Goal: Task Accomplishment & Management: Manage account settings

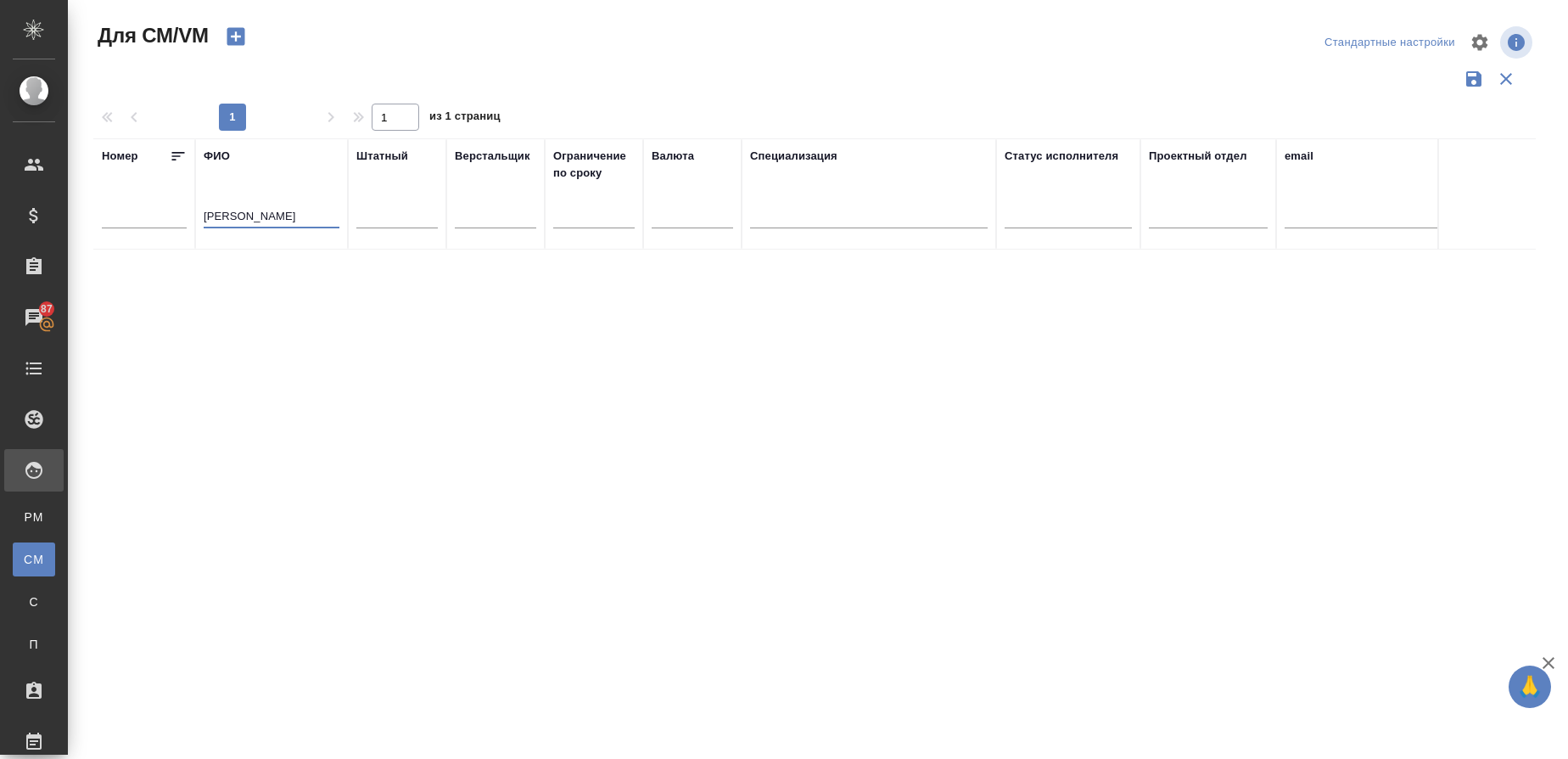
drag, startPoint x: 254, startPoint y: 221, endPoint x: 183, endPoint y: 221, distance: 71.0
click at [183, 221] on tr "Номер ФИО Багров Штатный Верстальщик Ограничение по сроку Валюта Специализация …" at bounding box center [999, 194] width 1813 height 111
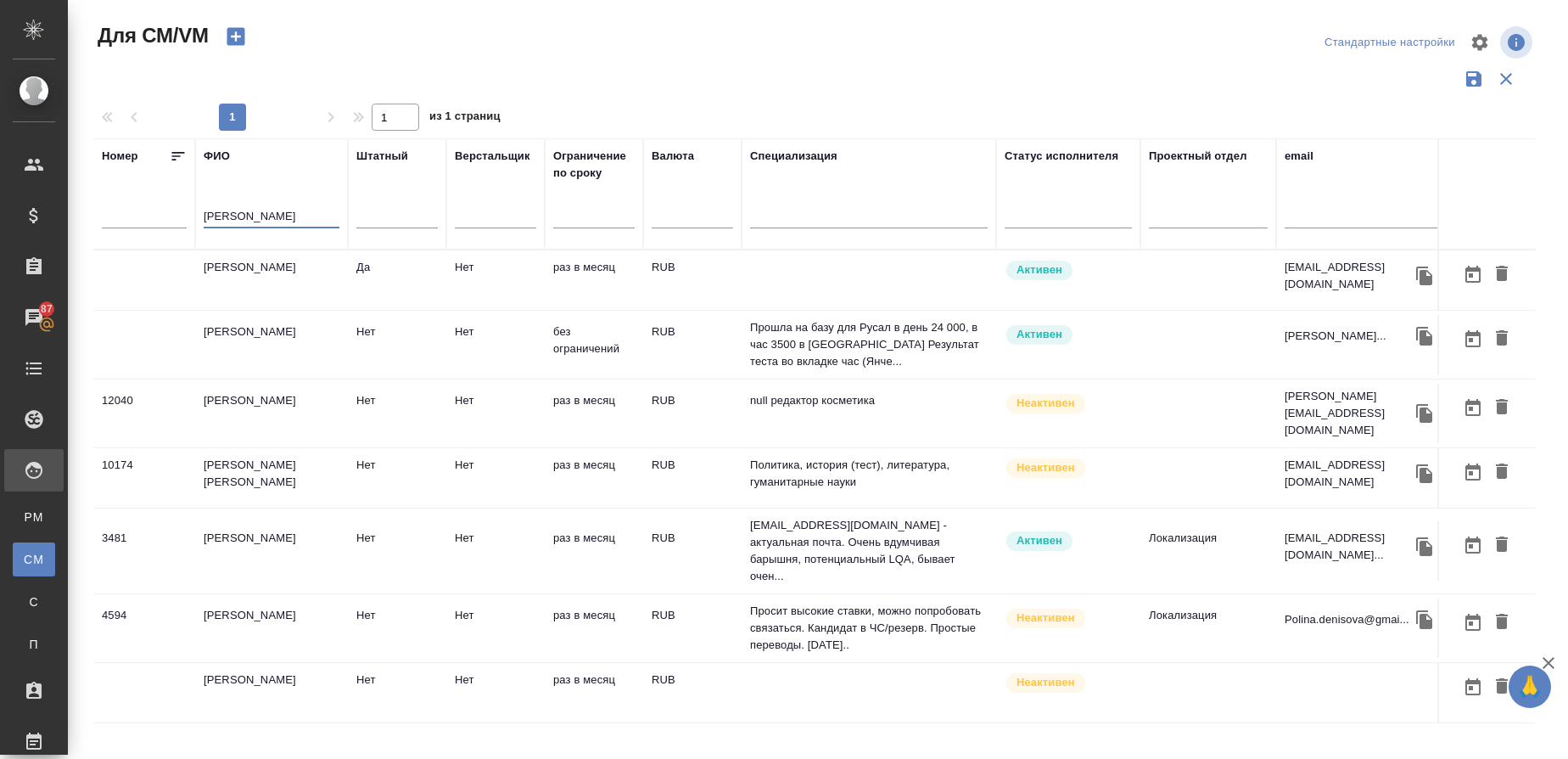
type input "[PERSON_NAME]"
click at [278, 277] on td "[PERSON_NAME]" at bounding box center [271, 280] width 152 height 59
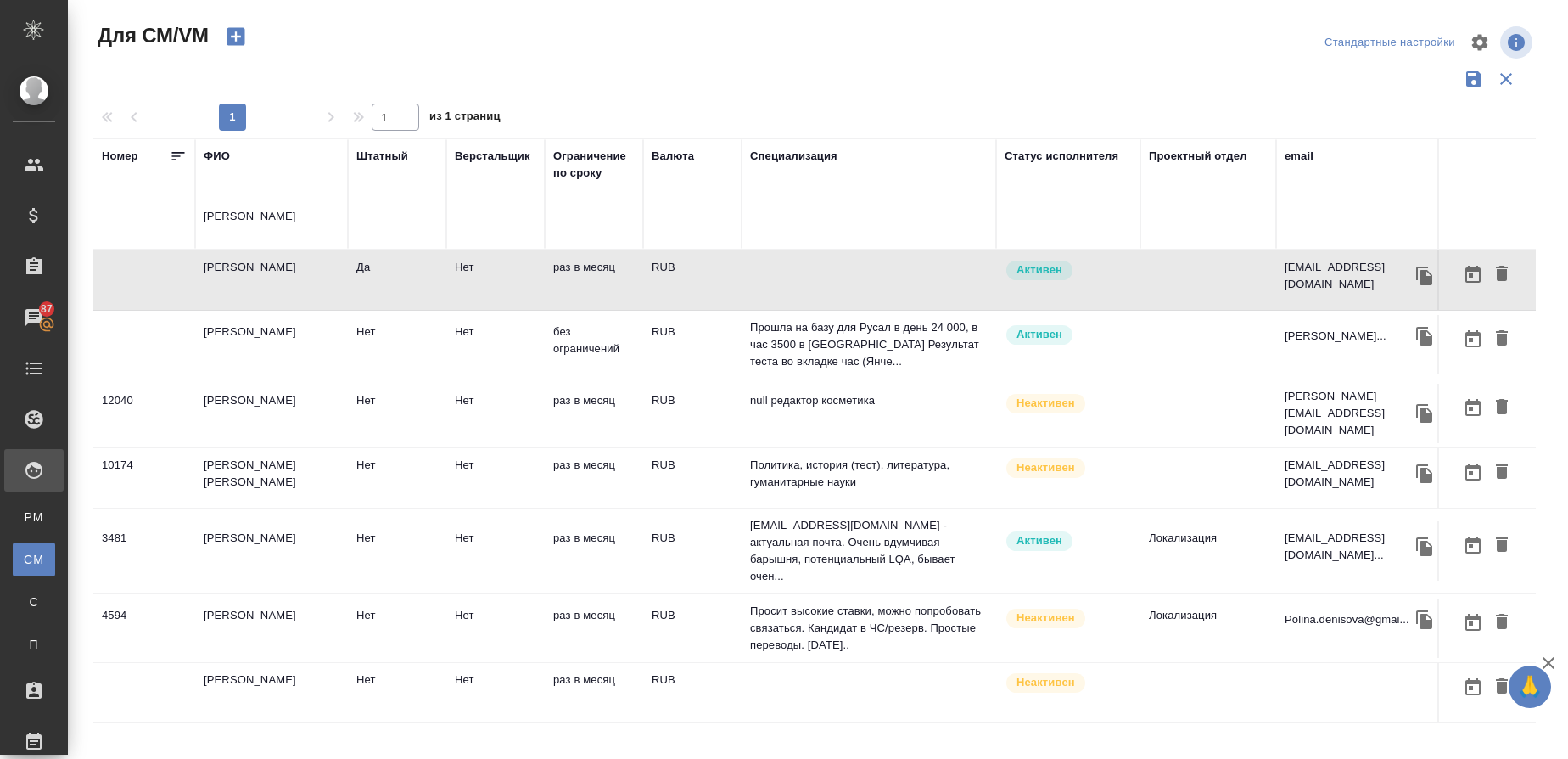
click at [278, 277] on td "[PERSON_NAME]" at bounding box center [271, 280] width 152 height 59
click at [242, 32] on icon "button" at bounding box center [236, 36] width 18 height 18
click at [217, 271] on td "[PERSON_NAME]" at bounding box center [271, 280] width 152 height 59
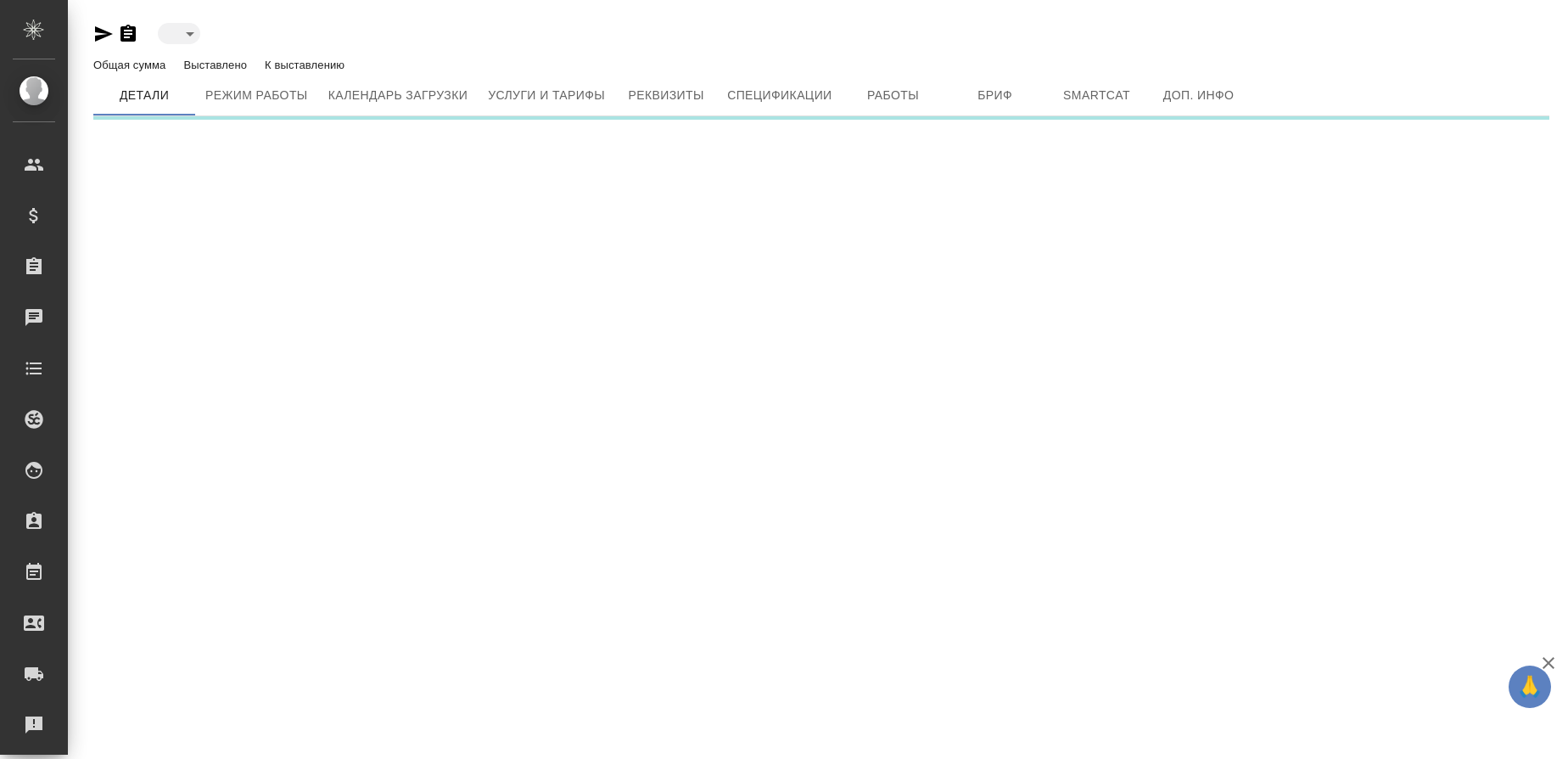
type input "active"
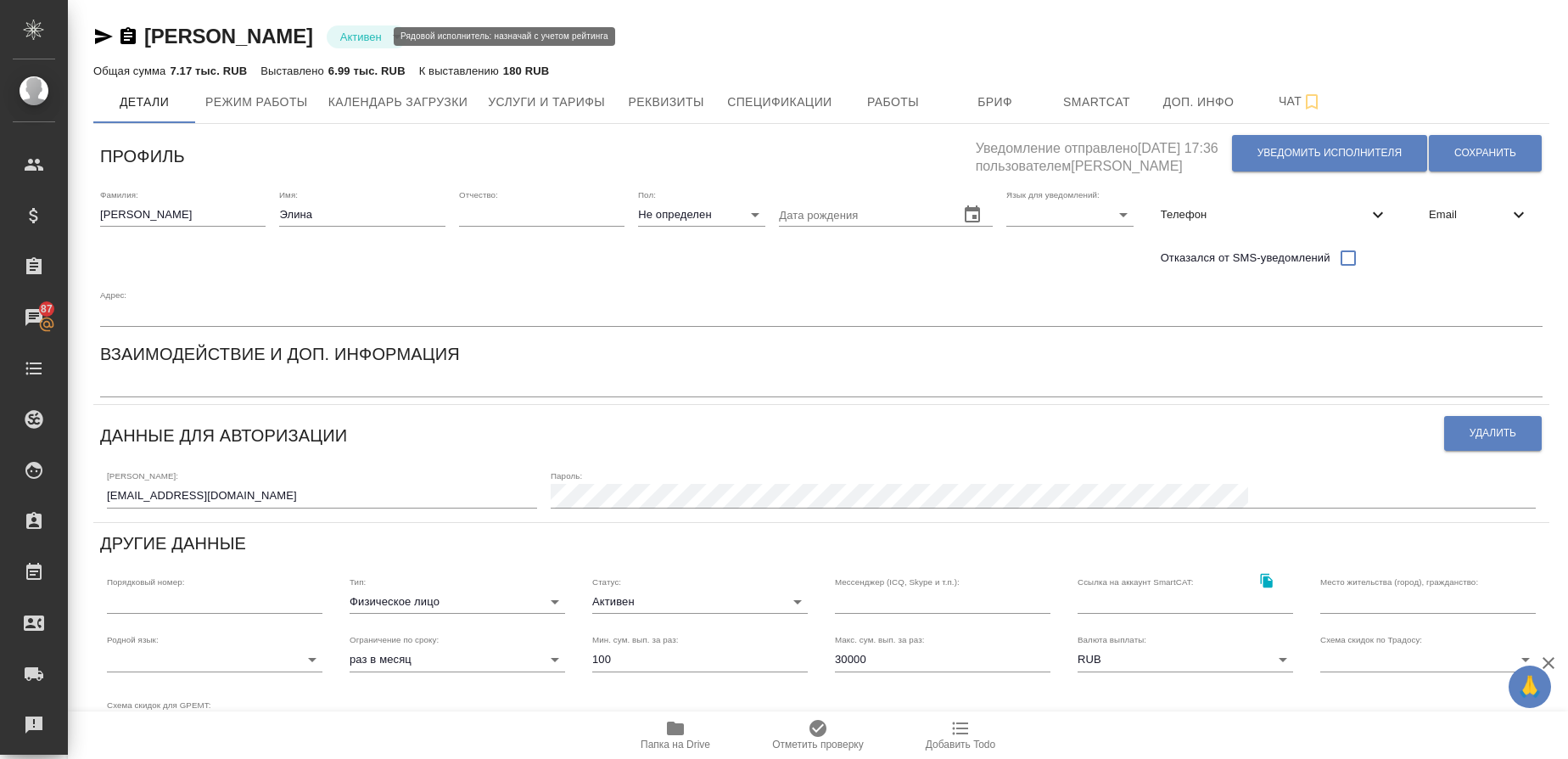
click at [368, 39] on body "🙏 .cls-1 fill:#fff; AWATERA Gusmanova Nailya Клиенты Спецификации Заказы 87 Чат…" at bounding box center [784, 380] width 1568 height 759
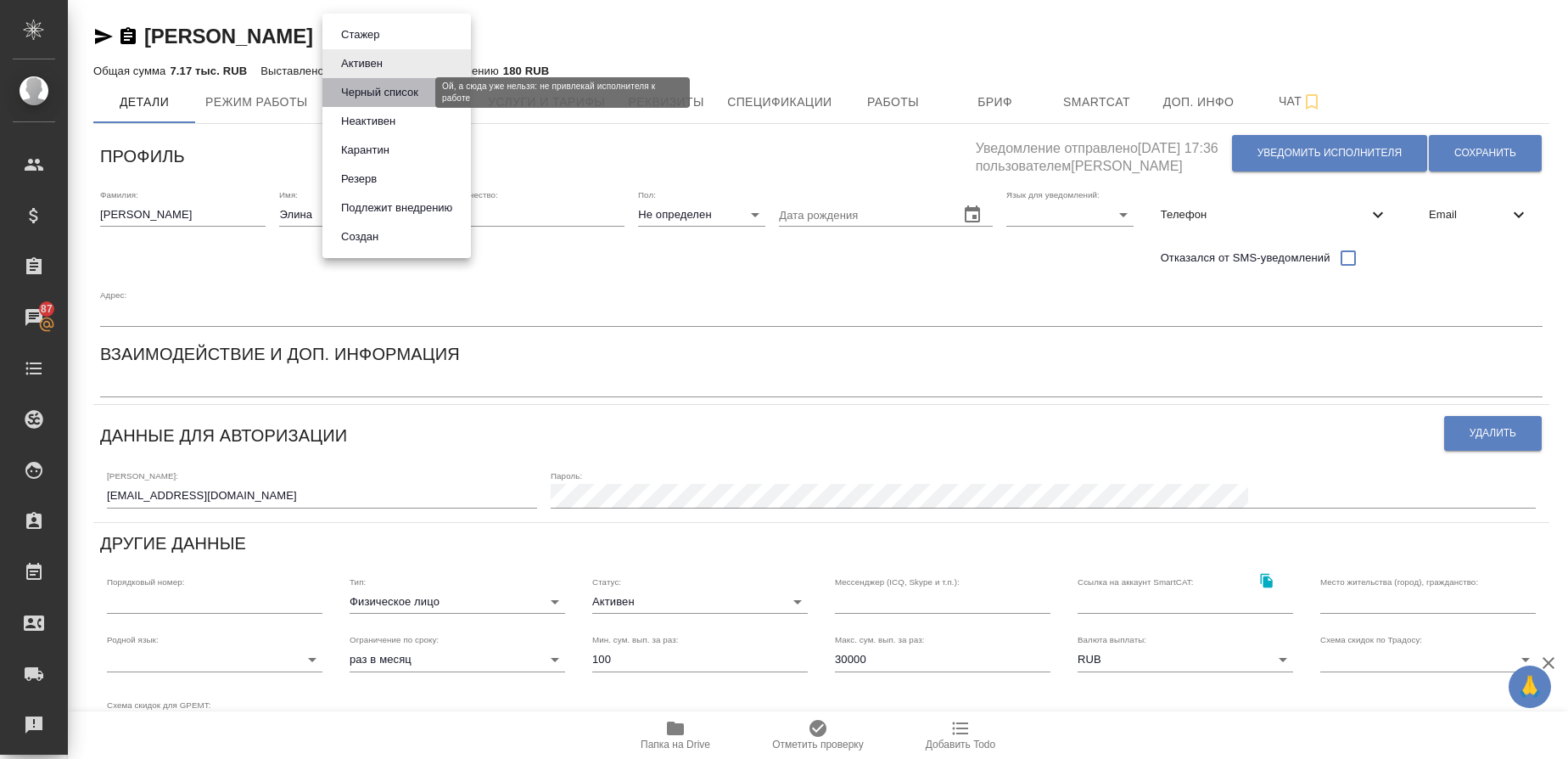
click at [397, 93] on button "Черный список" at bounding box center [379, 92] width 87 height 18
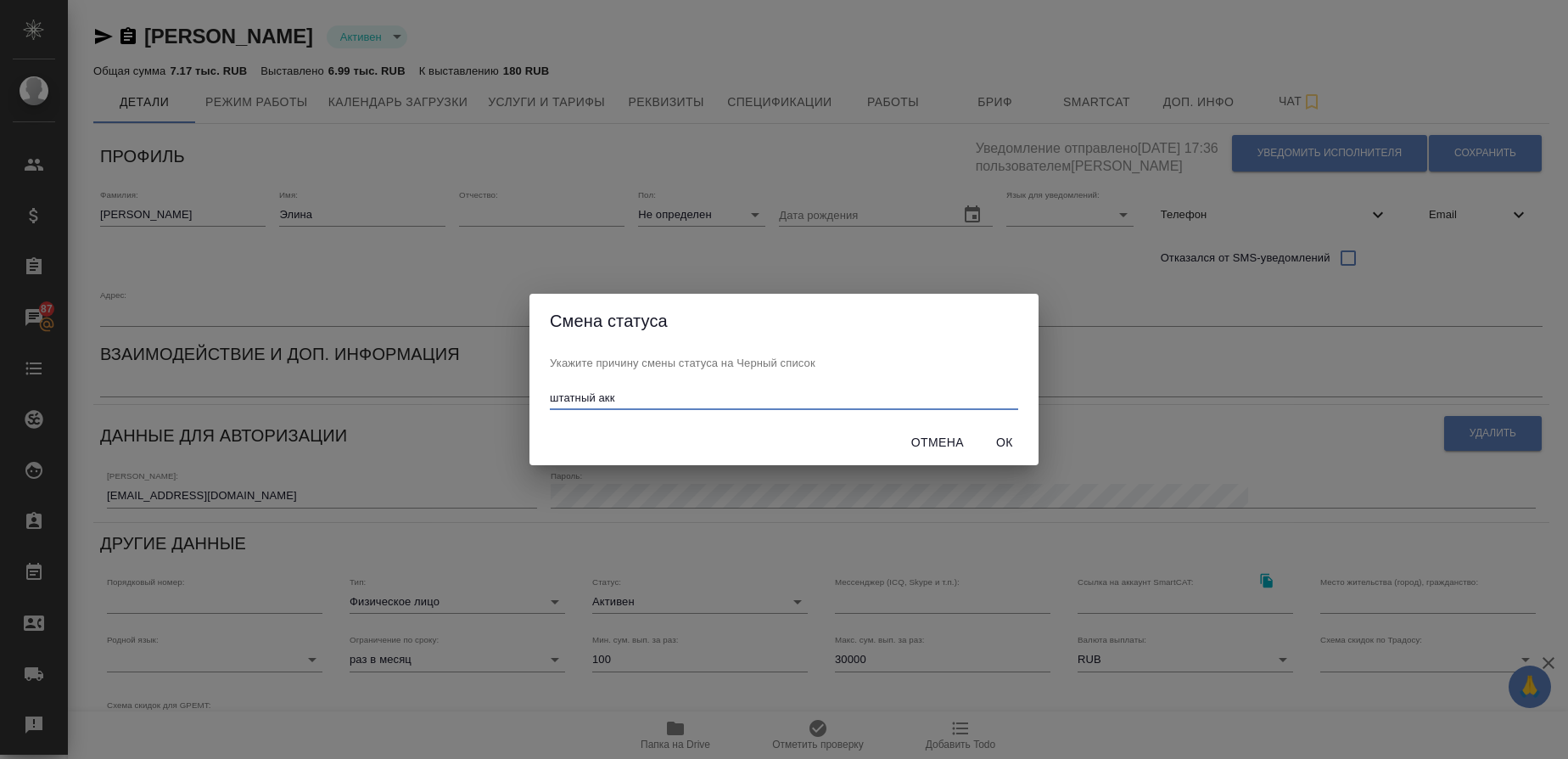
type input "штатный акк"
click at [1007, 448] on span "Ок" at bounding box center [1005, 443] width 41 height 21
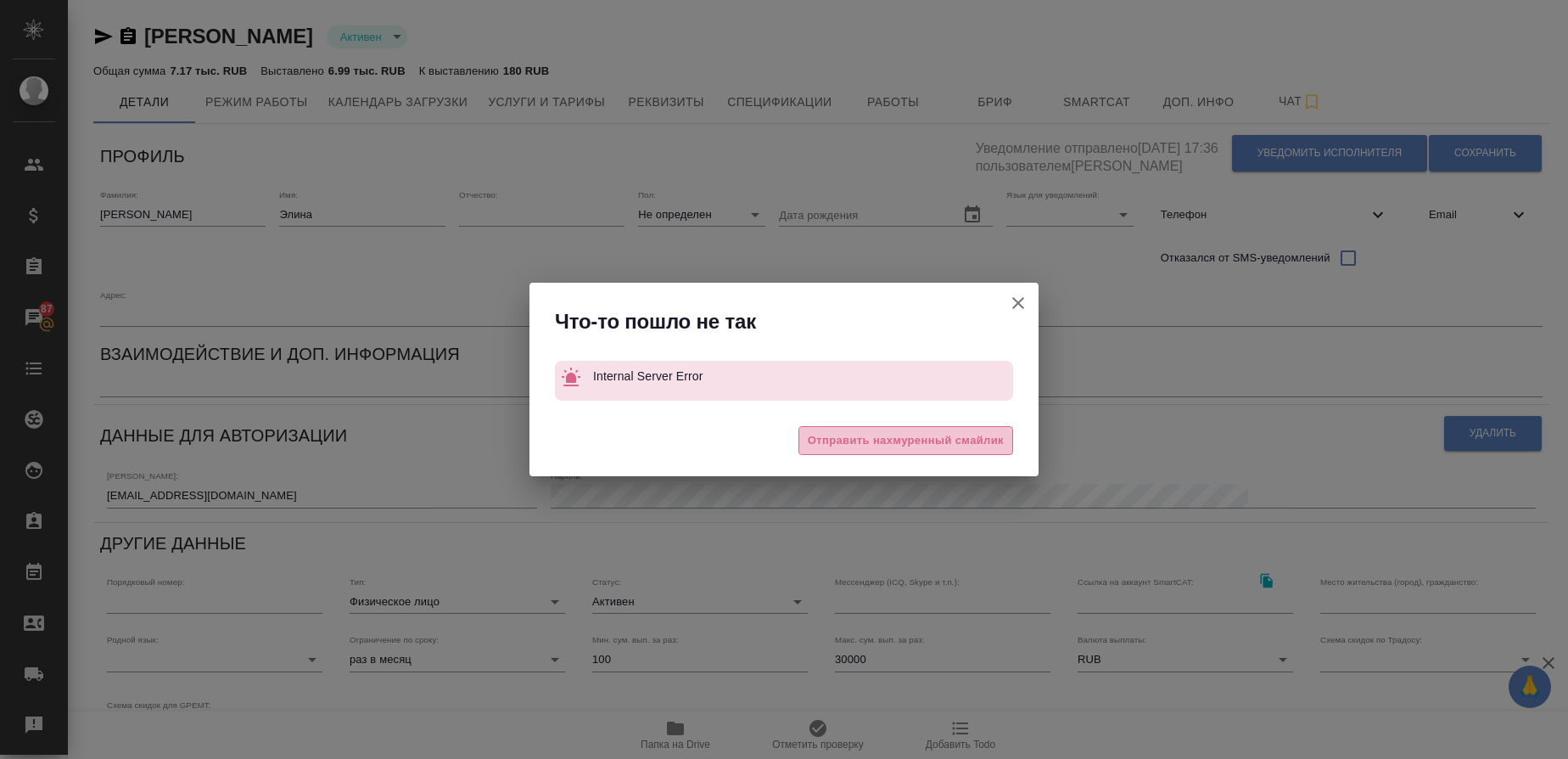
click at [911, 448] on span "Отправить нахмуренный смайлик" at bounding box center [906, 441] width 196 height 19
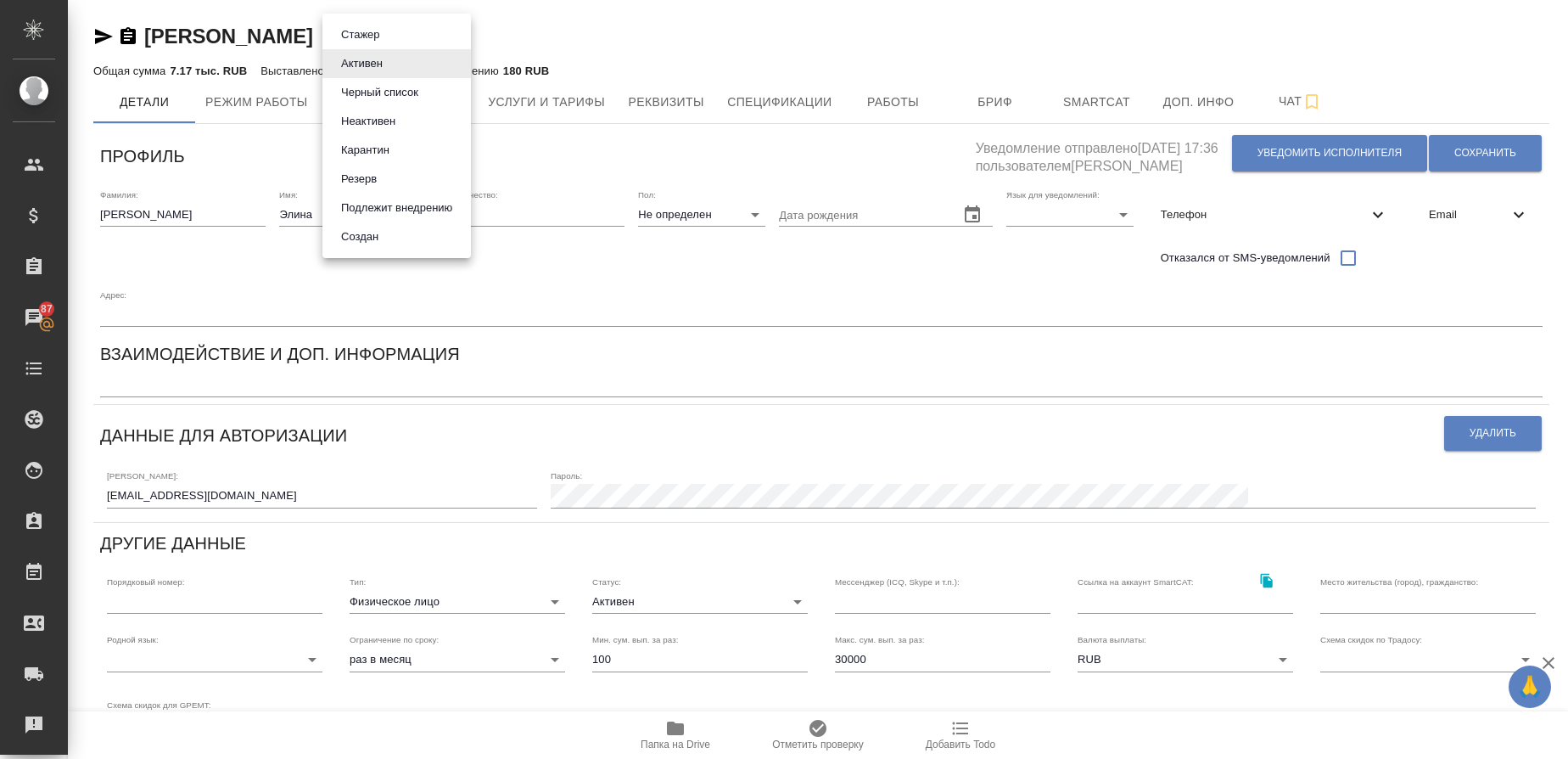
click at [383, 34] on body "🙏 .cls-1 fill:#fff; AWATERA Gusmanova Nailya Клиенты Спецификации Заказы 87 Чат…" at bounding box center [784, 380] width 1568 height 759
click at [420, 97] on button "Черный список" at bounding box center [379, 92] width 87 height 18
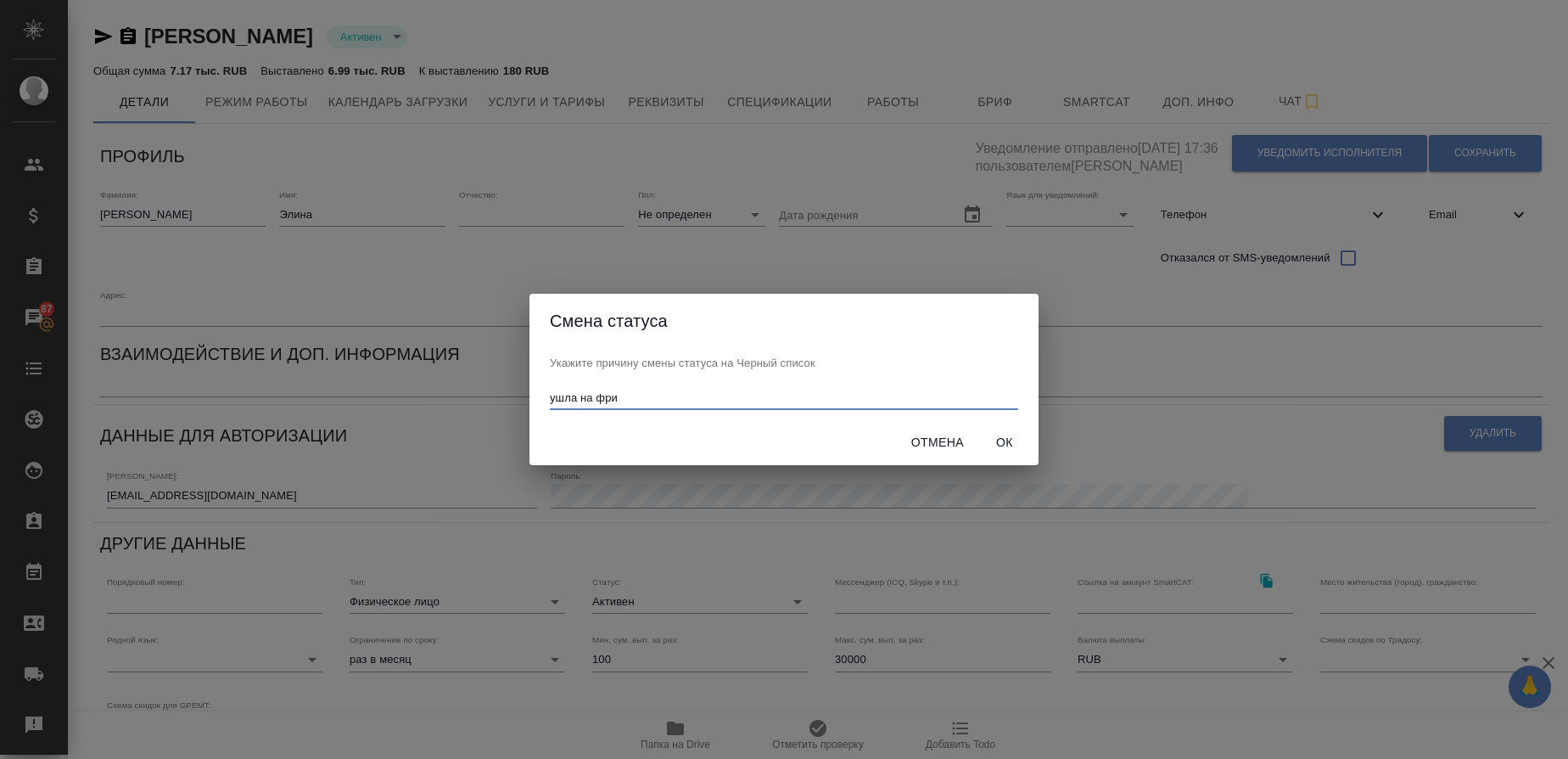
type input "ушла на фри"
click at [1016, 444] on span "Ок" at bounding box center [1005, 443] width 41 height 21
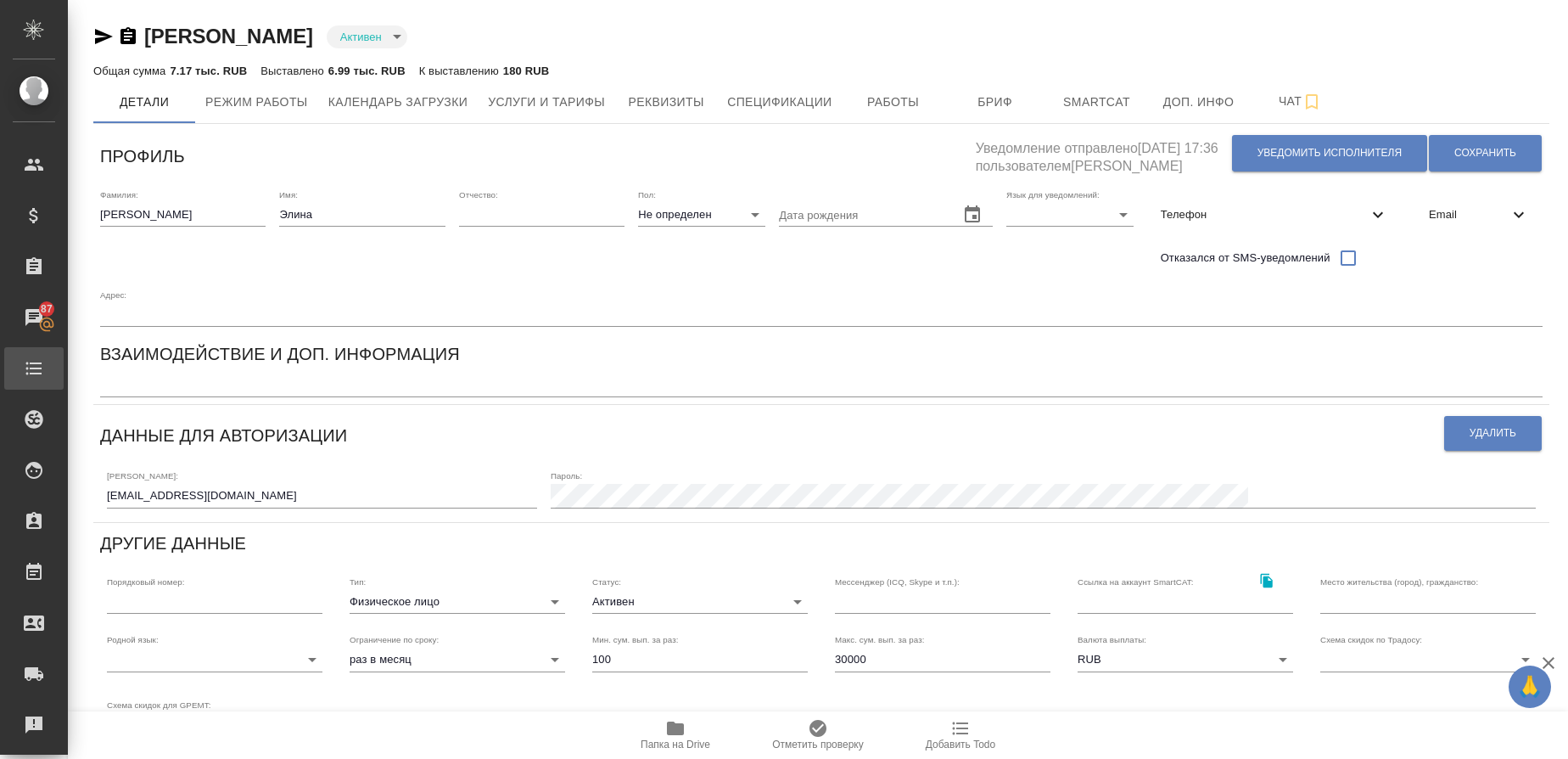
type input "blackList"
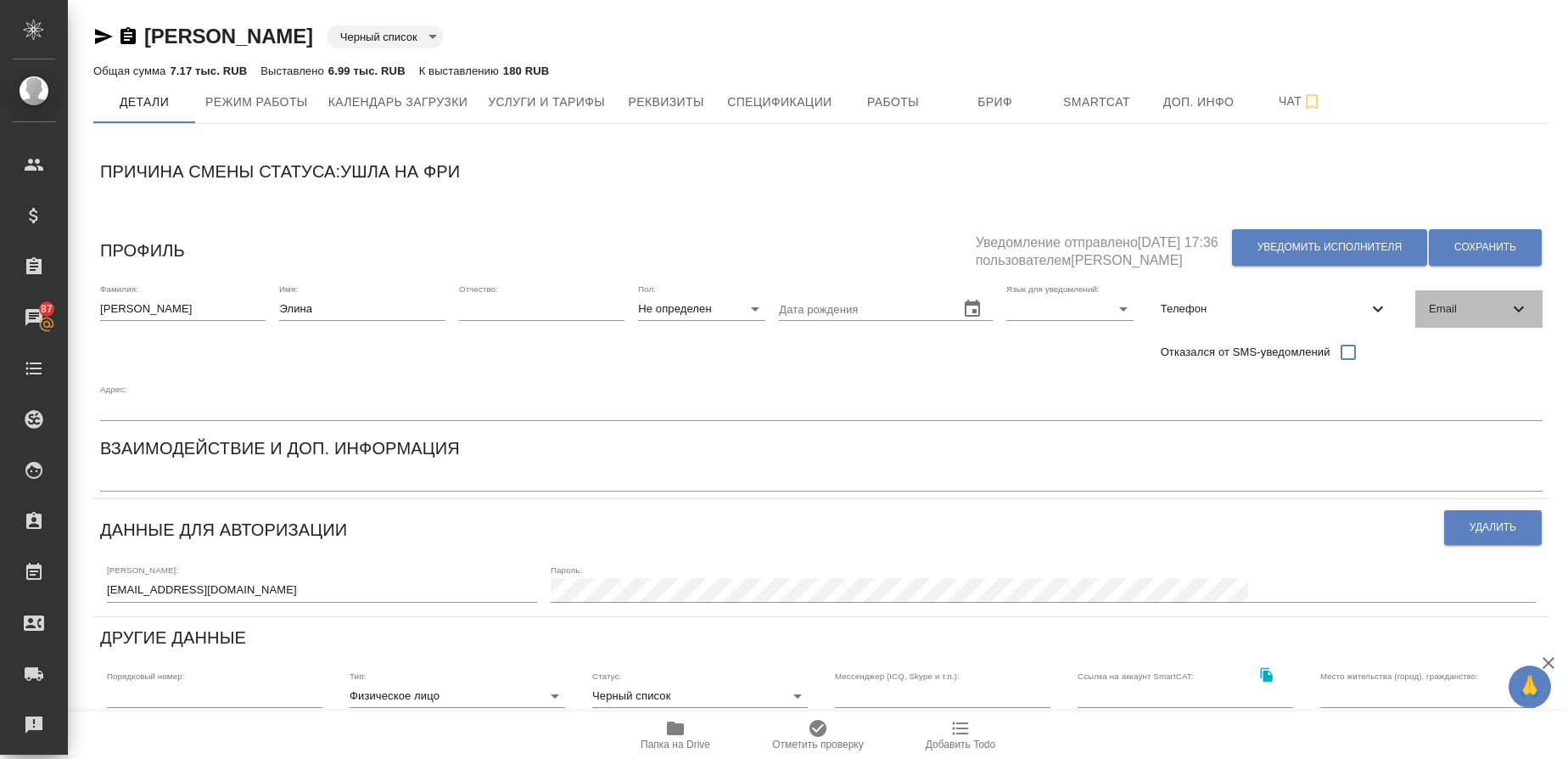
click at [1444, 313] on span "Email" at bounding box center [1468, 310] width 80 height 17
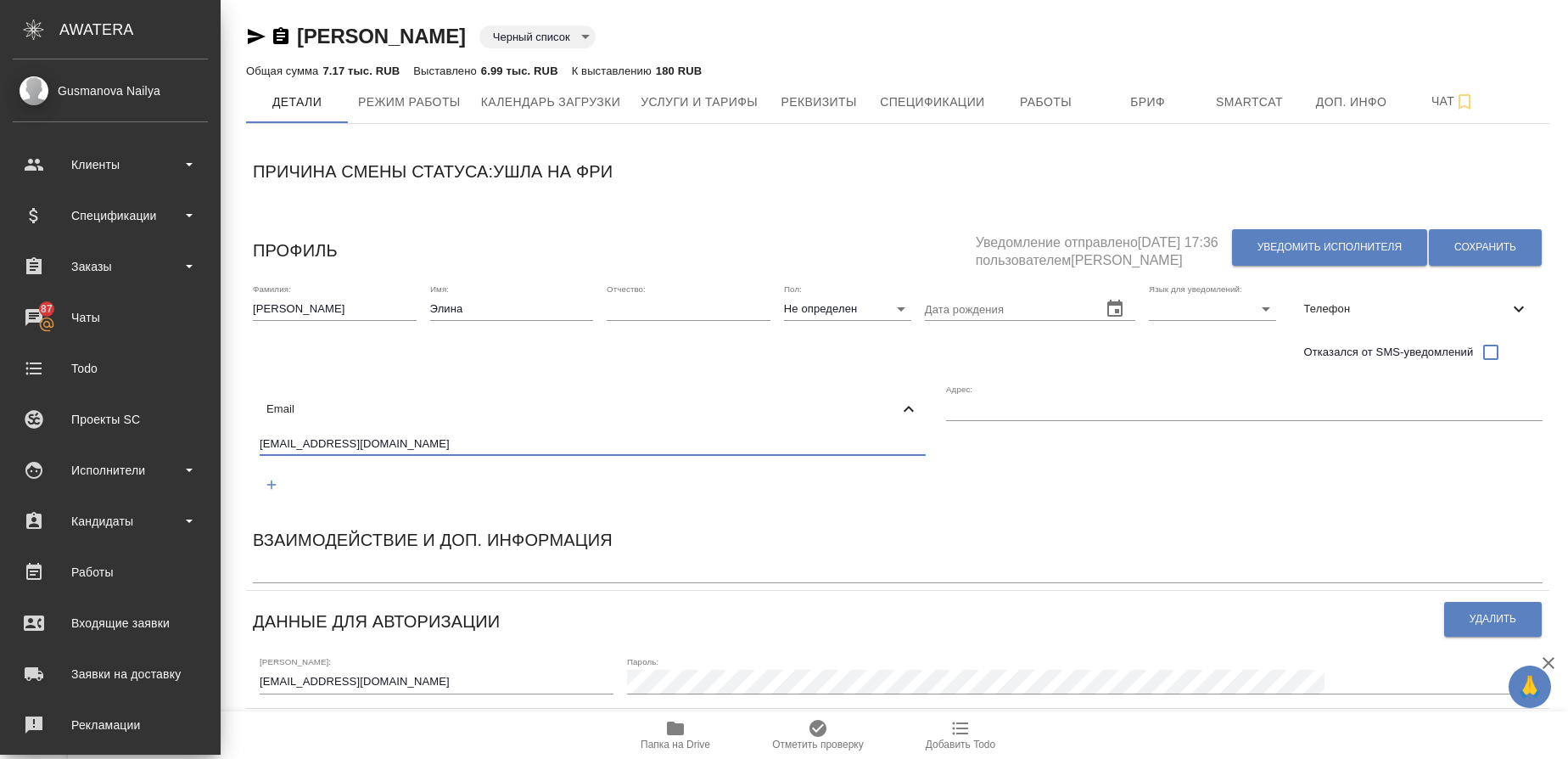
drag, startPoint x: 257, startPoint y: 447, endPoint x: 21, endPoint y: 445, distance: 236.0
click at [21, 445] on div ".cls-1 fill:#fff; AWATERA Gusmanova Nailya Клиенты Спецификации Заказы 87 Чаты …" at bounding box center [784, 380] width 1568 height 759
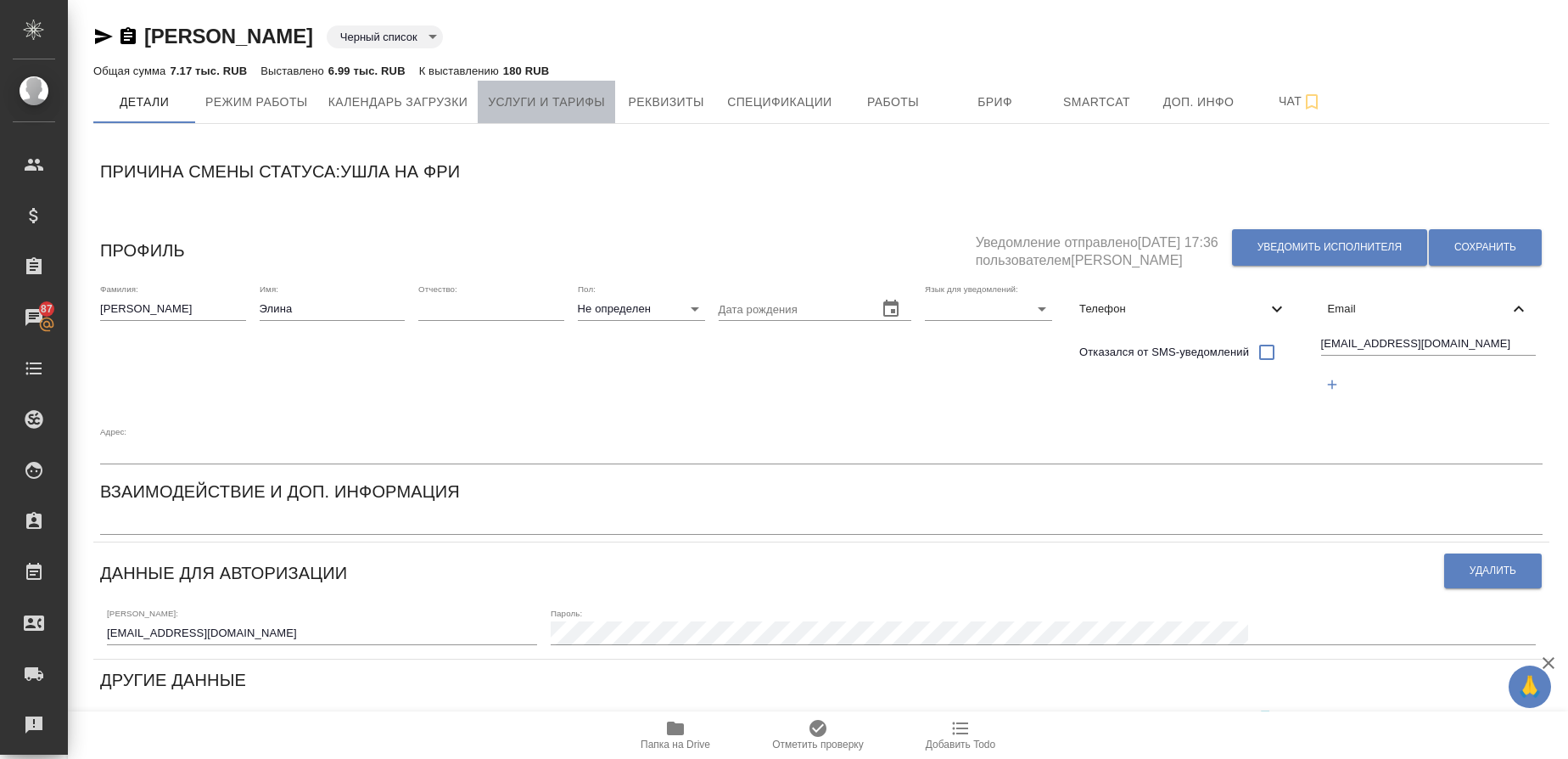
click at [573, 90] on button "Услуги и тарифы" at bounding box center [547, 102] width 138 height 42
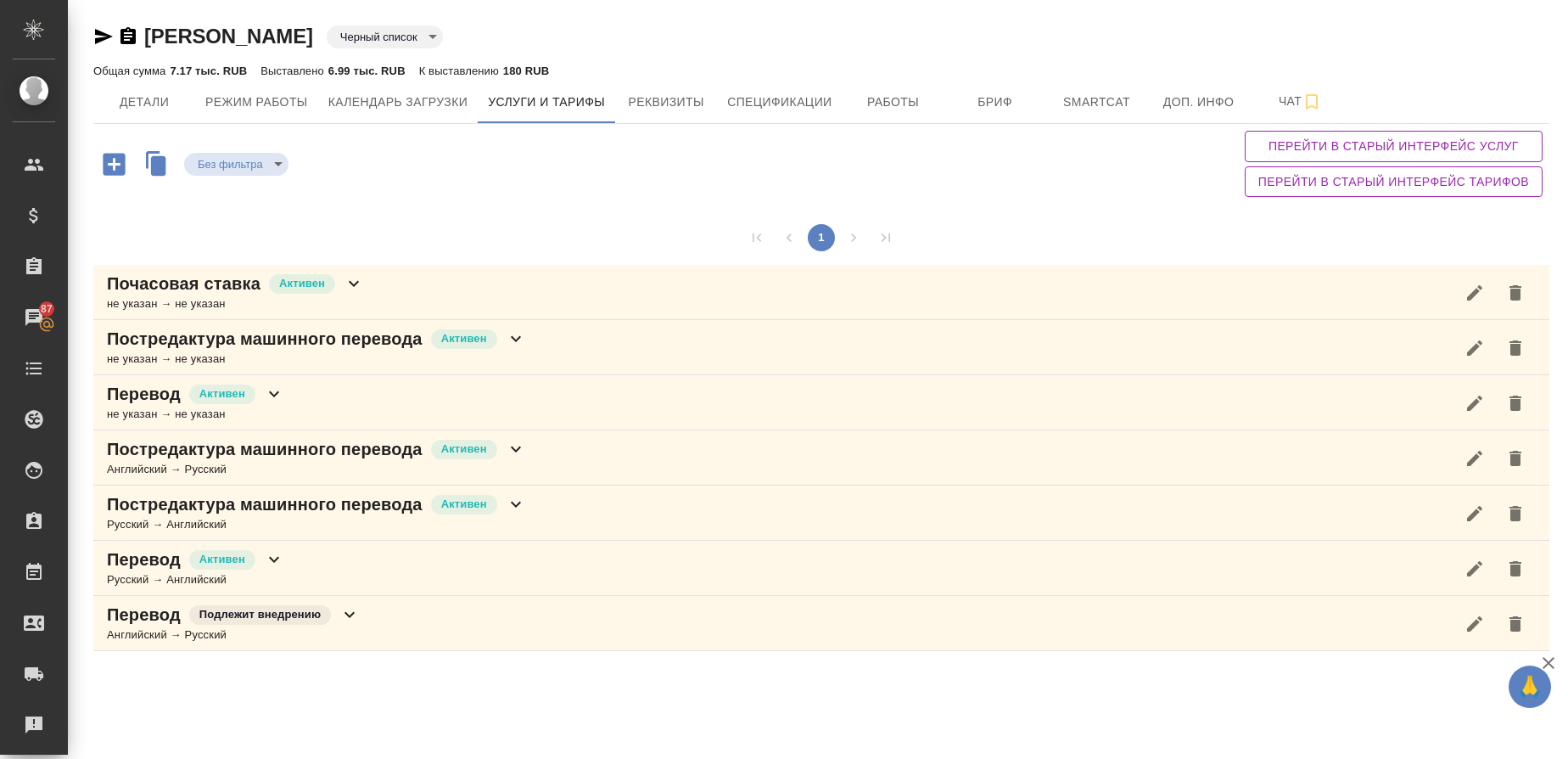
click at [179, 287] on p "Почасовая ставка" at bounding box center [184, 284] width 153 height 24
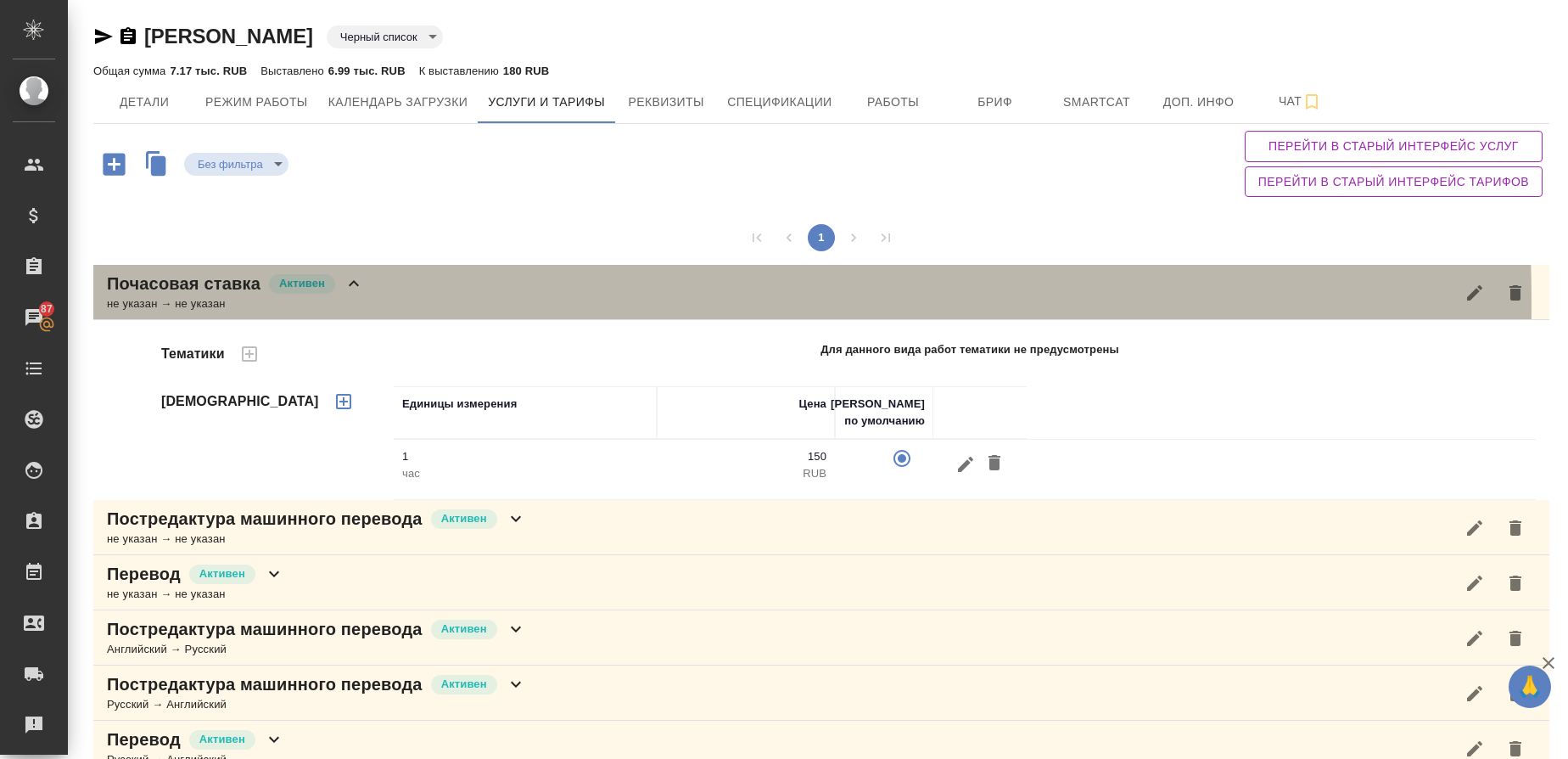
click at [198, 303] on div "не указан → не указан" at bounding box center [236, 304] width 257 height 17
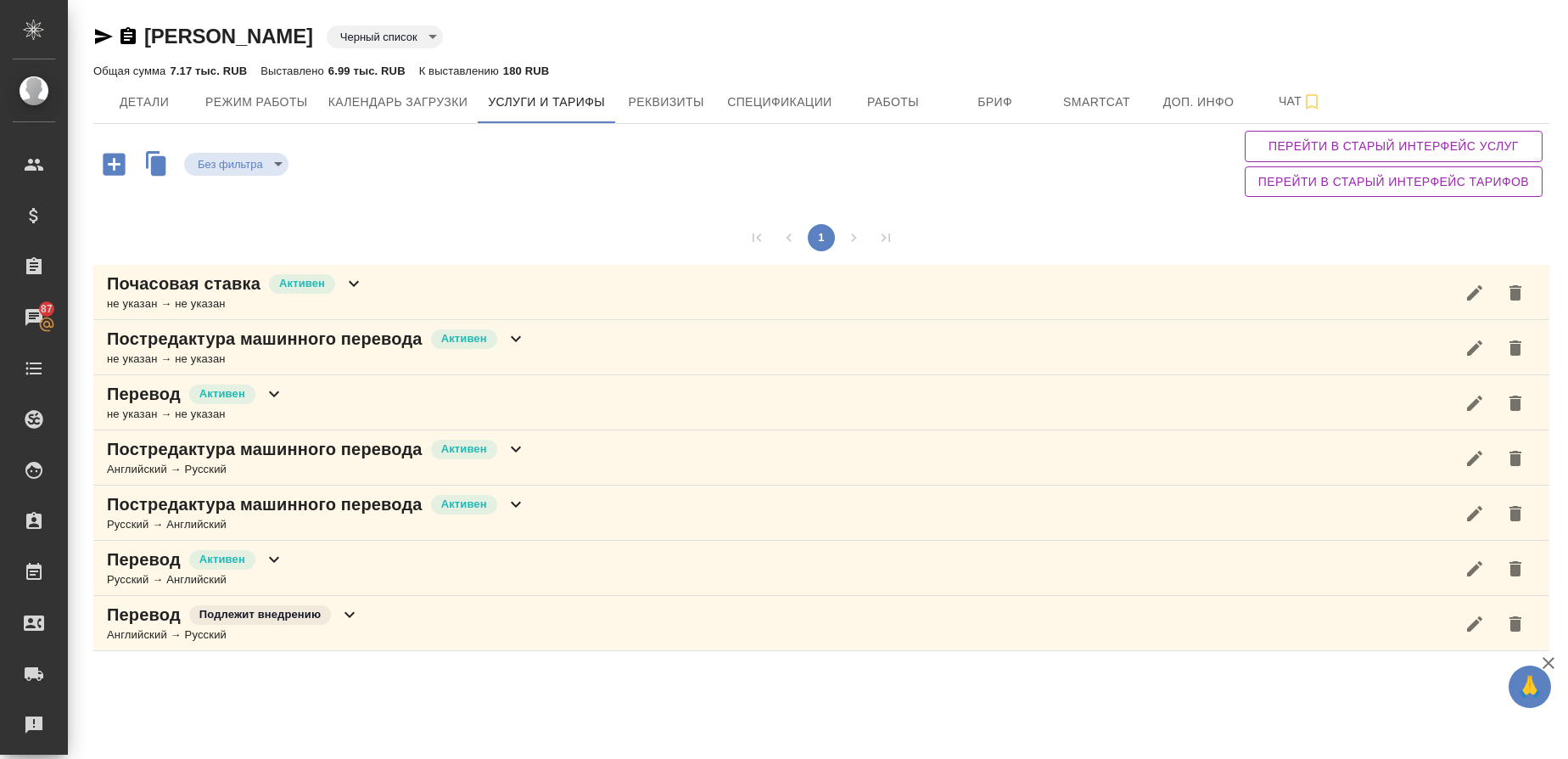
click at [250, 353] on div "не указан → не указан" at bounding box center [317, 359] width 420 height 17
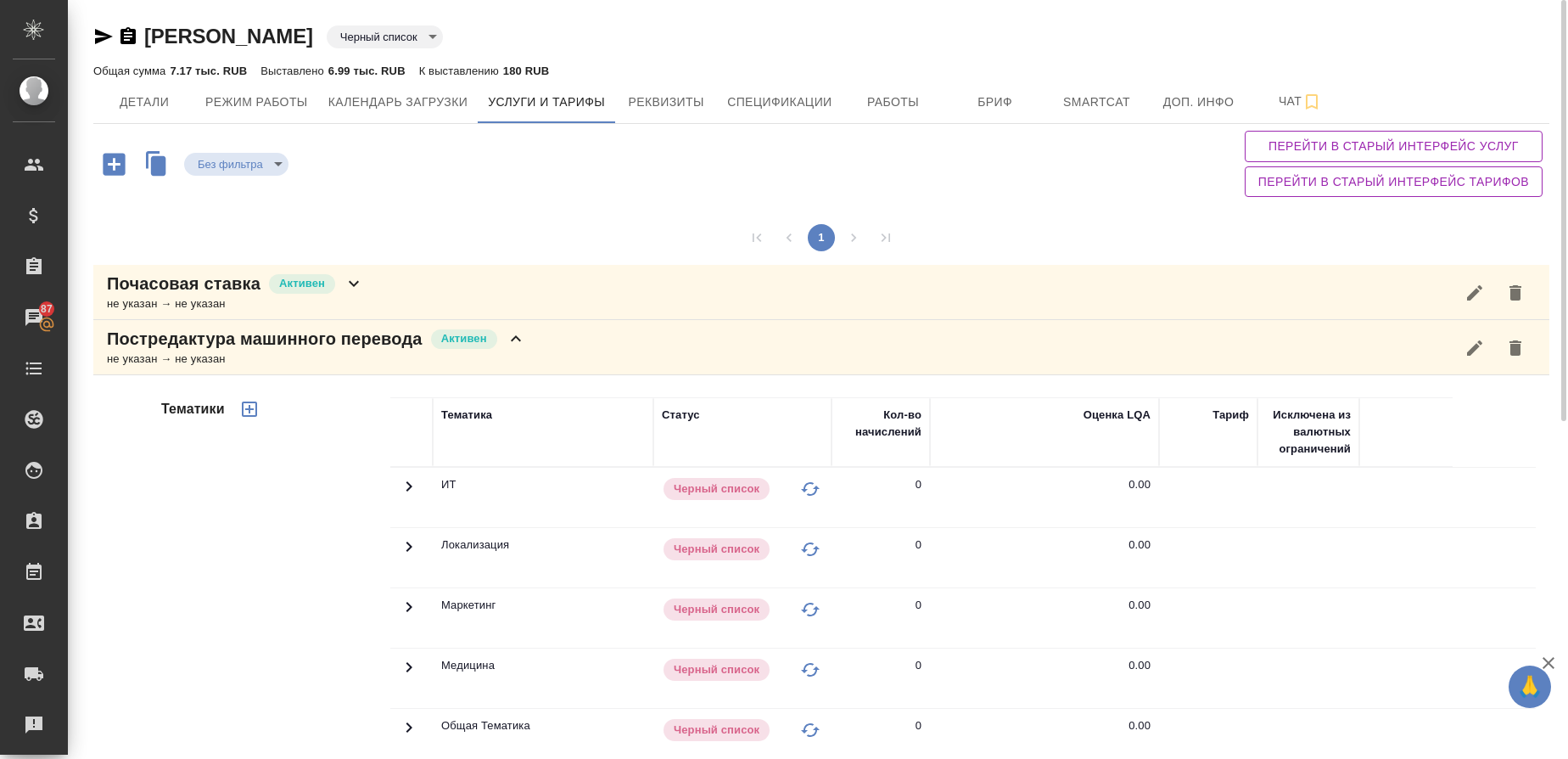
click at [247, 357] on div "не указан → не указан" at bounding box center [317, 359] width 420 height 17
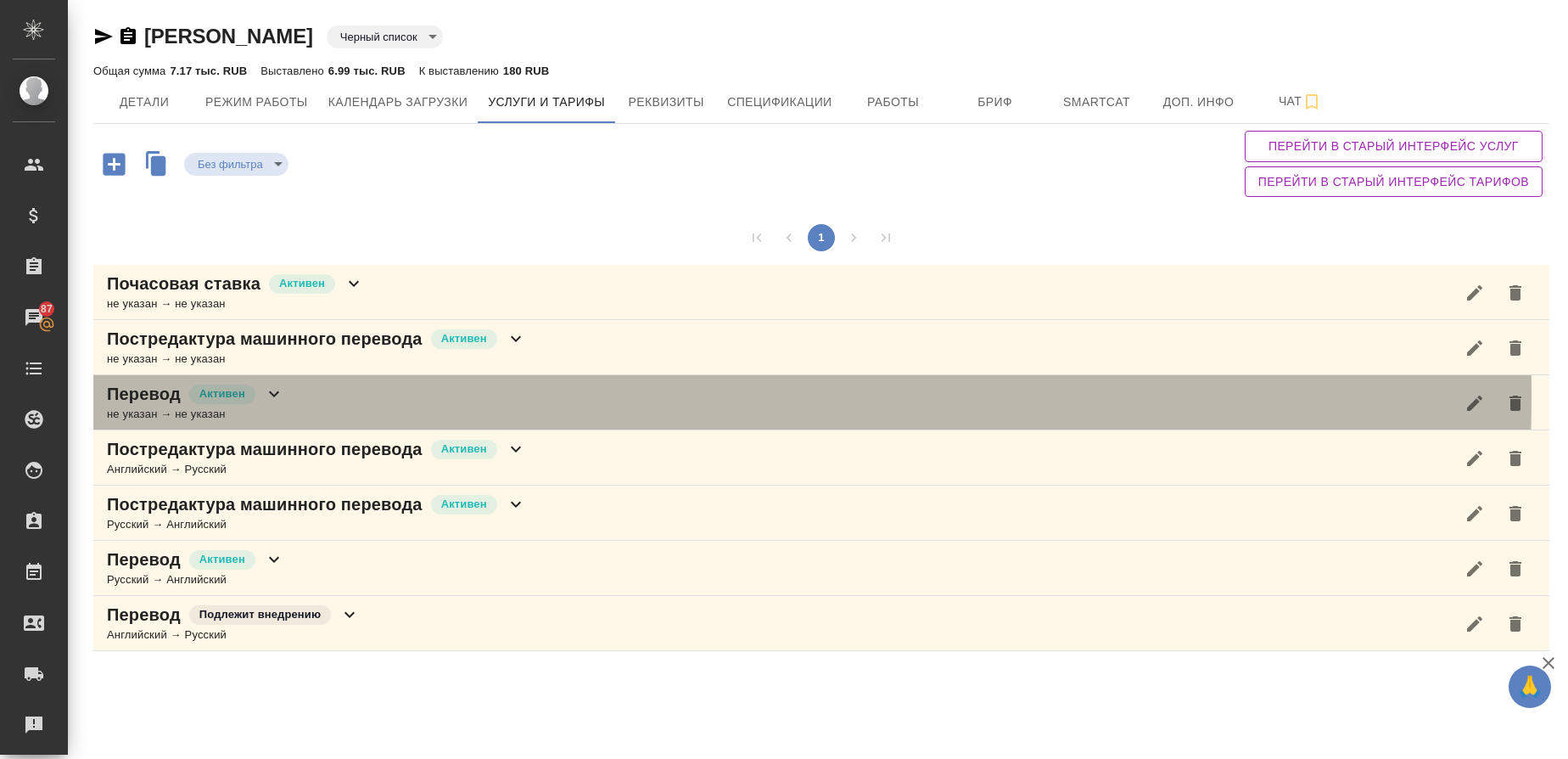
click at [148, 396] on p "Перевод" at bounding box center [144, 394] width 74 height 24
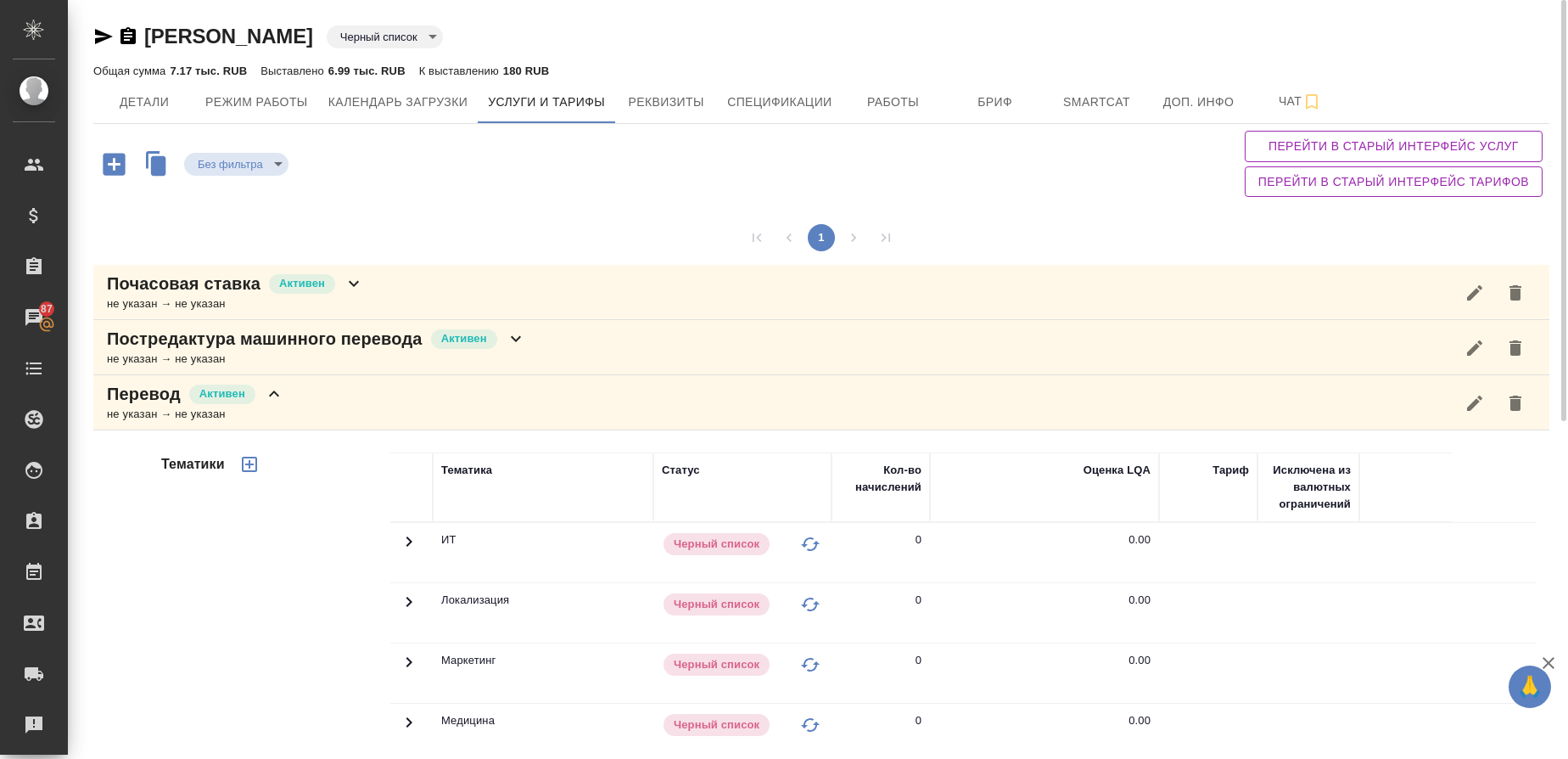
click at [116, 404] on p "Перевод" at bounding box center [144, 394] width 74 height 24
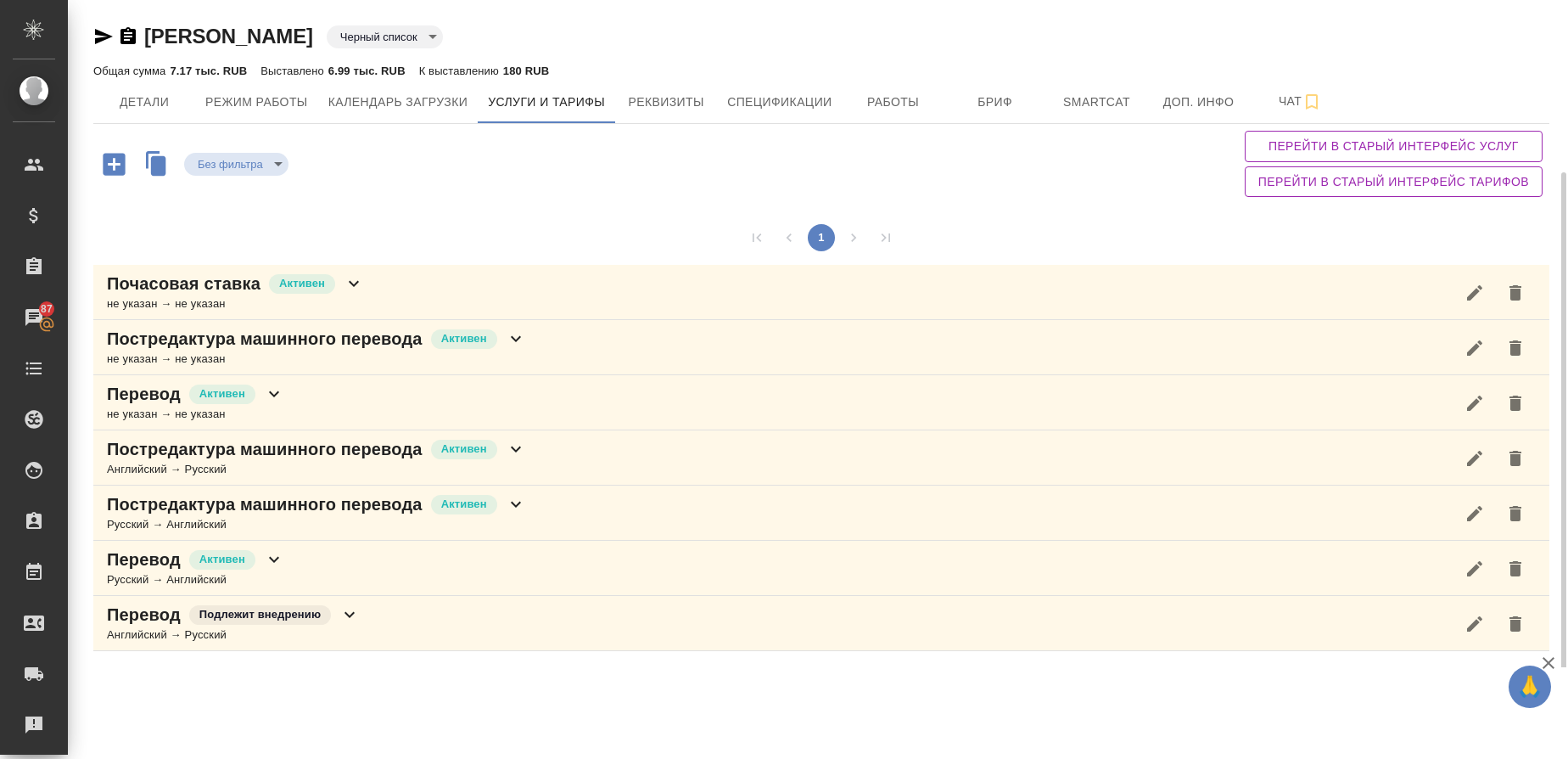
scroll to position [92, 0]
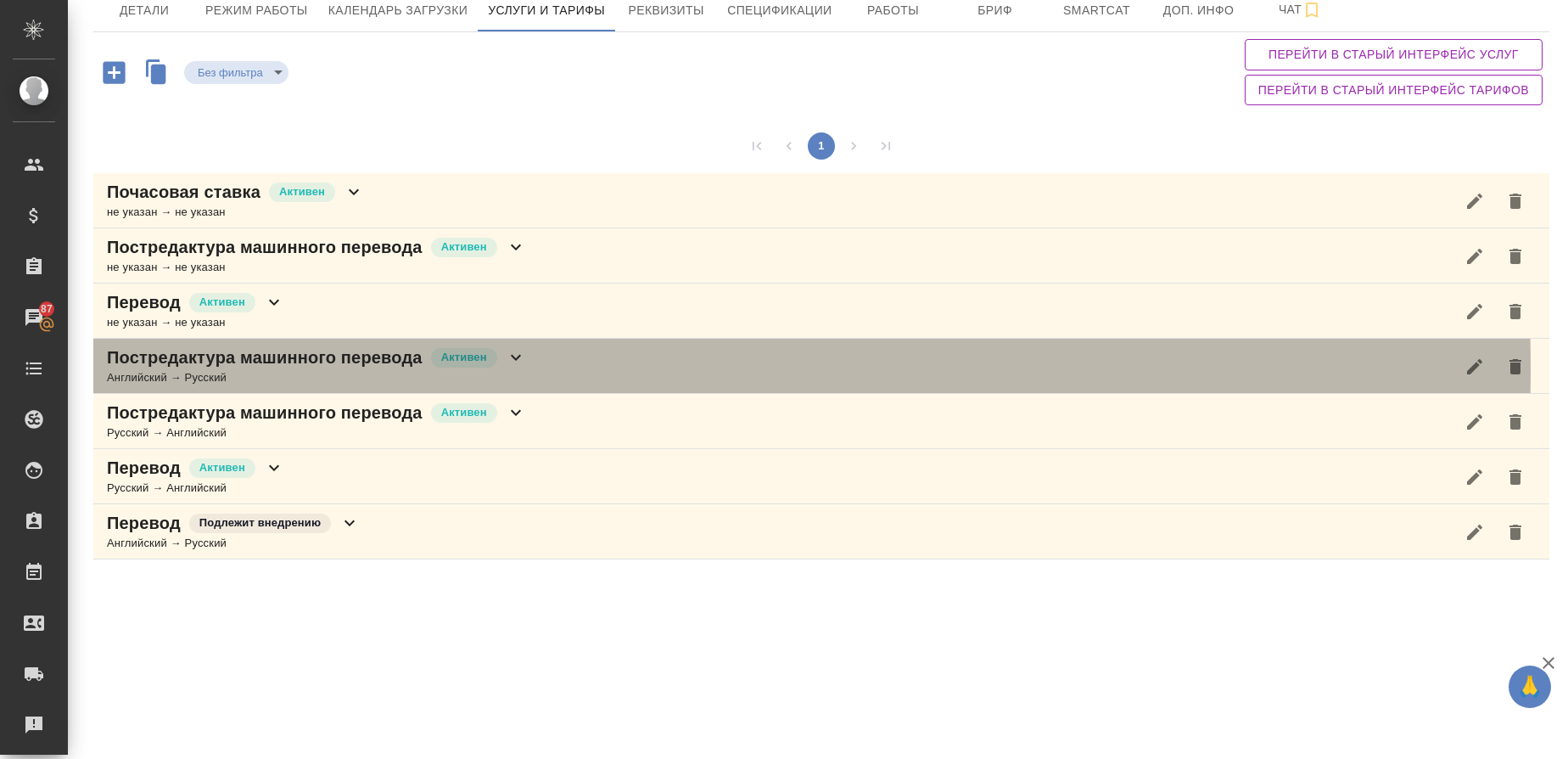
click at [218, 369] on div "Английский → Русский" at bounding box center [317, 378] width 420 height 17
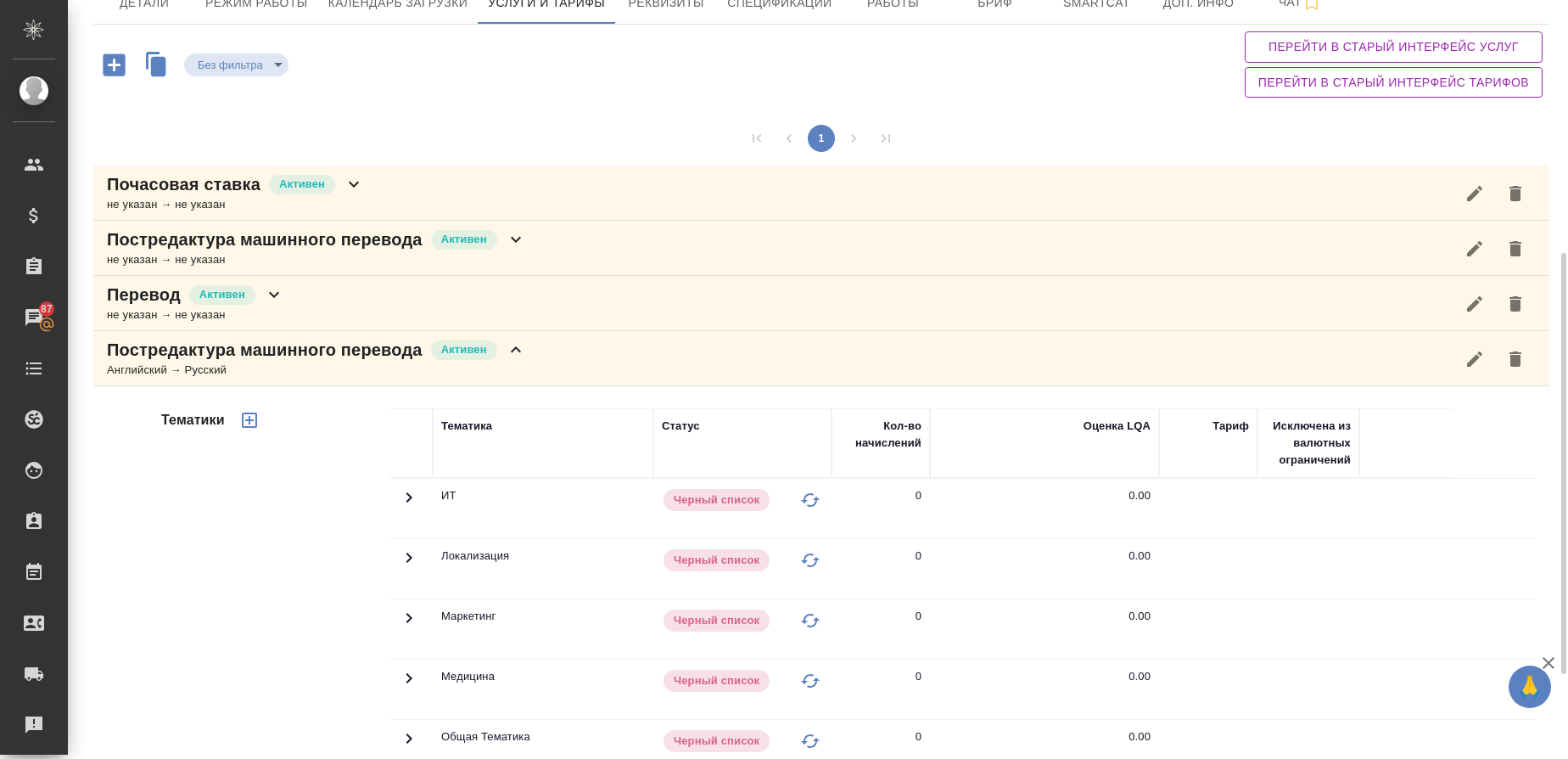
scroll to position [0, 0]
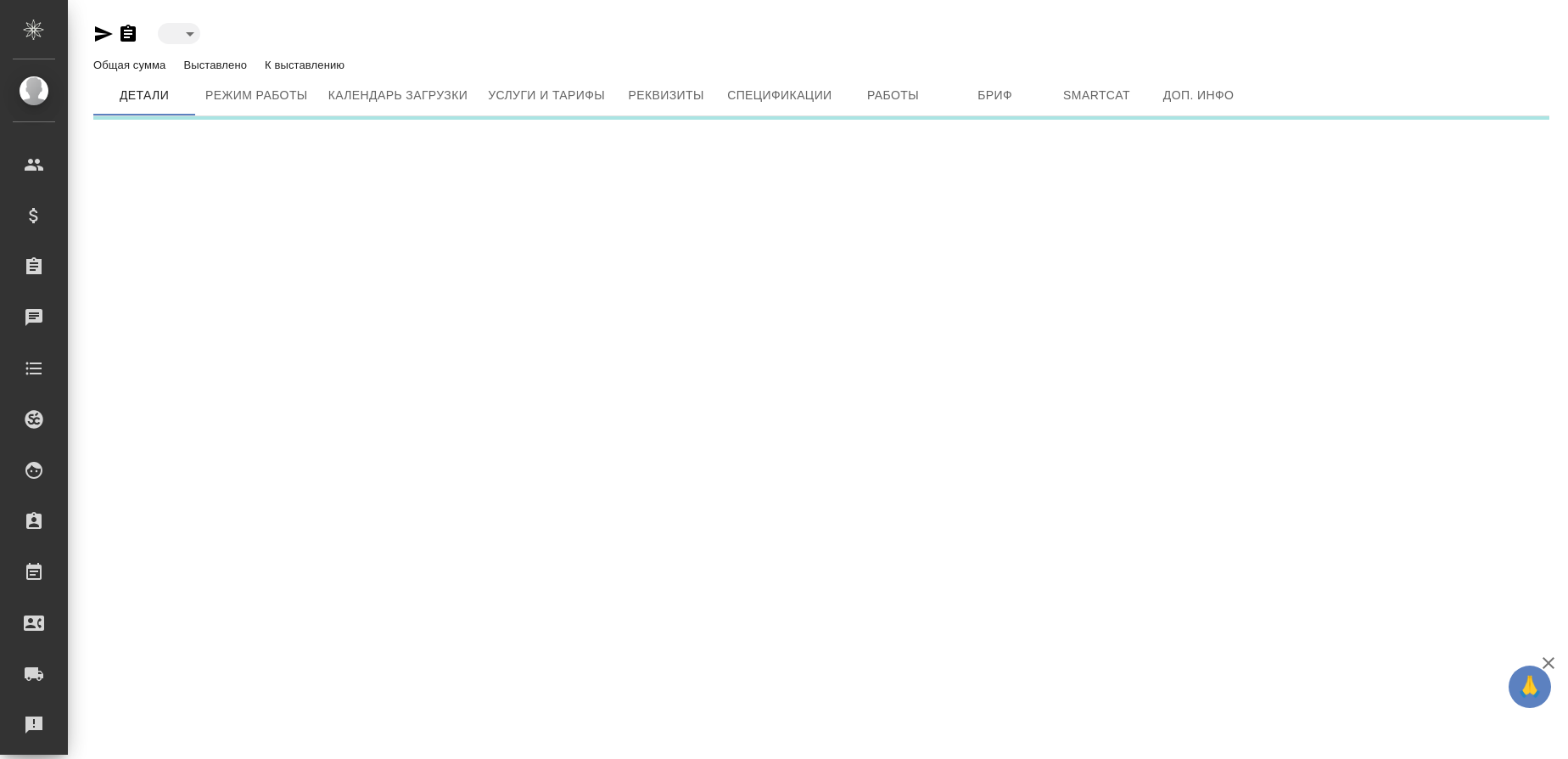
type input "created"
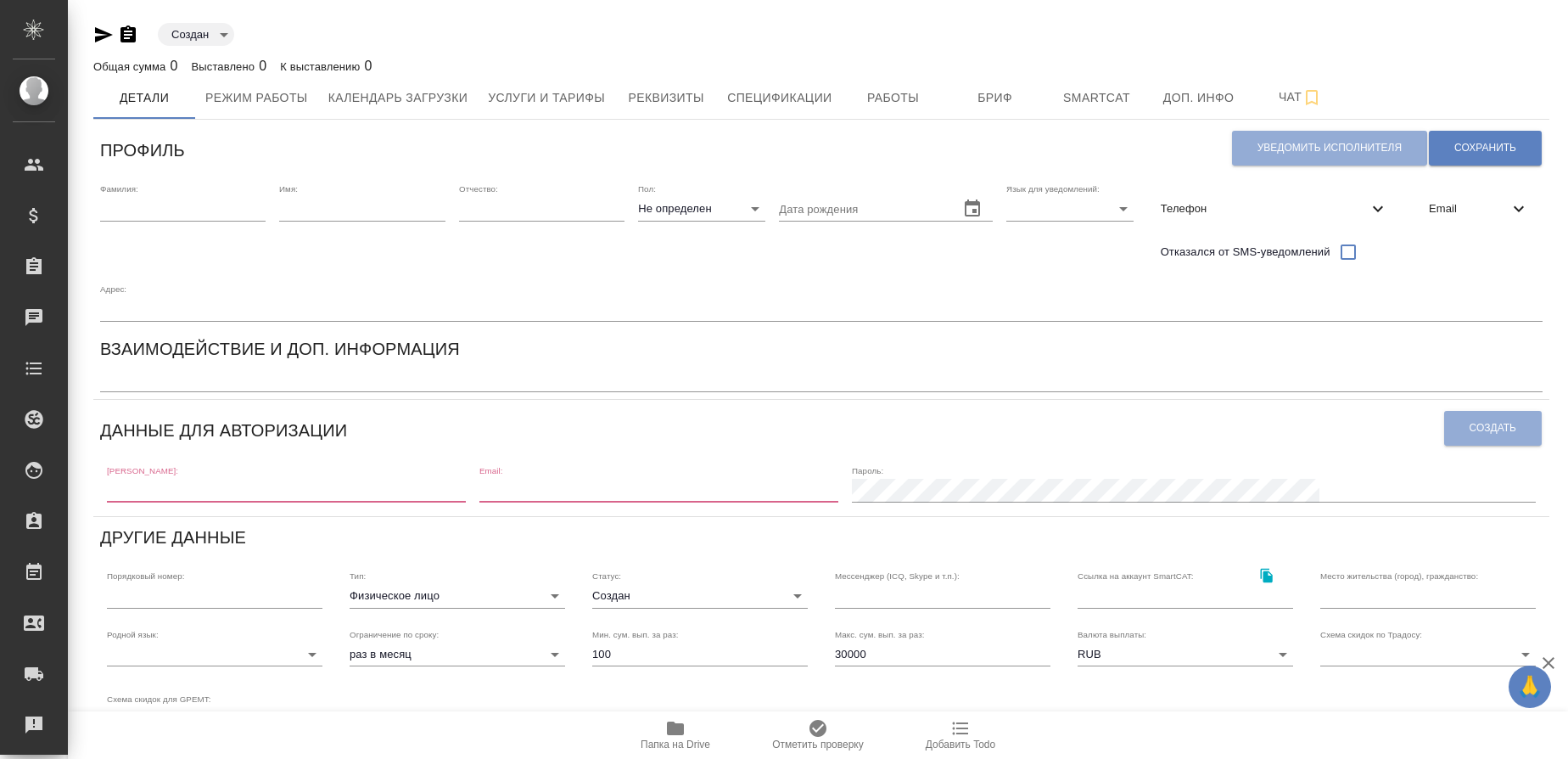
click at [194, 206] on input "text" at bounding box center [183, 209] width 166 height 24
type input "[PERSON_NAME]"
type input "Элина"
click at [742, 213] on body "🙏 .cls-1 fill:#fff; AWATERA Gusmanova Nailya Клиенты Спецификации Заказы 87 Чат…" at bounding box center [784, 380] width 1568 height 759
click at [693, 258] on li "Ж" at bounding box center [701, 264] width 127 height 27
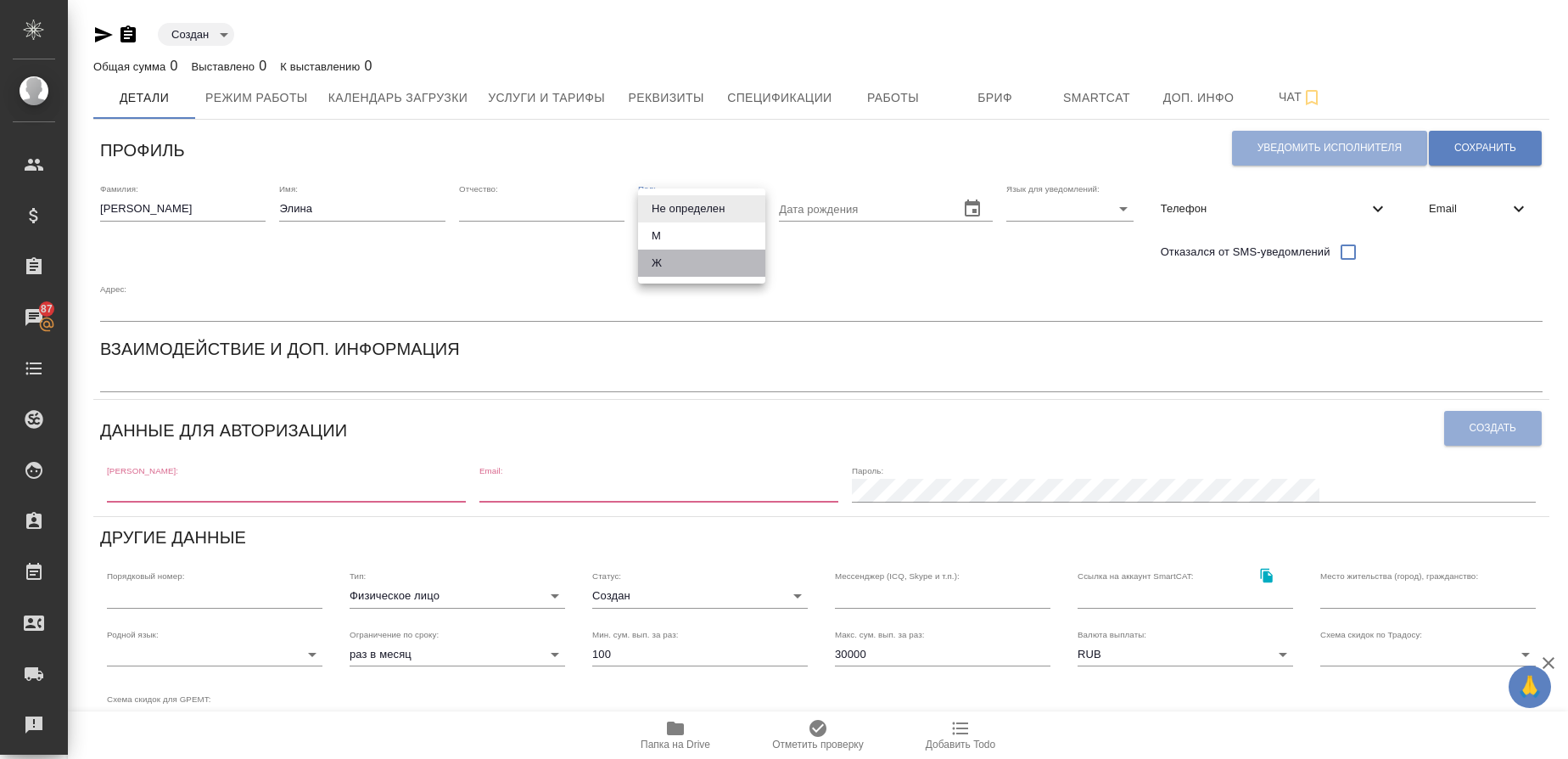
type input "female"
click at [1475, 218] on div "Email" at bounding box center [1479, 208] width 127 height 37
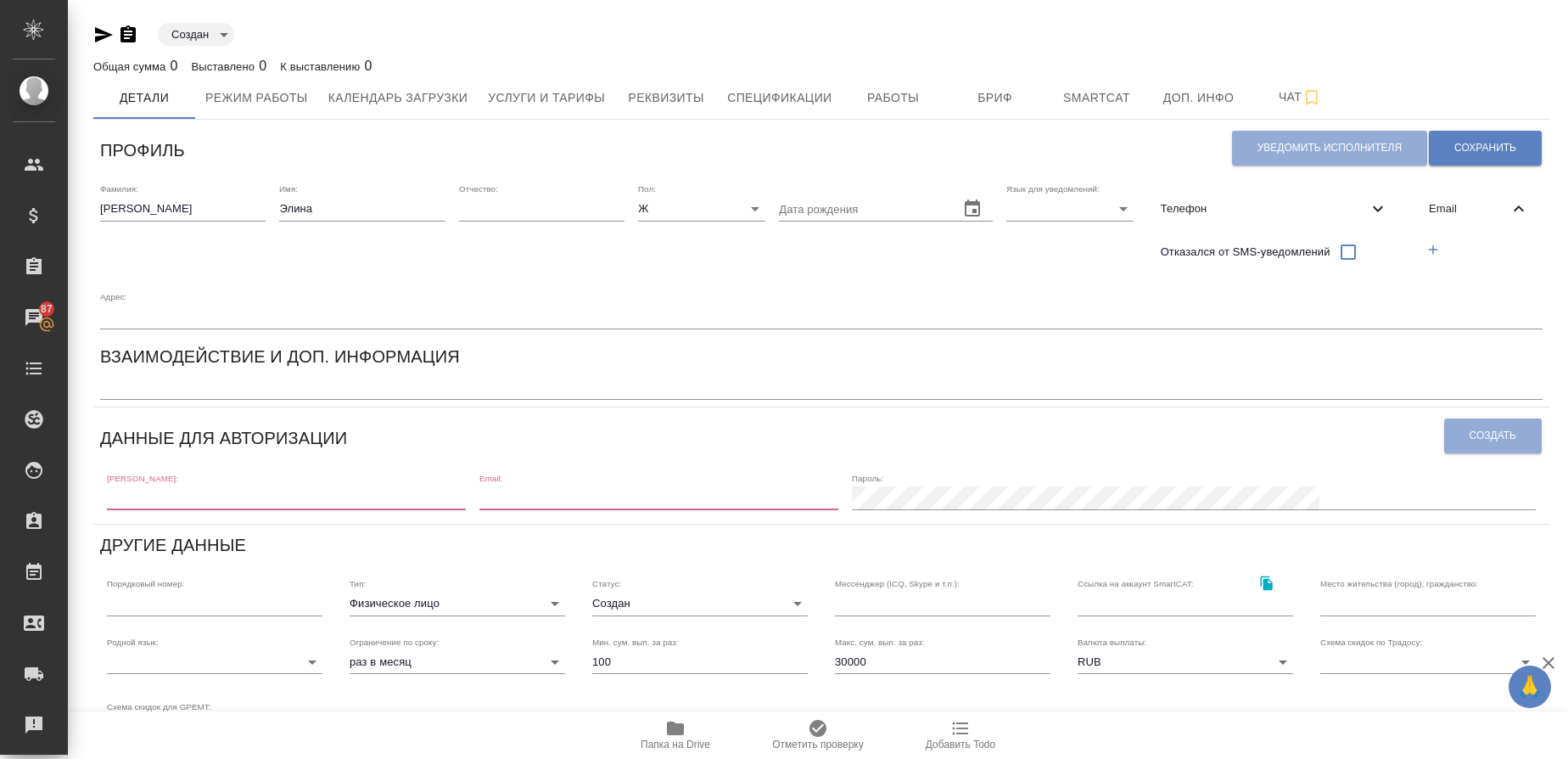
click at [1434, 250] on icon "button" at bounding box center [1434, 249] width 10 height 10
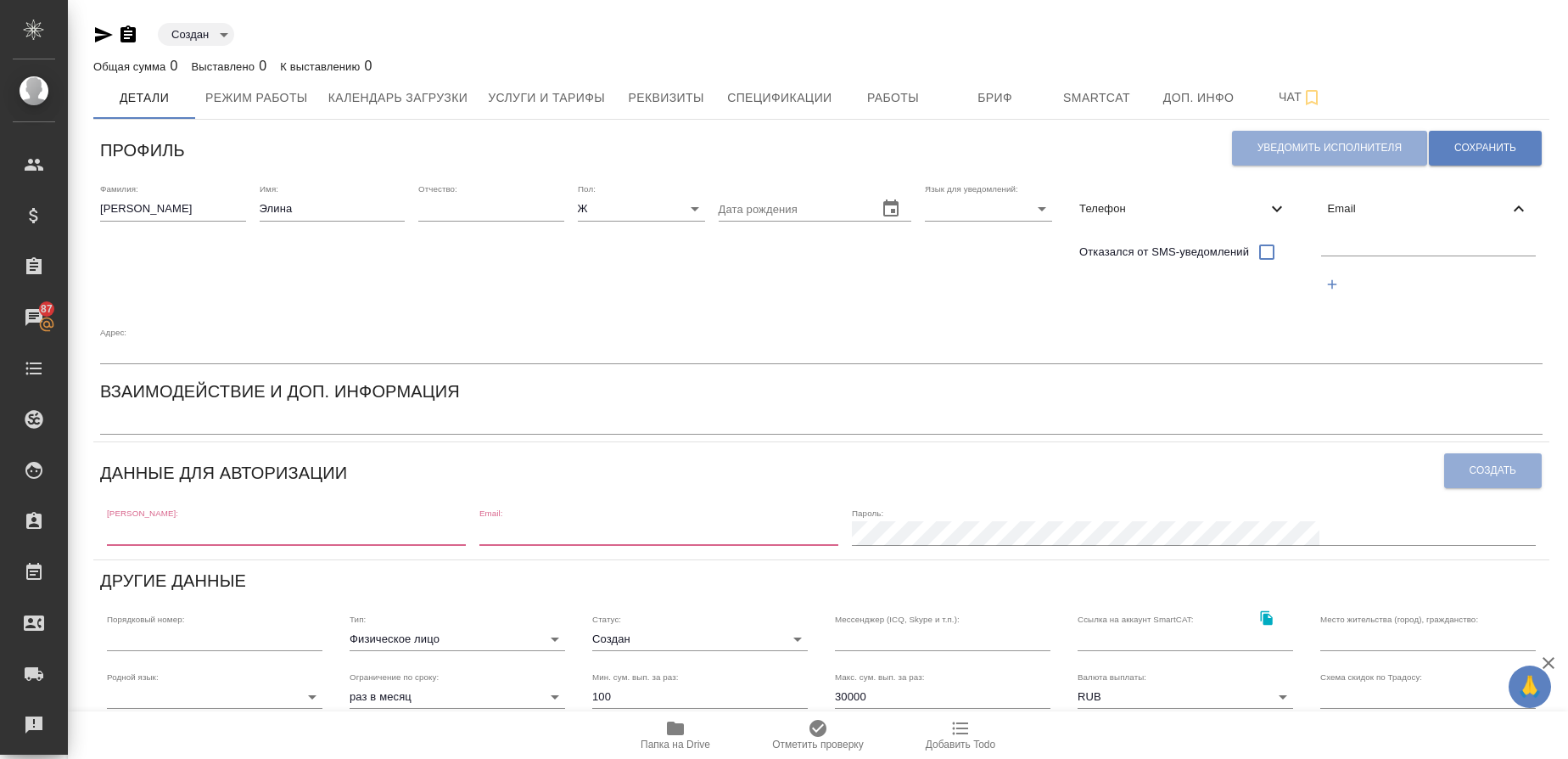
click at [1350, 248] on input "text" at bounding box center [1429, 245] width 216 height 21
paste input "ElinaGenie1991@yandex.ru"
type input "ElinaGenie1991@yandex.ru"
click at [1523, 152] on button "Сохранить" at bounding box center [1486, 148] width 113 height 34
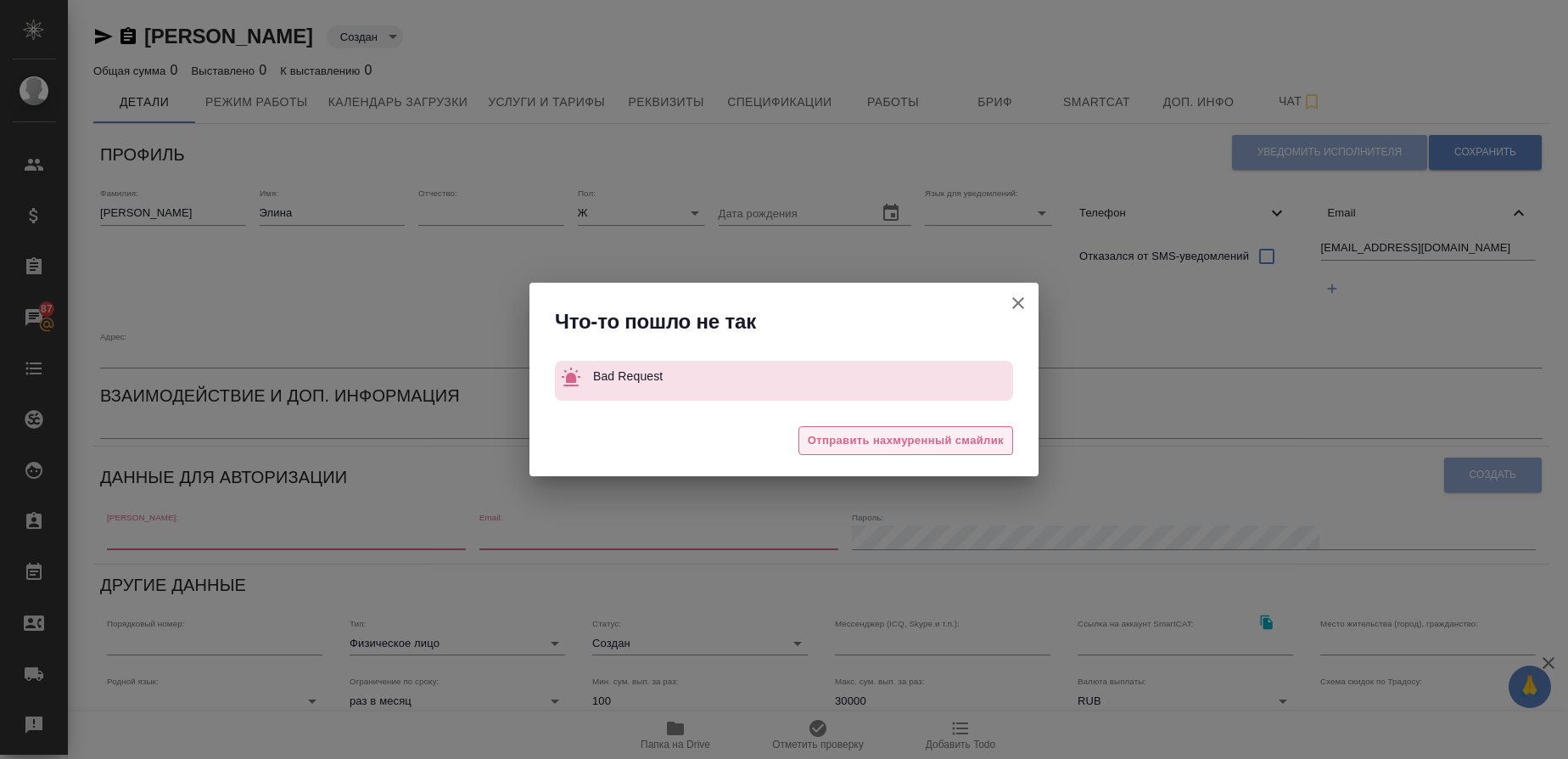
click at [904, 431] on span "Отправить нахмуренный смайлик" at bounding box center [906, 441] width 196 height 19
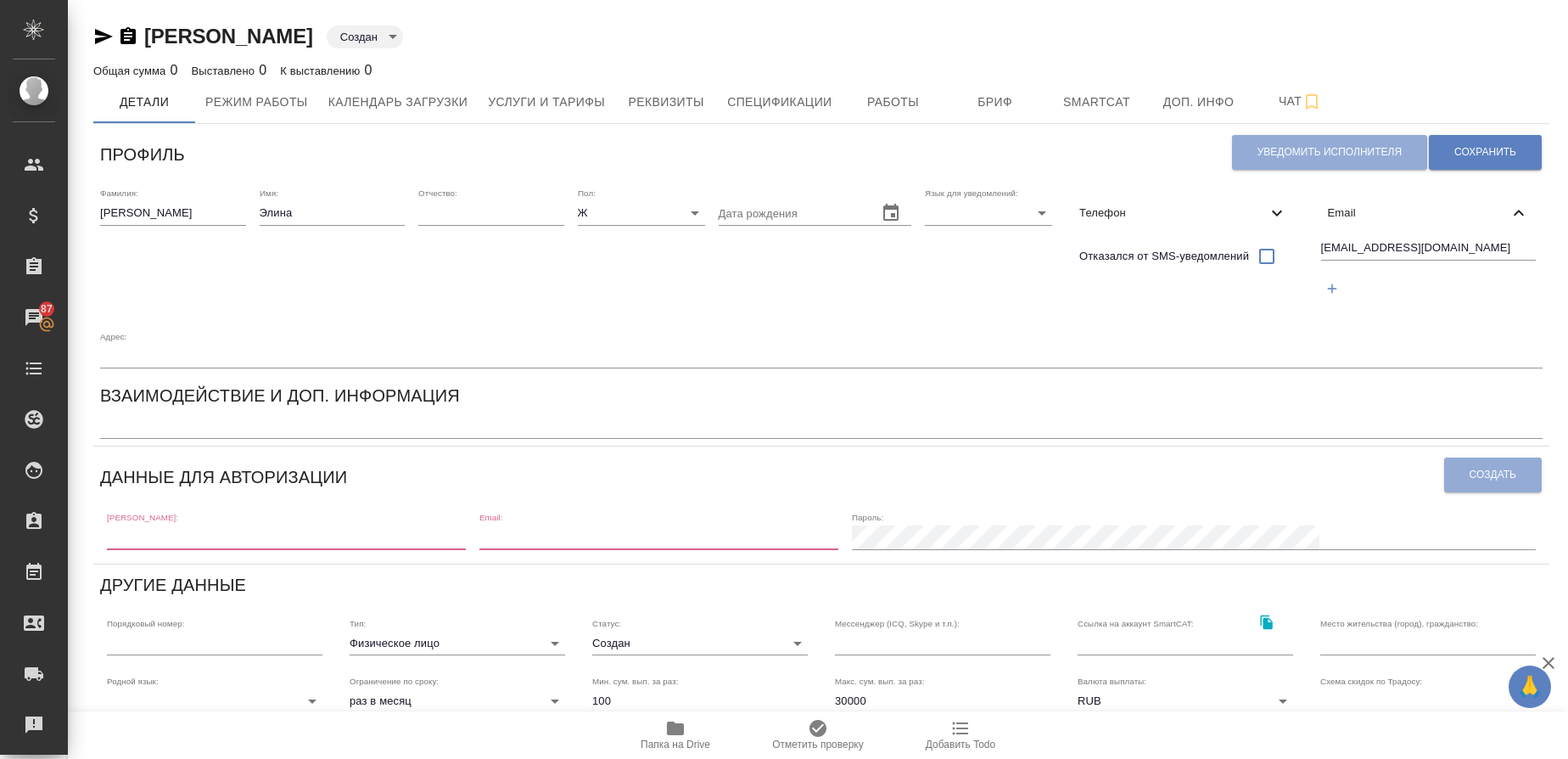
click at [175, 541] on input "text" at bounding box center [286, 537] width 359 height 24
paste input "ElinaGenie1991@yandex.ru"
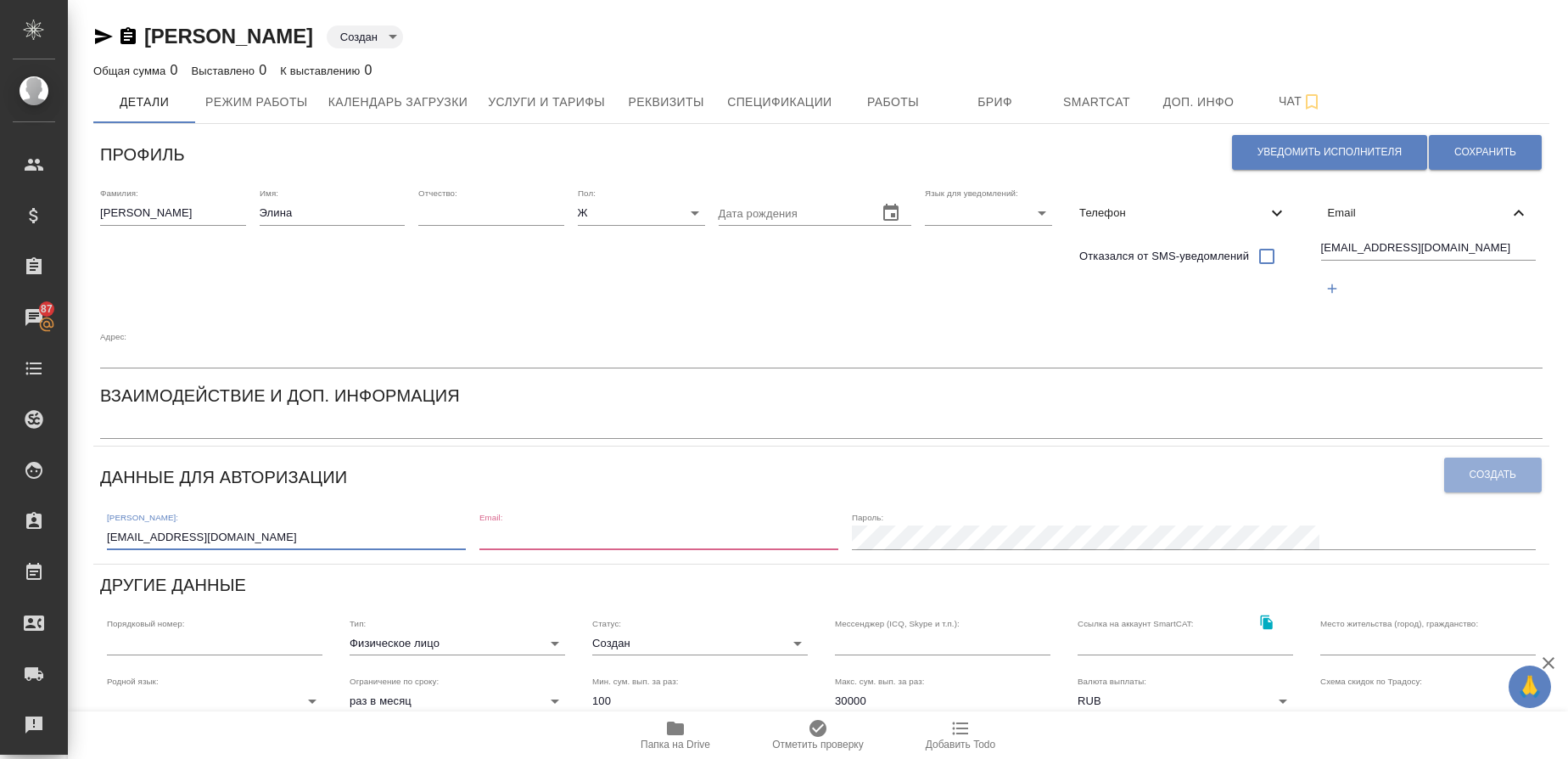
type input "ElinaGenie1991@yandex.ru"
paste input "ElinaGenie1991@yandex.ru"
type input "ElinaGenie1991@yandex.ru"
click at [1488, 474] on span "Создать" at bounding box center [1493, 474] width 47 height 14
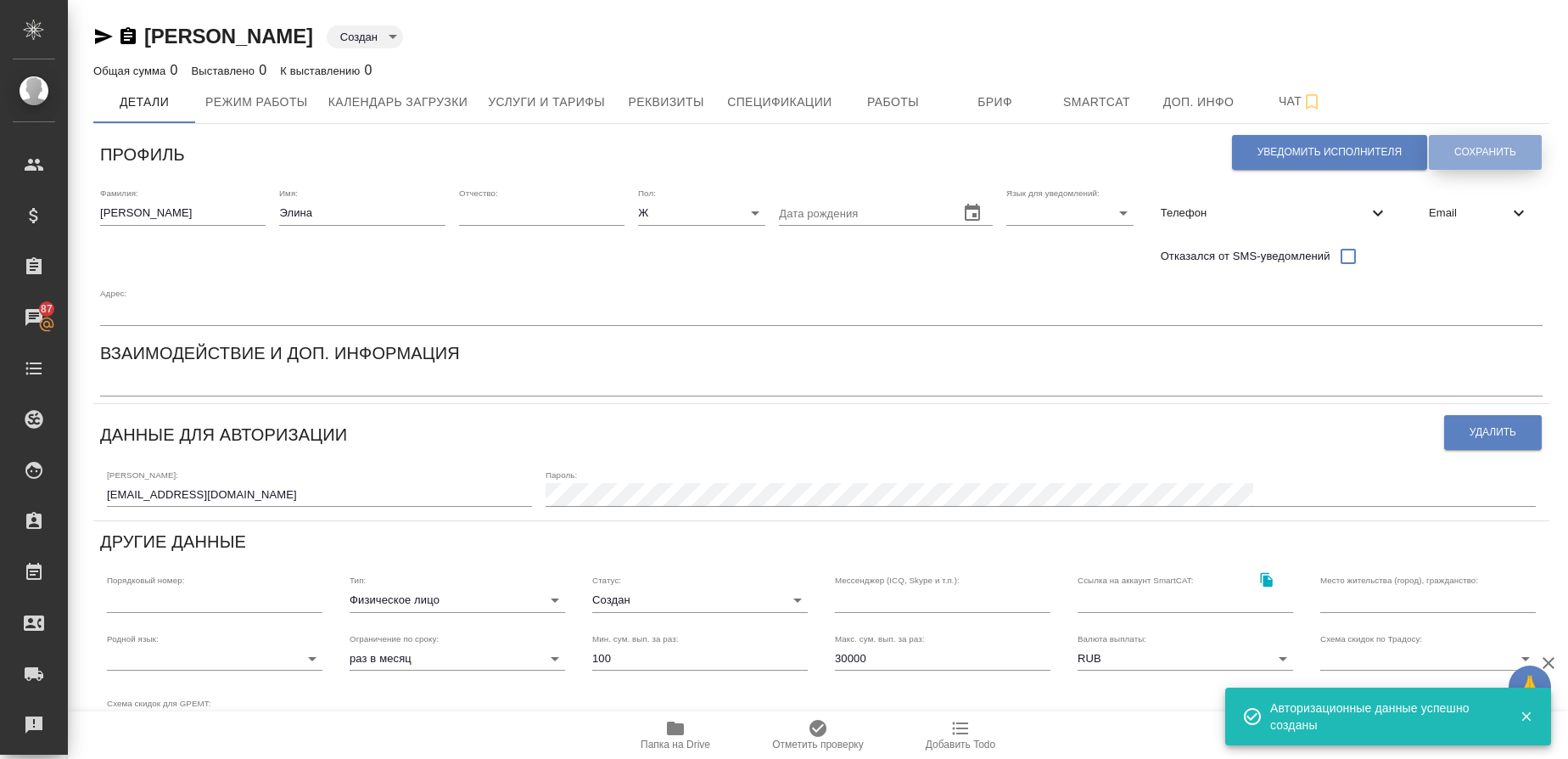
click at [1511, 149] on span "Сохранить" at bounding box center [1486, 152] width 62 height 14
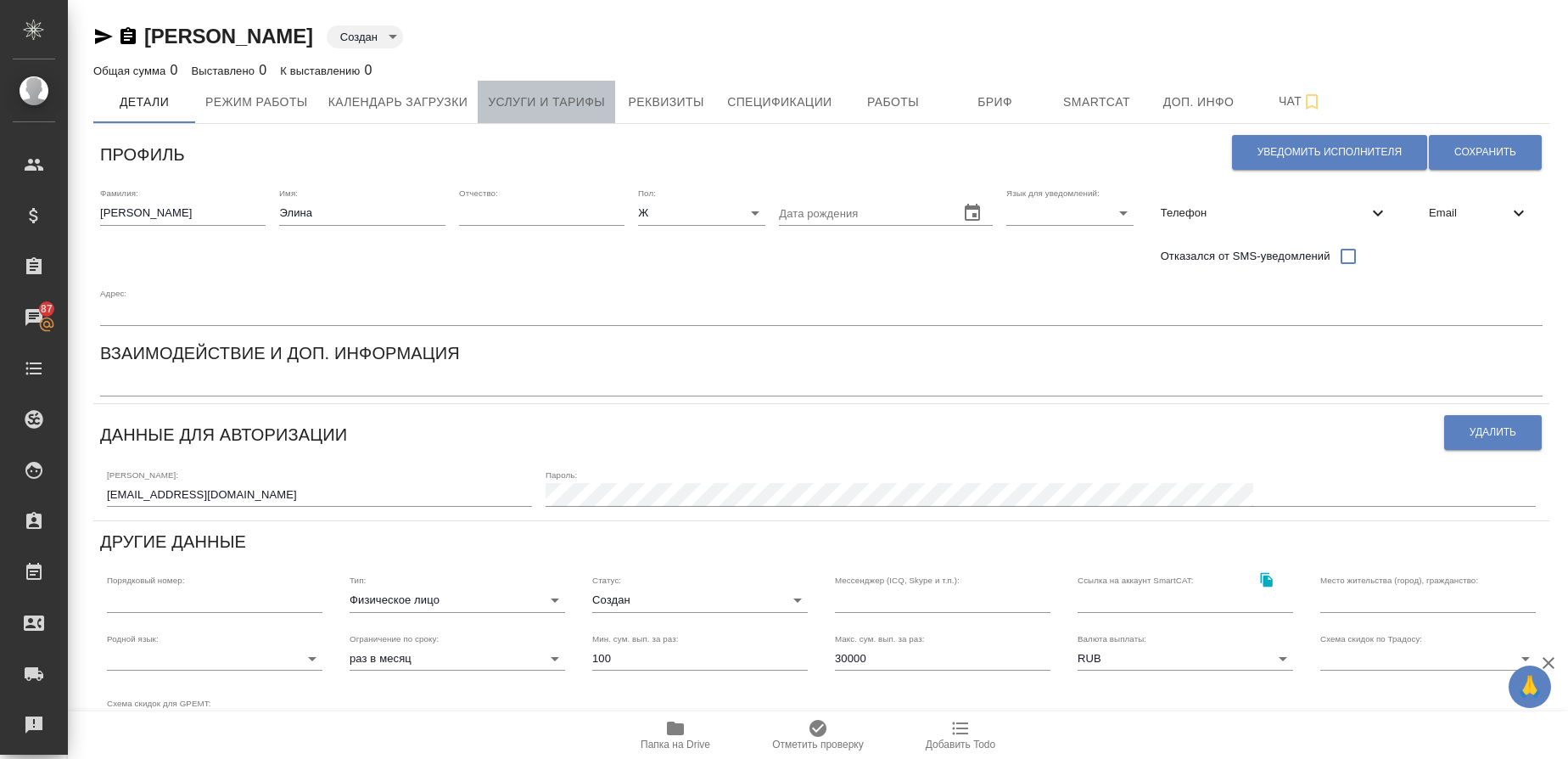
click at [558, 100] on span "Услуги и тарифы" at bounding box center [546, 103] width 117 height 21
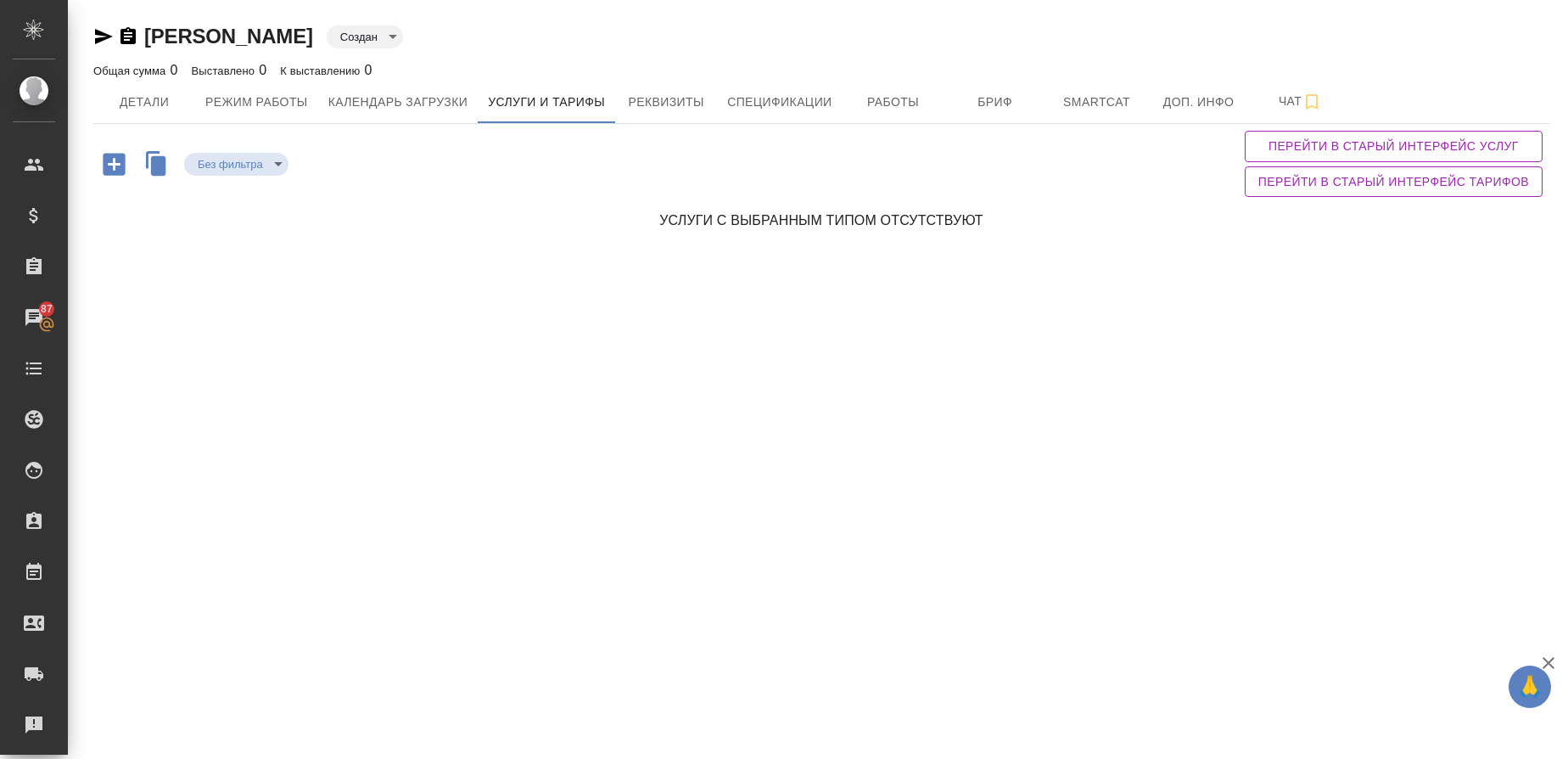
click at [156, 174] on icon "button" at bounding box center [159, 165] width 15 height 19
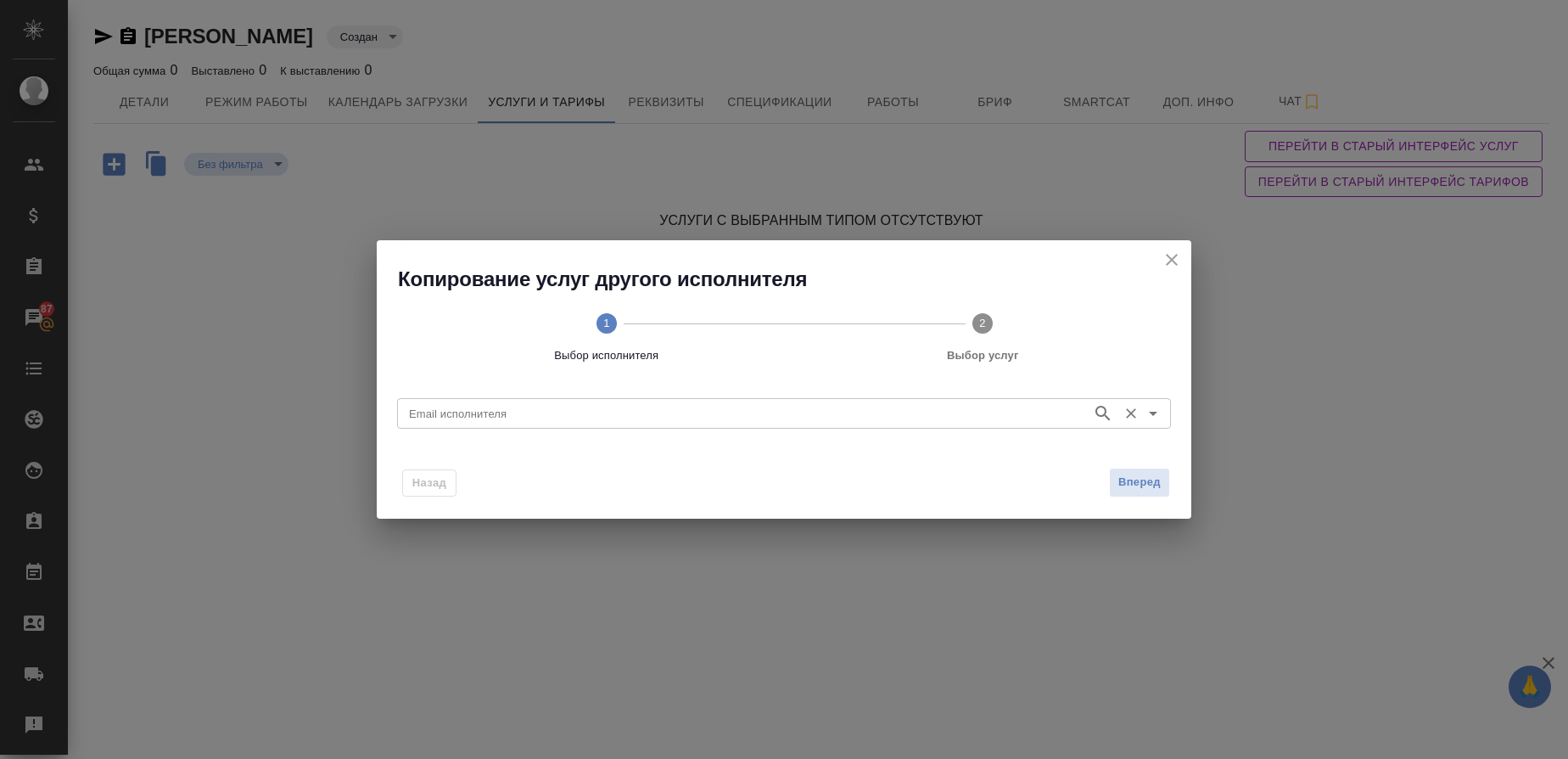
click at [513, 418] on input "Email исполнителя" at bounding box center [743, 413] width 682 height 20
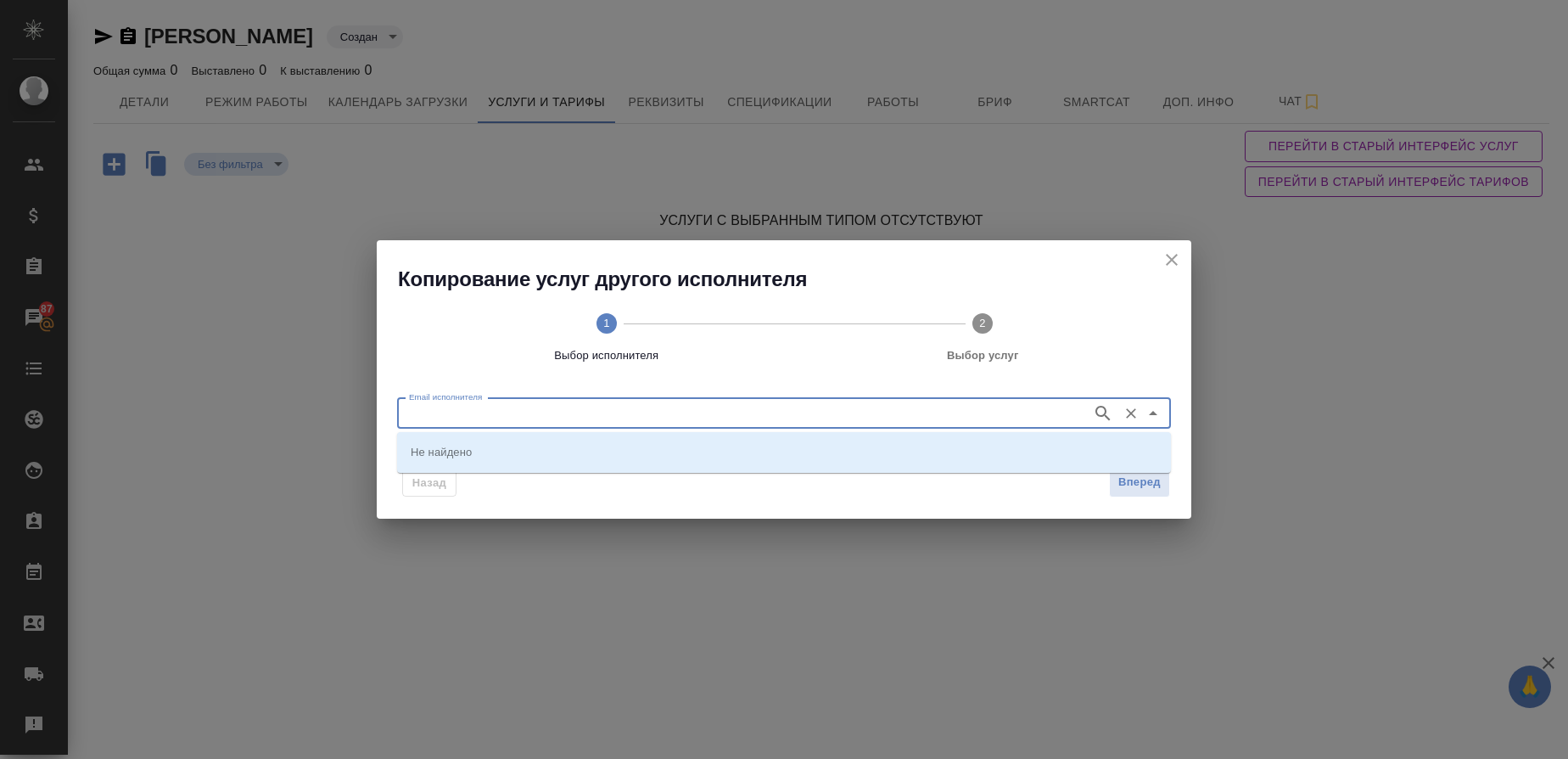
paste input "e.denisova@awatera.com"
type input "e.denisova@awatera.com"
click at [1104, 413] on icon "button" at bounding box center [1102, 413] width 20 height 20
click at [539, 463] on li "e.denisova@awatera.com (Денисова Элина)" at bounding box center [784, 451] width 774 height 31
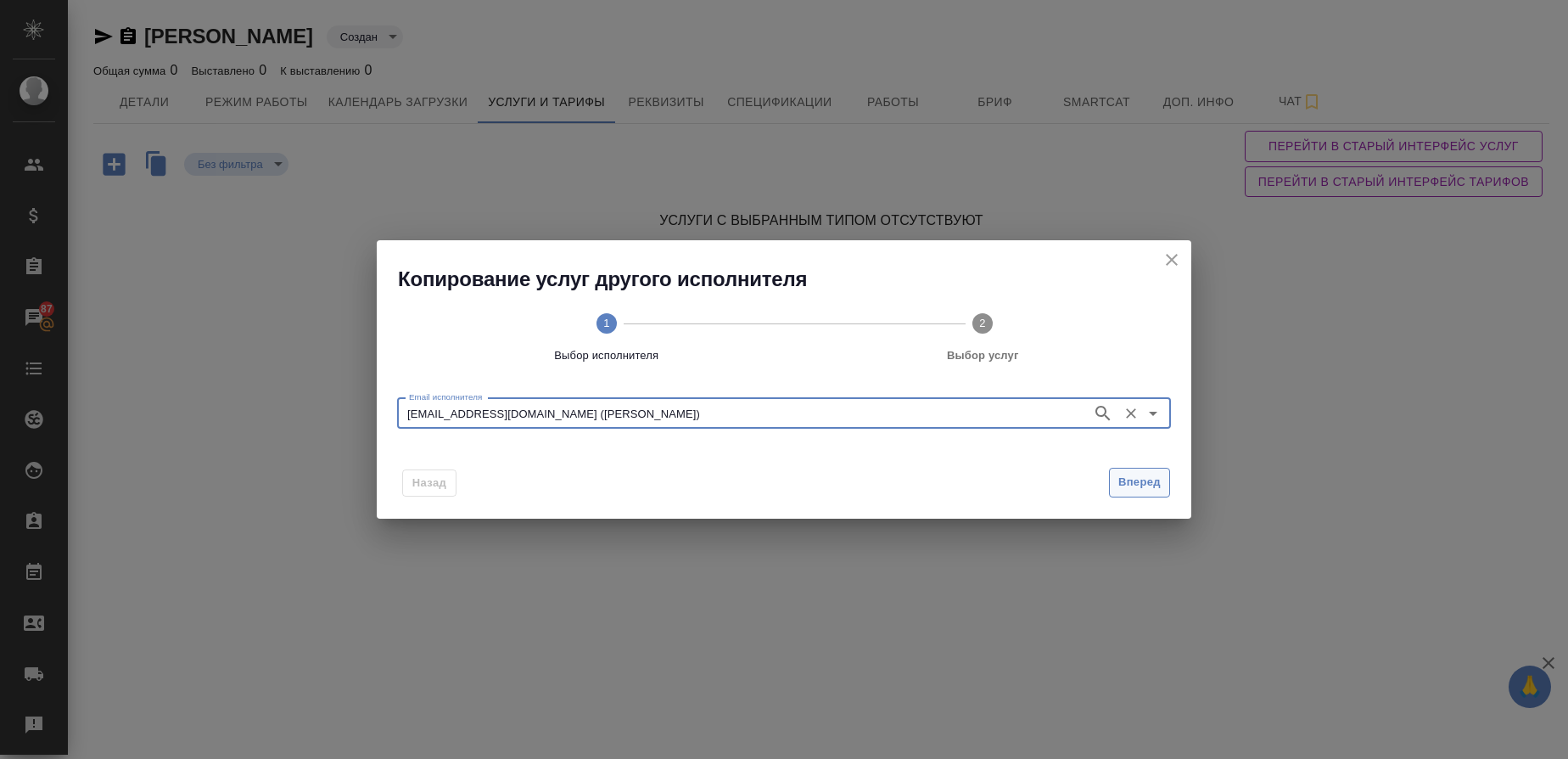
type input "e.denisova@awatera.com (Денисова Элина)"
click at [1156, 483] on span "Вперед" at bounding box center [1140, 483] width 42 height 19
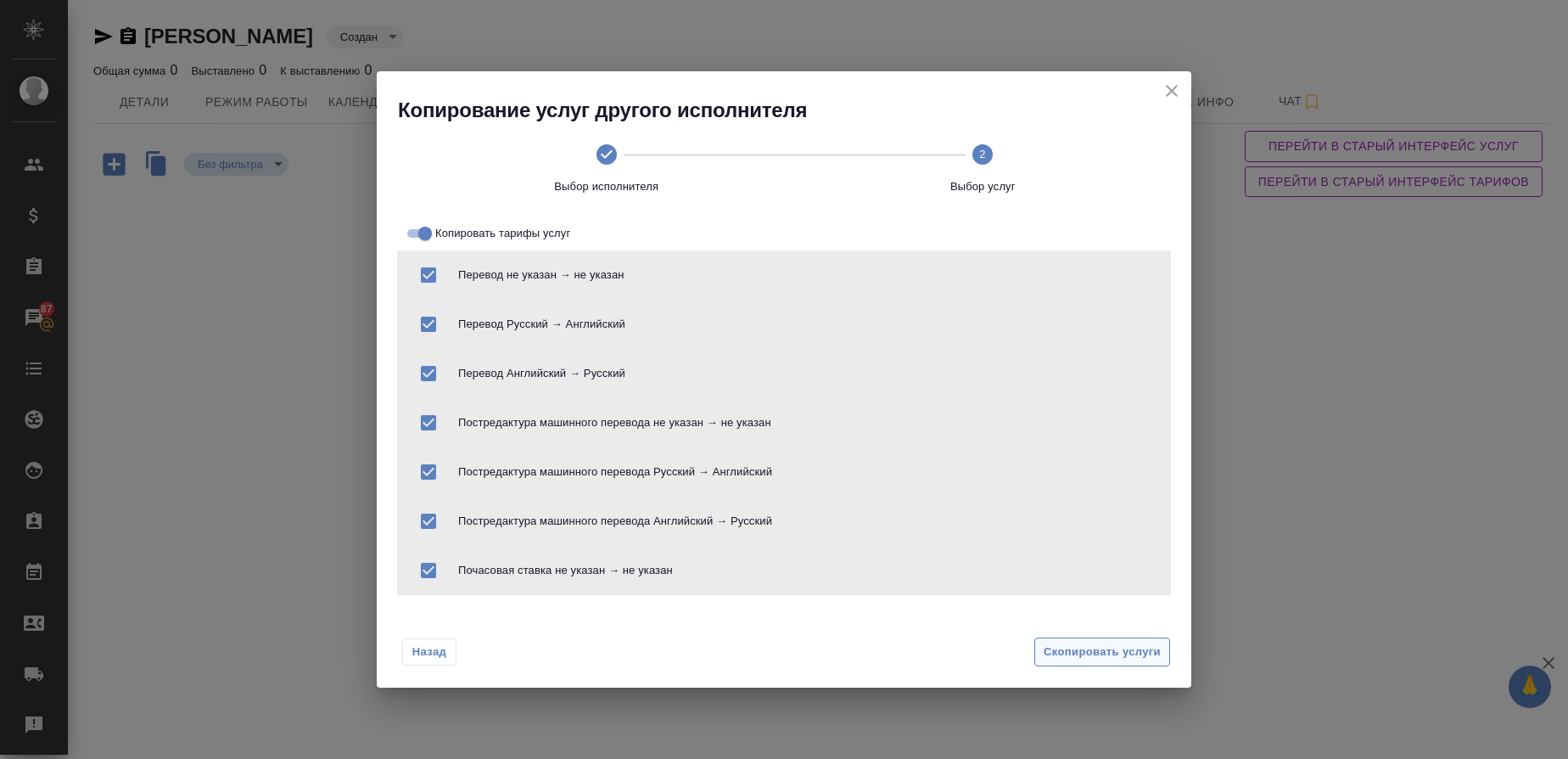
click at [1128, 655] on span "Скопировать услуги" at bounding box center [1102, 653] width 117 height 19
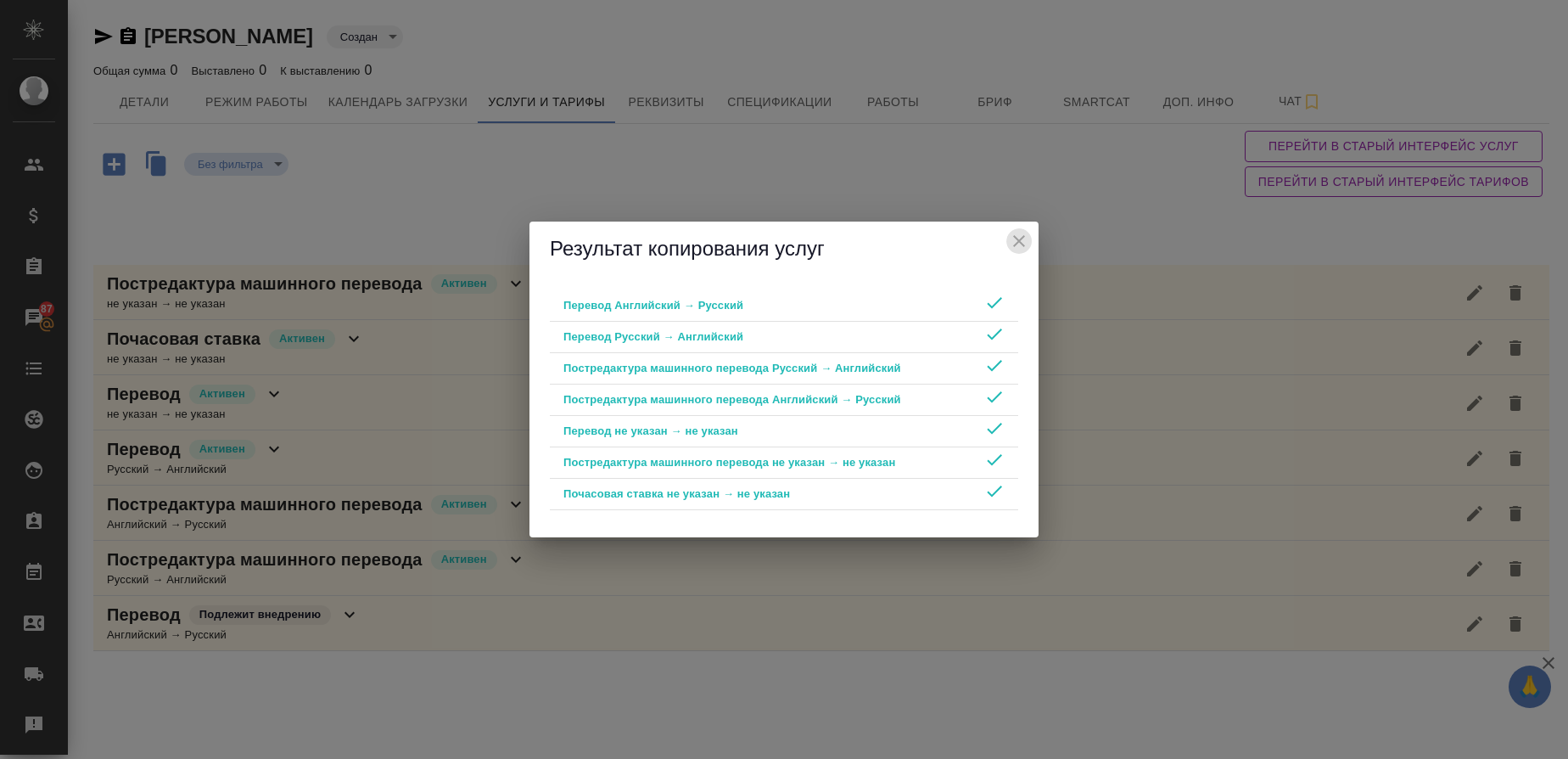
click at [1017, 240] on icon "close" at bounding box center [1019, 241] width 11 height 12
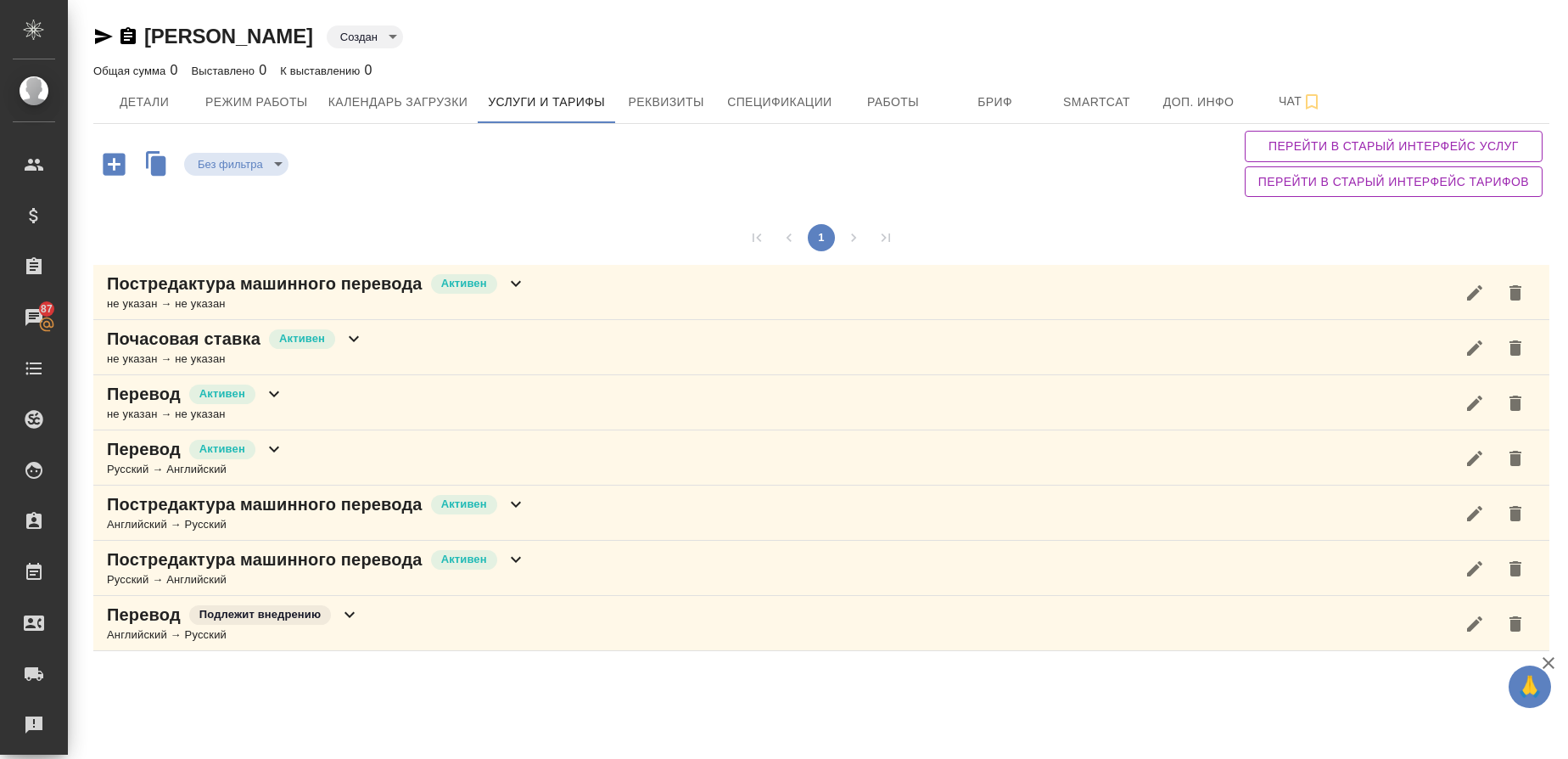
drag, startPoint x: 185, startPoint y: 288, endPoint x: 256, endPoint y: 324, distance: 79.6
click at [190, 294] on p "Постредактура машинного перевода" at bounding box center [265, 284] width 316 height 24
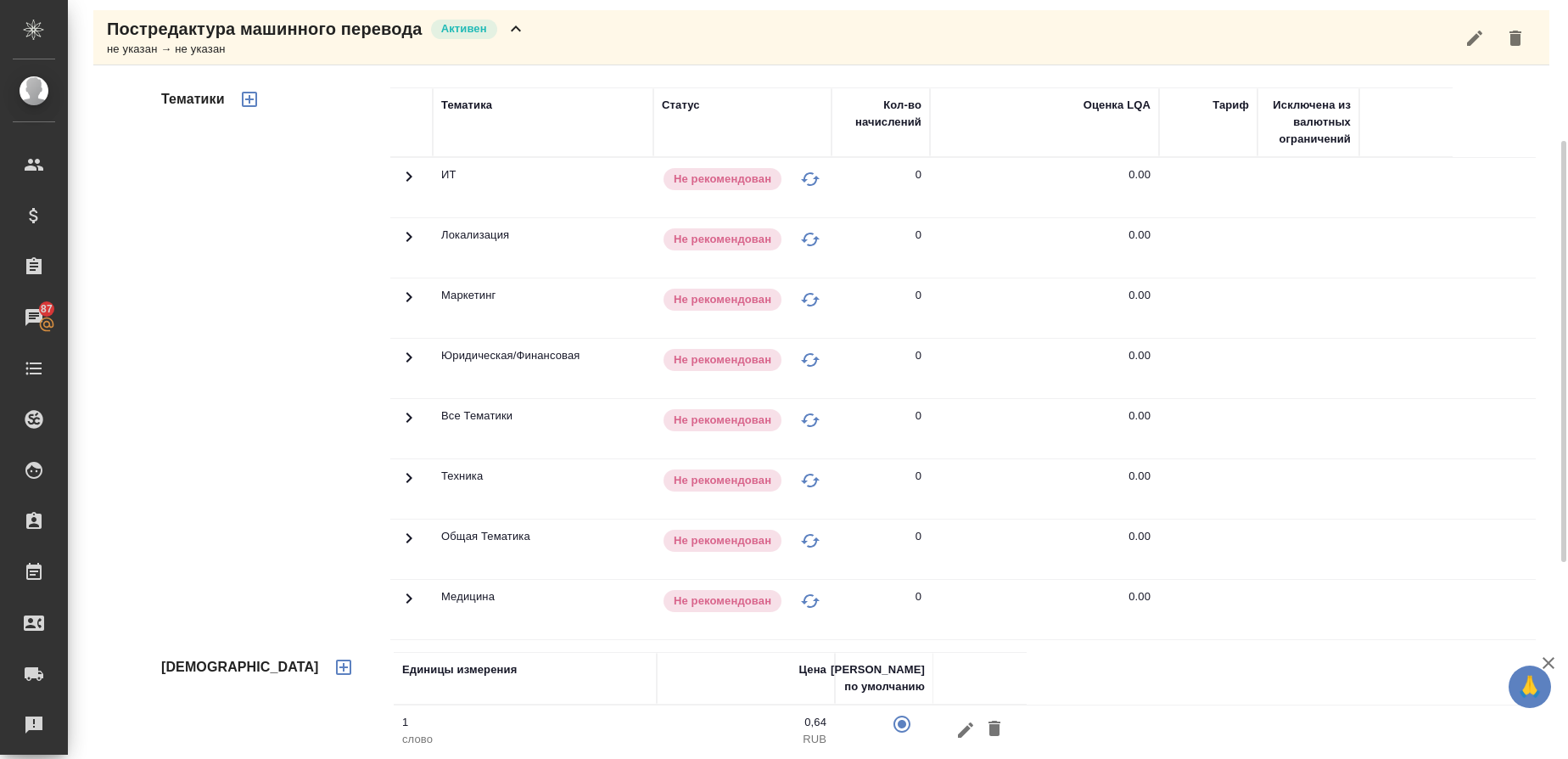
scroll to position [127, 0]
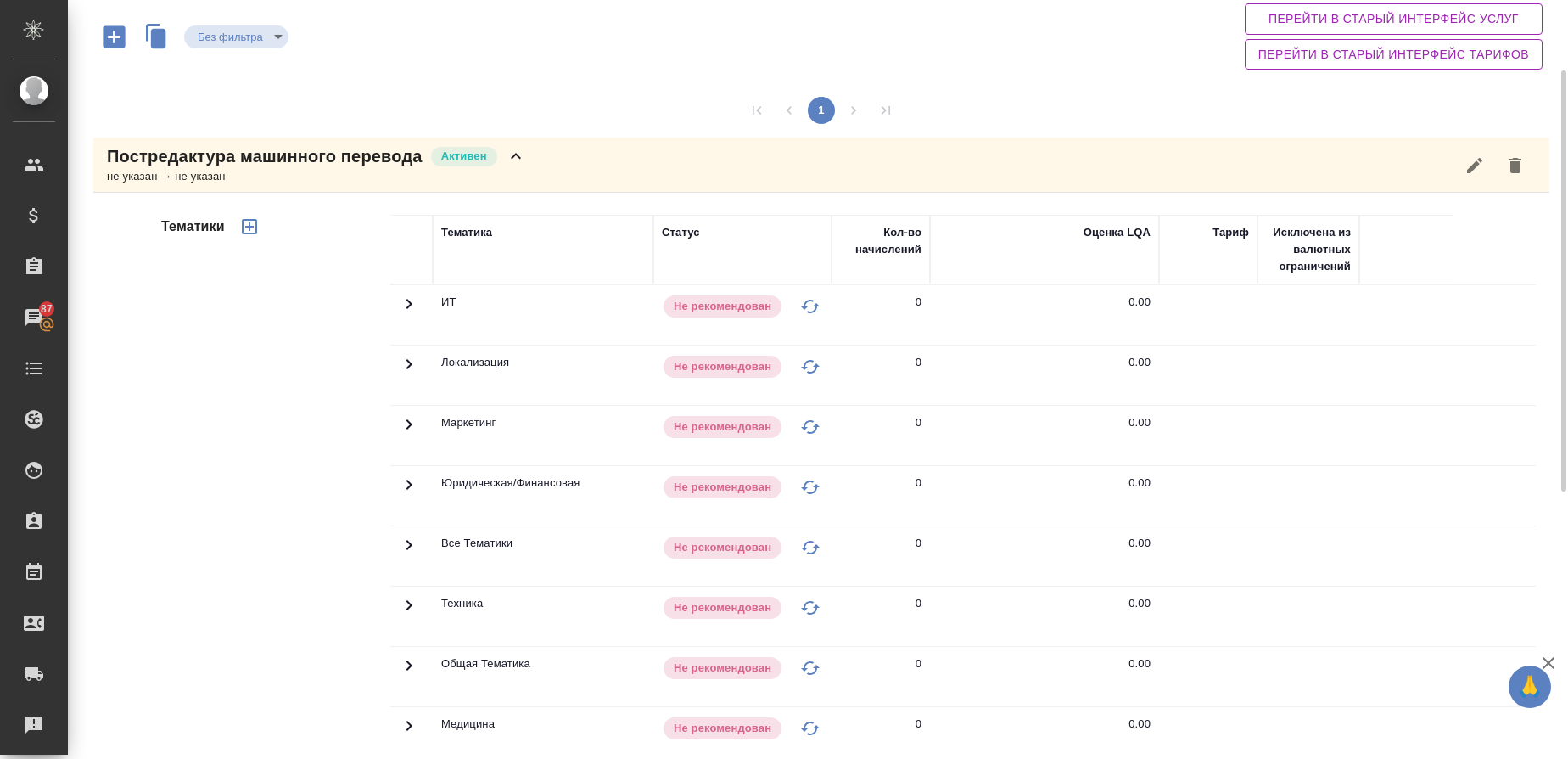
drag, startPoint x: 168, startPoint y: 168, endPoint x: 388, endPoint y: 128, distance: 223.6
click at [170, 167] on p "Постредактура машинного перевода" at bounding box center [265, 156] width 316 height 24
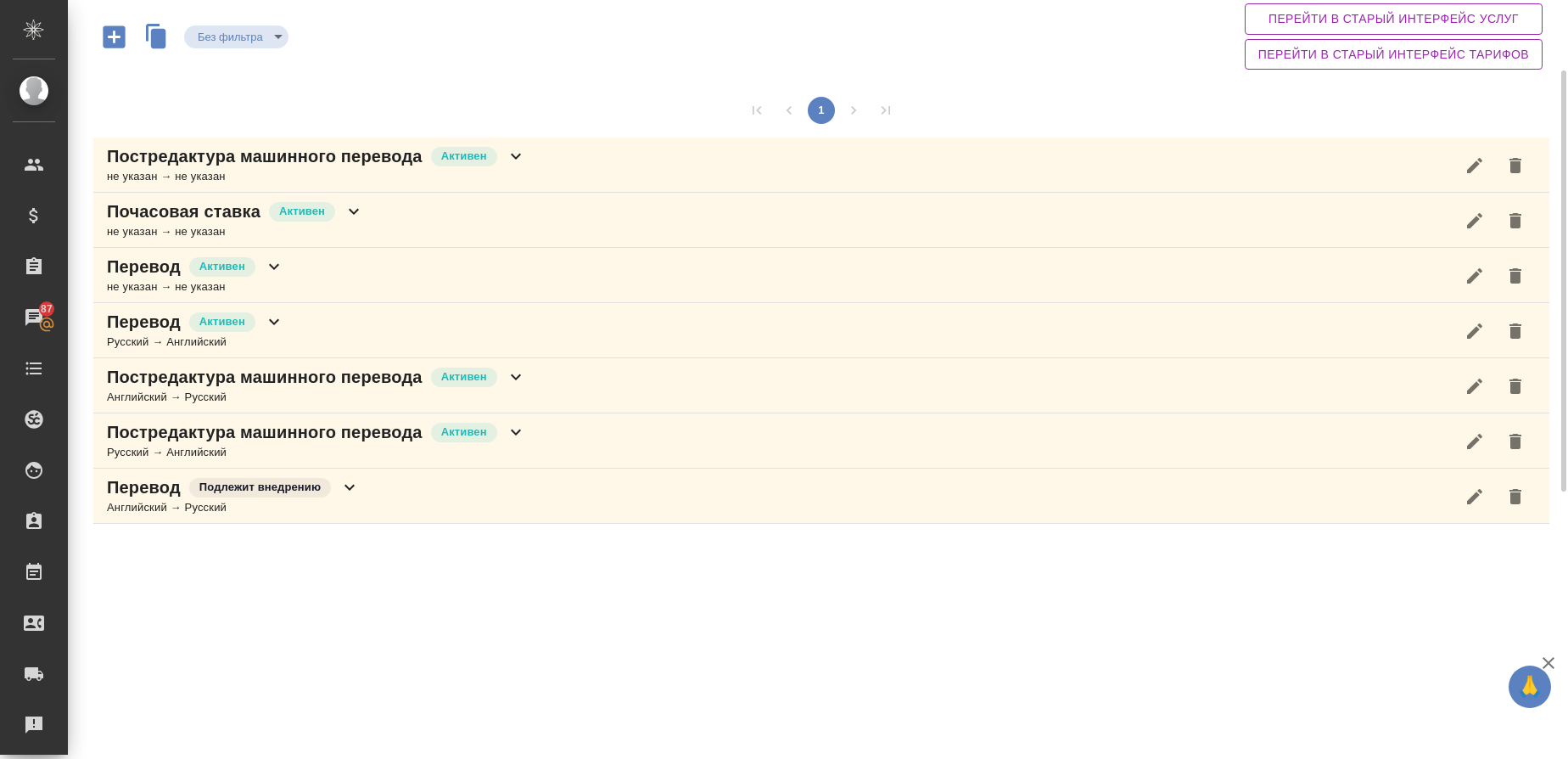
click at [174, 381] on p "Постредактура машинного перевода" at bounding box center [265, 377] width 316 height 24
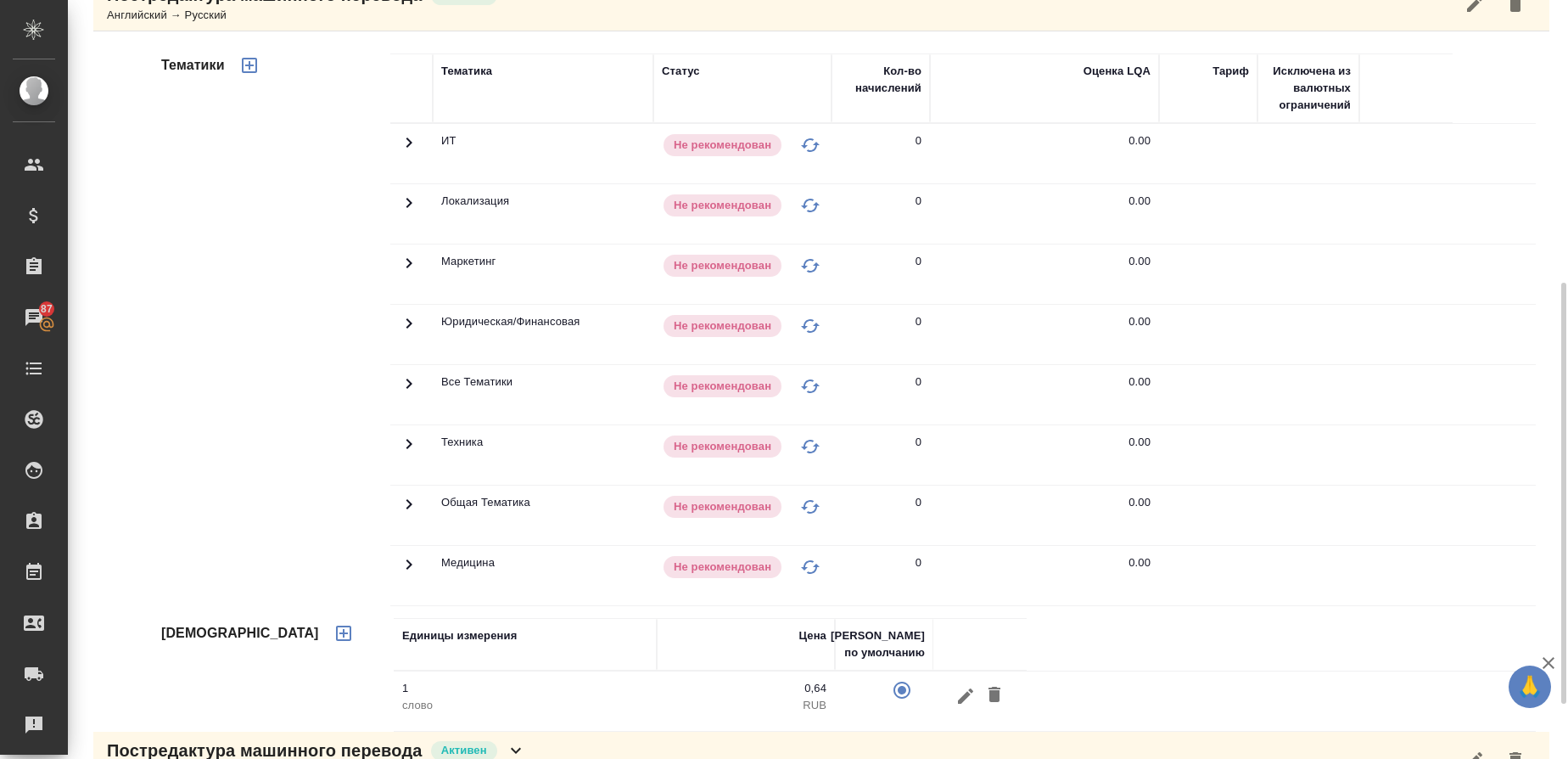
scroll to position [609, 0]
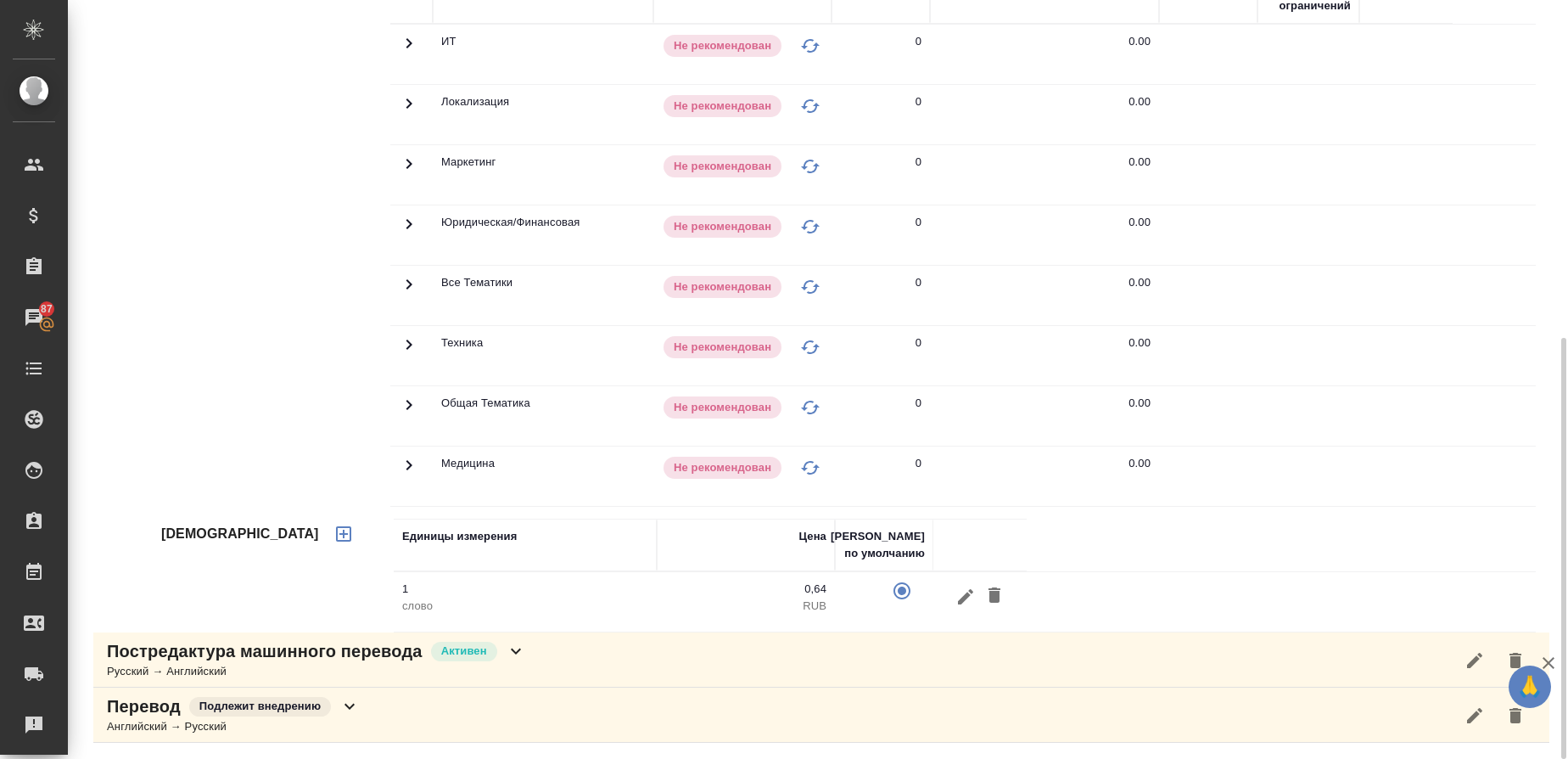
click at [149, 733] on div "Английский → Русский" at bounding box center [234, 727] width 253 height 17
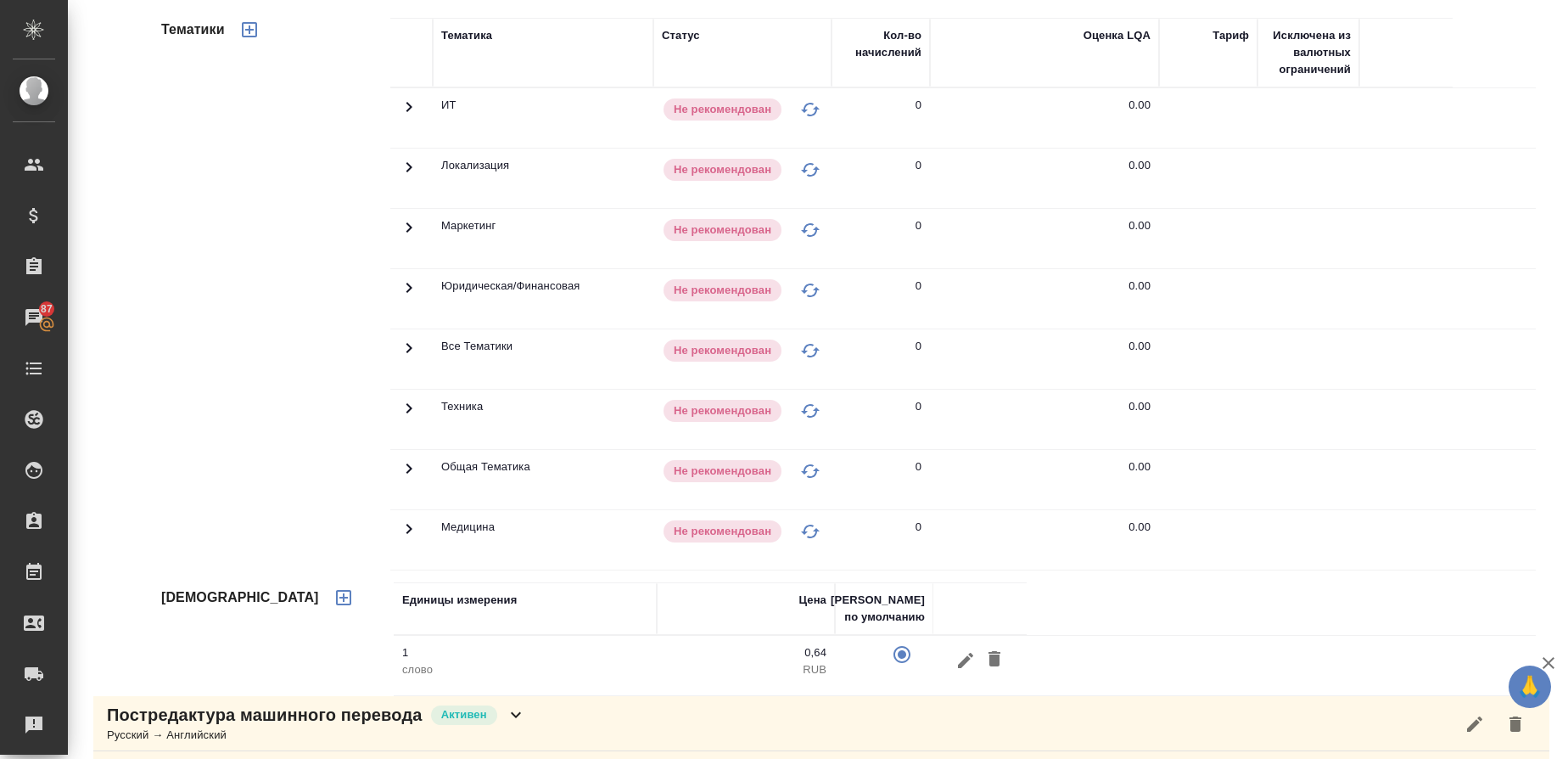
scroll to position [0, 0]
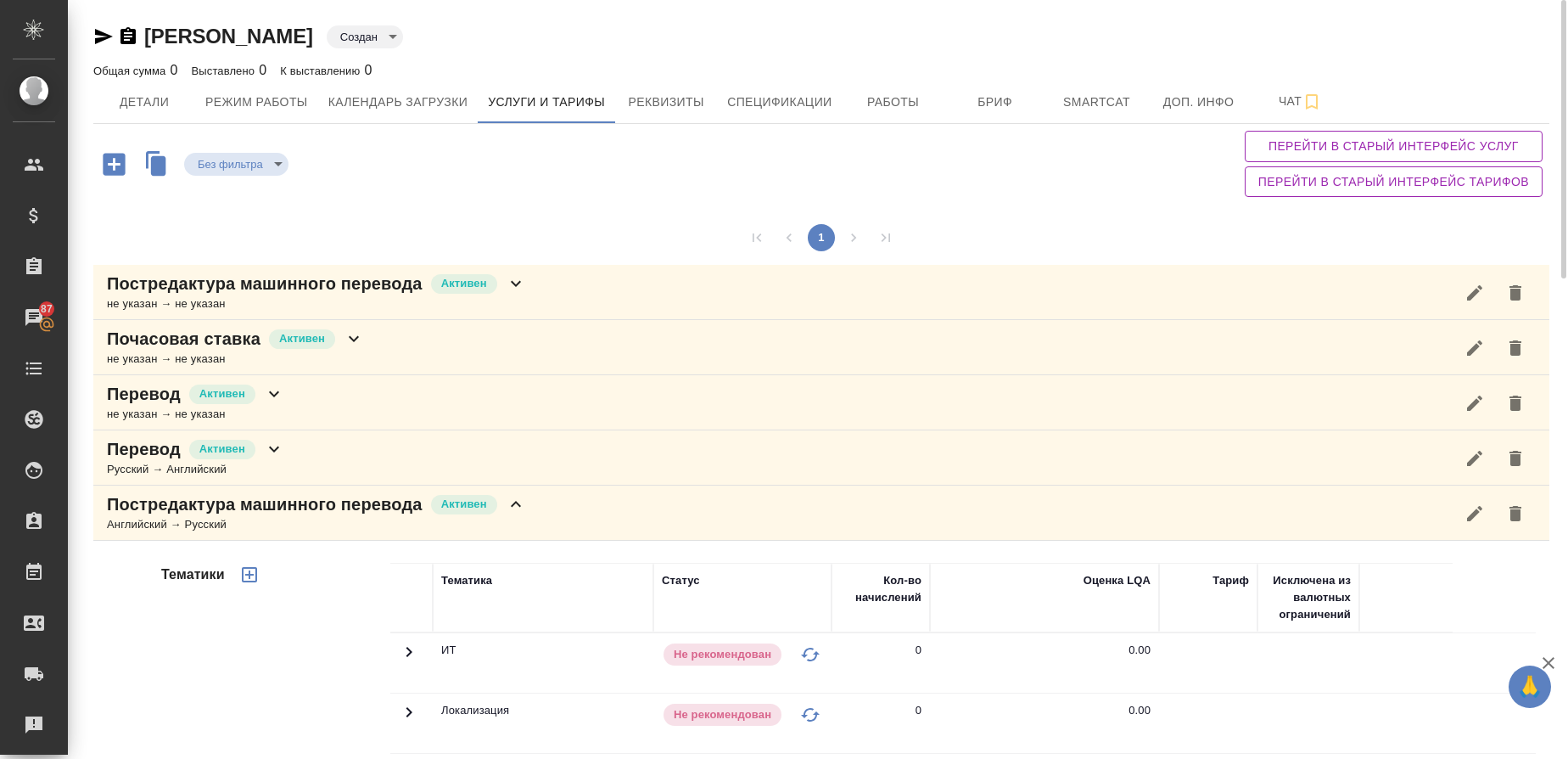
click at [139, 503] on p "Постредактура машинного перевода" at bounding box center [265, 504] width 316 height 24
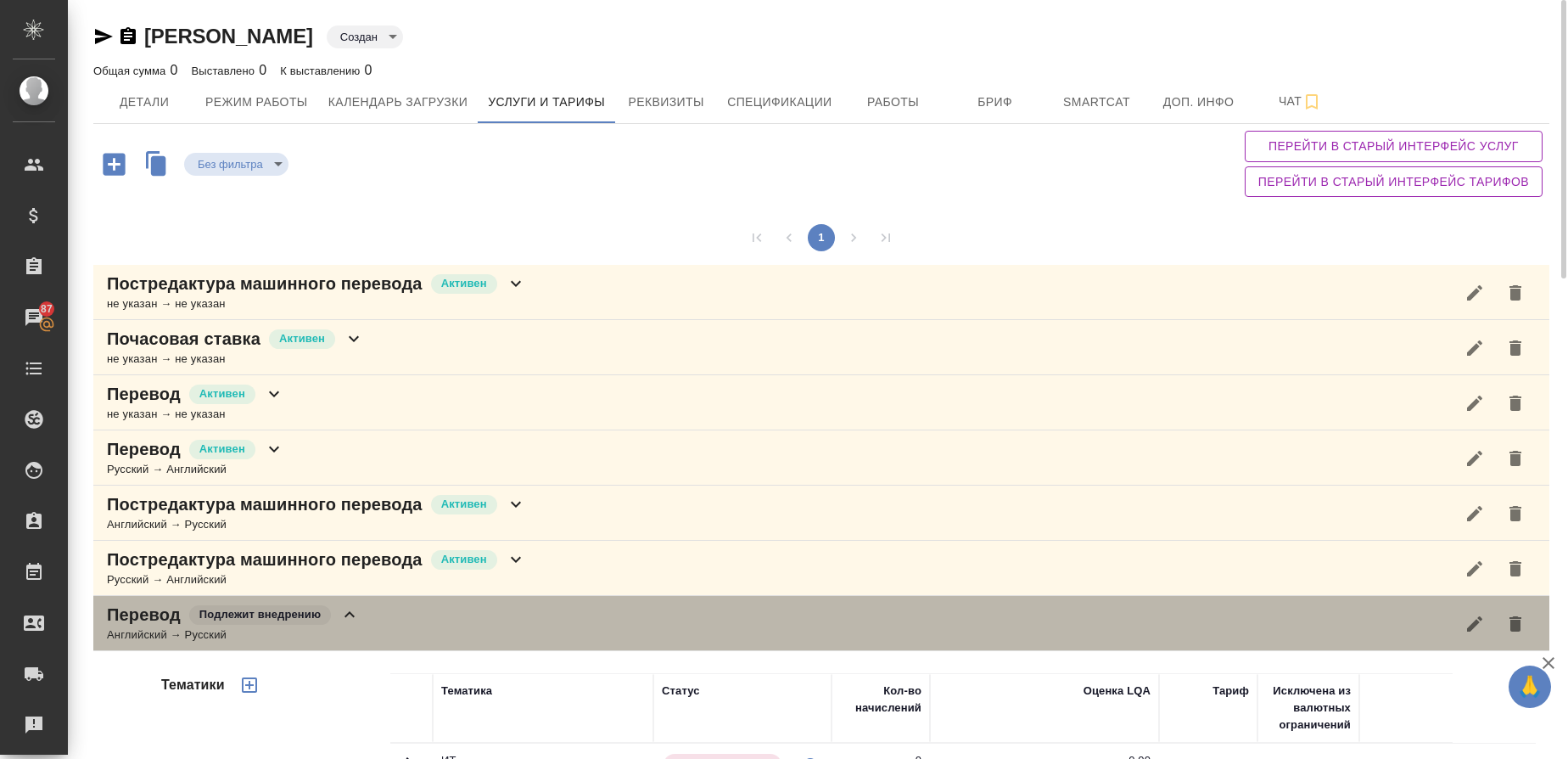
click at [130, 615] on p "Перевод" at bounding box center [144, 614] width 74 height 24
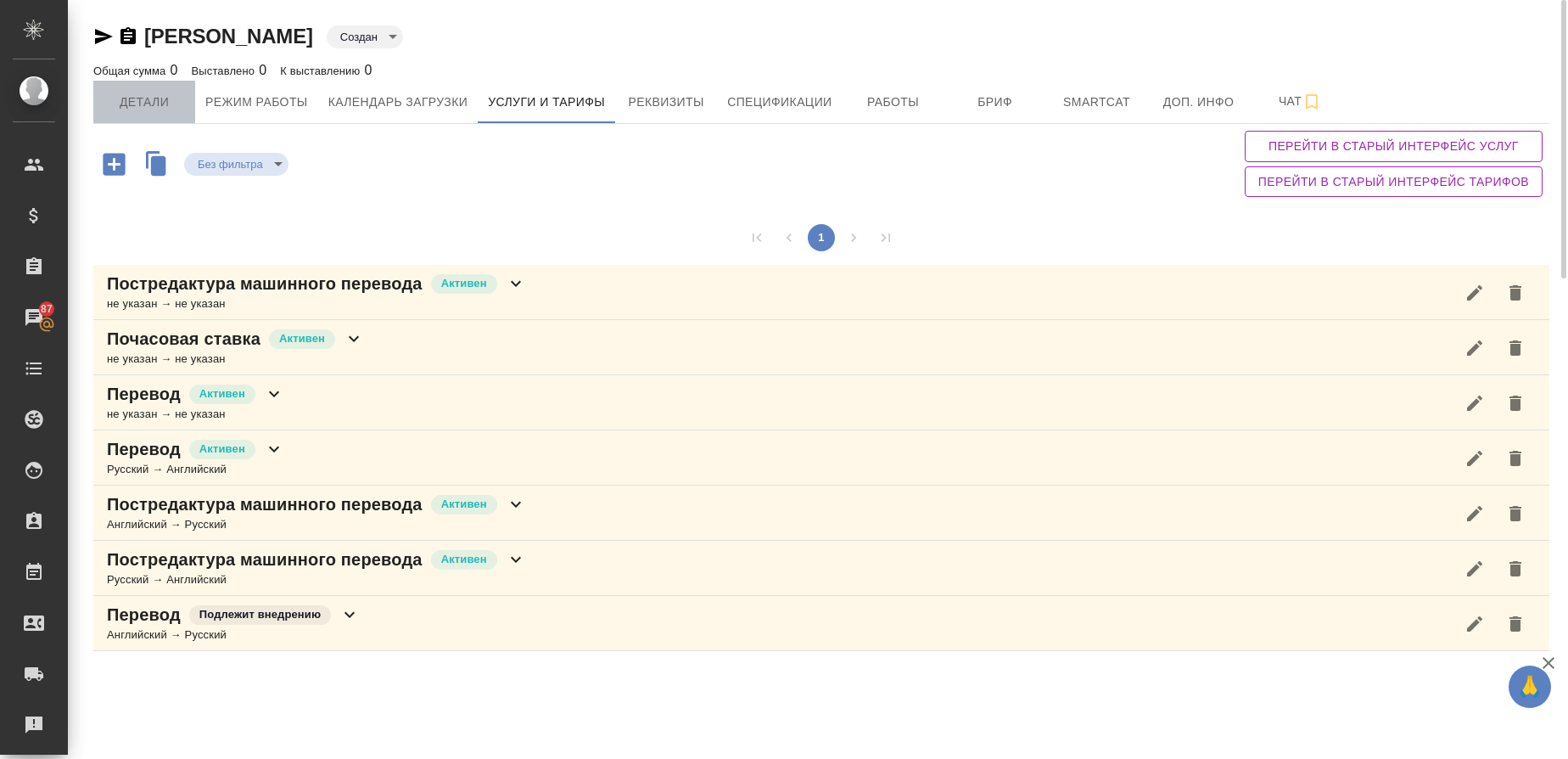
click at [148, 99] on span "Детали" at bounding box center [144, 103] width 81 height 21
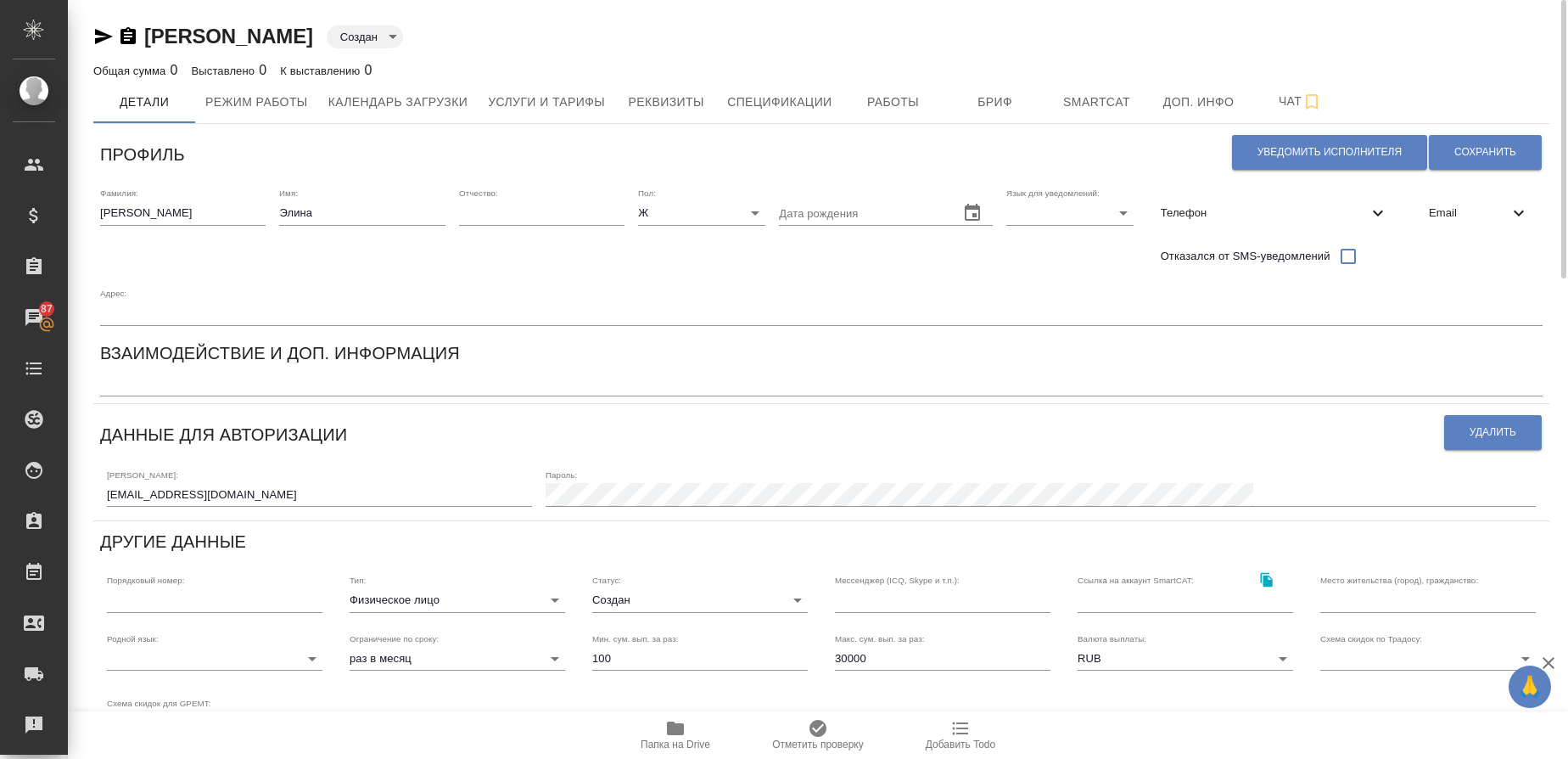
click at [368, 43] on body "🙏 .cls-1 fill:#fff; AWATERA Gusmanova Nailya Клиенты Спецификации Заказы 87 Чат…" at bounding box center [784, 380] width 1568 height 759
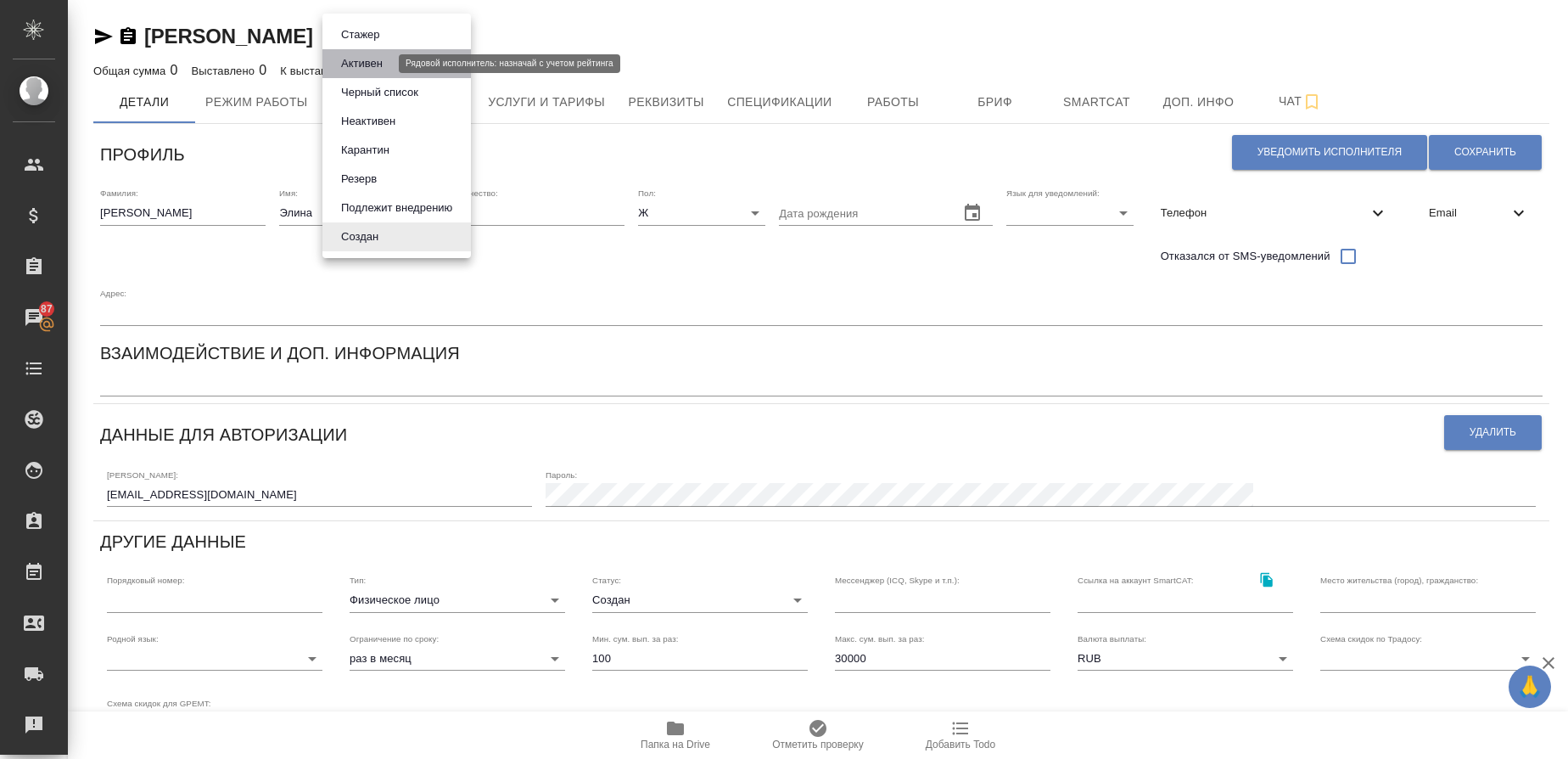
click at [380, 65] on button "Активен" at bounding box center [362, 63] width 52 height 18
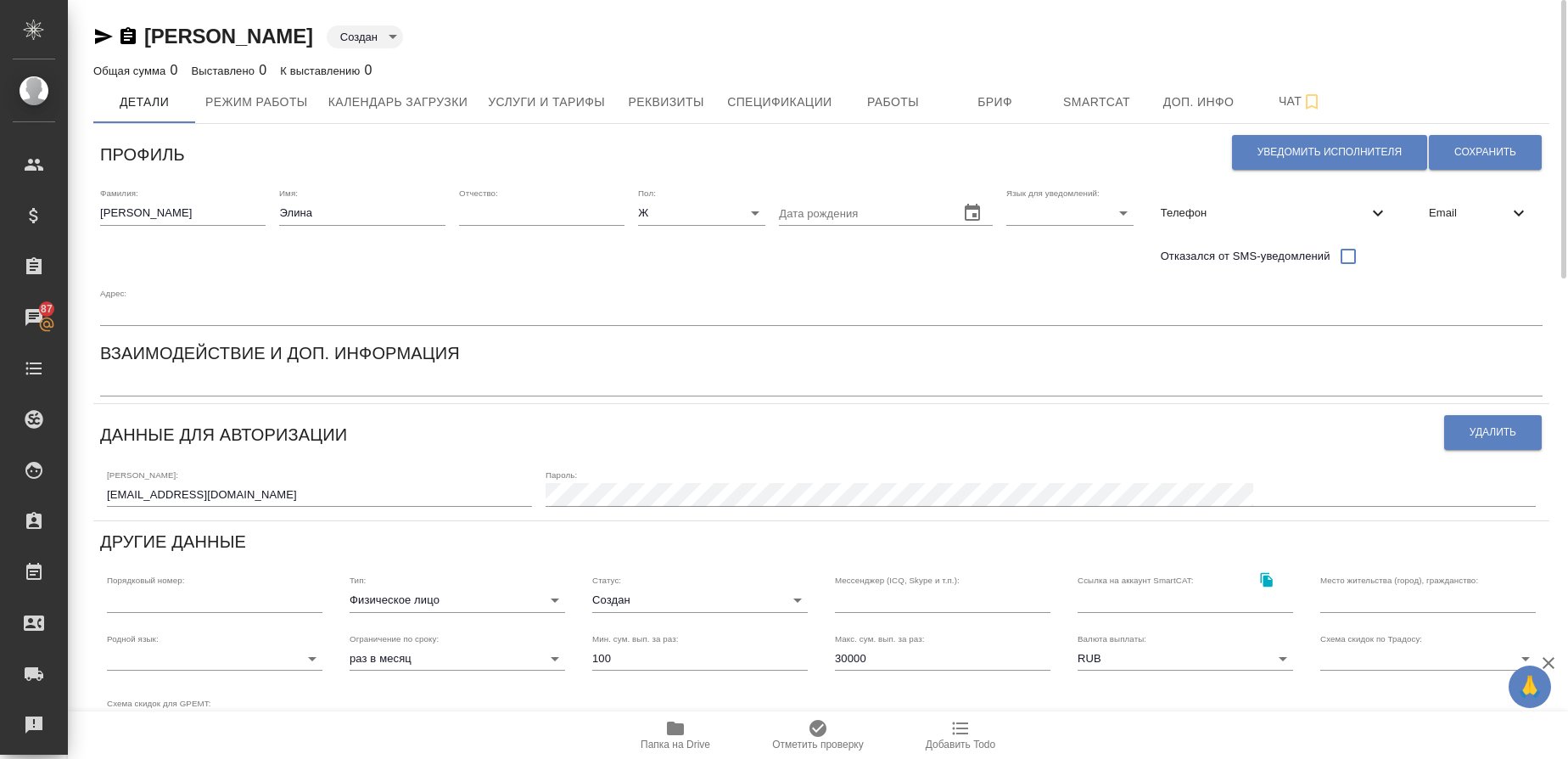
type input "active"
click at [540, 98] on span "Услуги и тарифы" at bounding box center [546, 103] width 117 height 21
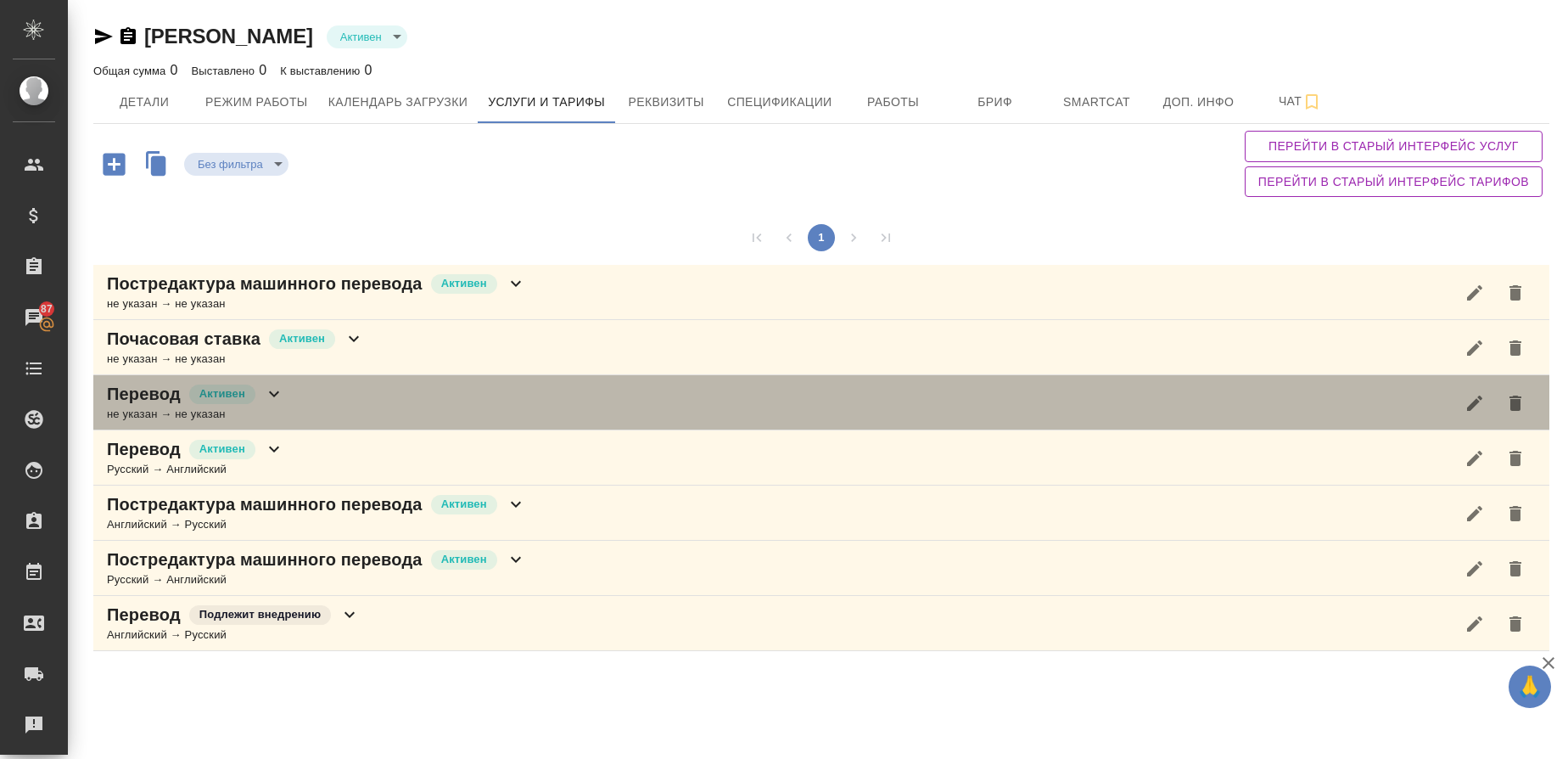
click at [127, 405] on p "Перевод" at bounding box center [144, 394] width 74 height 24
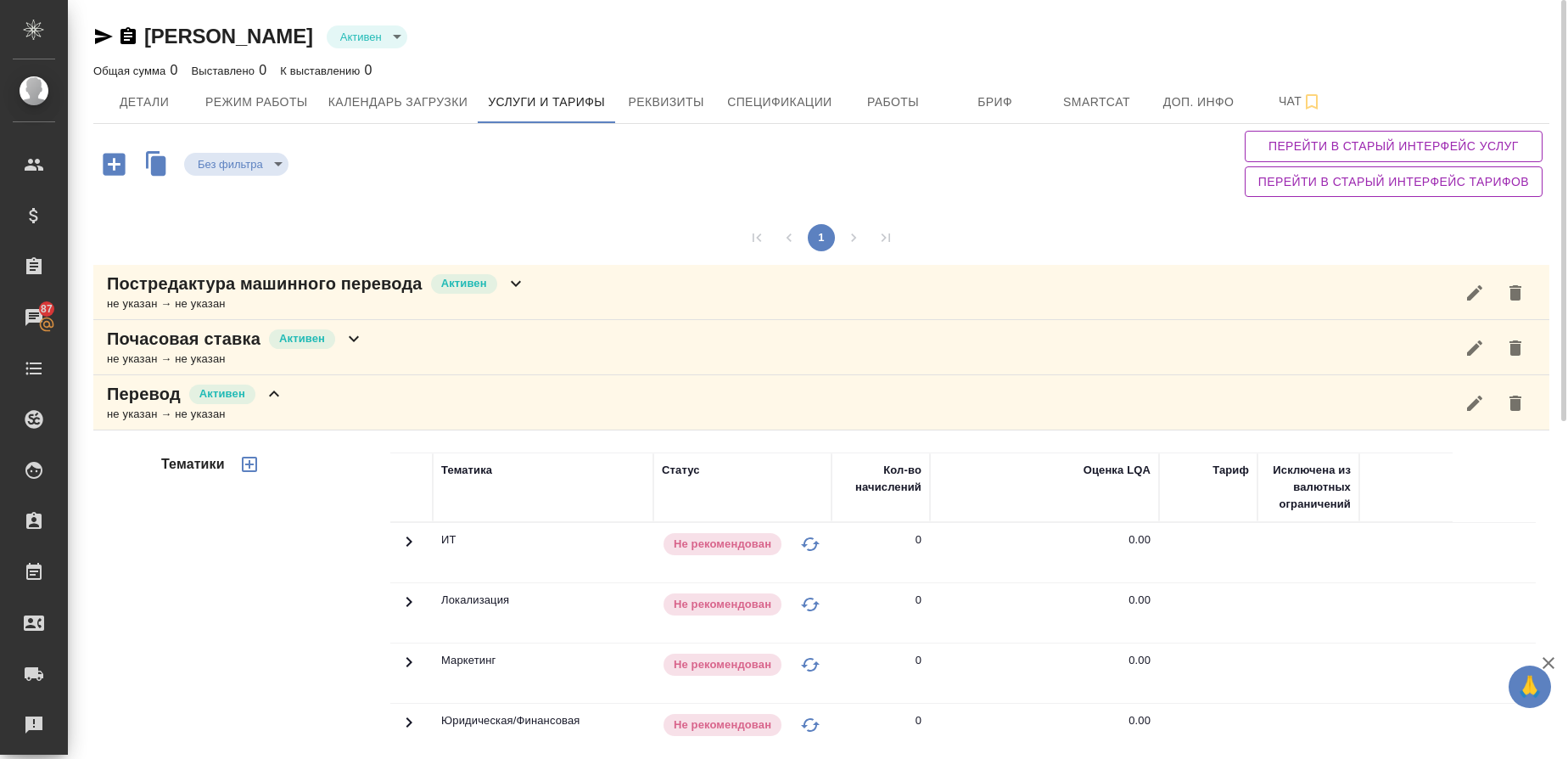
click at [252, 464] on icon "button" at bounding box center [249, 464] width 20 height 20
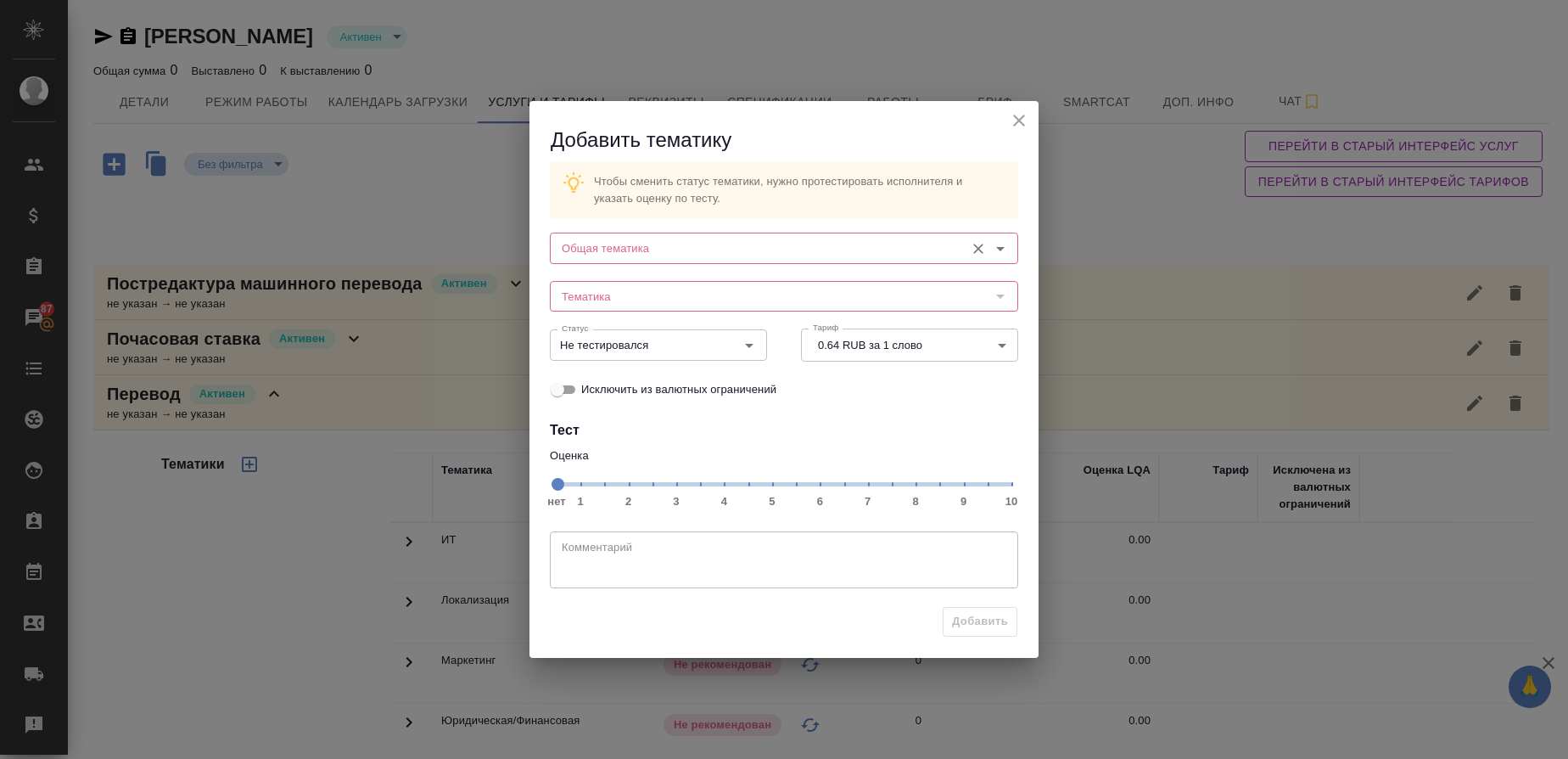
click at [684, 238] on input "Общая тематика" at bounding box center [755, 247] width 401 height 20
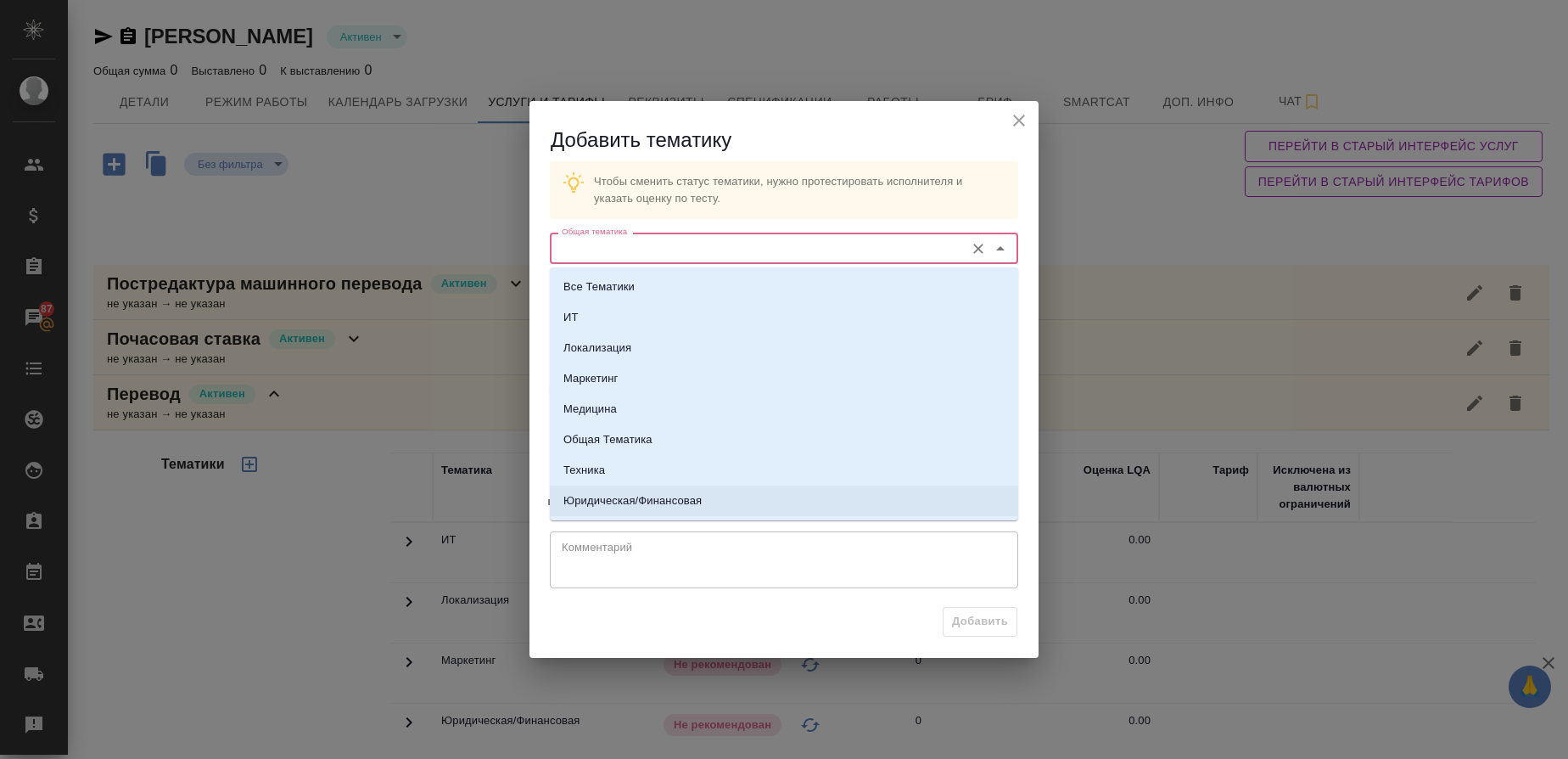
click at [640, 486] on li "Юридическая/Финансовая" at bounding box center [784, 501] width 468 height 31
type input "Юридическая/Финансовая"
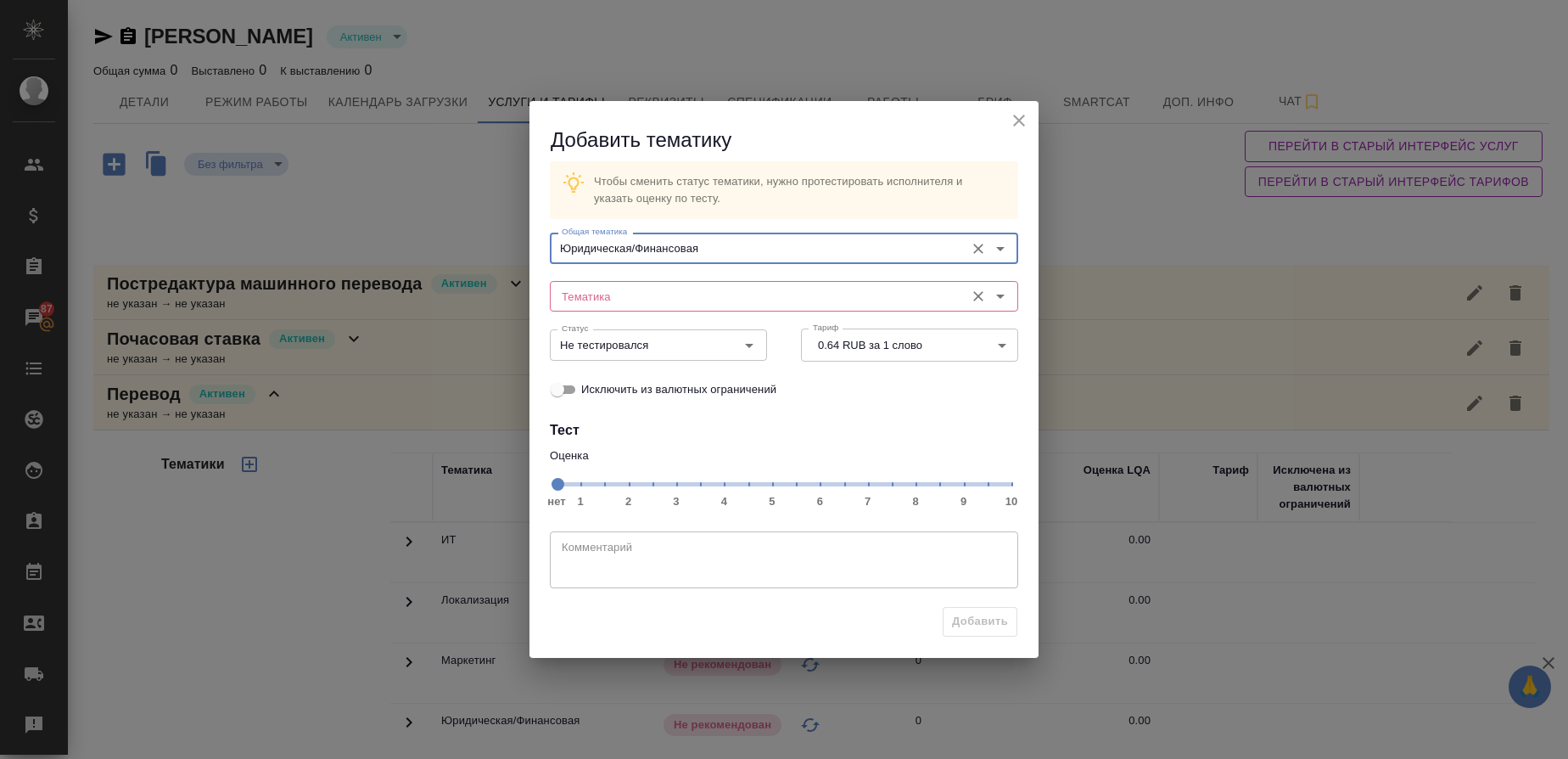
click at [623, 290] on input "Тематика" at bounding box center [755, 296] width 401 height 20
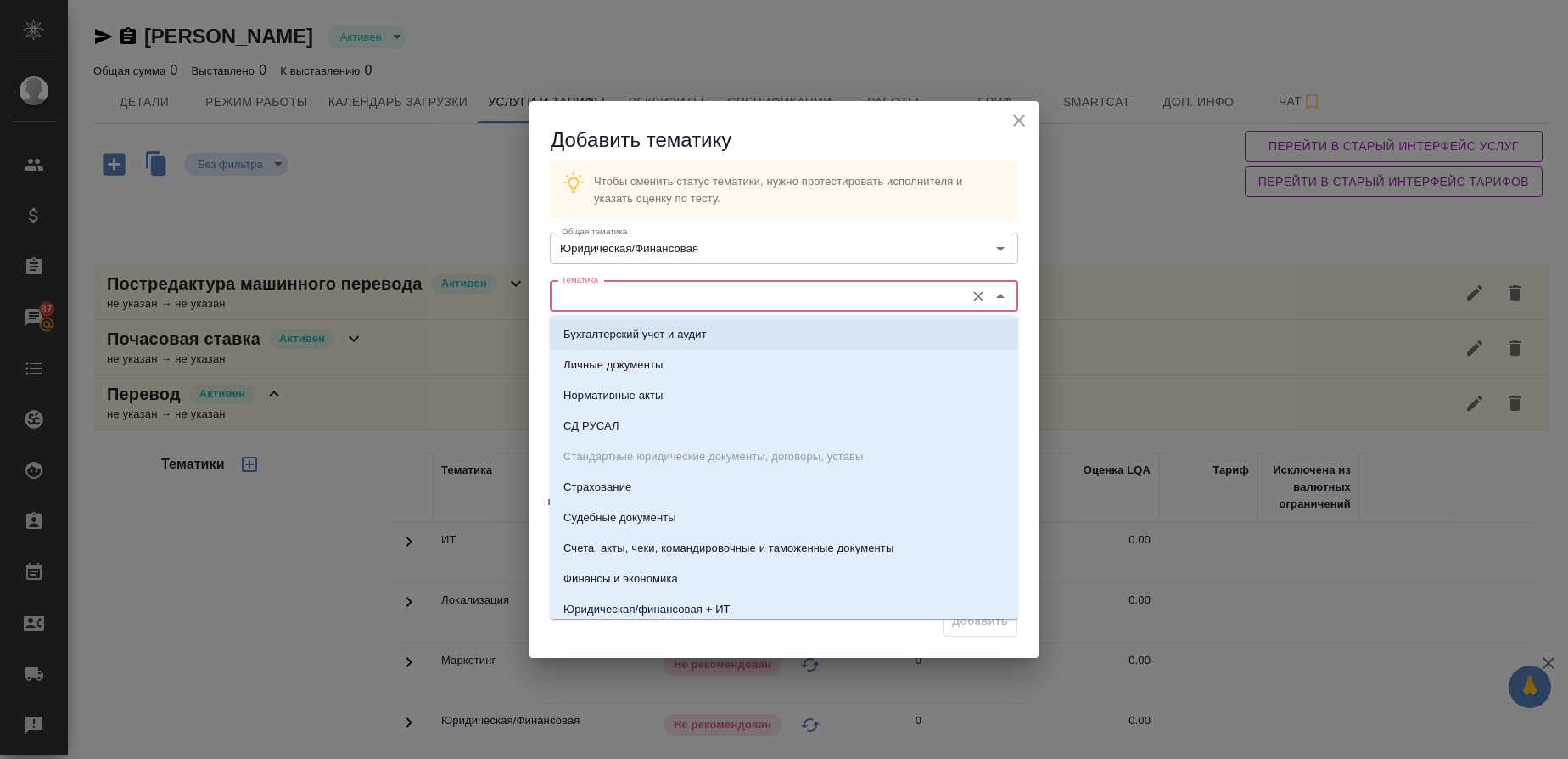
click at [1021, 133] on h2 "Добавить тематику" at bounding box center [794, 140] width 488 height 28
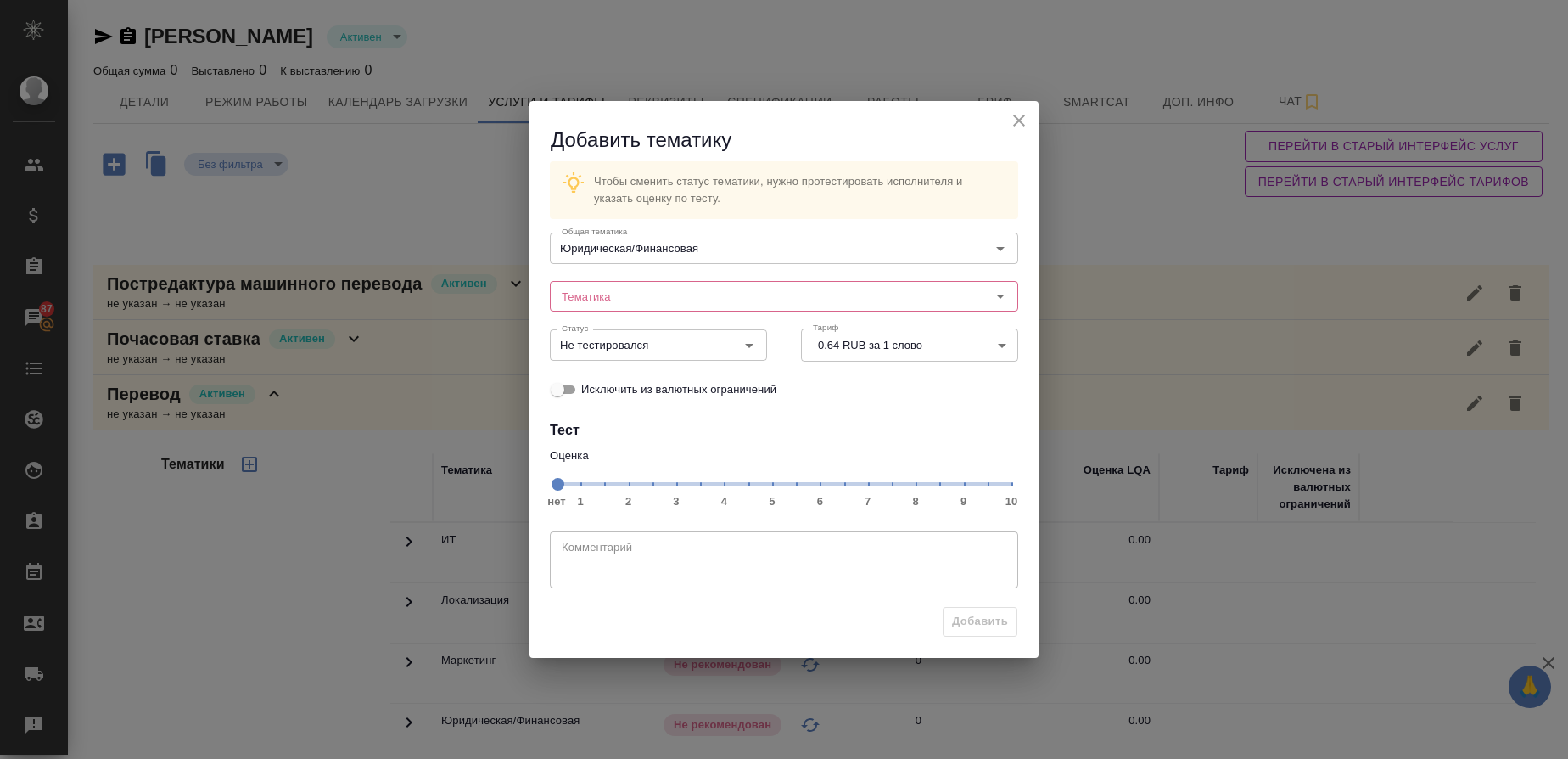
click at [1028, 123] on icon "close" at bounding box center [1019, 120] width 20 height 20
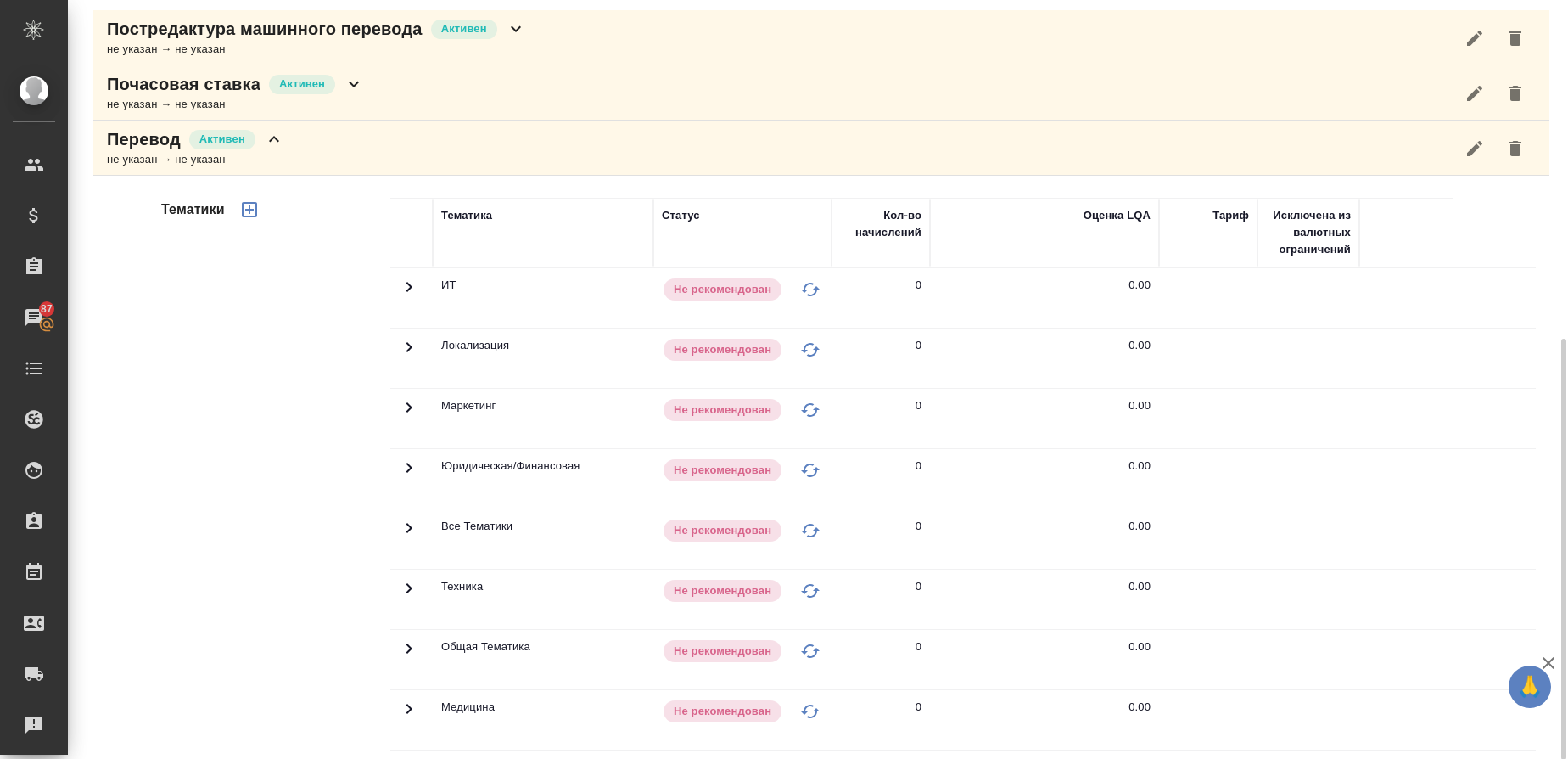
scroll to position [382, 0]
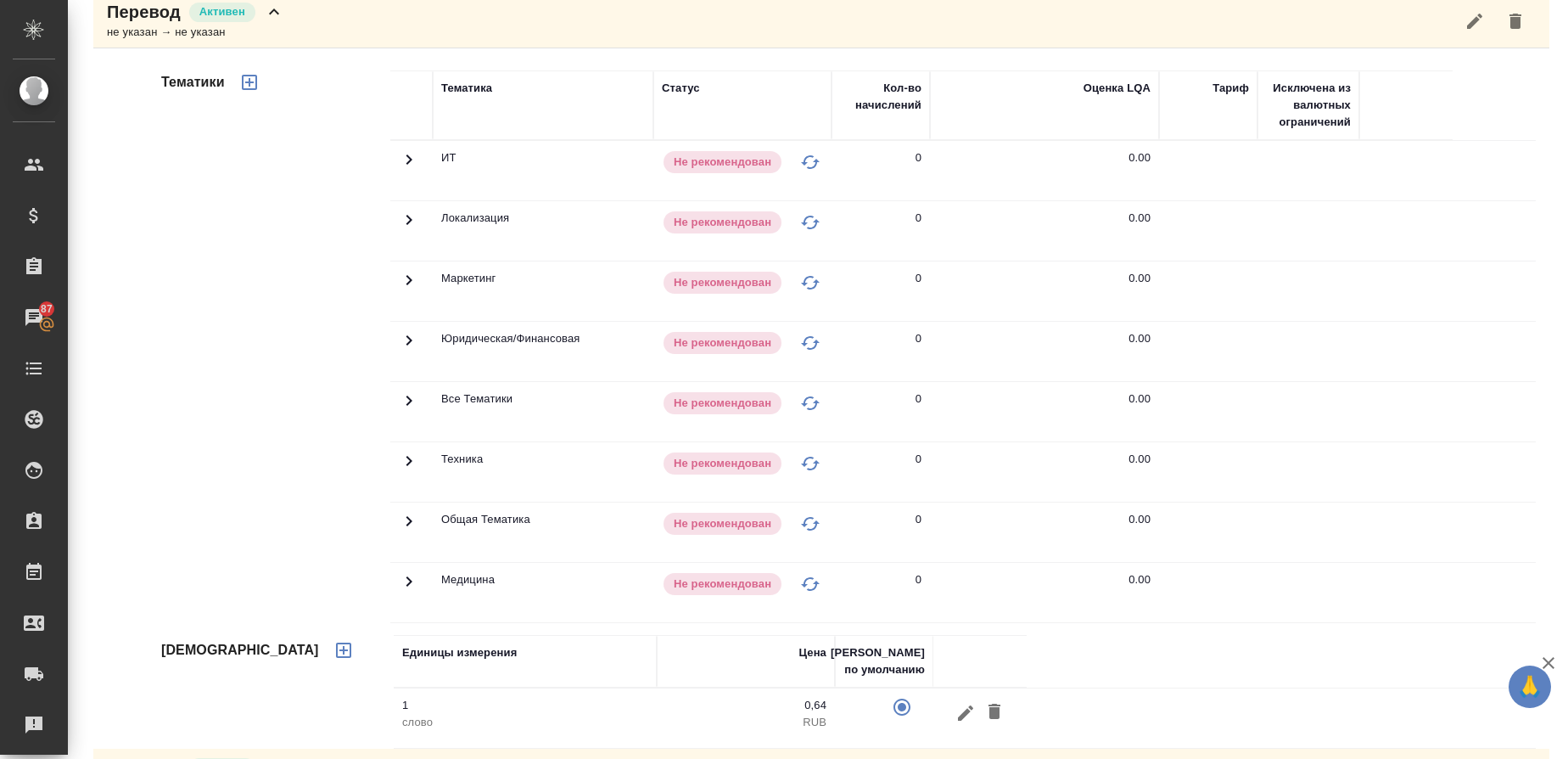
click at [406, 337] on icon at bounding box center [409, 340] width 6 height 11
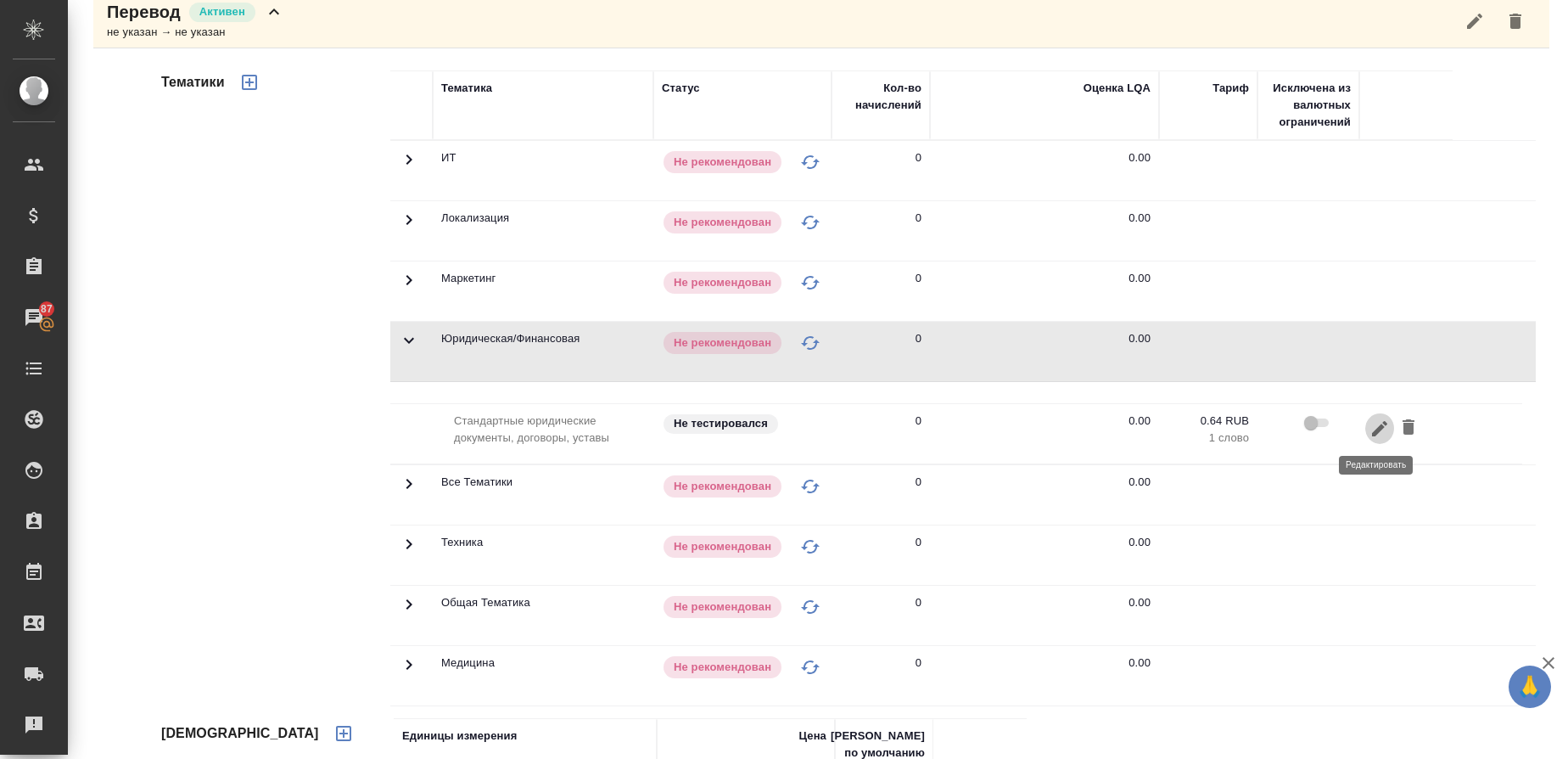
click at [1375, 433] on icon "button" at bounding box center [1380, 428] width 15 height 15
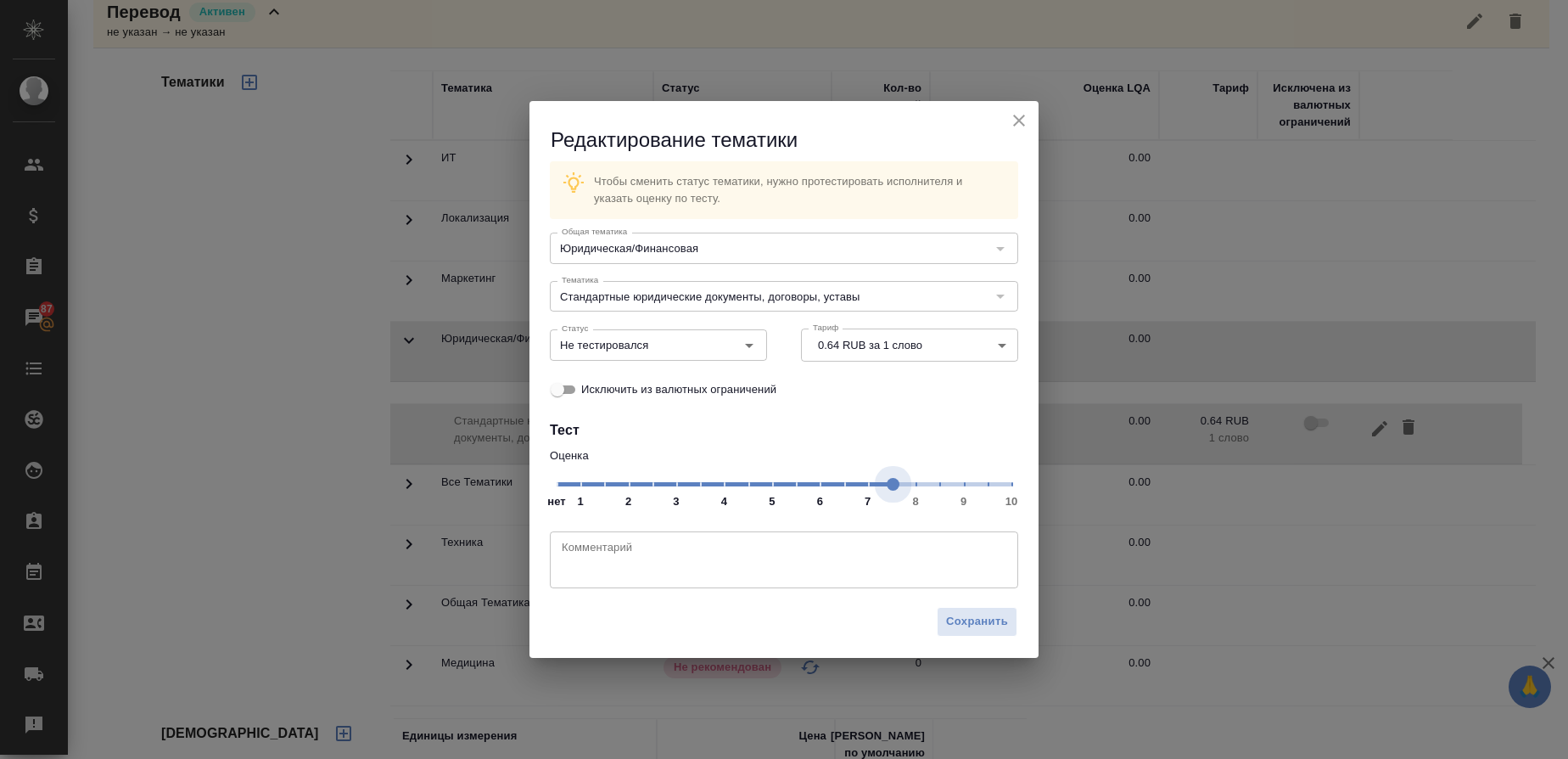
click at [898, 481] on span "нет 1 2 3 4 5 6 7 8 9 10" at bounding box center [784, 483] width 455 height 24
click at [746, 346] on icon "Open" at bounding box center [749, 345] width 20 height 20
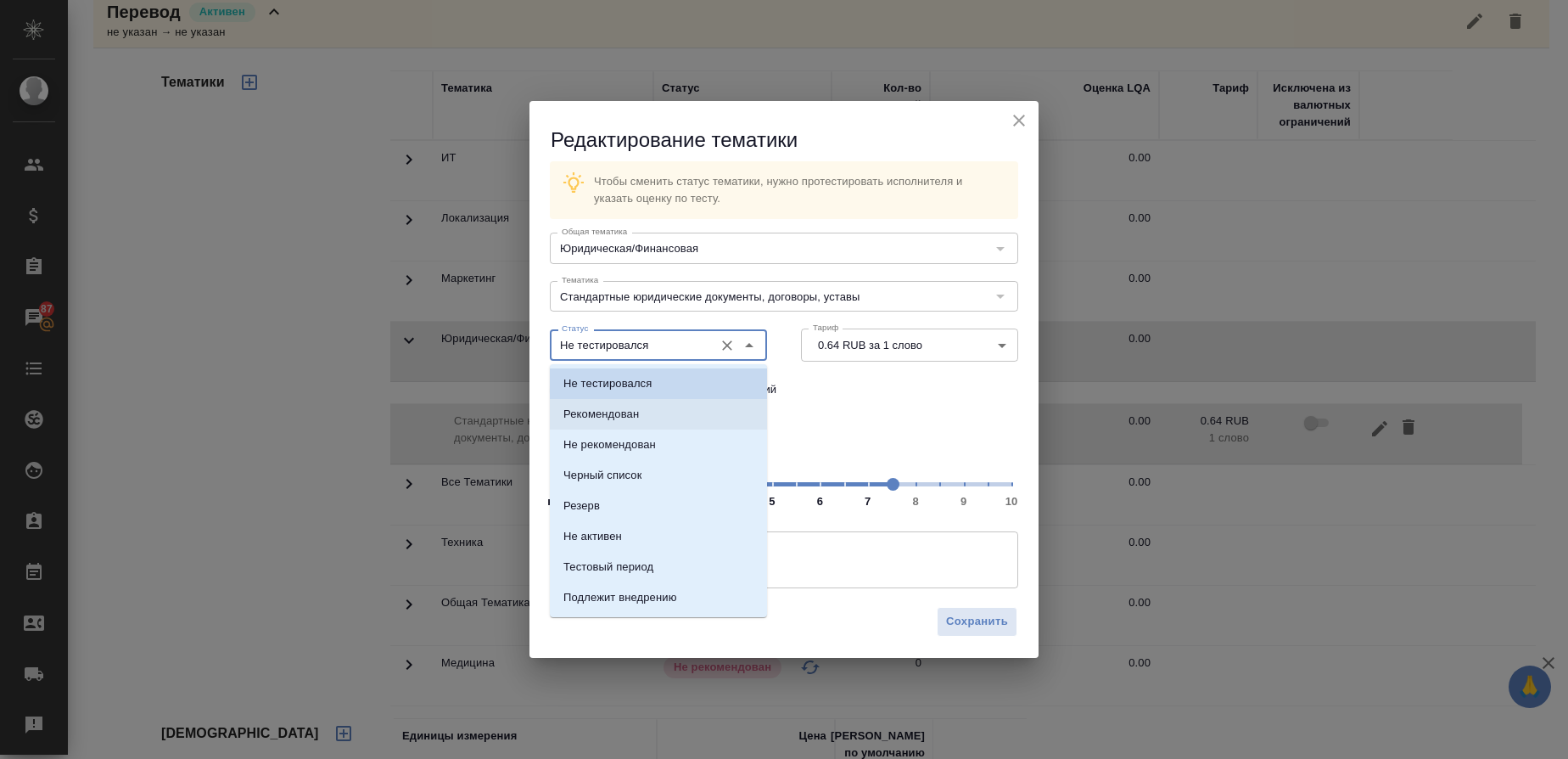
click at [649, 412] on li "Рекомендован" at bounding box center [658, 414] width 217 height 31
type input "Рекомендован"
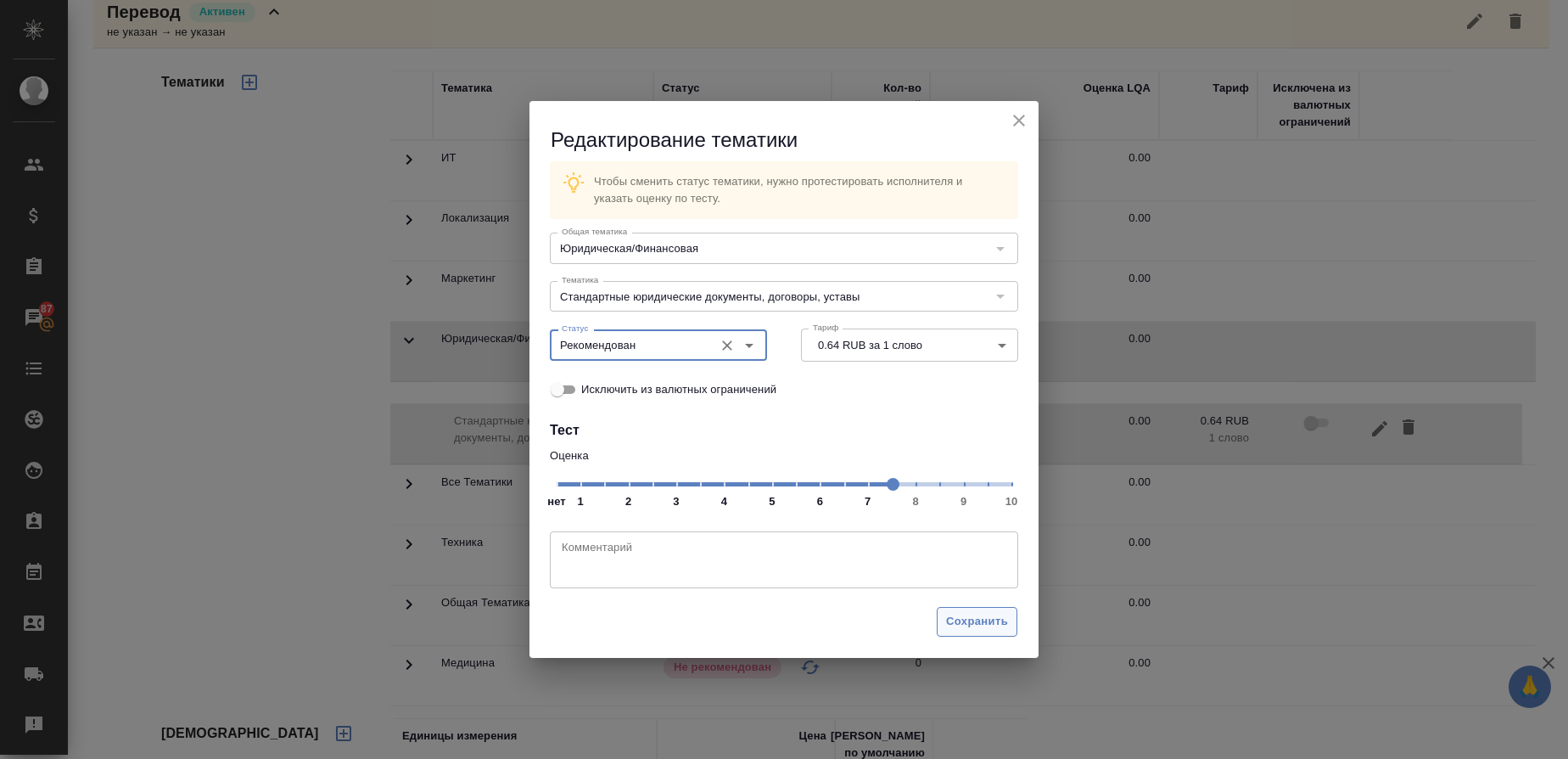
click at [973, 629] on span "Сохранить" at bounding box center [977, 622] width 62 height 19
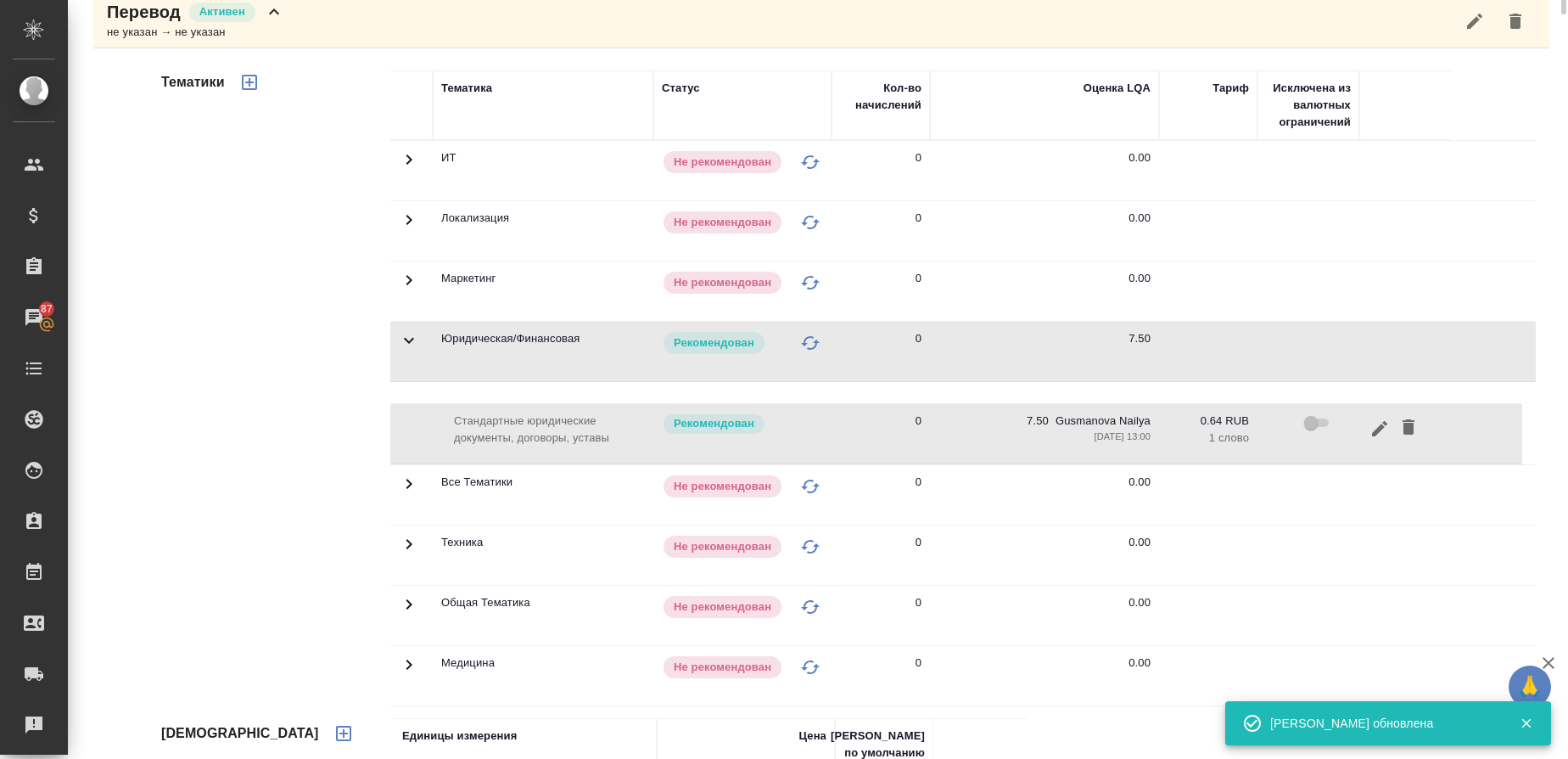
scroll to position [0, 0]
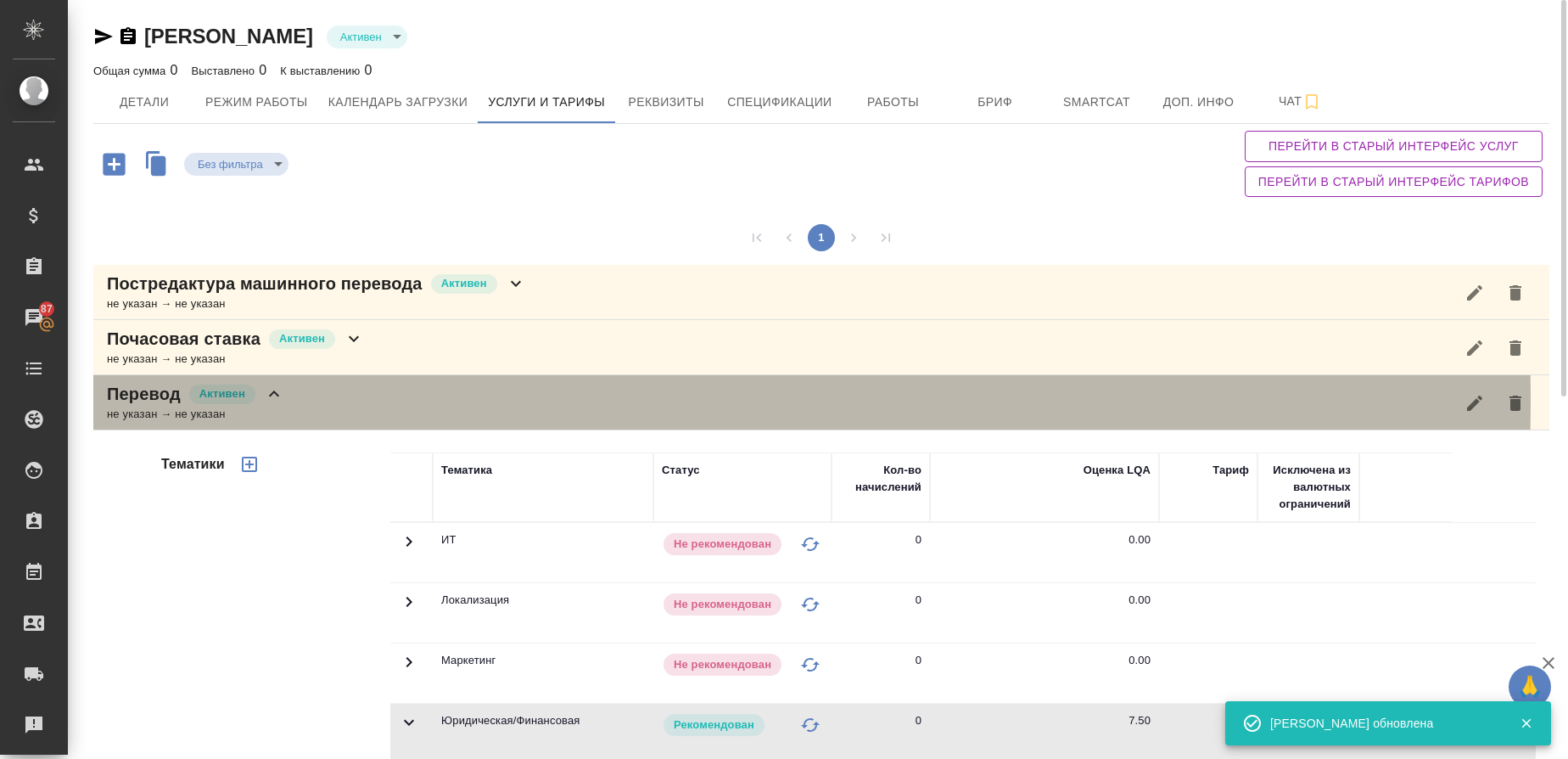
click at [164, 399] on p "Перевод" at bounding box center [144, 394] width 74 height 24
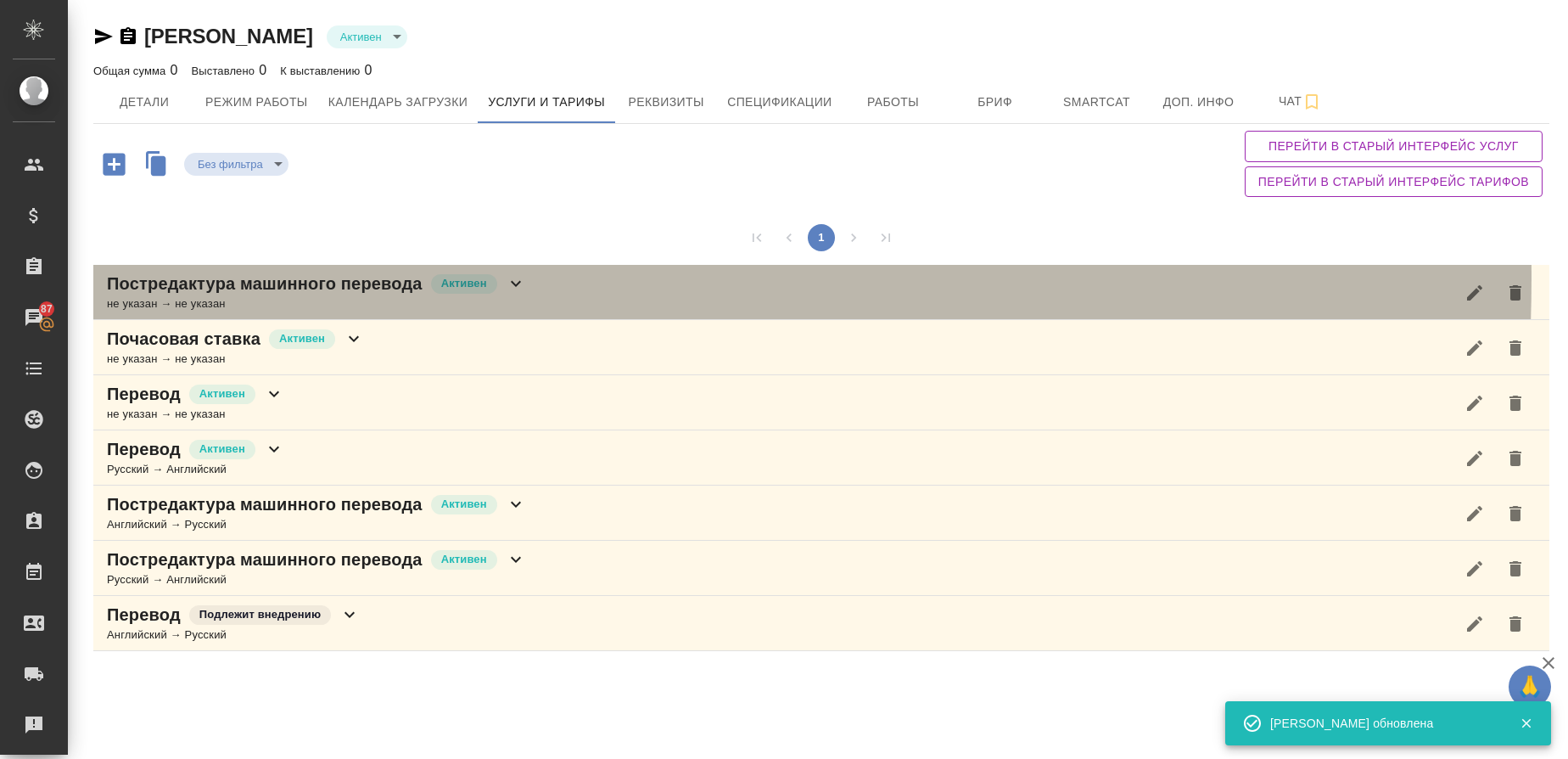
click at [231, 278] on p "Постредактура машинного перевода" at bounding box center [265, 284] width 316 height 24
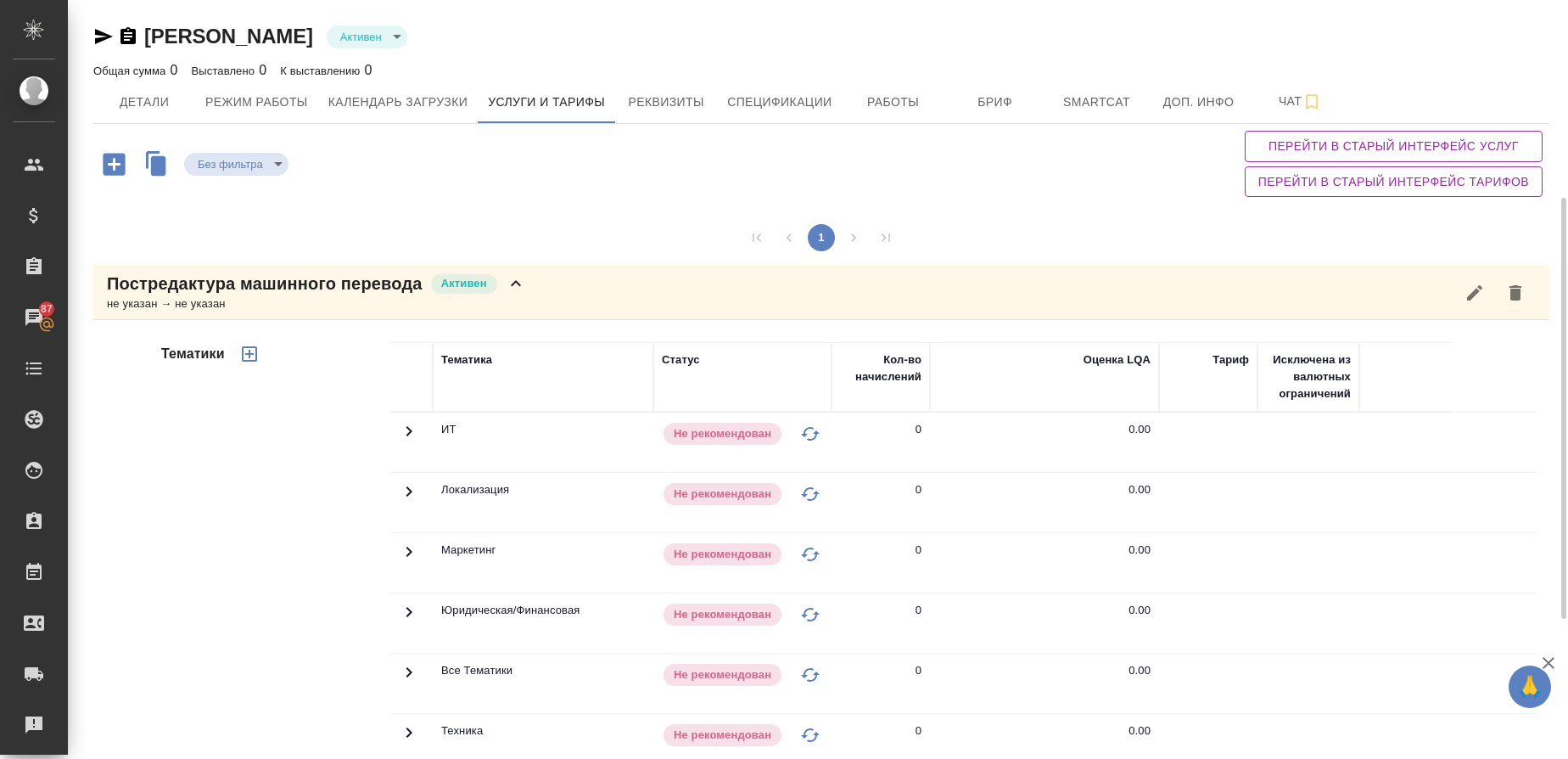
scroll to position [127, 0]
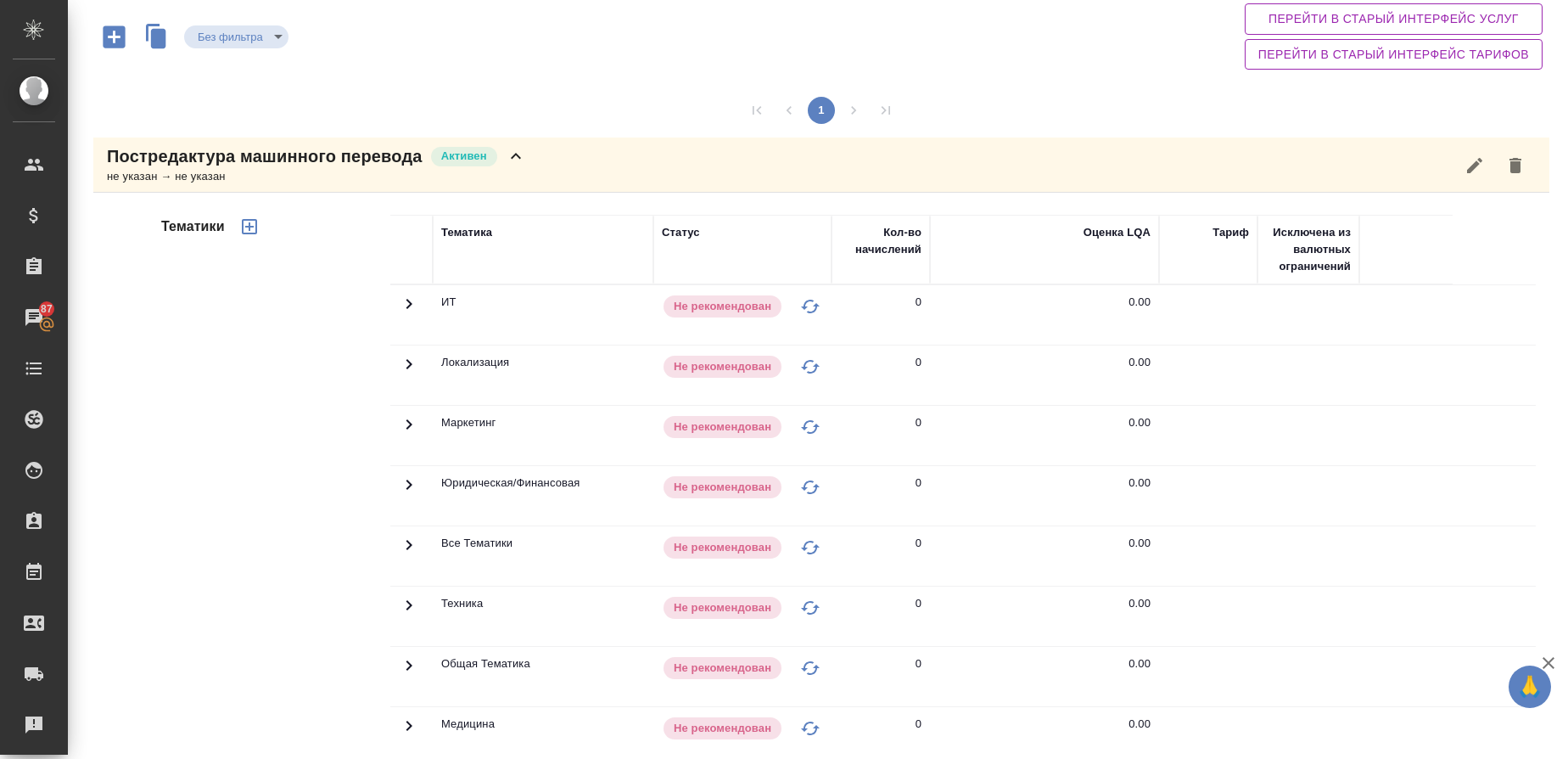
click at [417, 489] on td at bounding box center [412, 495] width 42 height 59
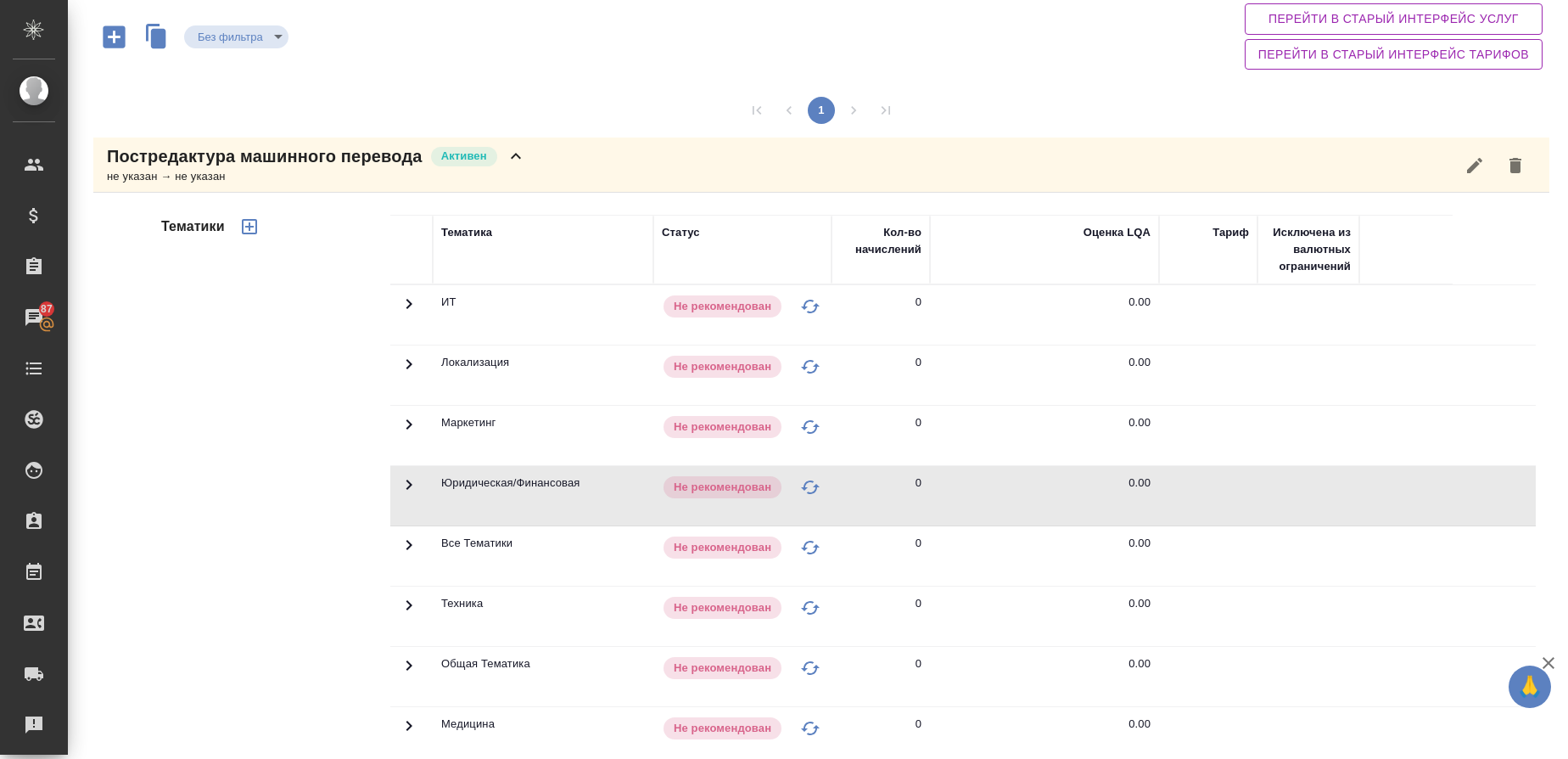
click at [398, 480] on icon at bounding box center [408, 484] width 20 height 20
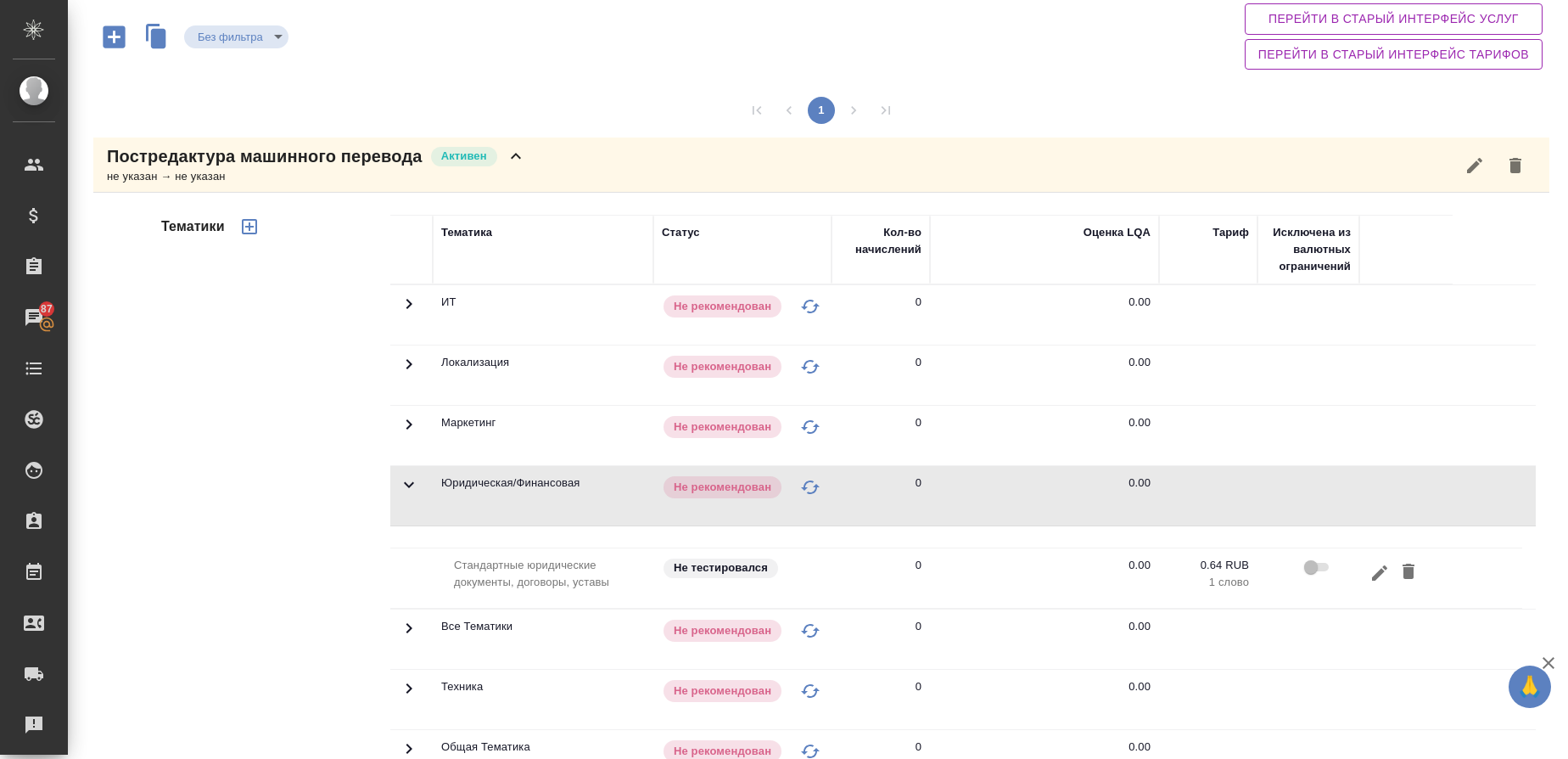
click at [1379, 573] on icon "button" at bounding box center [1380, 572] width 15 height 15
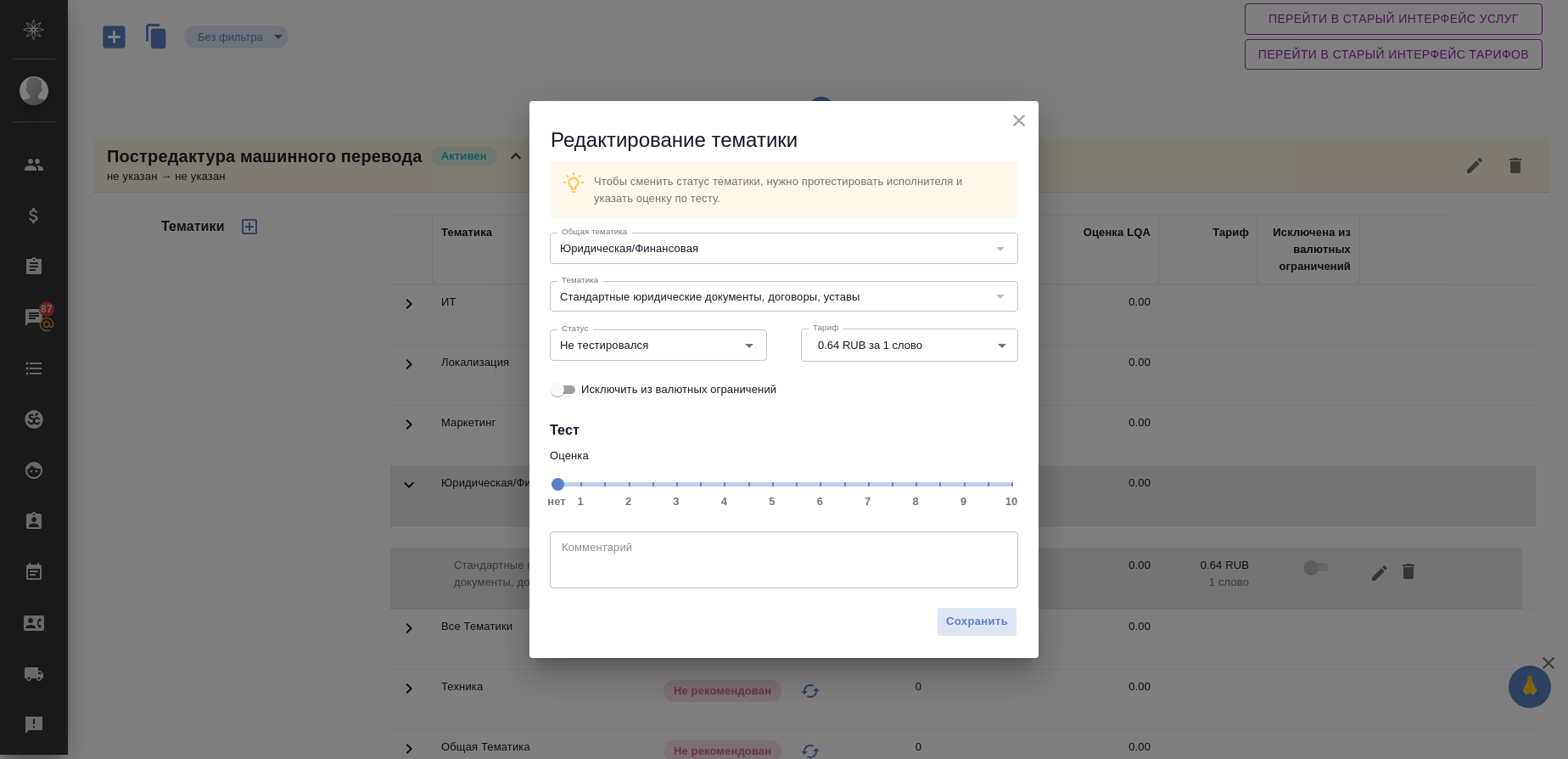
click at [898, 489] on span "нет 1 2 3 4 5 6 7 8 9 10" at bounding box center [784, 483] width 455 height 24
click at [759, 353] on icon "Open" at bounding box center [749, 345] width 20 height 20
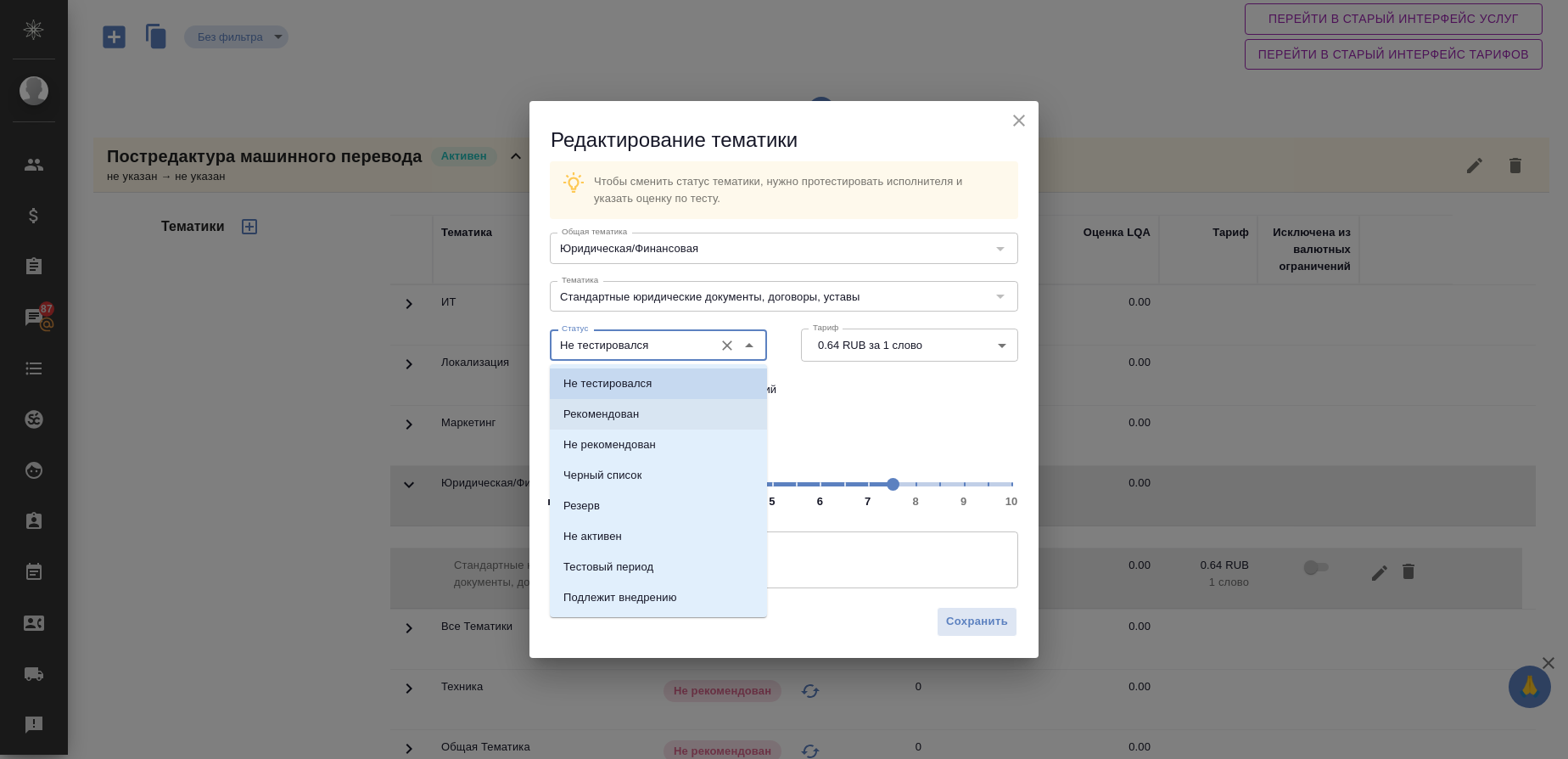
drag, startPoint x: 646, startPoint y: 407, endPoint x: 829, endPoint y: 511, distance: 210.5
click at [648, 411] on li "Рекомендован" at bounding box center [658, 414] width 217 height 31
type input "Рекомендован"
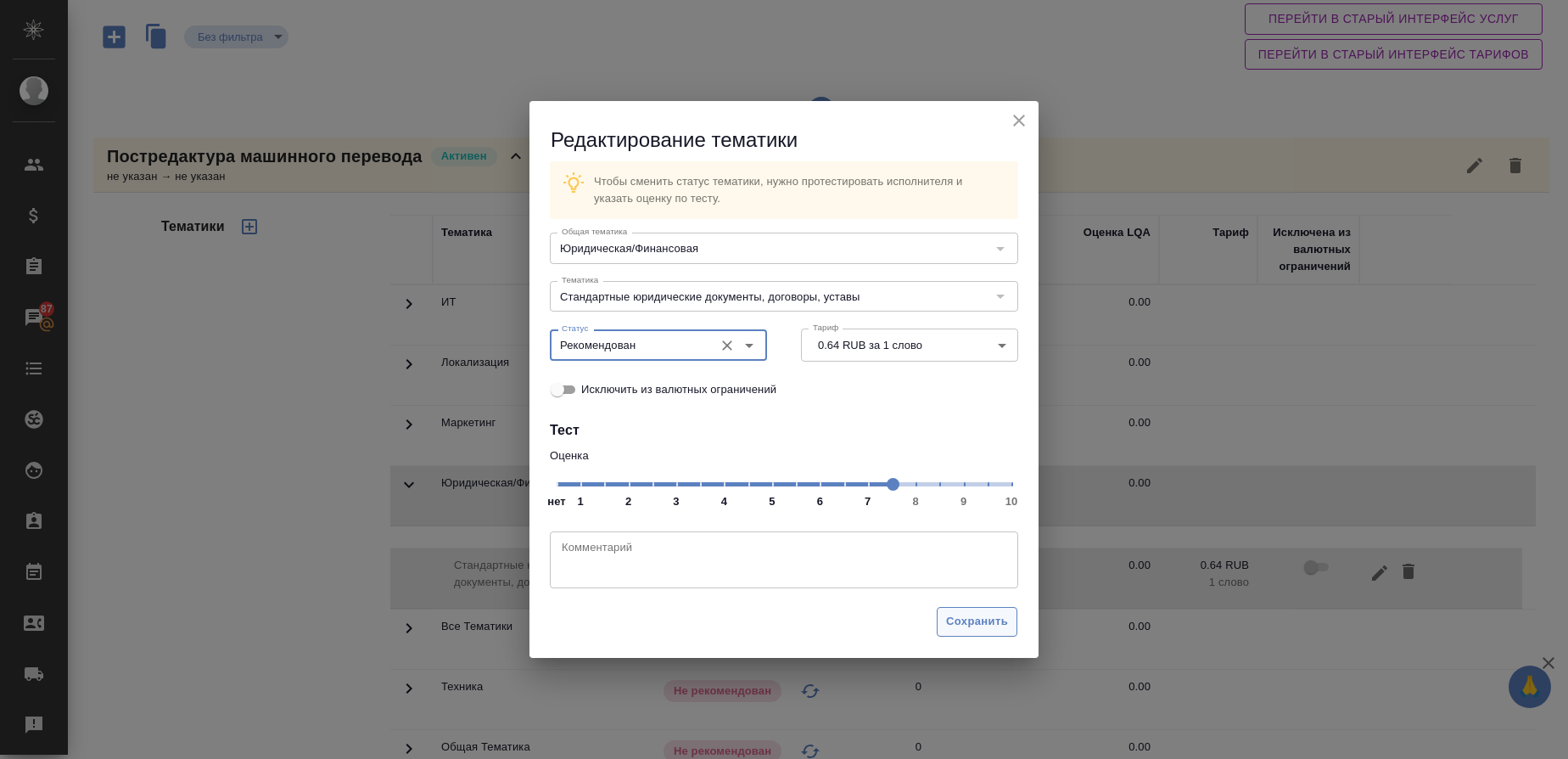
click at [977, 618] on span "Сохранить" at bounding box center [977, 622] width 62 height 19
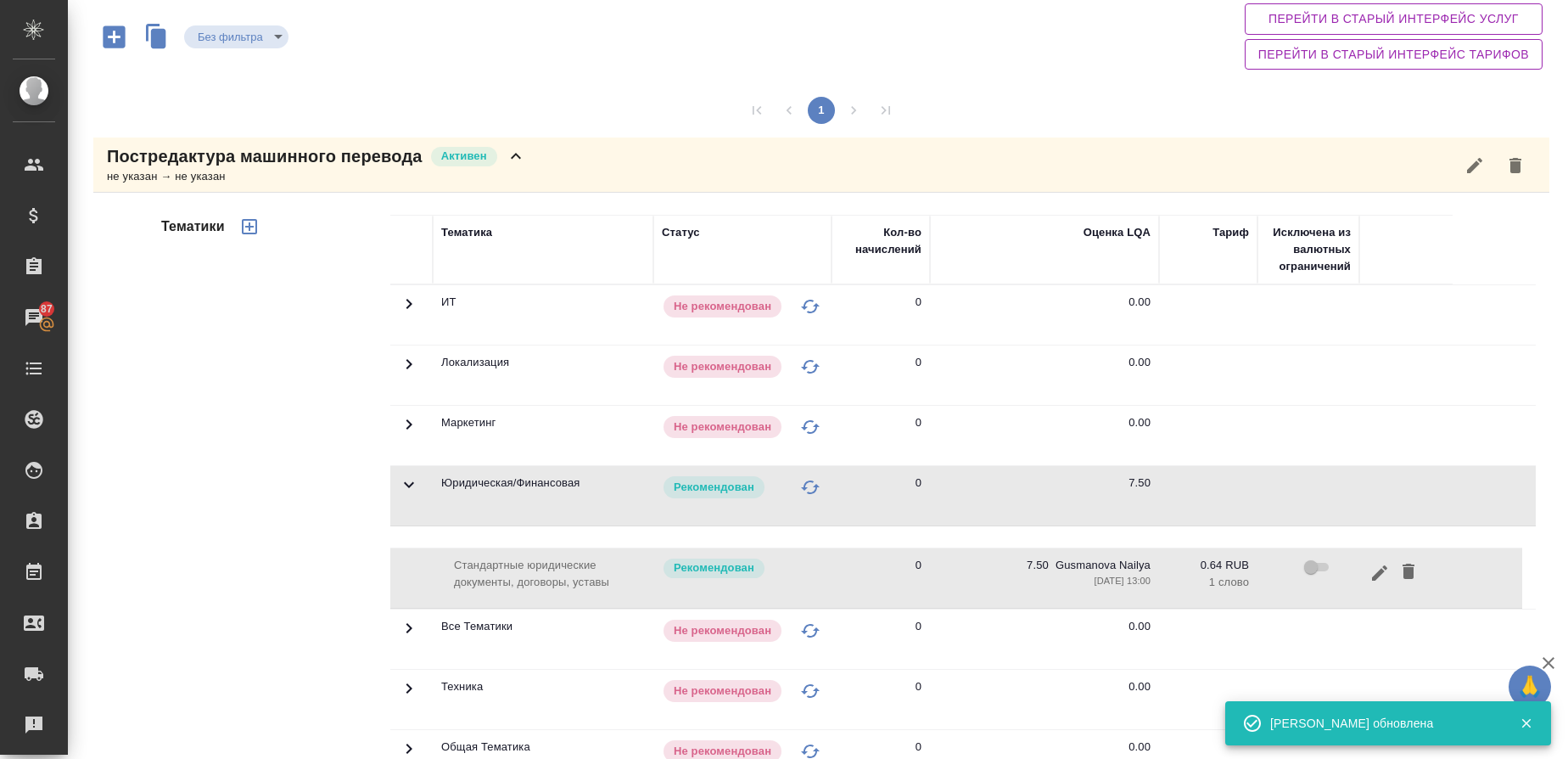
click at [237, 172] on div "не указан → не указан" at bounding box center [317, 176] width 420 height 17
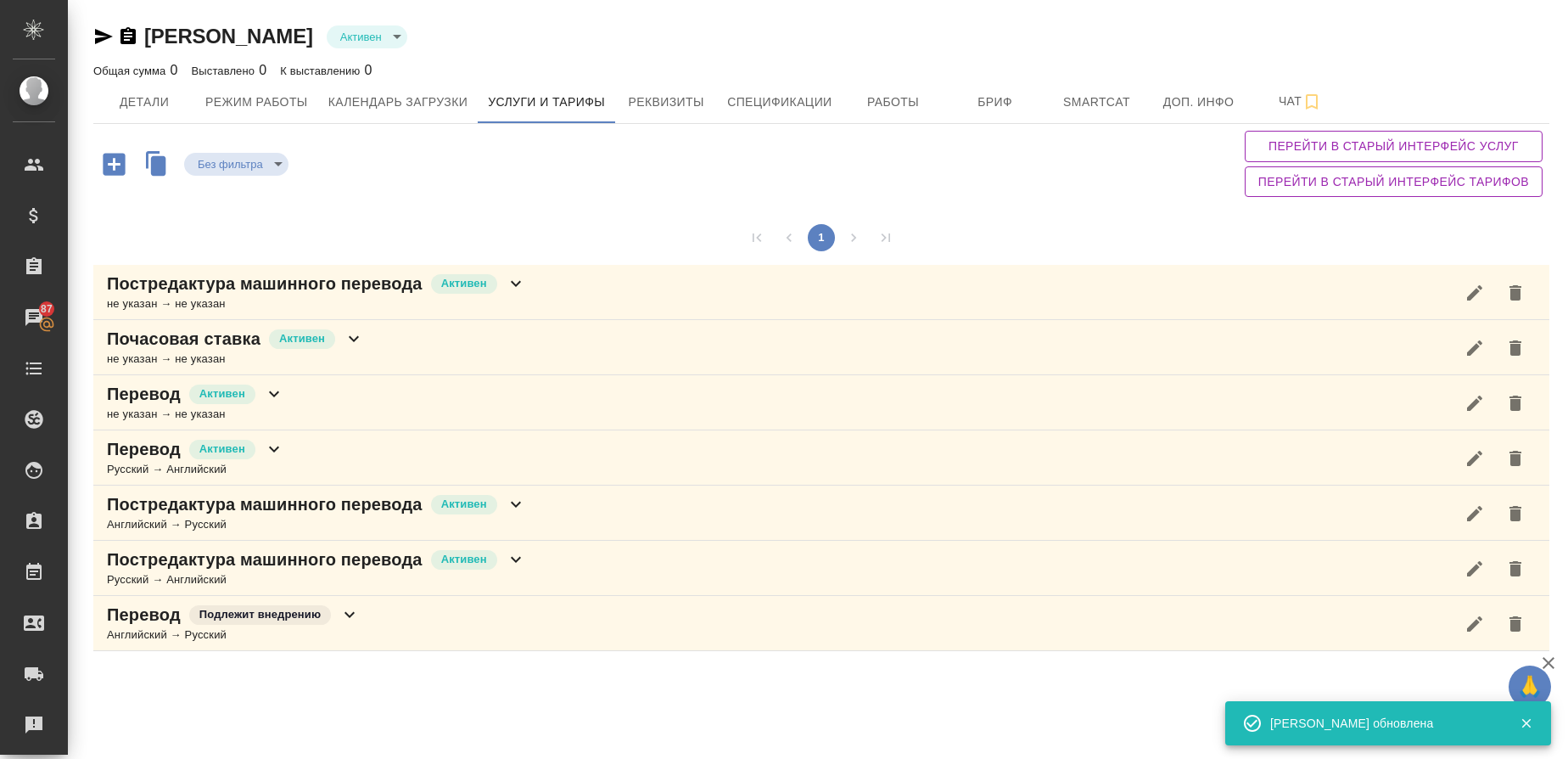
scroll to position [0, 0]
click at [168, 354] on div "не указан → не указан" at bounding box center [236, 359] width 257 height 17
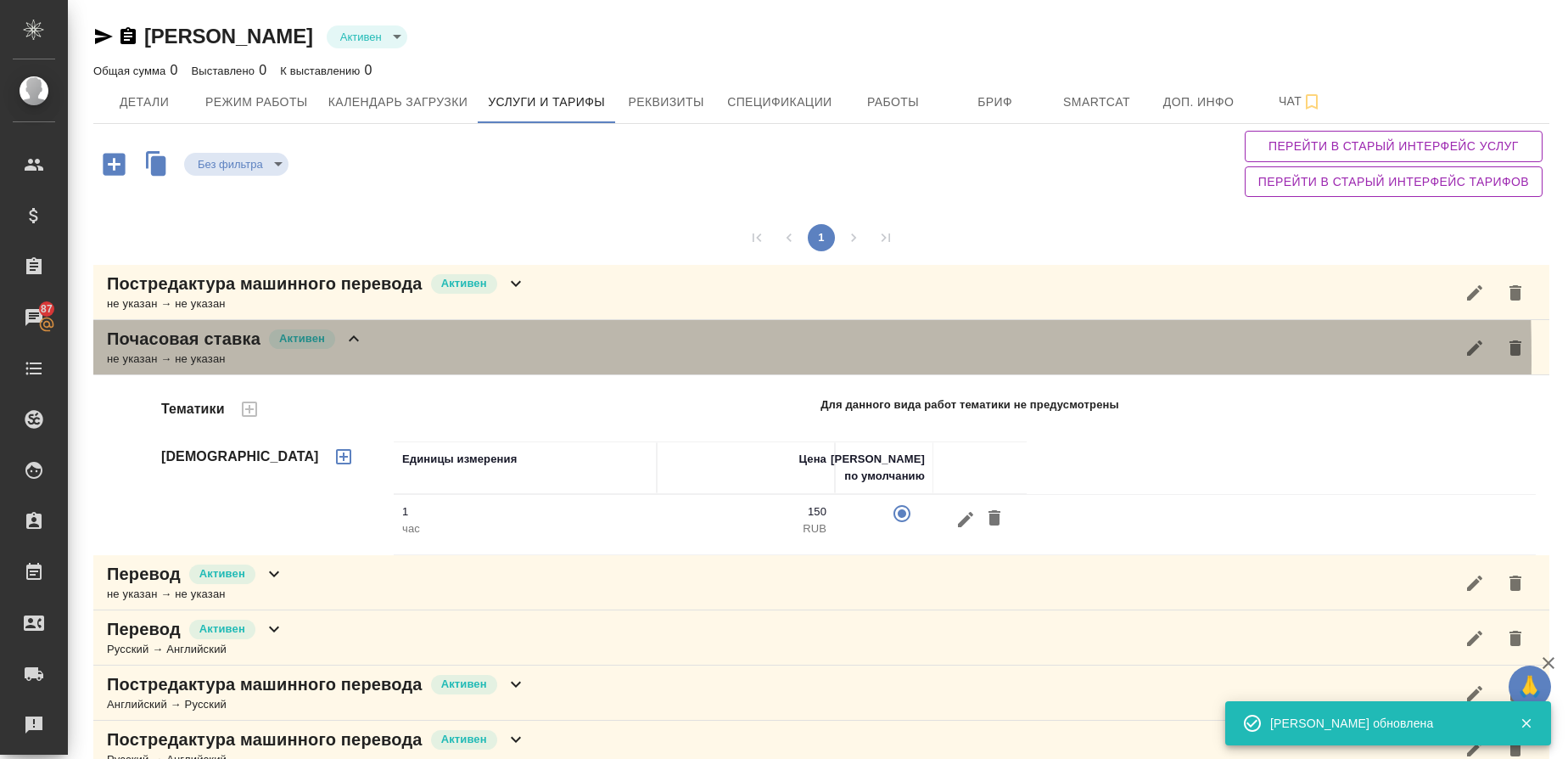
click at [152, 358] on div "не указан → не указан" at bounding box center [236, 359] width 257 height 17
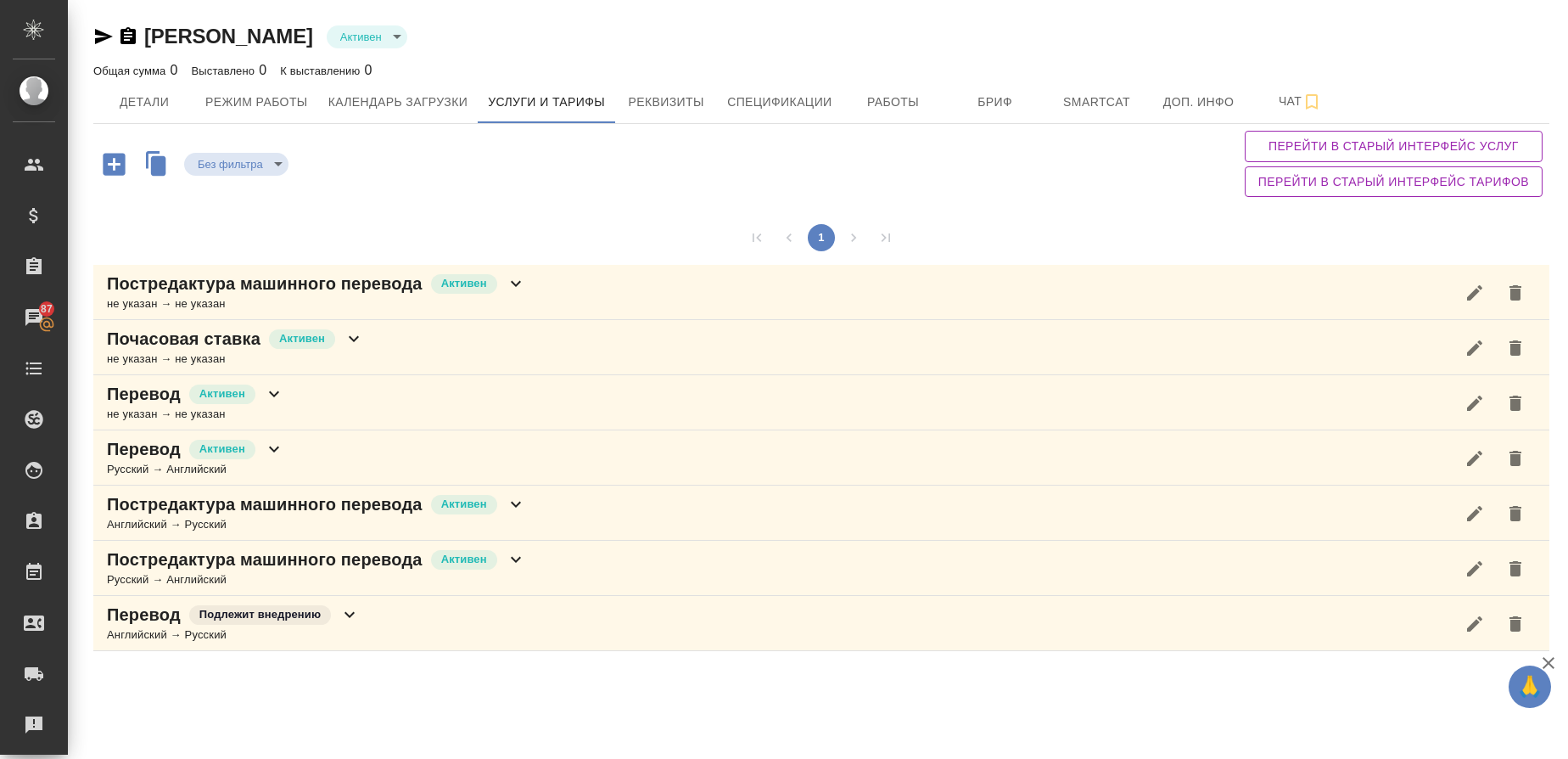
click at [137, 462] on div "Русский → Английский" at bounding box center [195, 470] width 177 height 17
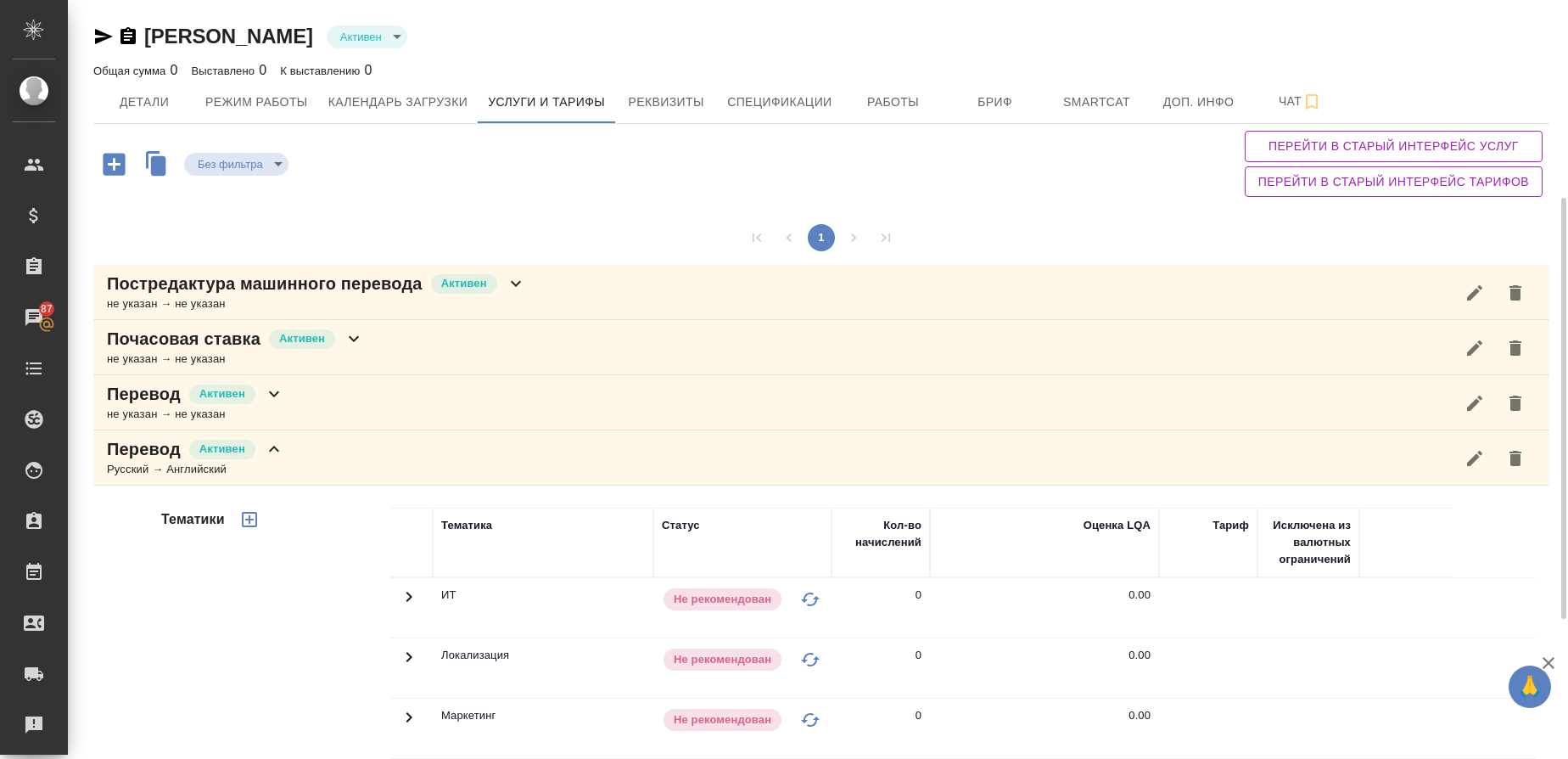
scroll to position [255, 0]
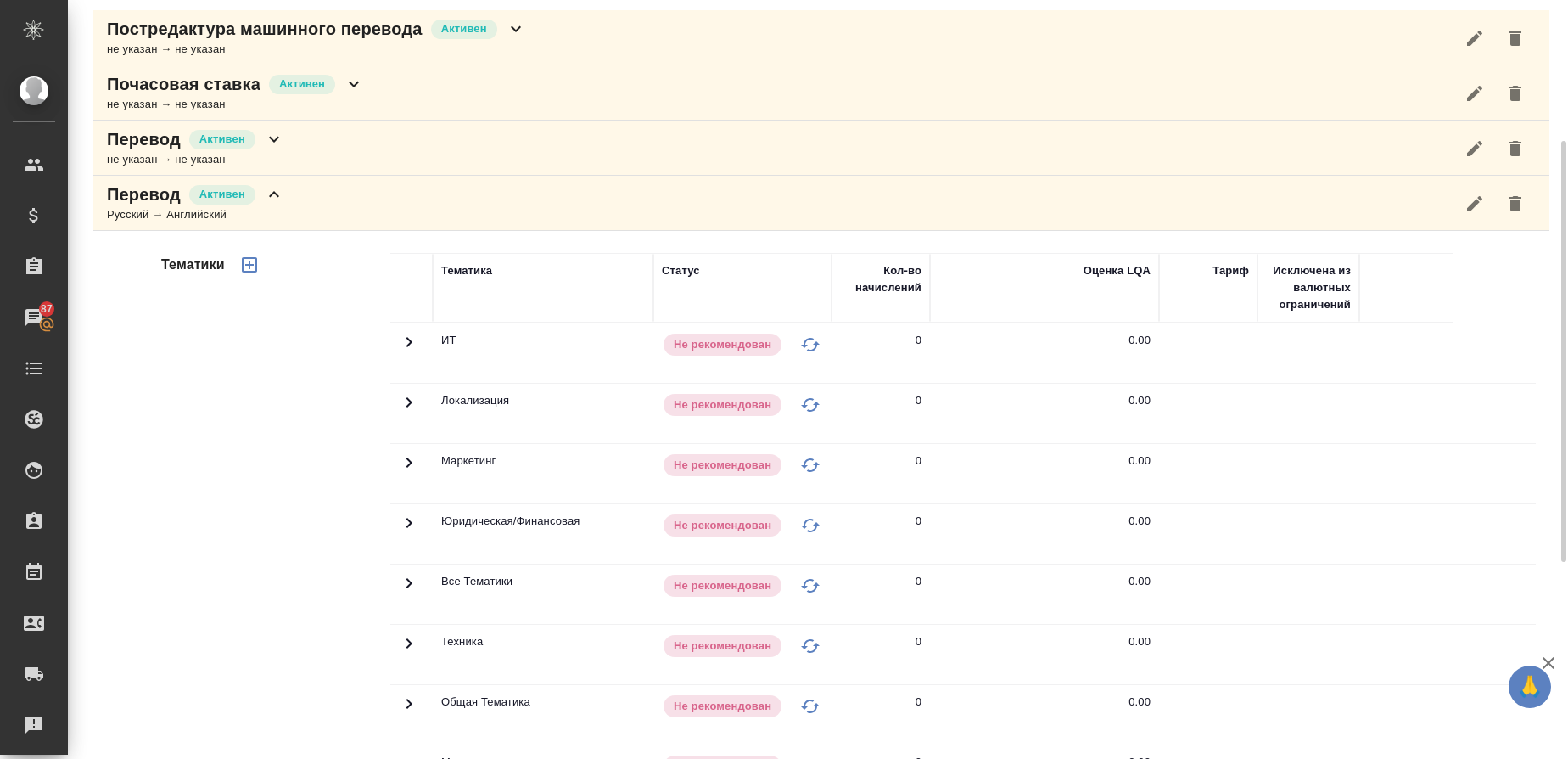
click at [254, 264] on icon "button" at bounding box center [249, 264] width 20 height 20
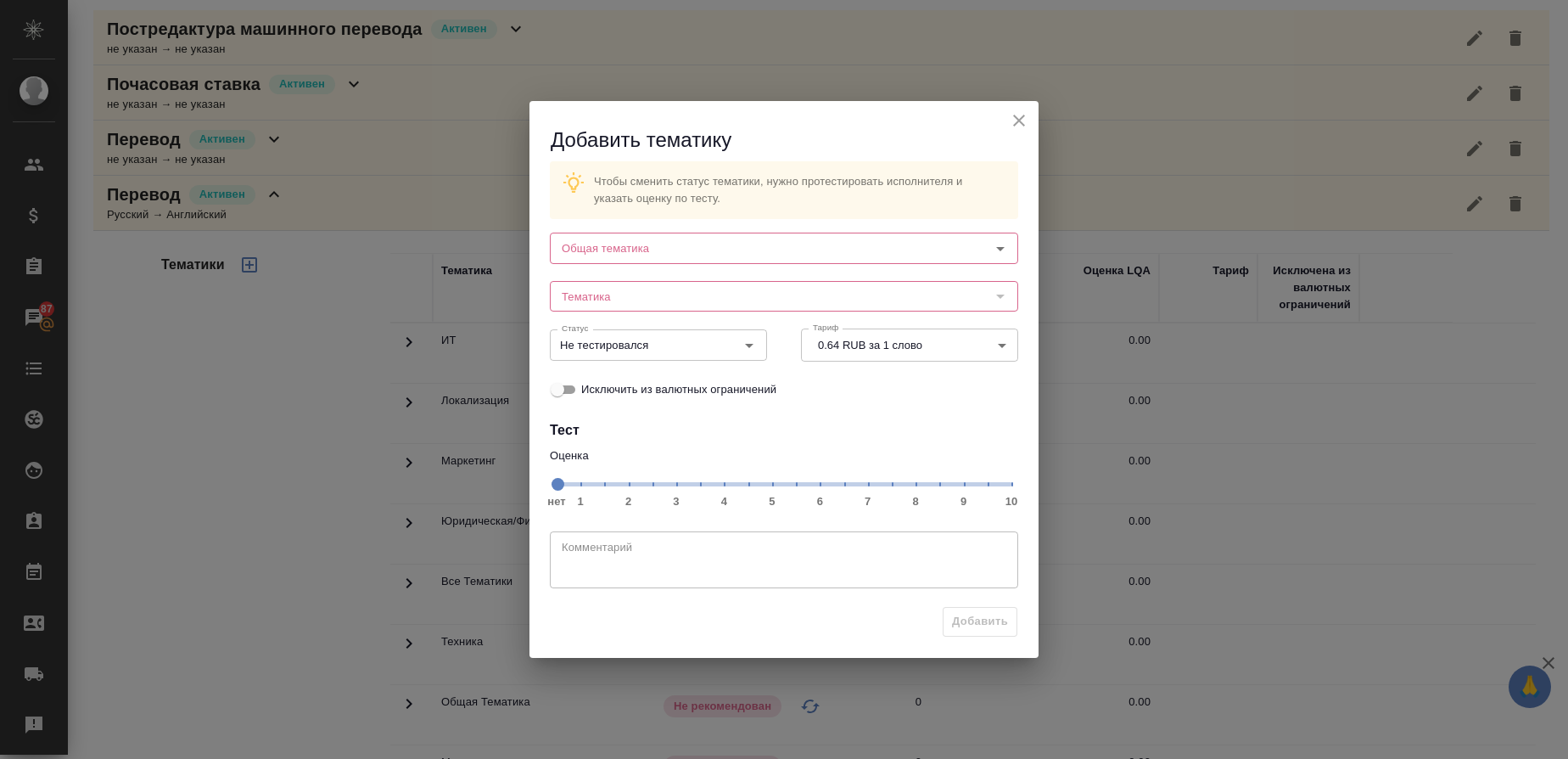
click at [1021, 123] on icon "close" at bounding box center [1019, 121] width 11 height 12
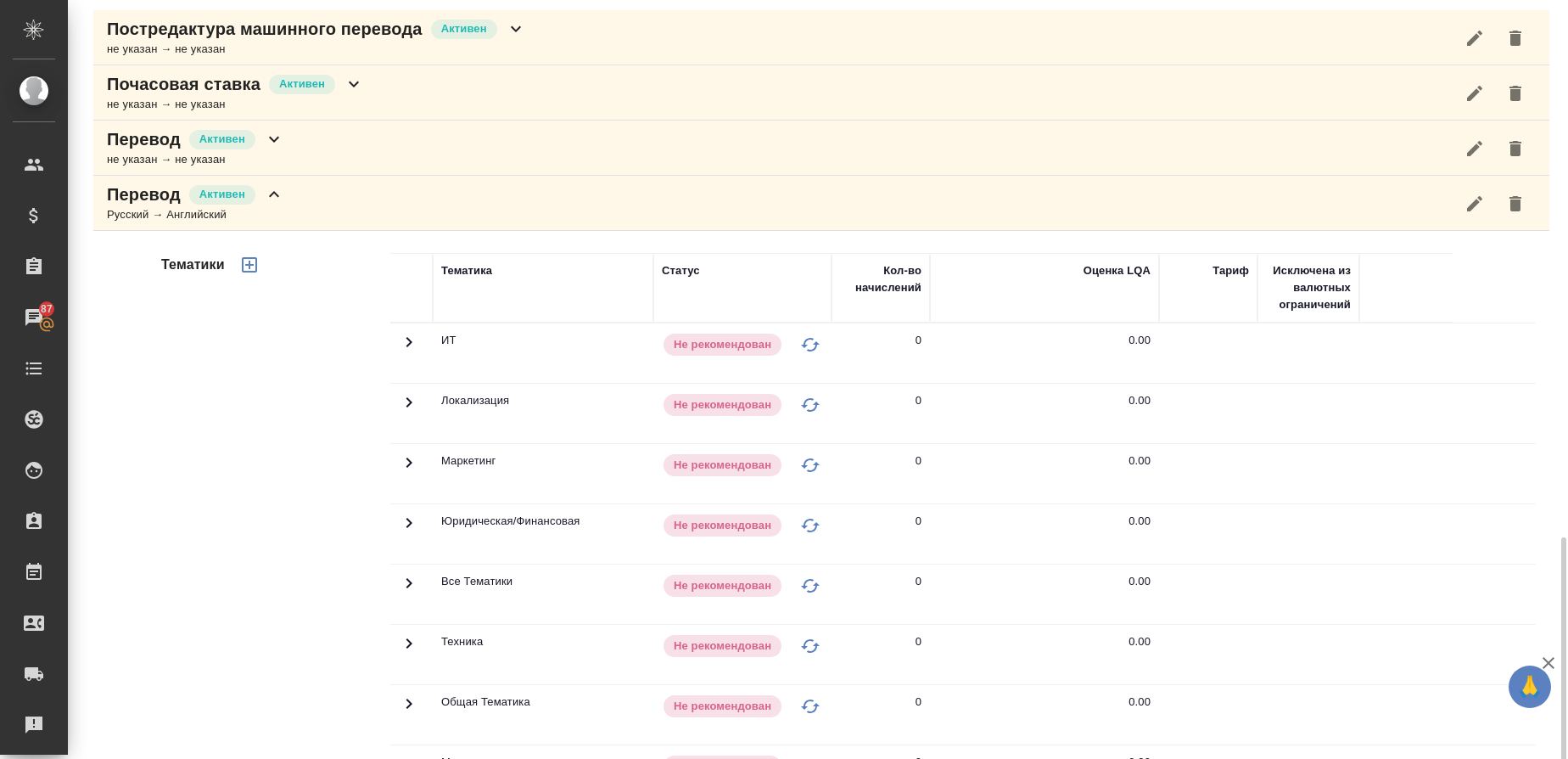
scroll to position [510, 0]
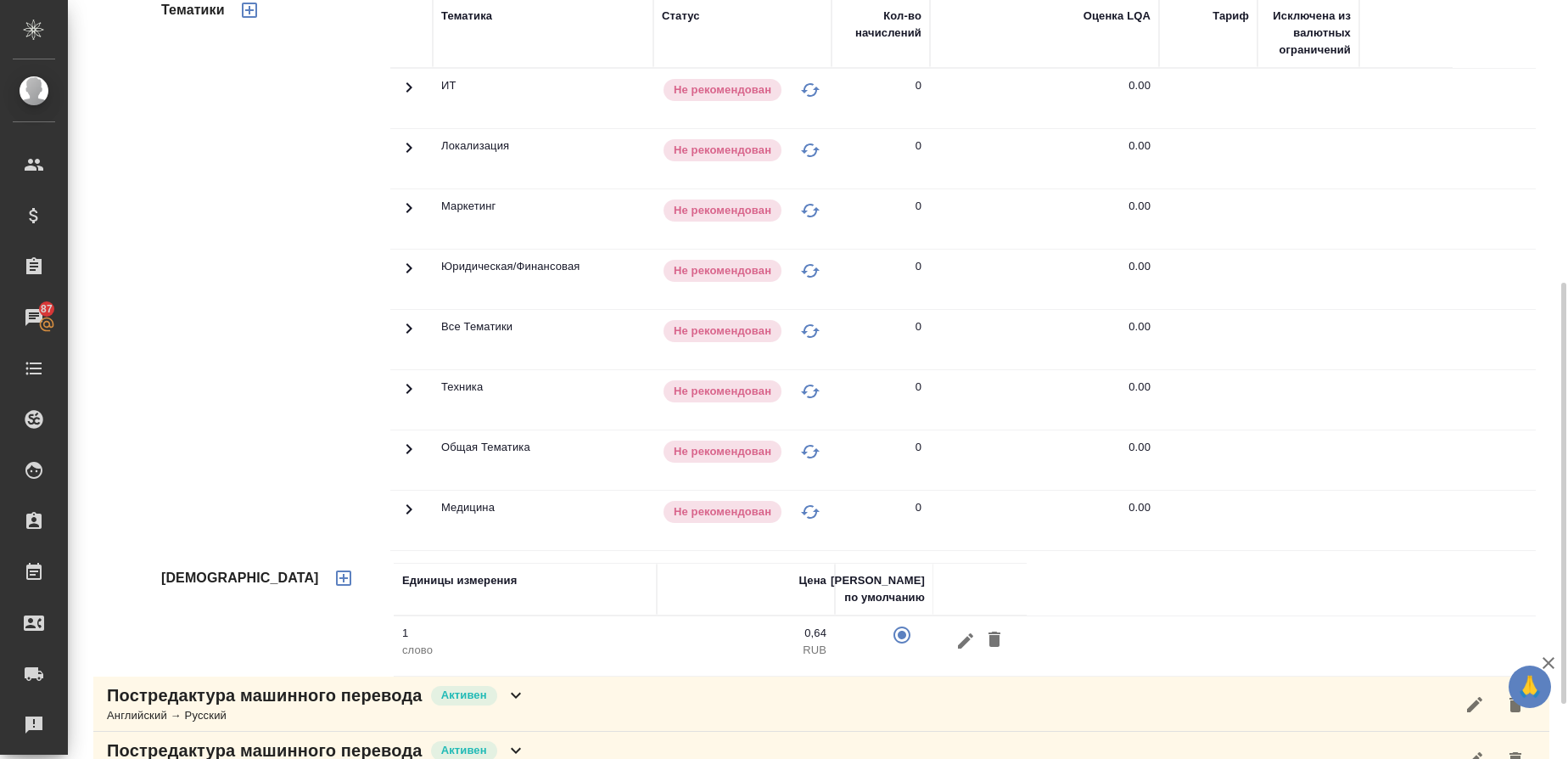
click at [399, 266] on icon at bounding box center [408, 267] width 20 height 20
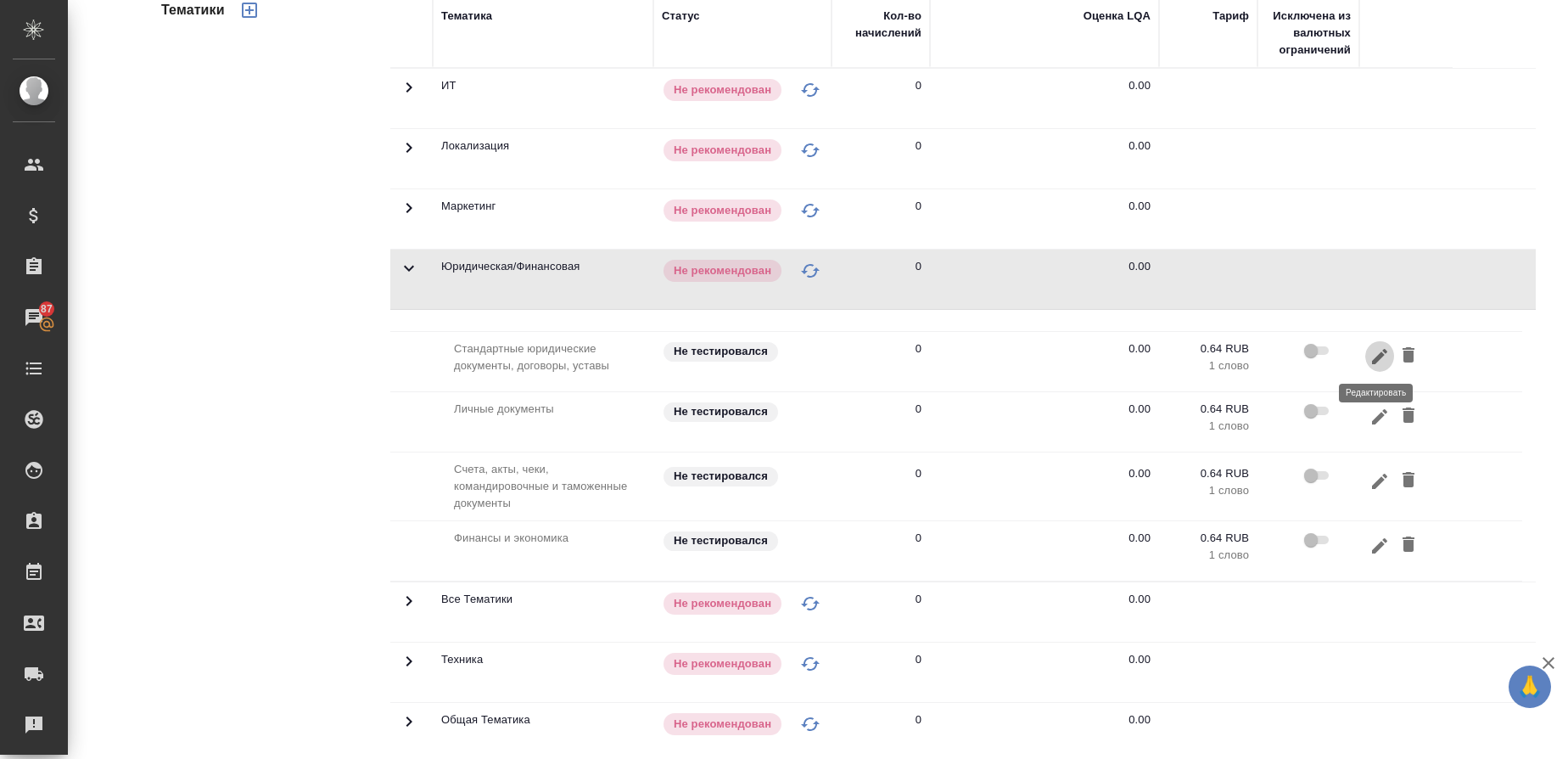
click at [1375, 353] on icon "button" at bounding box center [1379, 356] width 20 height 20
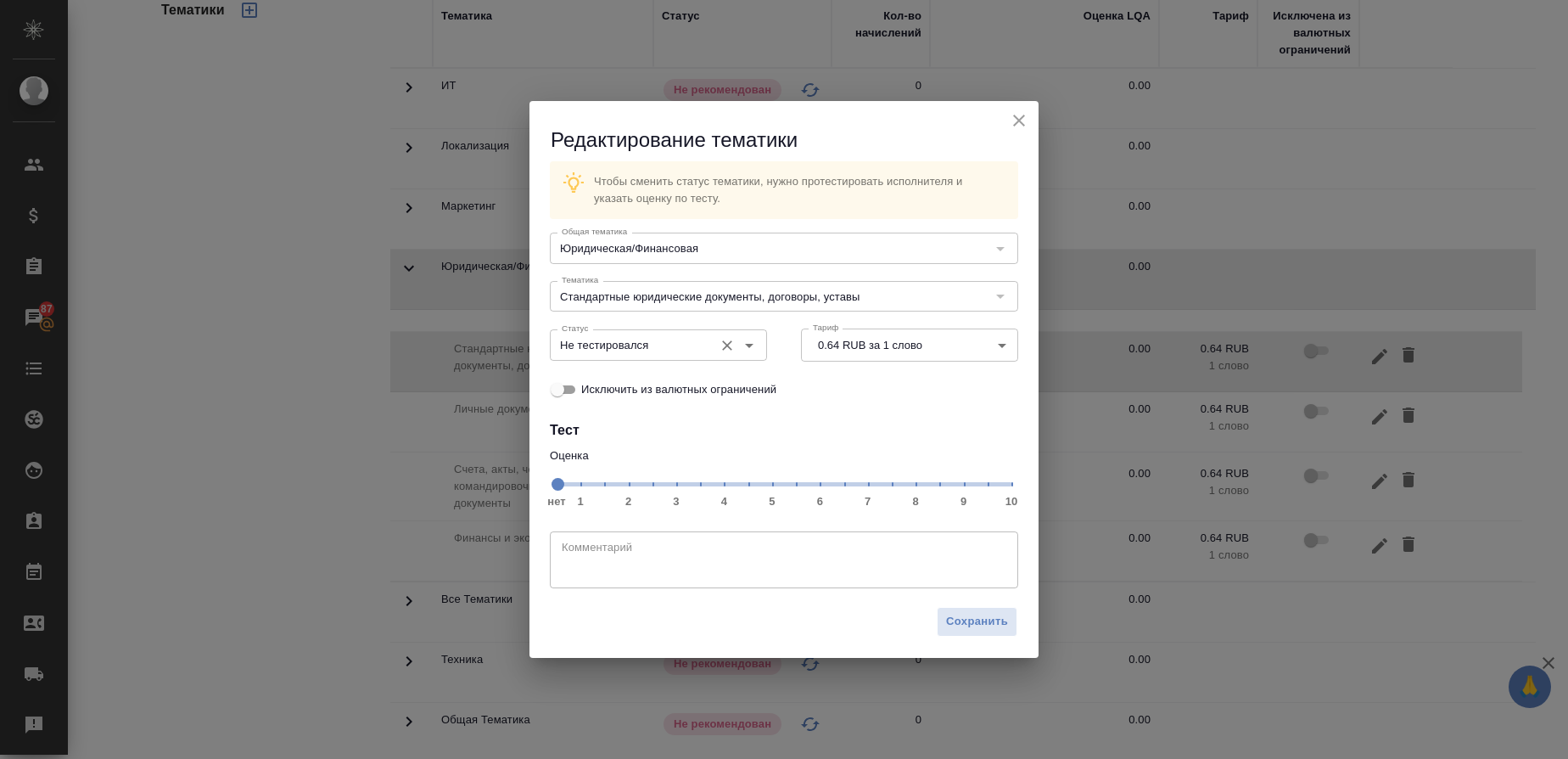
click at [755, 347] on icon "Open" at bounding box center [749, 345] width 20 height 20
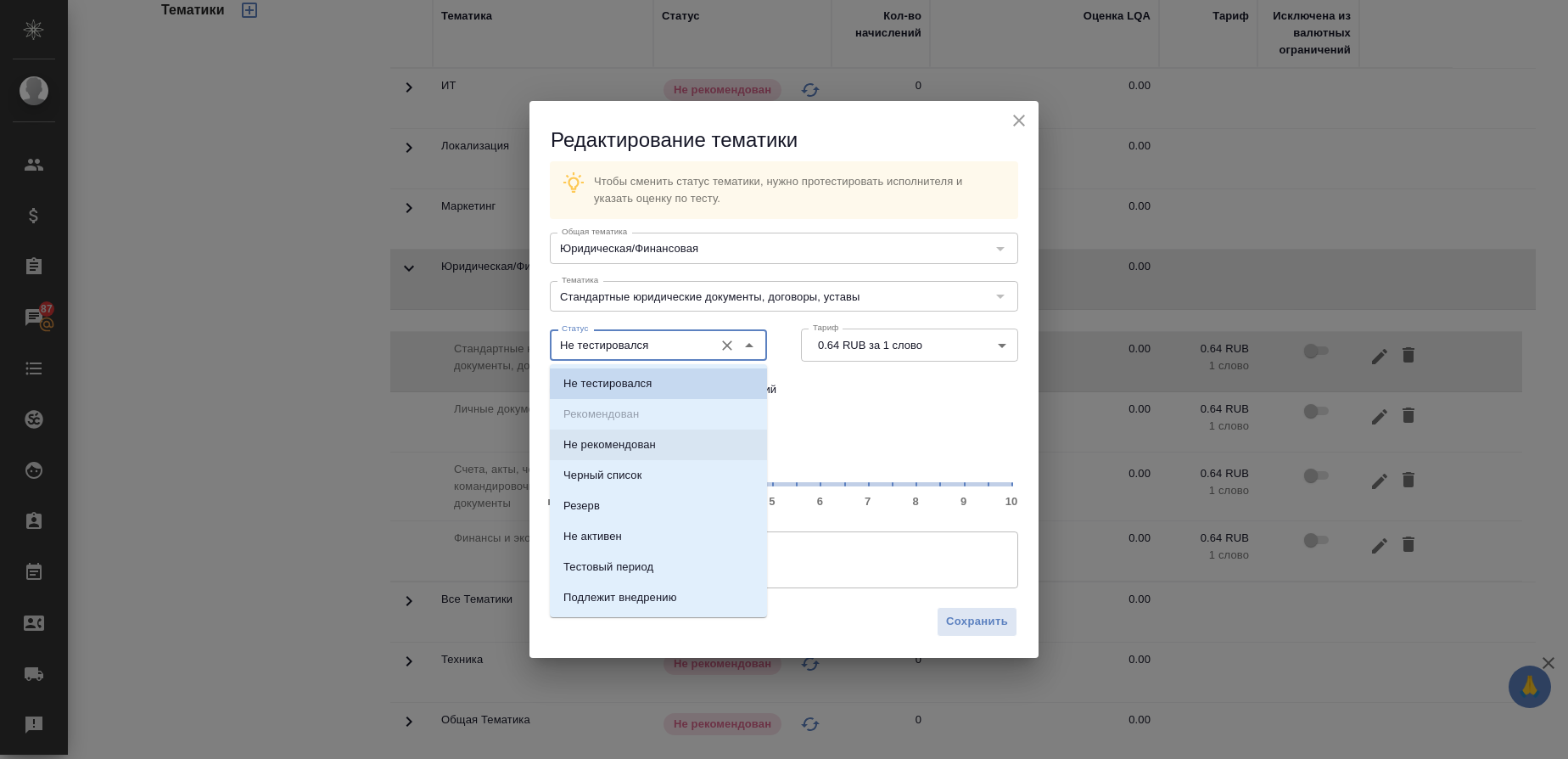
click at [892, 481] on span "нет 1 2 3 4 5 6 7 8 9 10" at bounding box center [784, 483] width 455 height 24
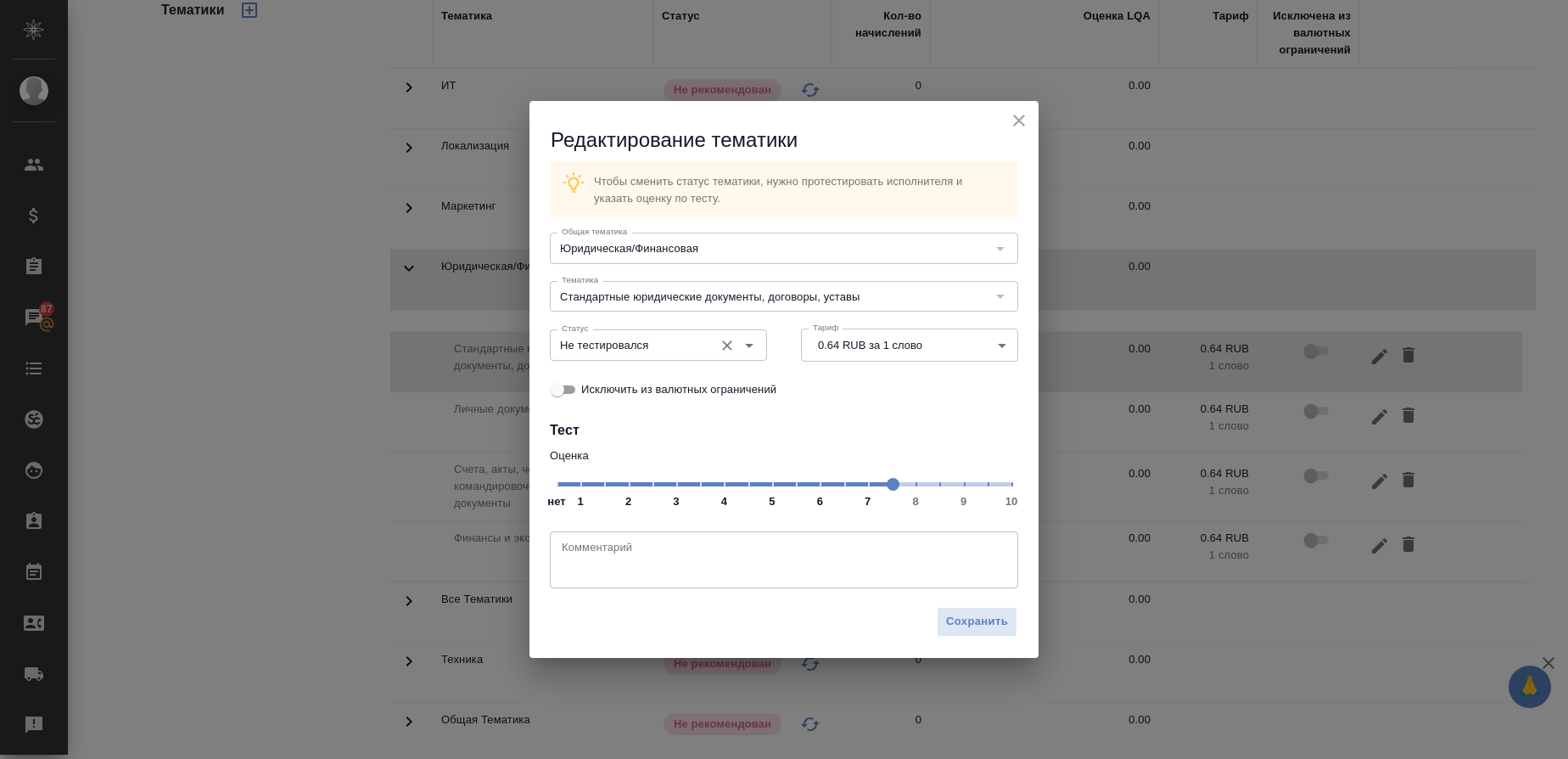
drag, startPoint x: 756, startPoint y: 356, endPoint x: 738, endPoint y: 358, distance: 18.1
click at [756, 356] on div at bounding box center [738, 345] width 44 height 24
click at [753, 348] on icon "Open" at bounding box center [749, 345] width 20 height 20
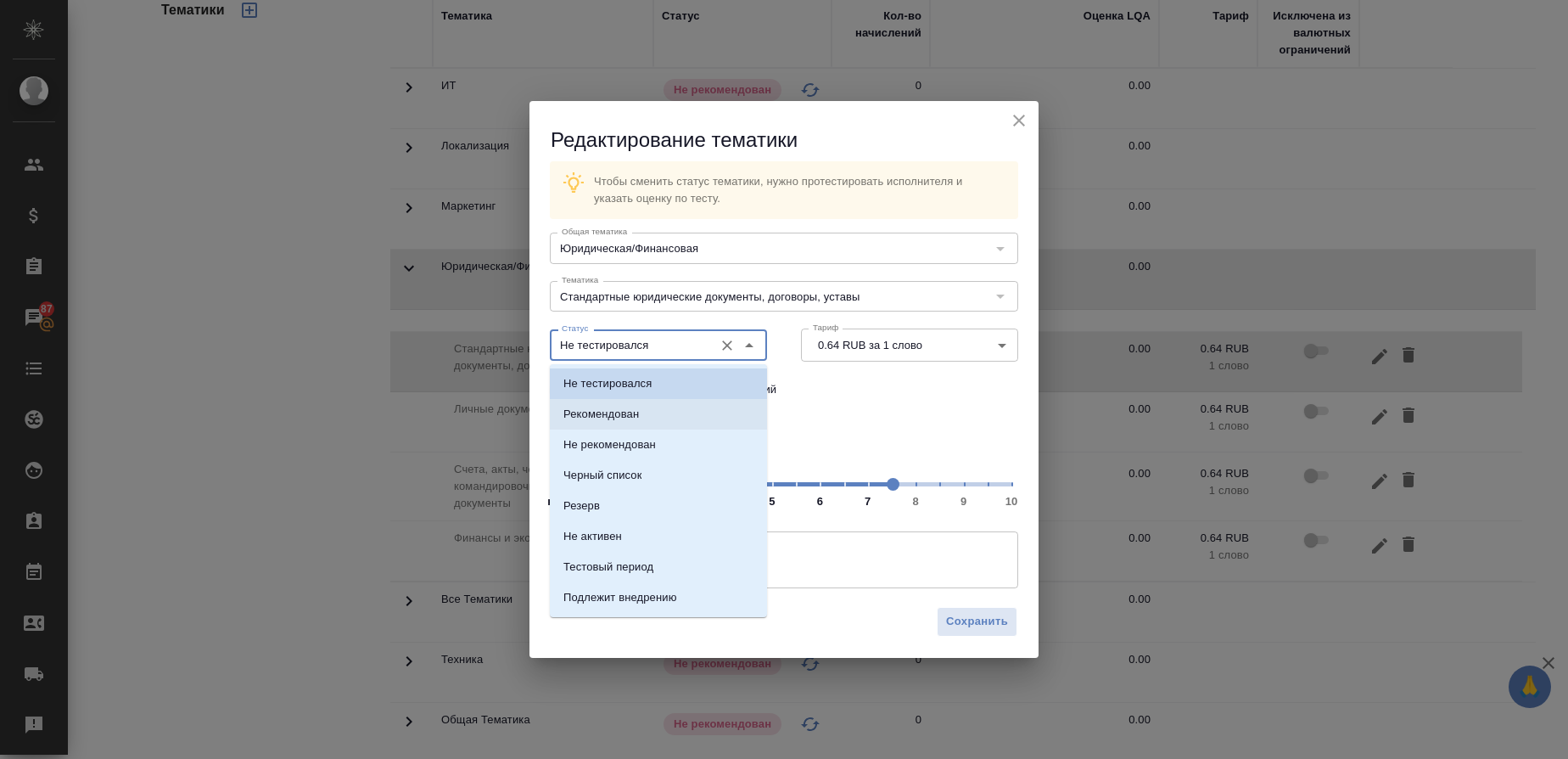
drag, startPoint x: 609, startPoint y: 414, endPoint x: 854, endPoint y: 536, distance: 273.7
click at [611, 412] on p "Рекомендован" at bounding box center [601, 415] width 76 height 17
type input "Рекомендован"
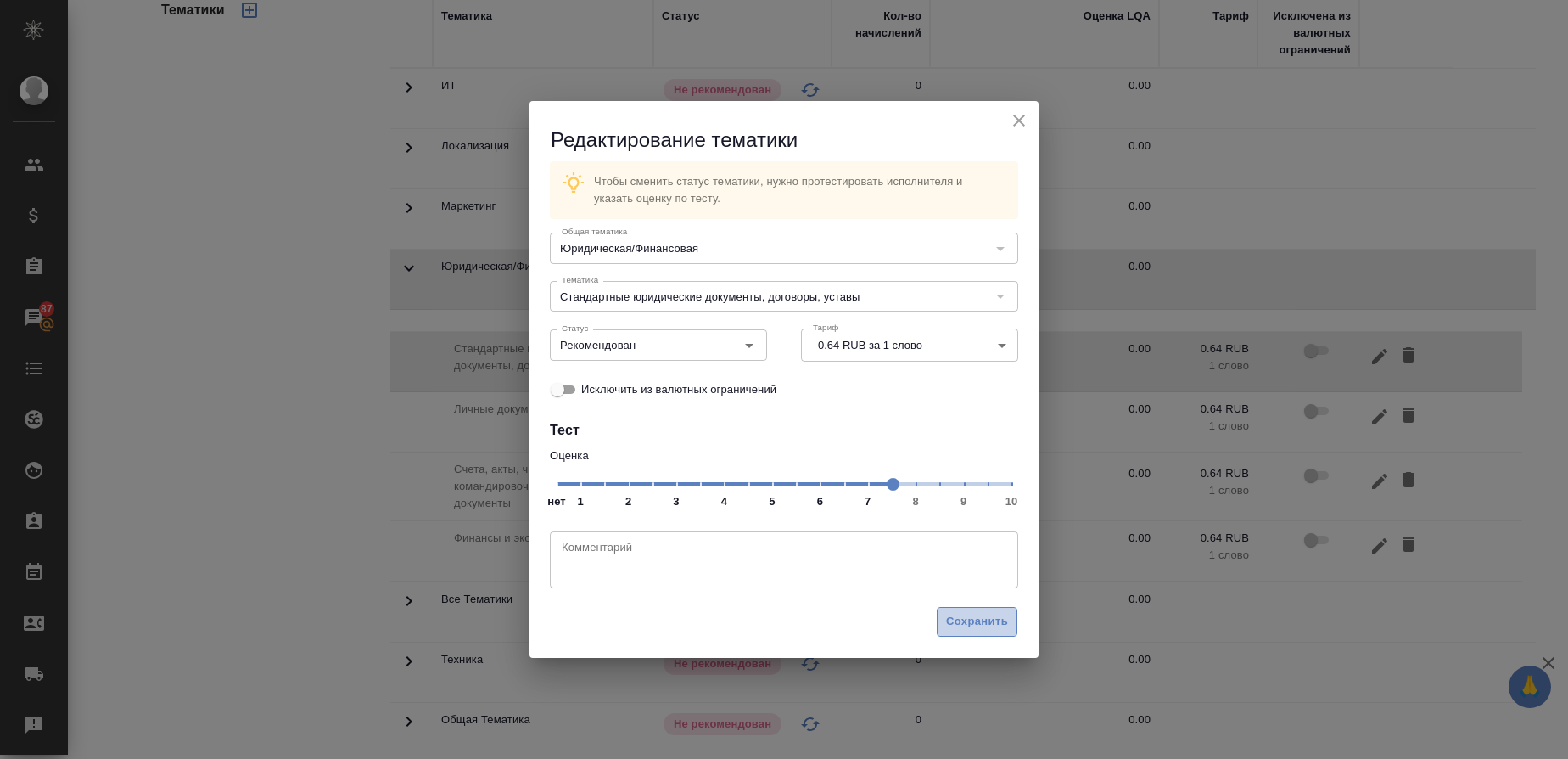
click at [993, 624] on span "Сохранить" at bounding box center [977, 622] width 62 height 19
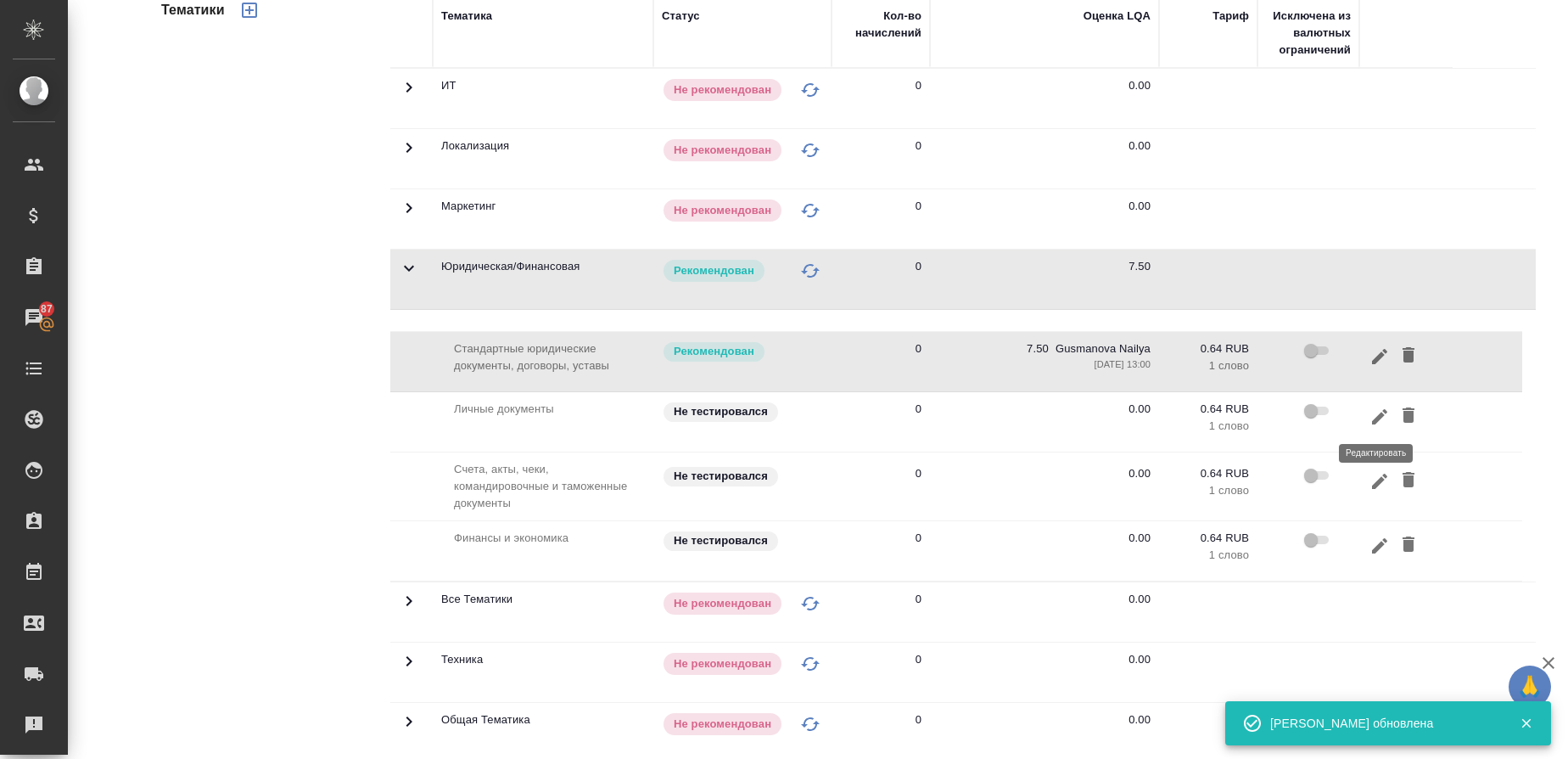
click at [1380, 416] on icon "button" at bounding box center [1380, 416] width 15 height 15
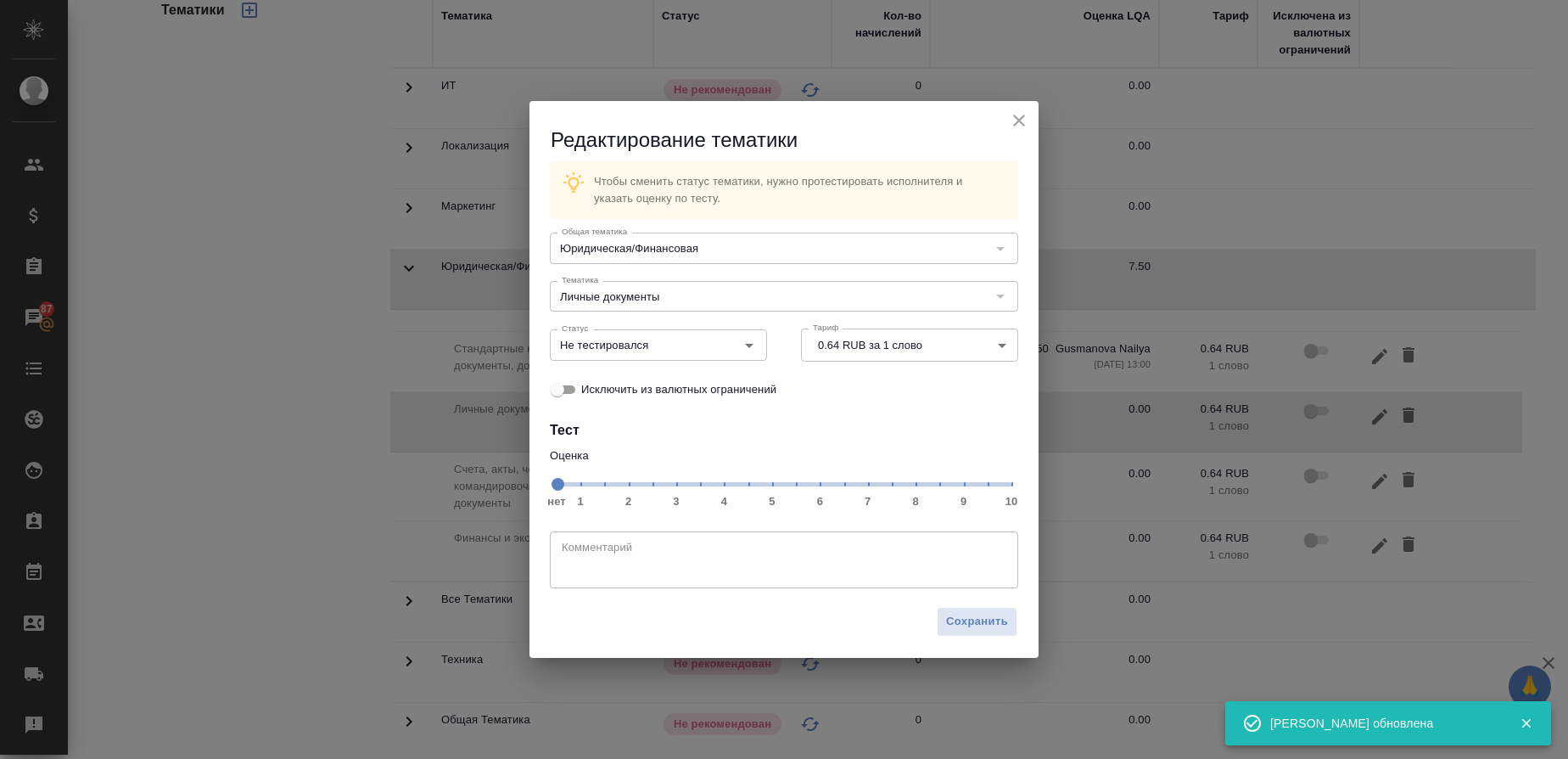
click at [898, 486] on span "нет 1 2 3 4 5 6 7 8 9 10" at bounding box center [784, 483] width 455 height 24
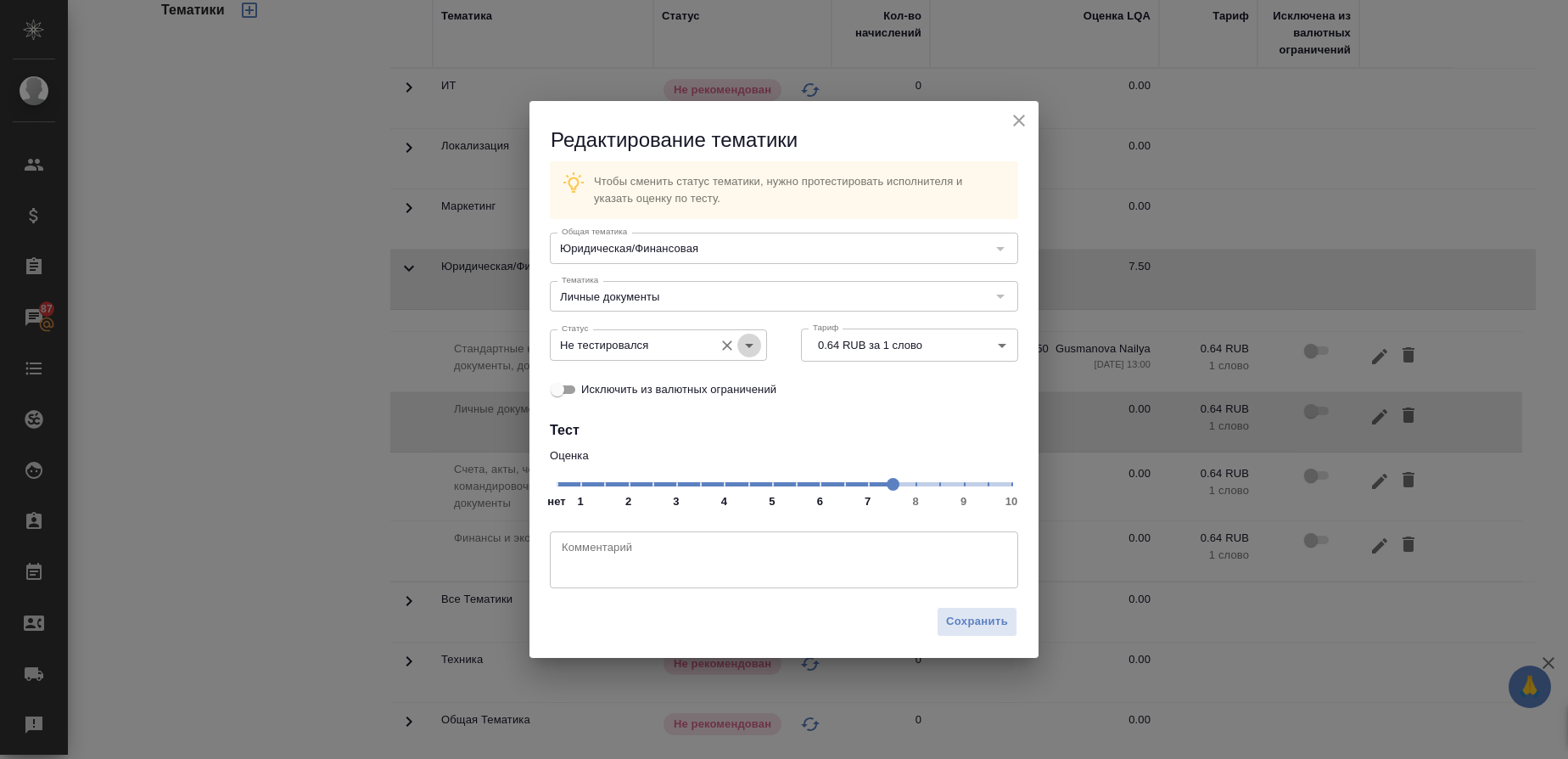
click at [749, 356] on button "Open" at bounding box center [749, 345] width 24 height 24
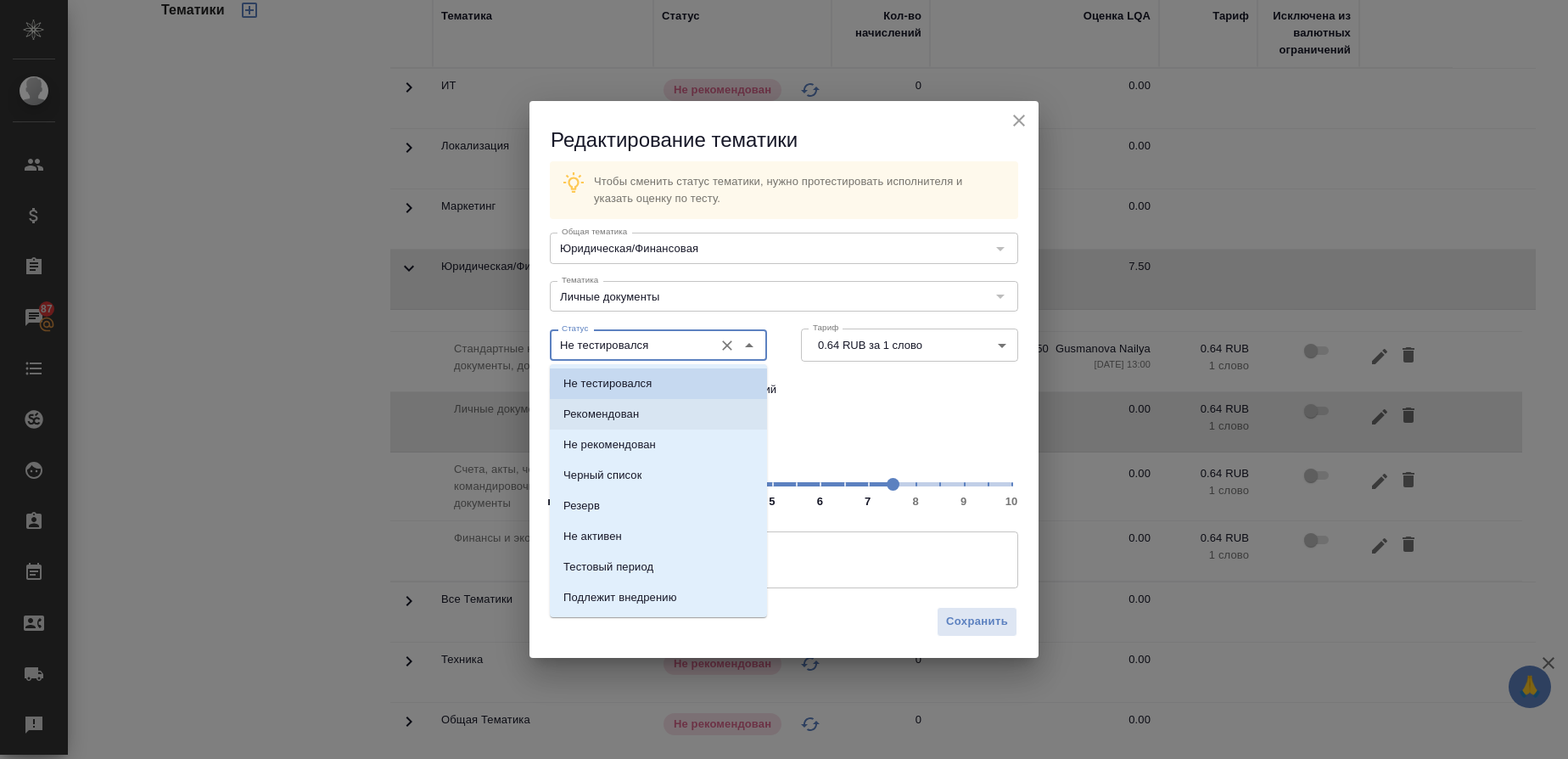
click at [631, 422] on p "Рекомендован" at bounding box center [601, 415] width 76 height 17
type input "Рекомендован"
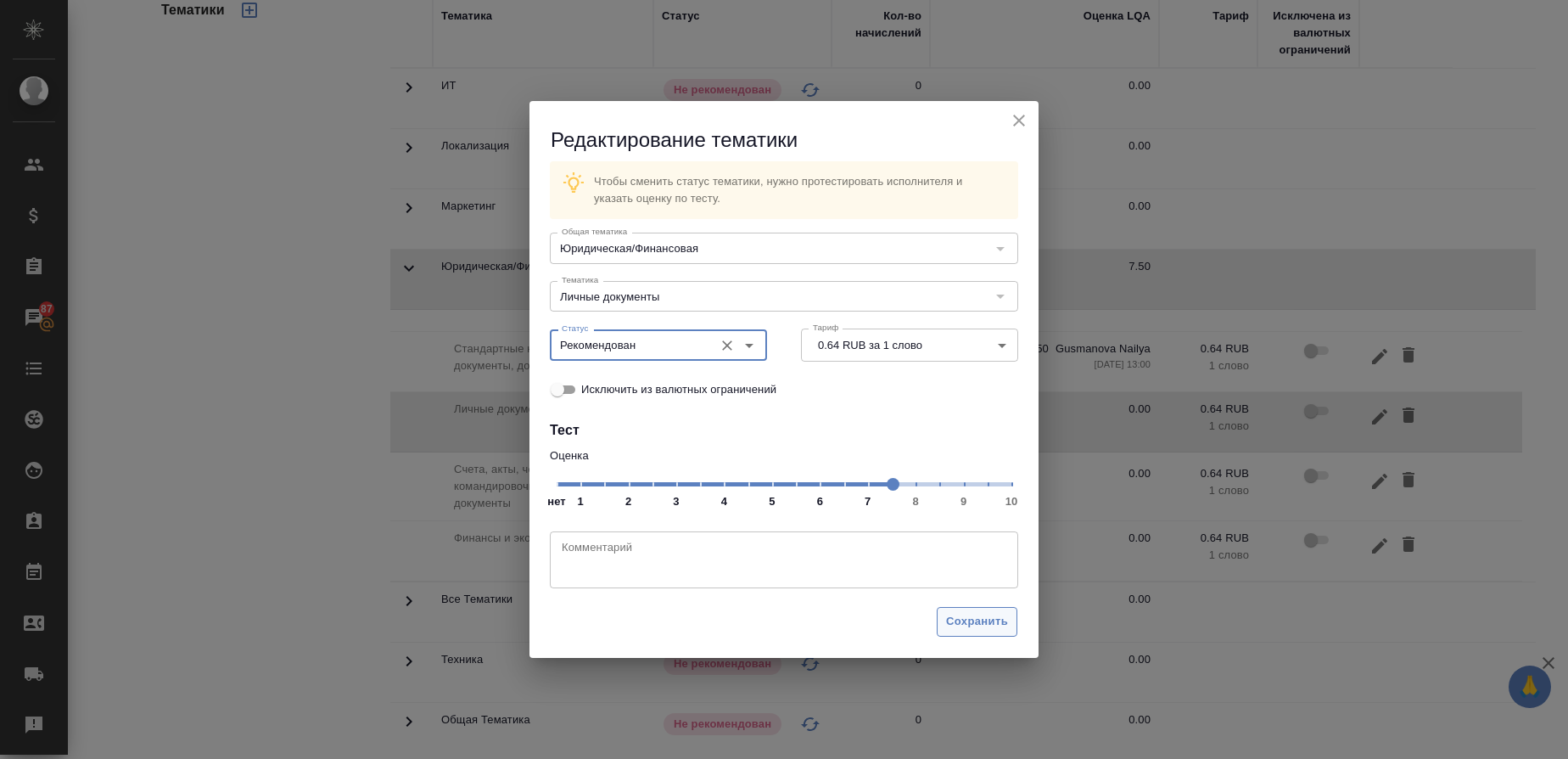
click at [1002, 615] on span "Сохранить" at bounding box center [977, 622] width 62 height 19
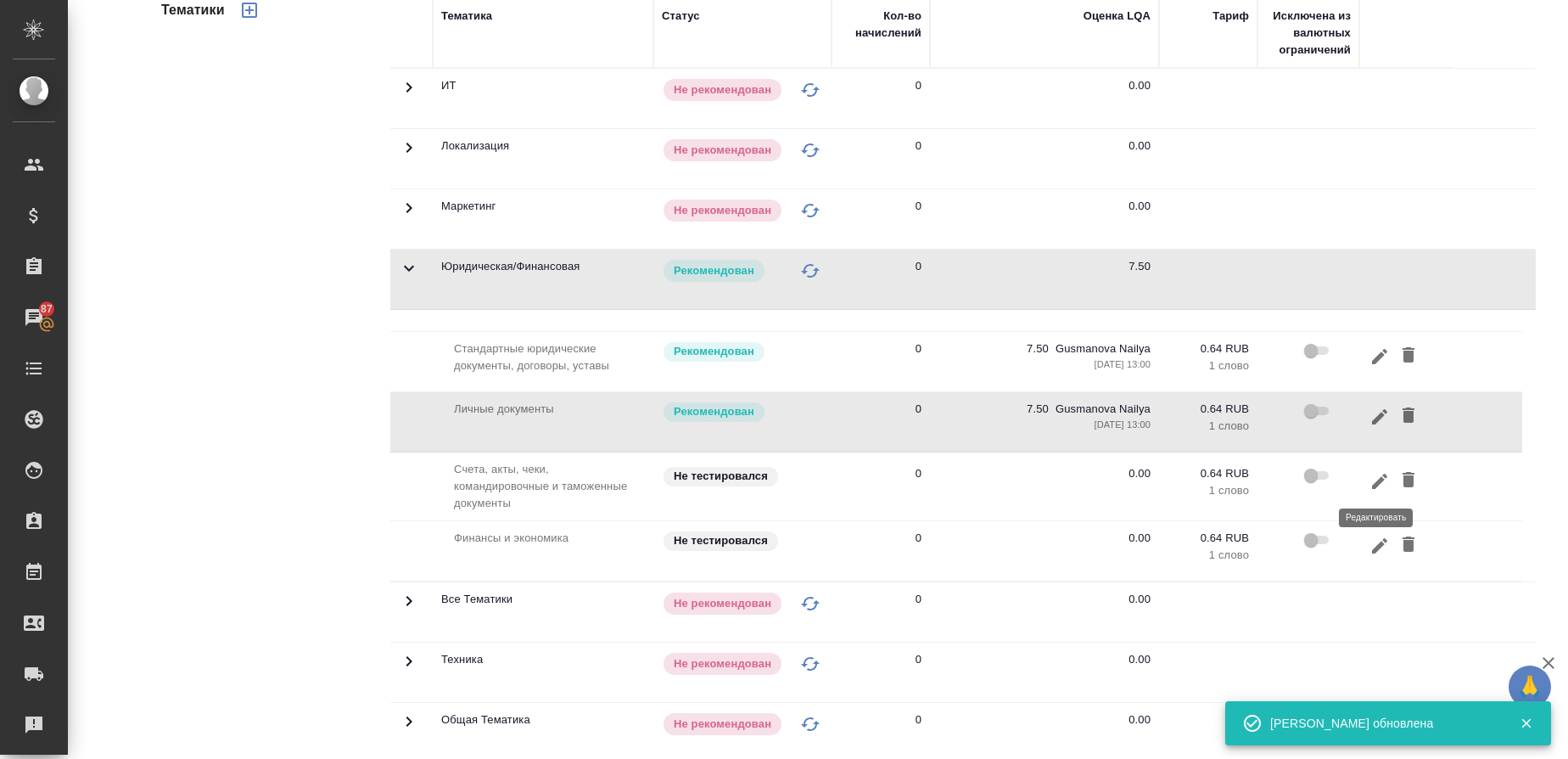
click at [1371, 481] on icon "button" at bounding box center [1379, 481] width 20 height 20
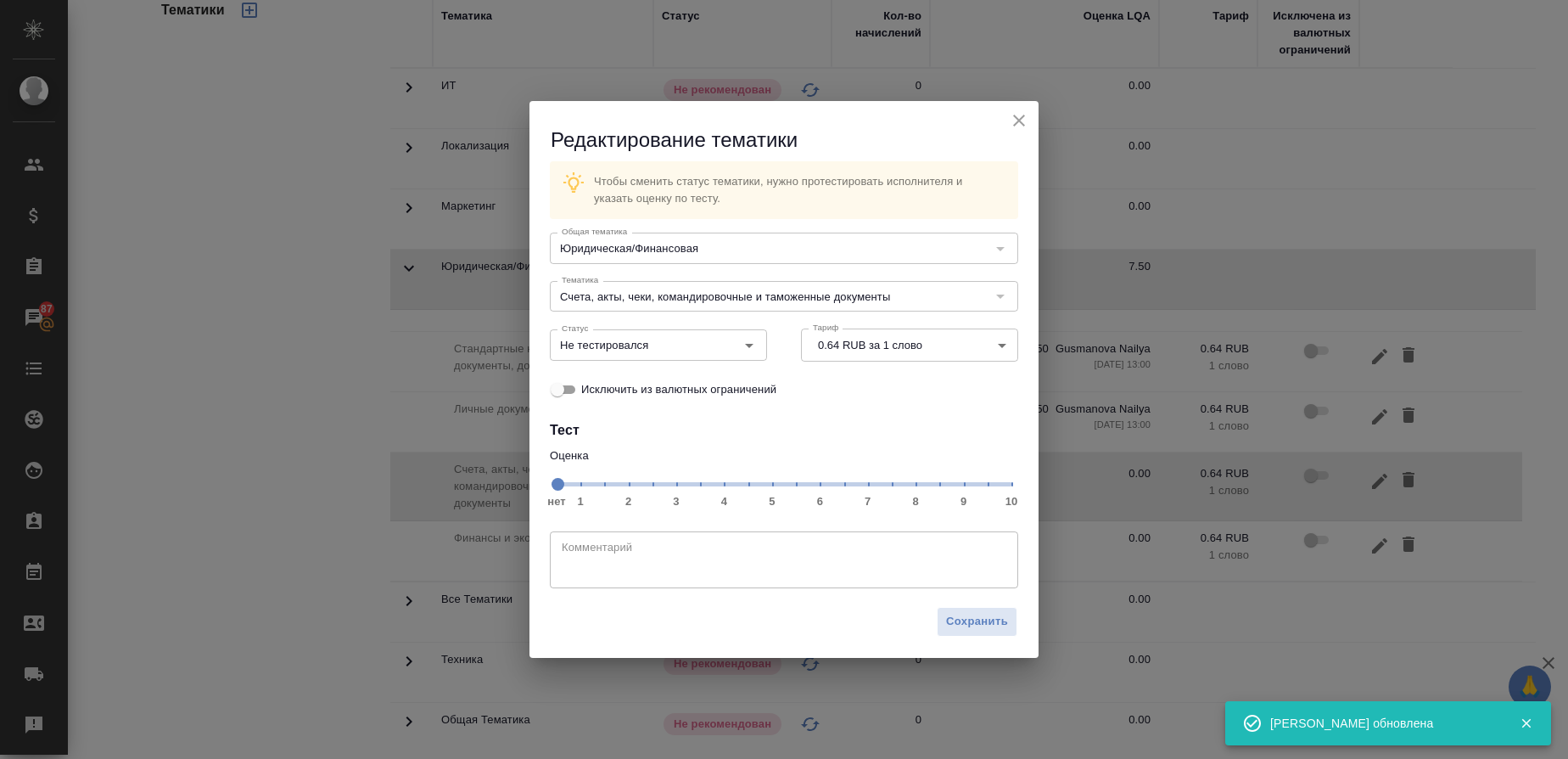
click at [899, 486] on span "нет 1 2 3 4 5 6 7 8 9 10" at bounding box center [784, 483] width 455 height 24
click at [750, 349] on icon "Open" at bounding box center [749, 345] width 20 height 20
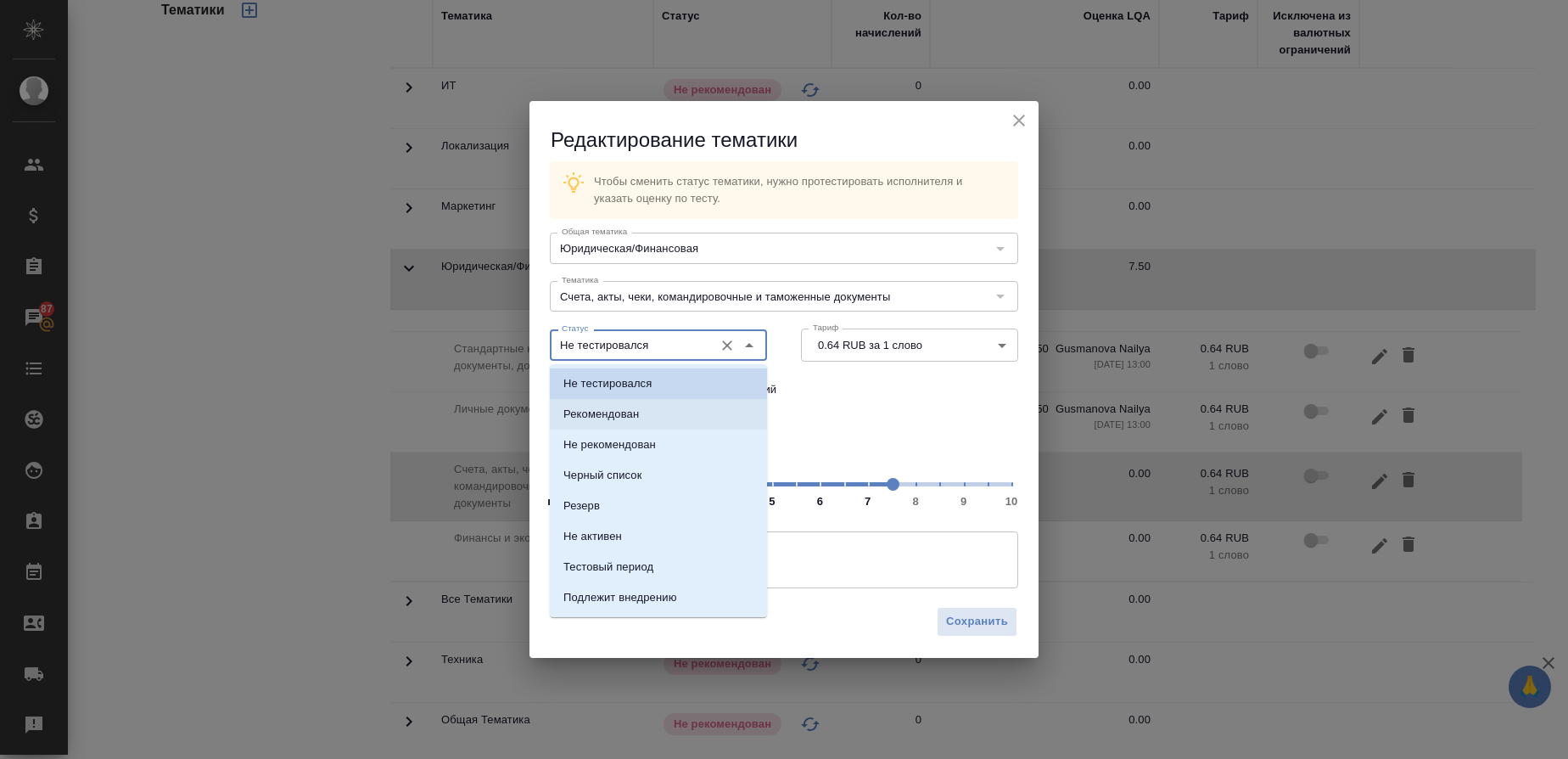
drag, startPoint x: 600, startPoint y: 423, endPoint x: 920, endPoint y: 528, distance: 336.8
click at [608, 424] on li "Рекомендован" at bounding box center [658, 414] width 217 height 31
type input "Рекомендован"
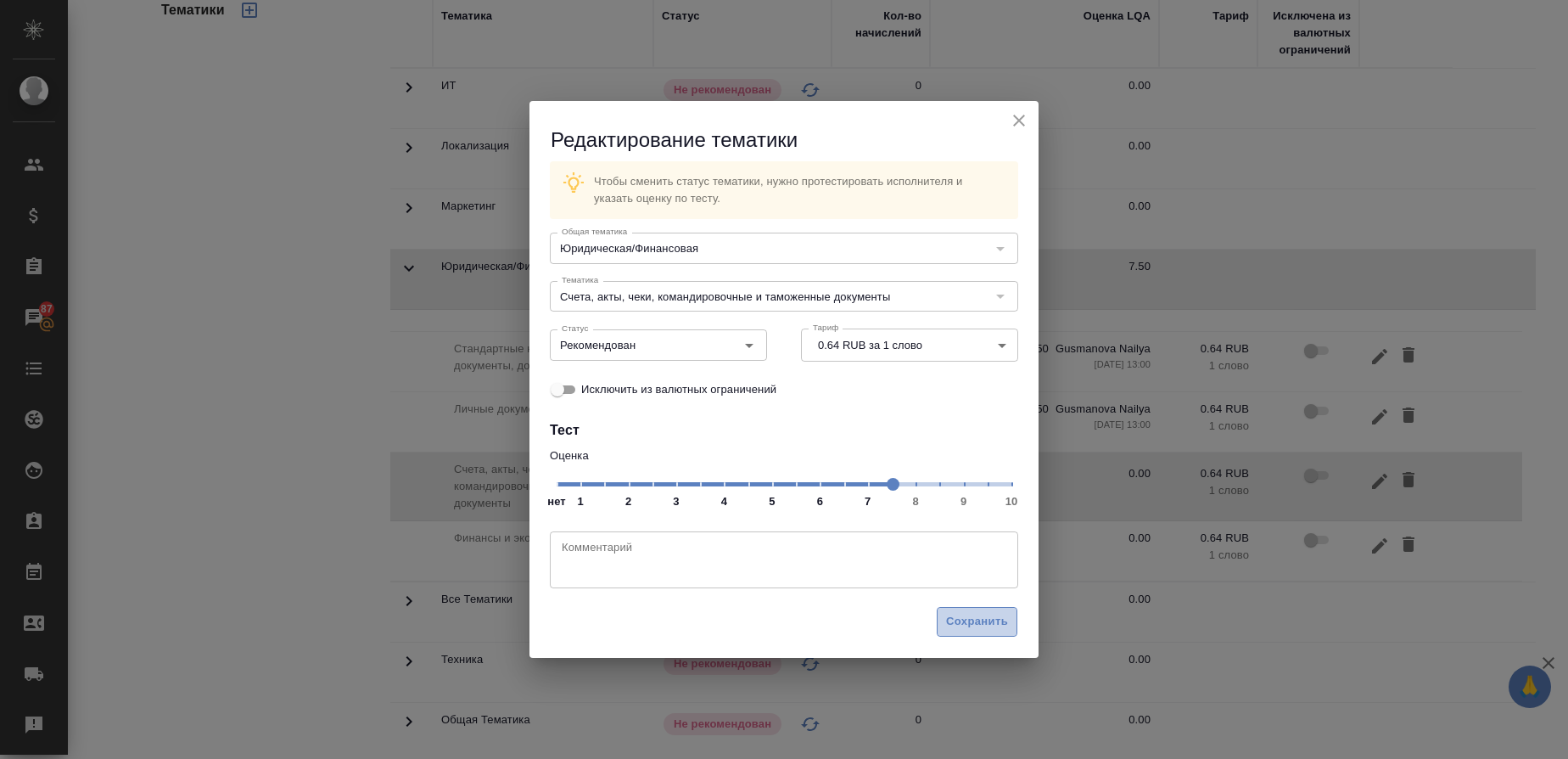
click at [986, 631] on span "Сохранить" at bounding box center [977, 622] width 62 height 19
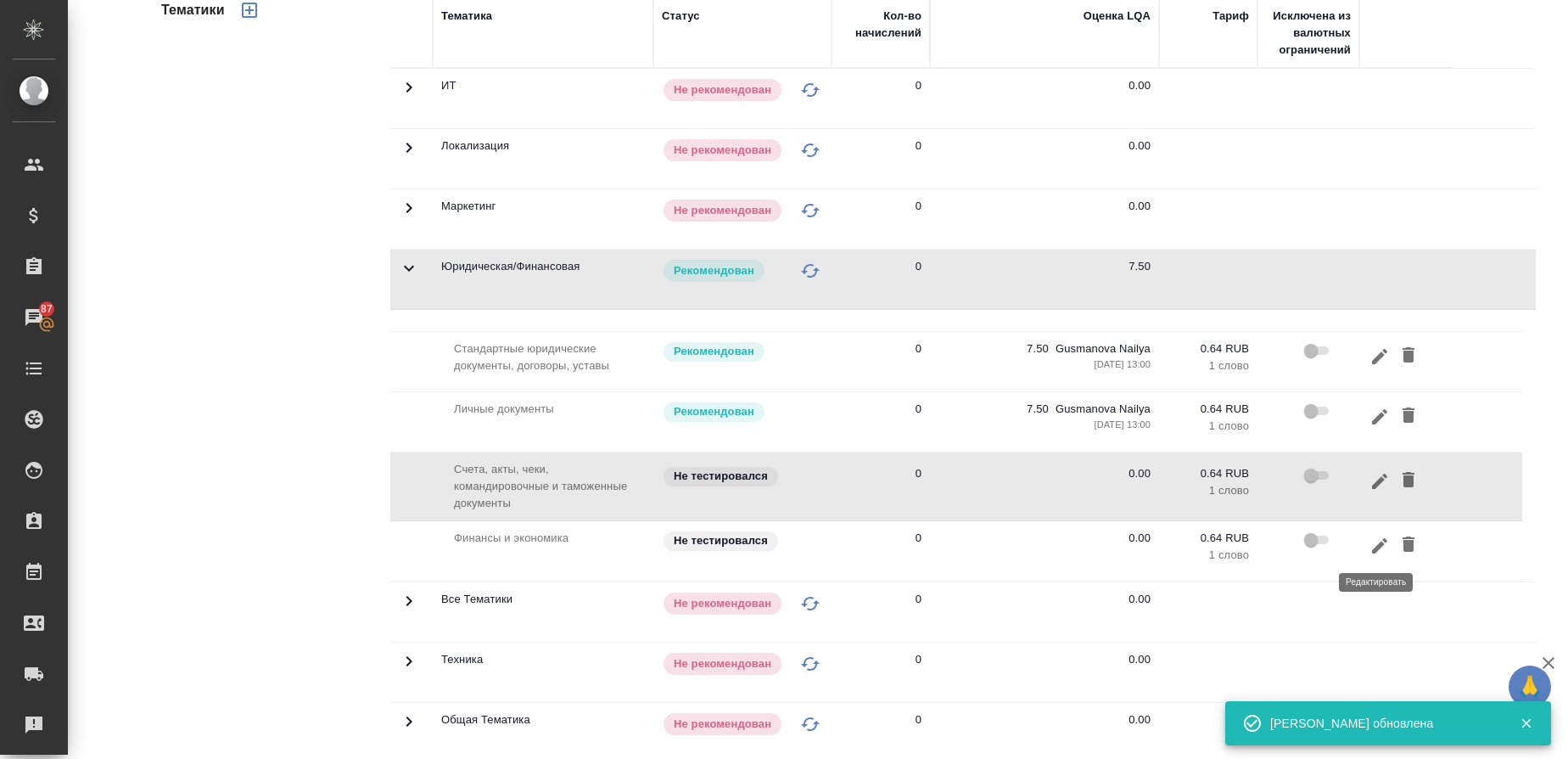
click at [1375, 540] on icon "button" at bounding box center [1379, 545] width 20 height 20
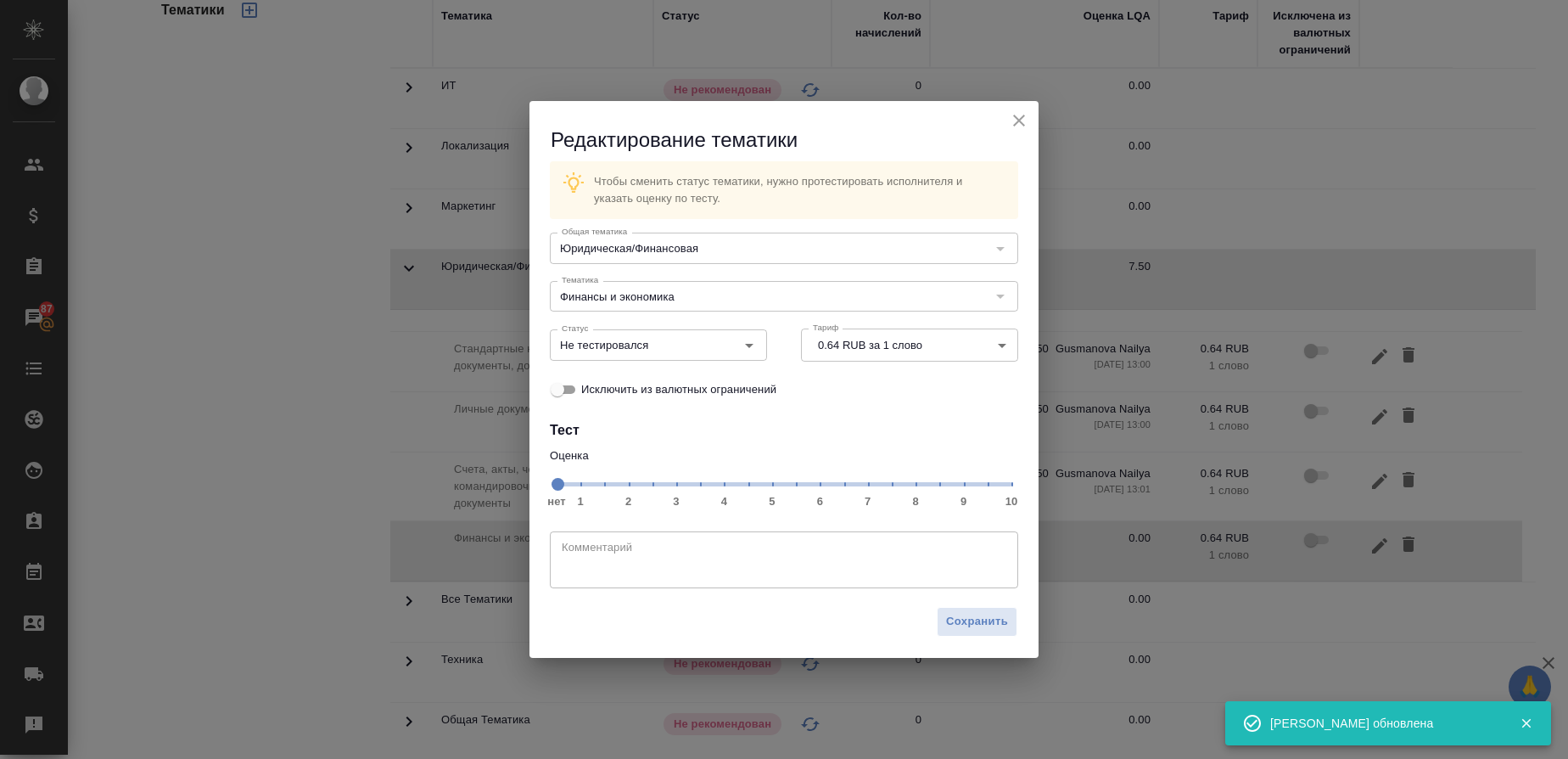
click at [895, 479] on span "нет 1 2 3 4 5 6 7 8 9 10" at bounding box center [784, 483] width 455 height 24
click at [755, 347] on icon "Open" at bounding box center [749, 345] width 20 height 20
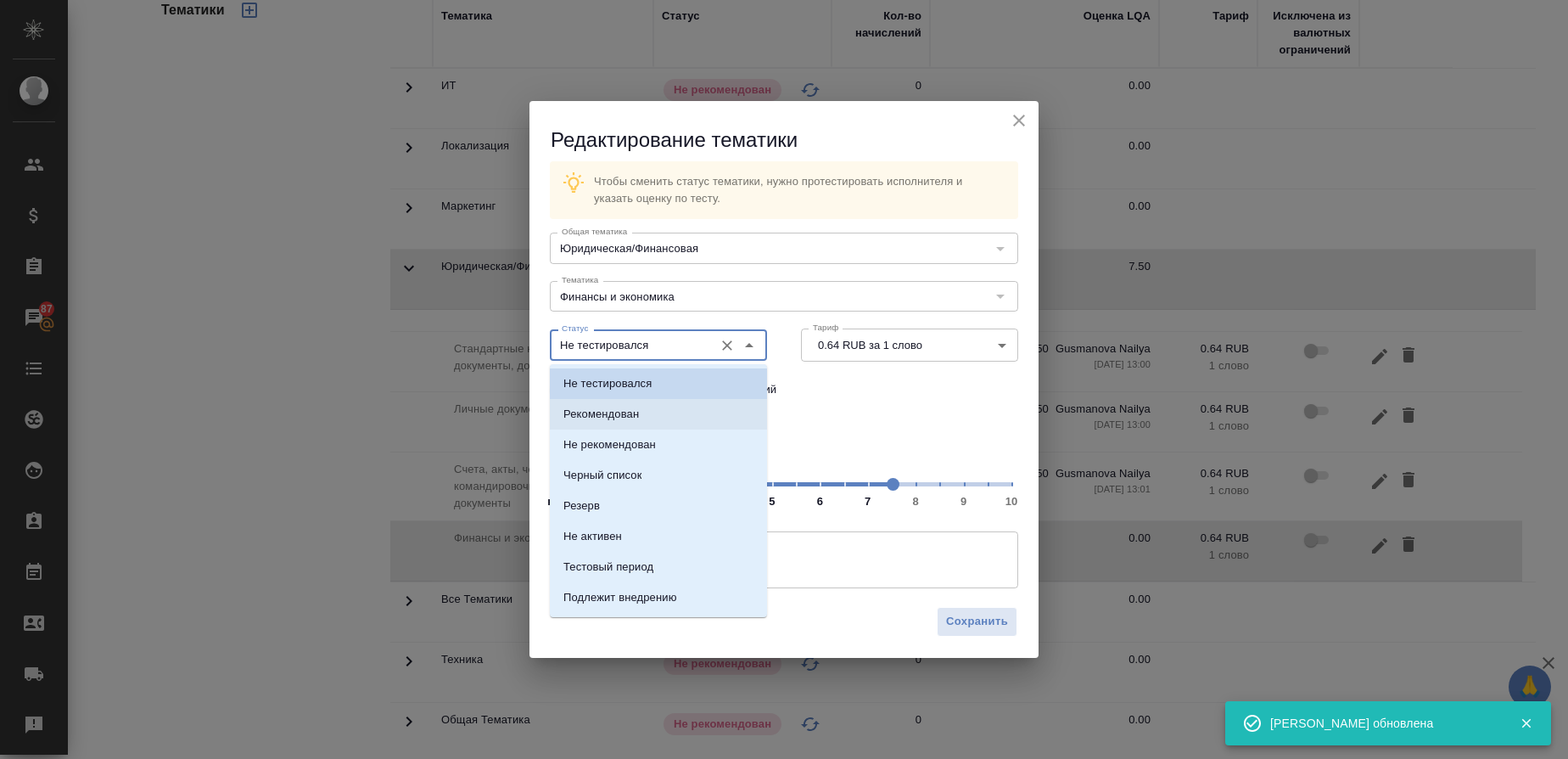
drag, startPoint x: 638, startPoint y: 406, endPoint x: 813, endPoint y: 530, distance: 214.5
click at [650, 409] on li "Рекомендован" at bounding box center [658, 414] width 217 height 31
type input "Рекомендован"
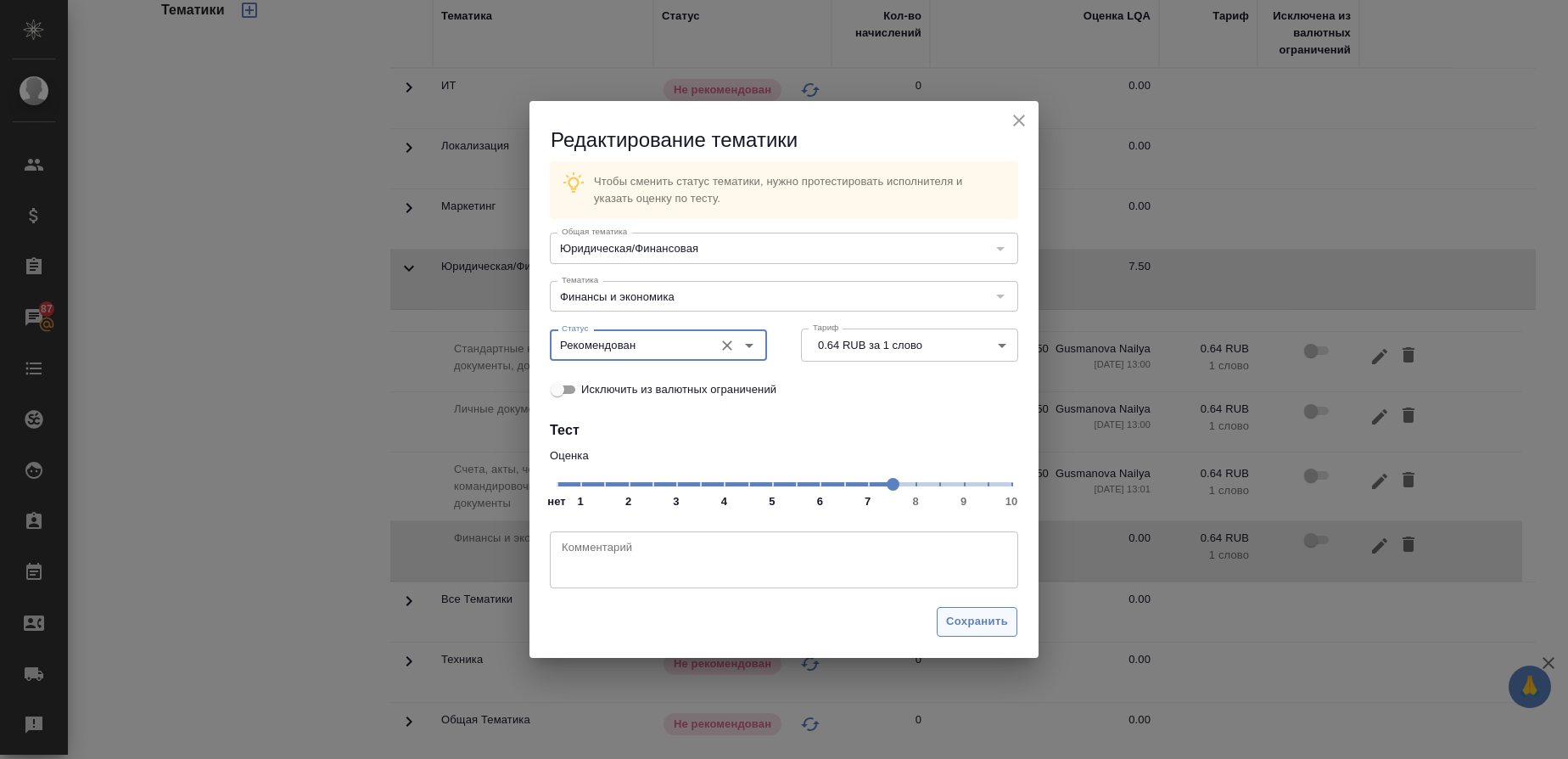
click at [980, 620] on span "Сохранить" at bounding box center [977, 622] width 62 height 19
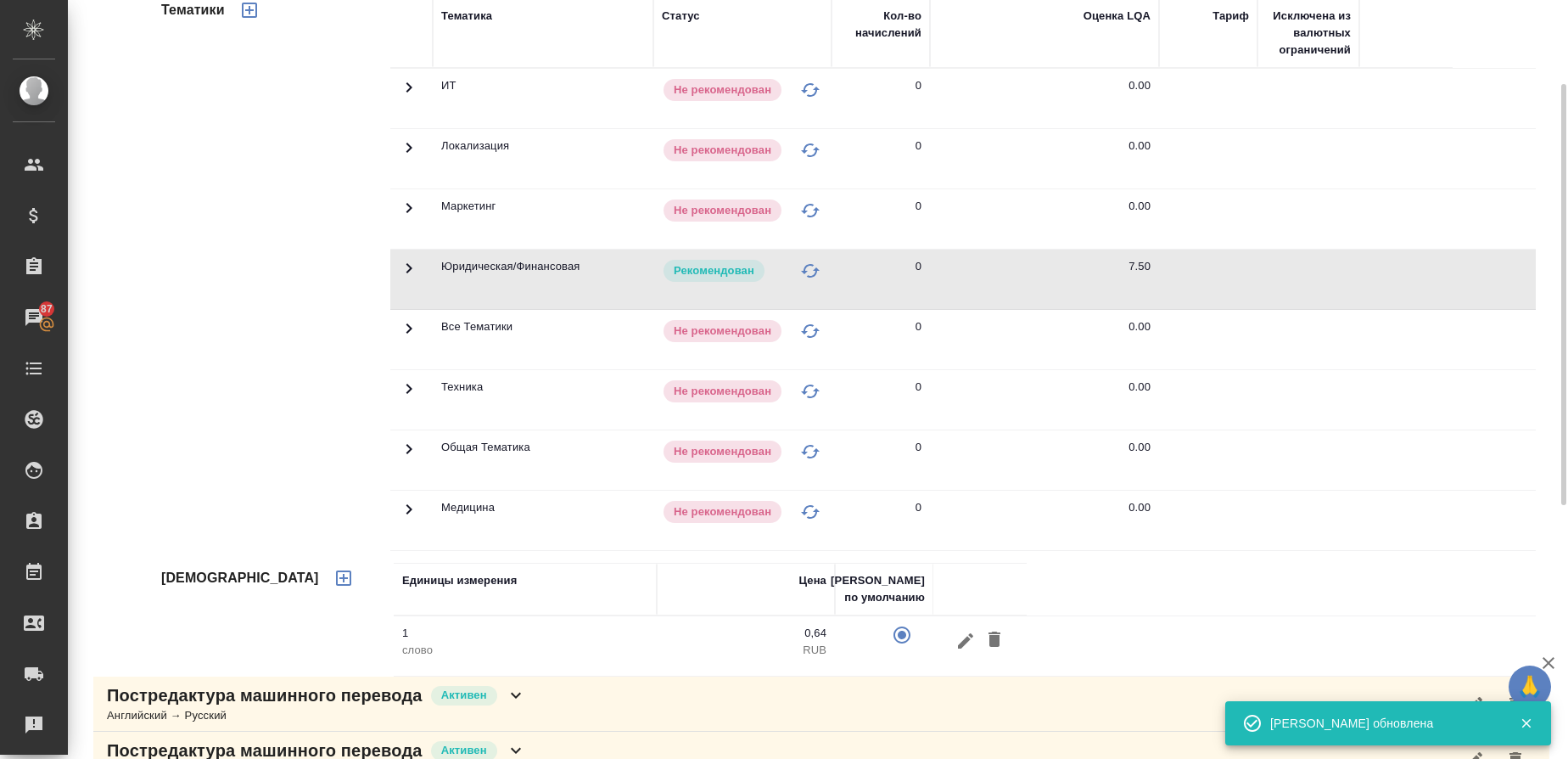
scroll to position [127, 0]
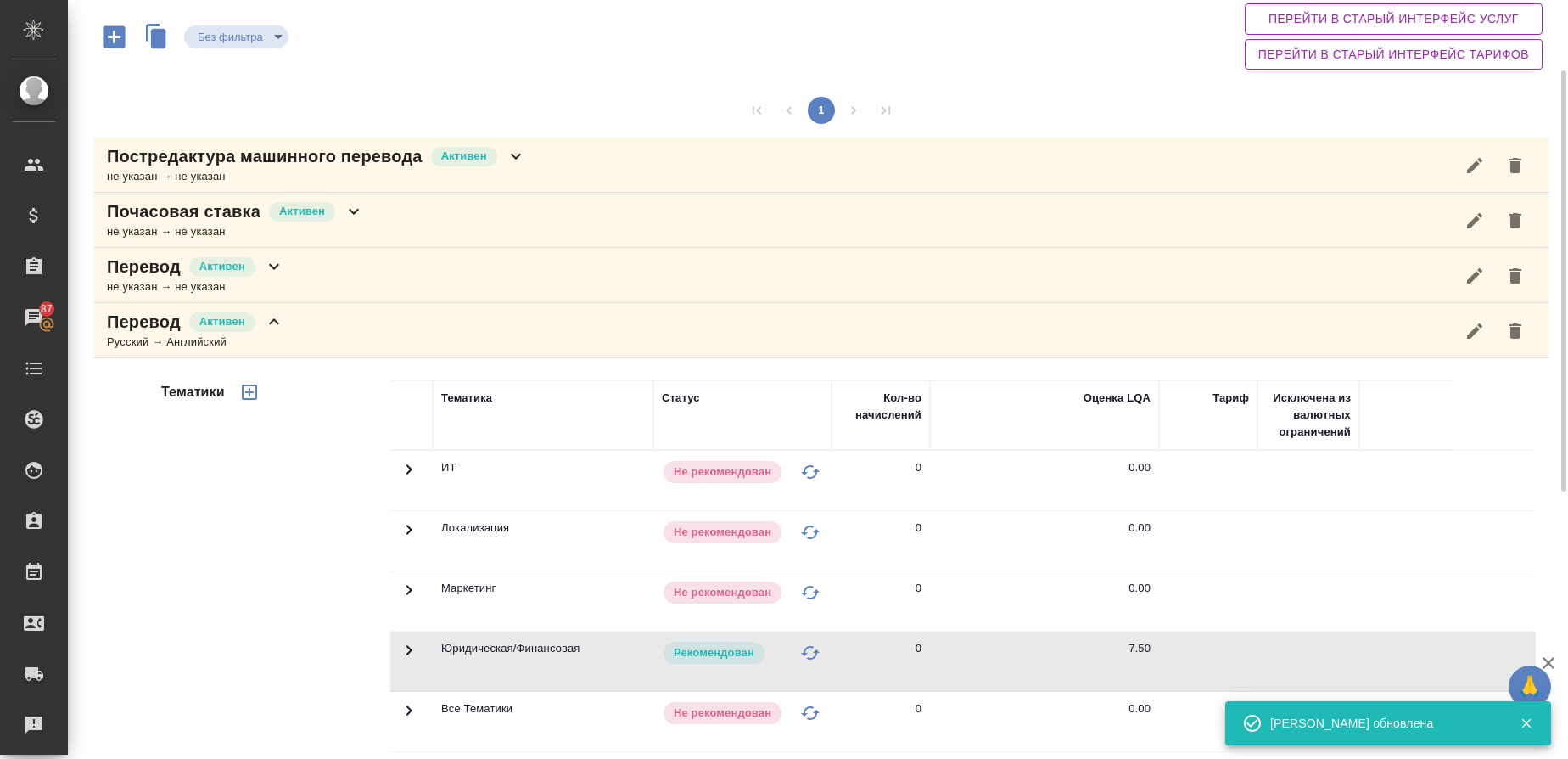
click at [109, 338] on div "Русский → Английский" at bounding box center [195, 342] width 177 height 17
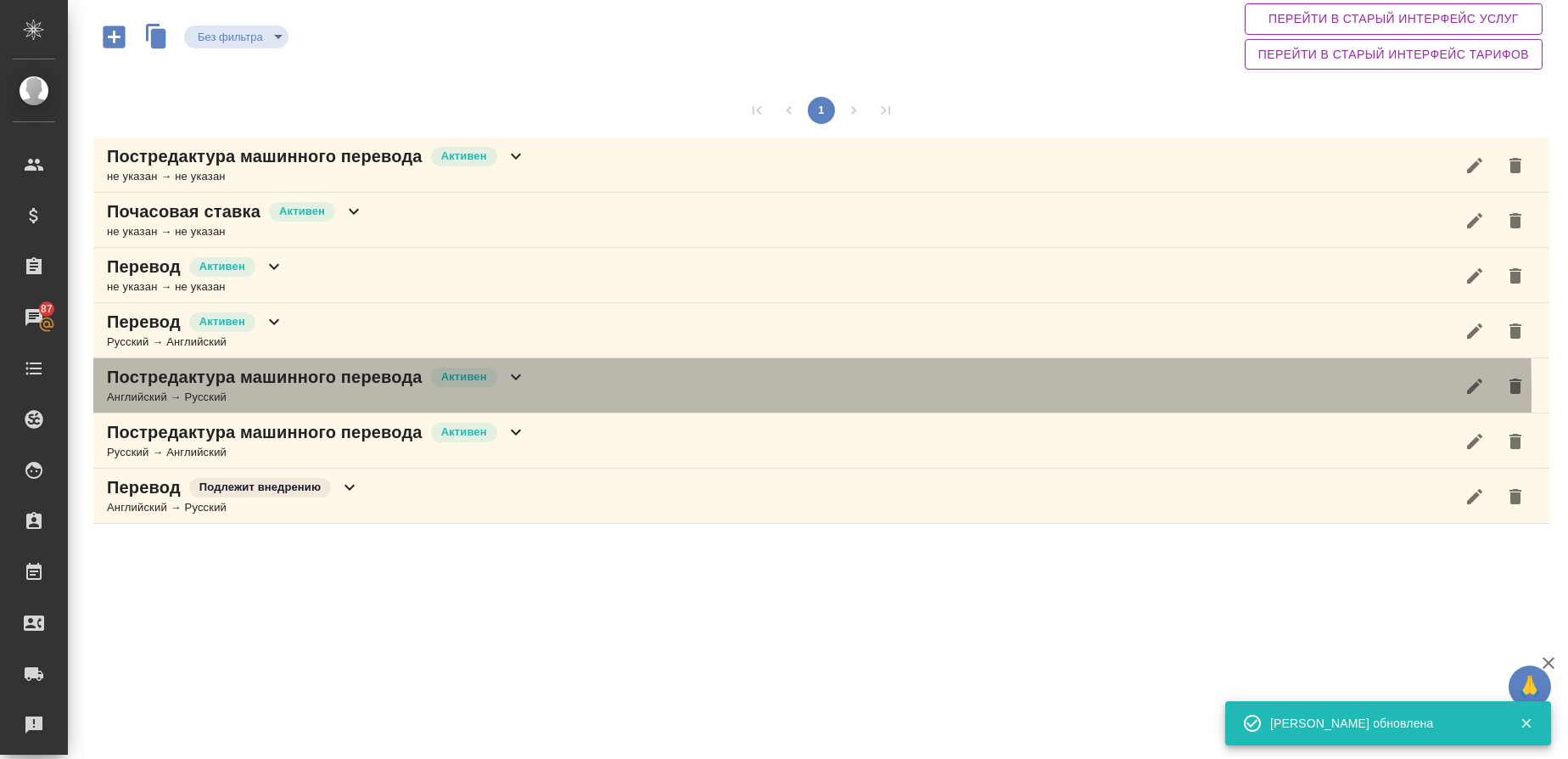
click at [168, 394] on div "Английский → Русский" at bounding box center [317, 398] width 420 height 17
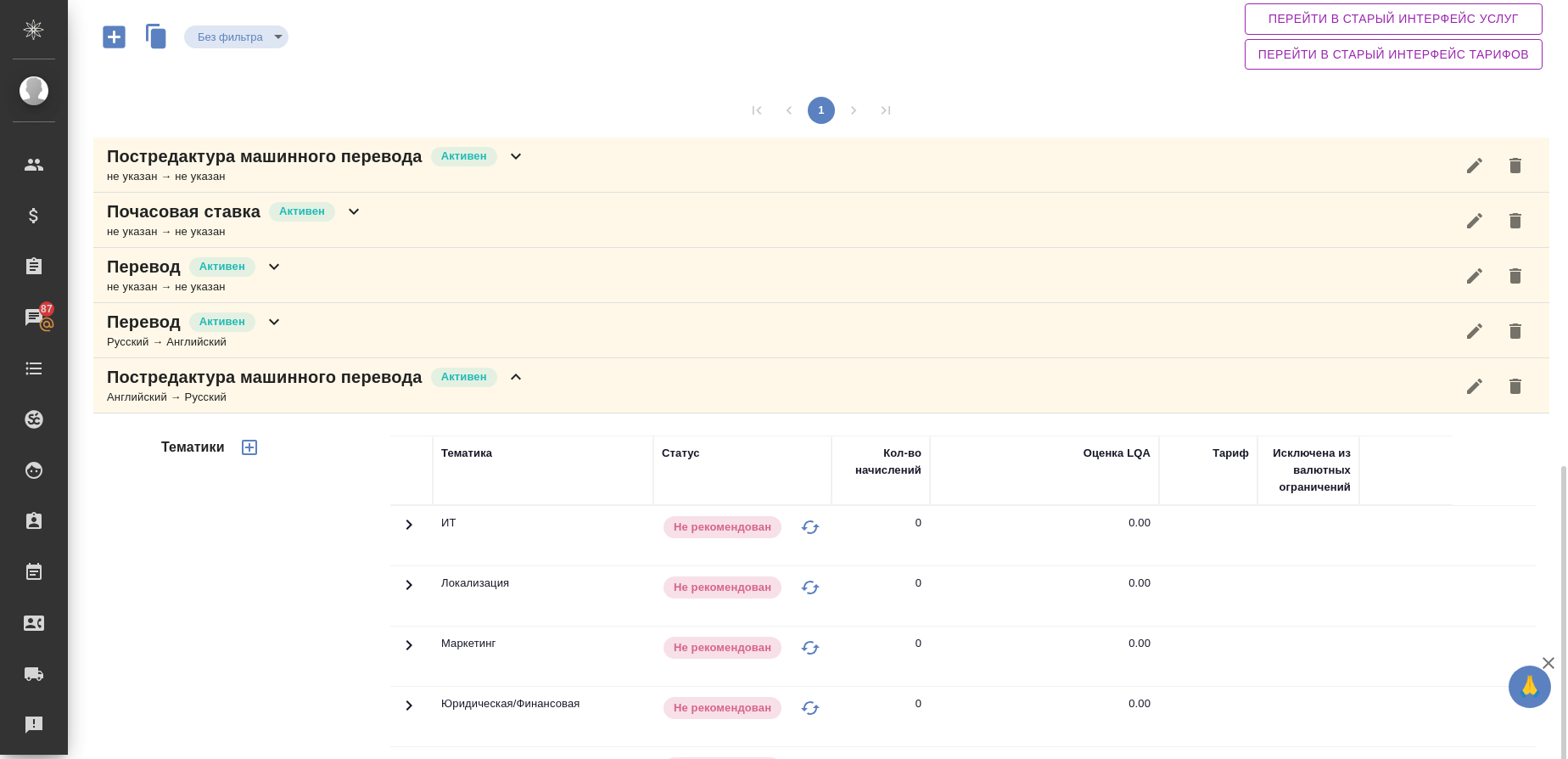
scroll to position [510, 0]
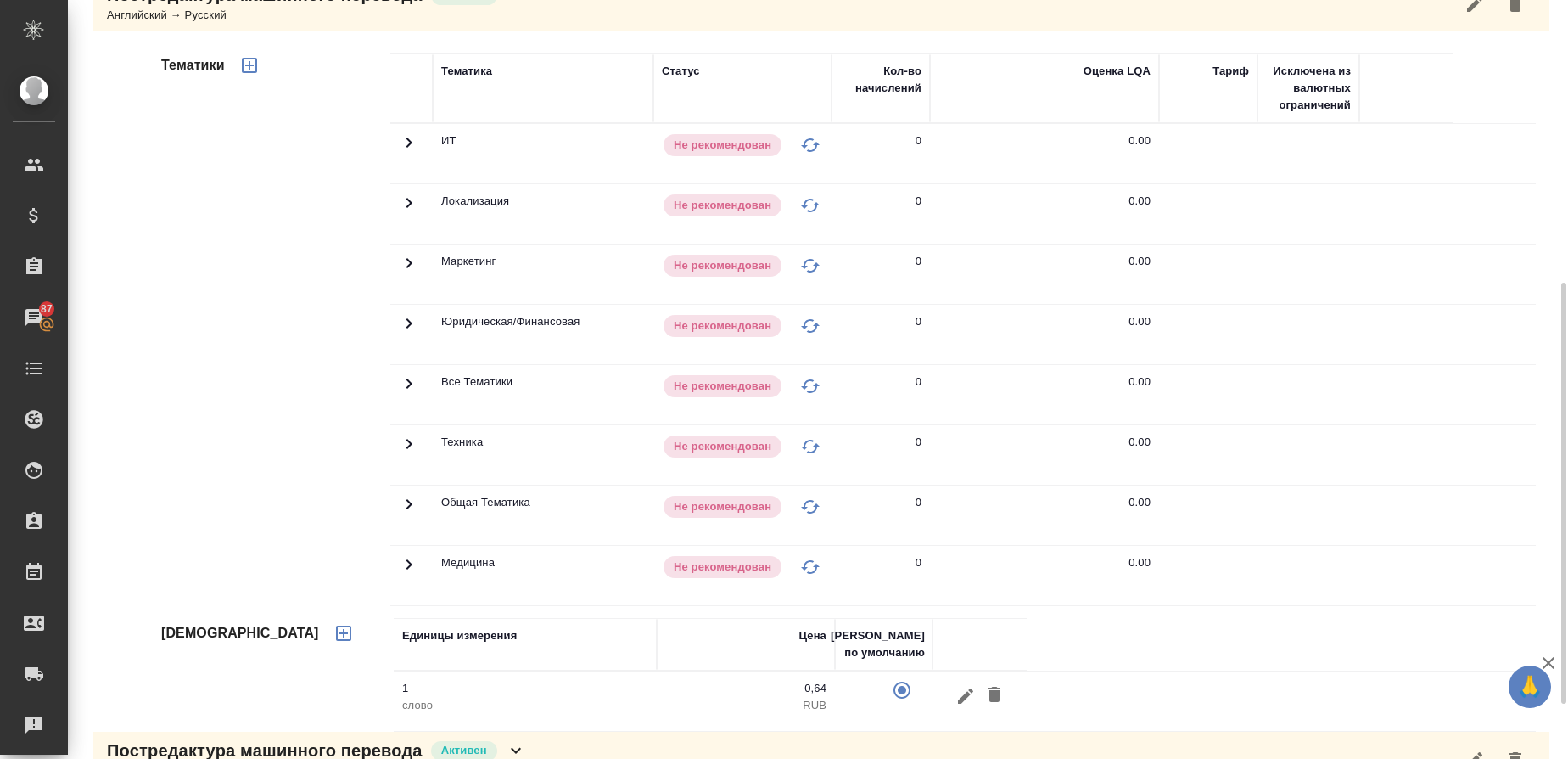
drag, startPoint x: 408, startPoint y: 329, endPoint x: 432, endPoint y: 355, distance: 35.4
click at [408, 330] on icon at bounding box center [408, 323] width 20 height 20
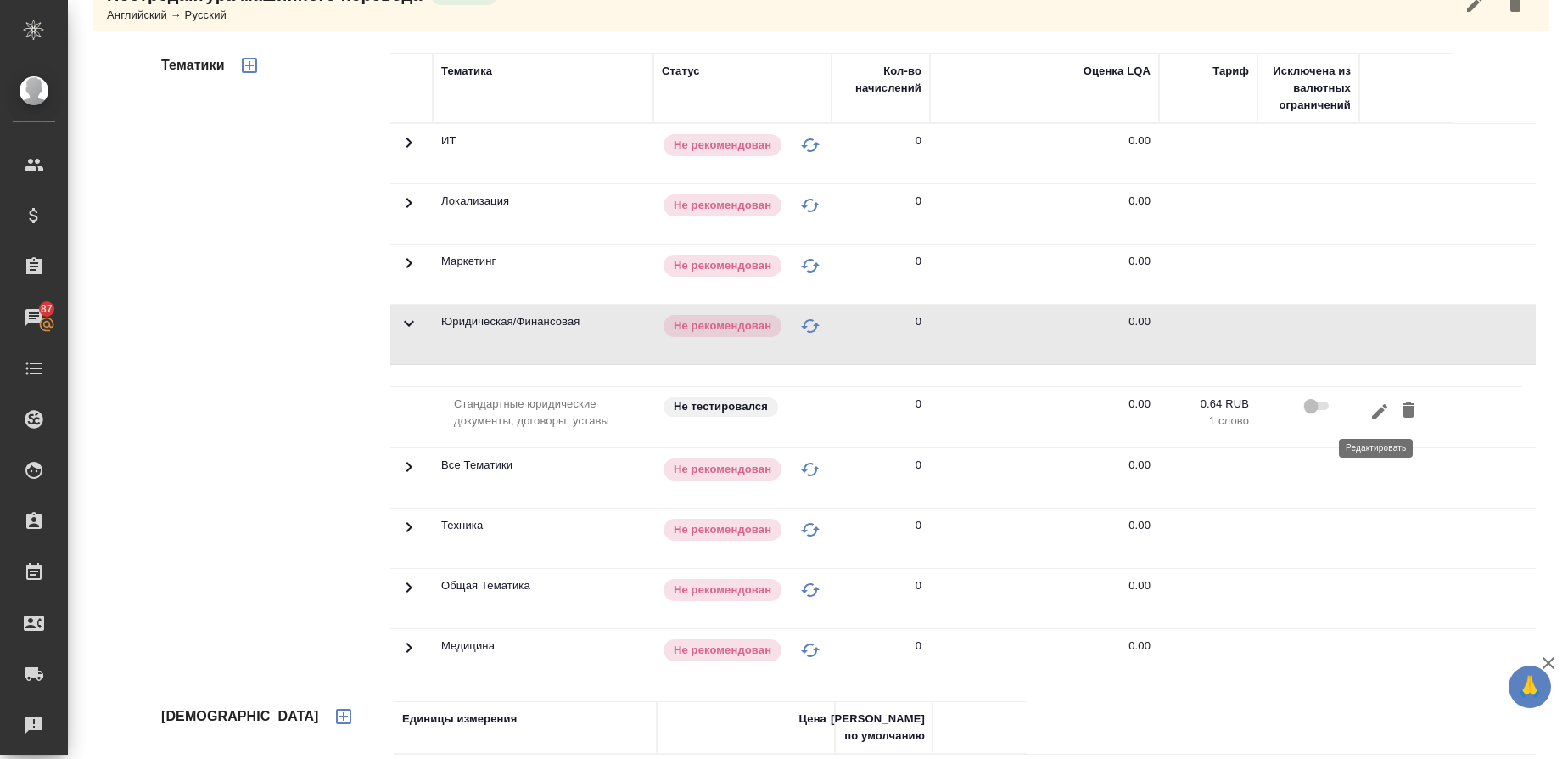
click at [1376, 409] on icon "button" at bounding box center [1380, 411] width 15 height 15
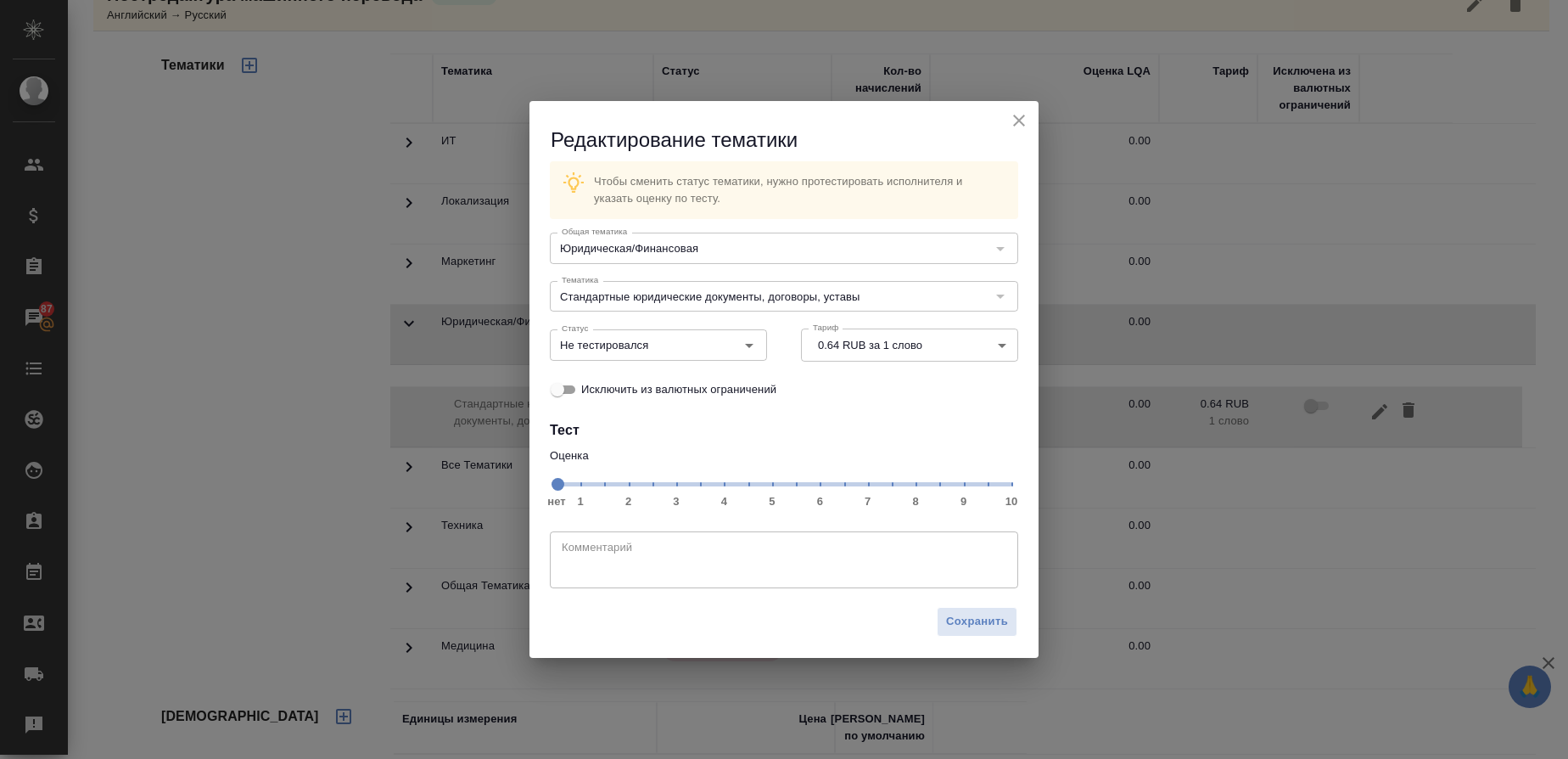
click at [898, 488] on span "нет 1 2 3 4 5 6 7 8 9 10" at bounding box center [784, 483] width 455 height 24
click at [749, 348] on icon "Open" at bounding box center [749, 345] width 20 height 20
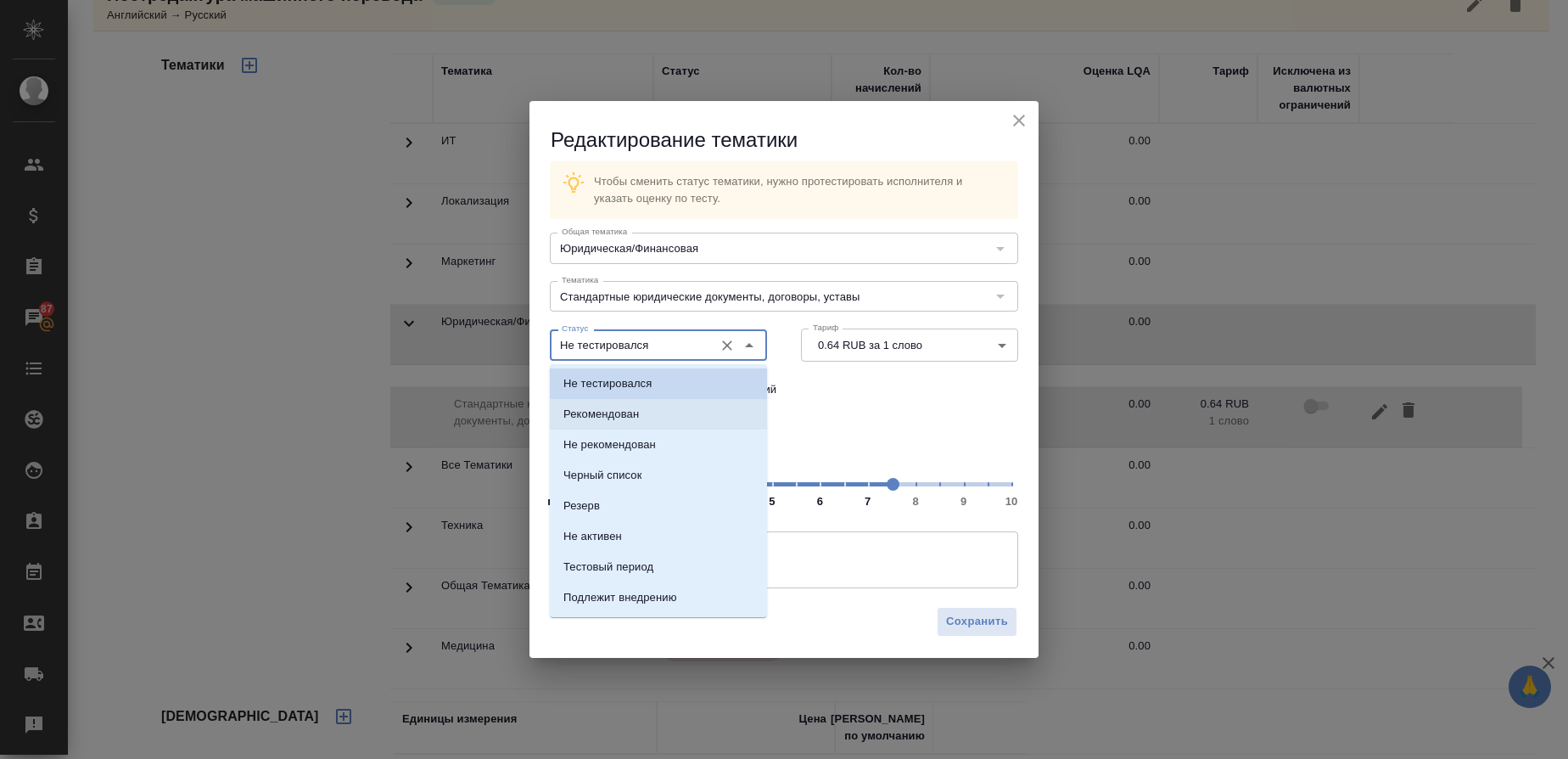
click at [590, 402] on li "Рекомендован" at bounding box center [658, 414] width 217 height 31
type input "Рекомендован"
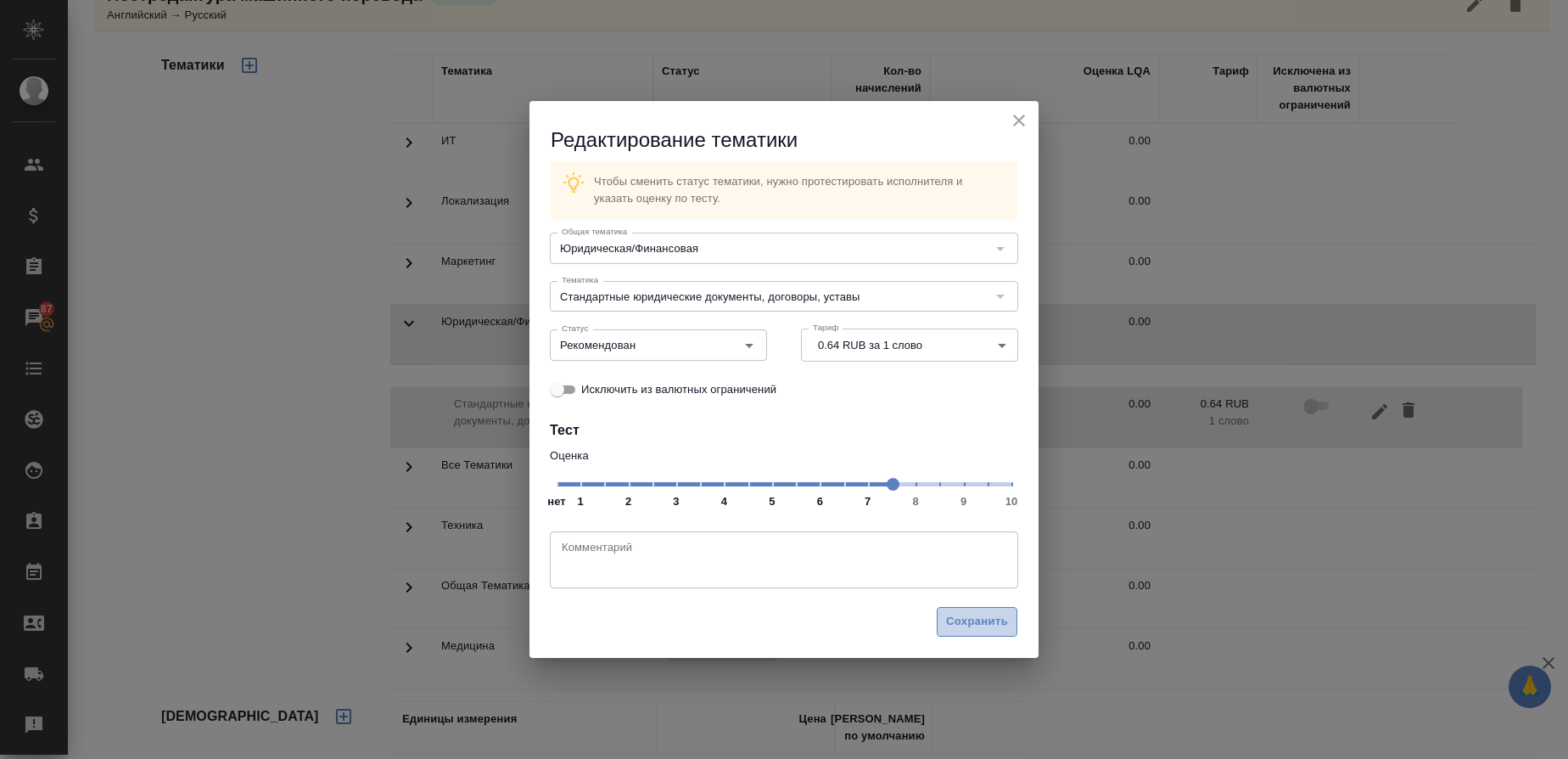
click at [985, 617] on span "Сохранить" at bounding box center [977, 622] width 62 height 19
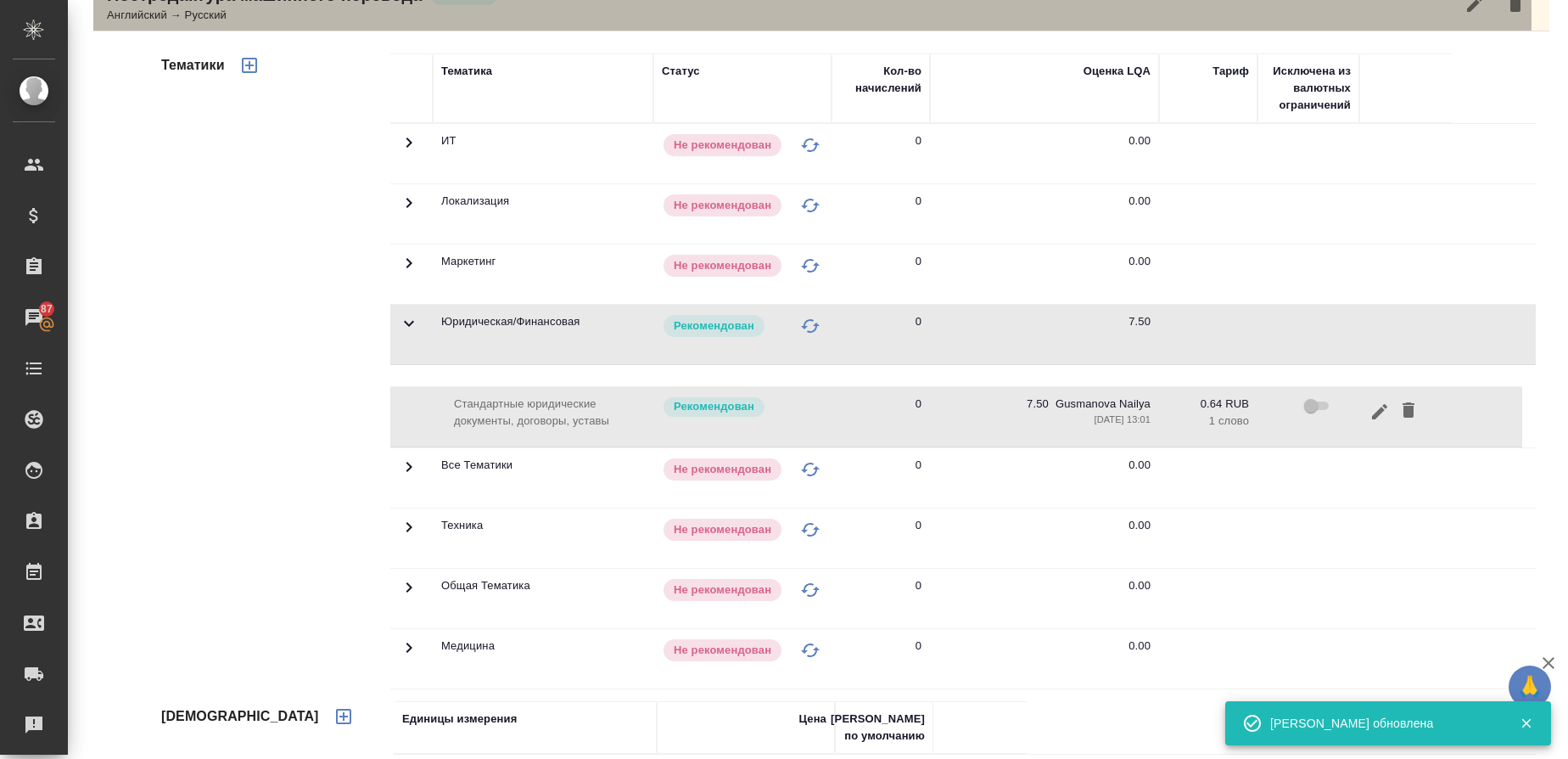
click at [193, 14] on div "Английский → Русский" at bounding box center [317, 15] width 420 height 17
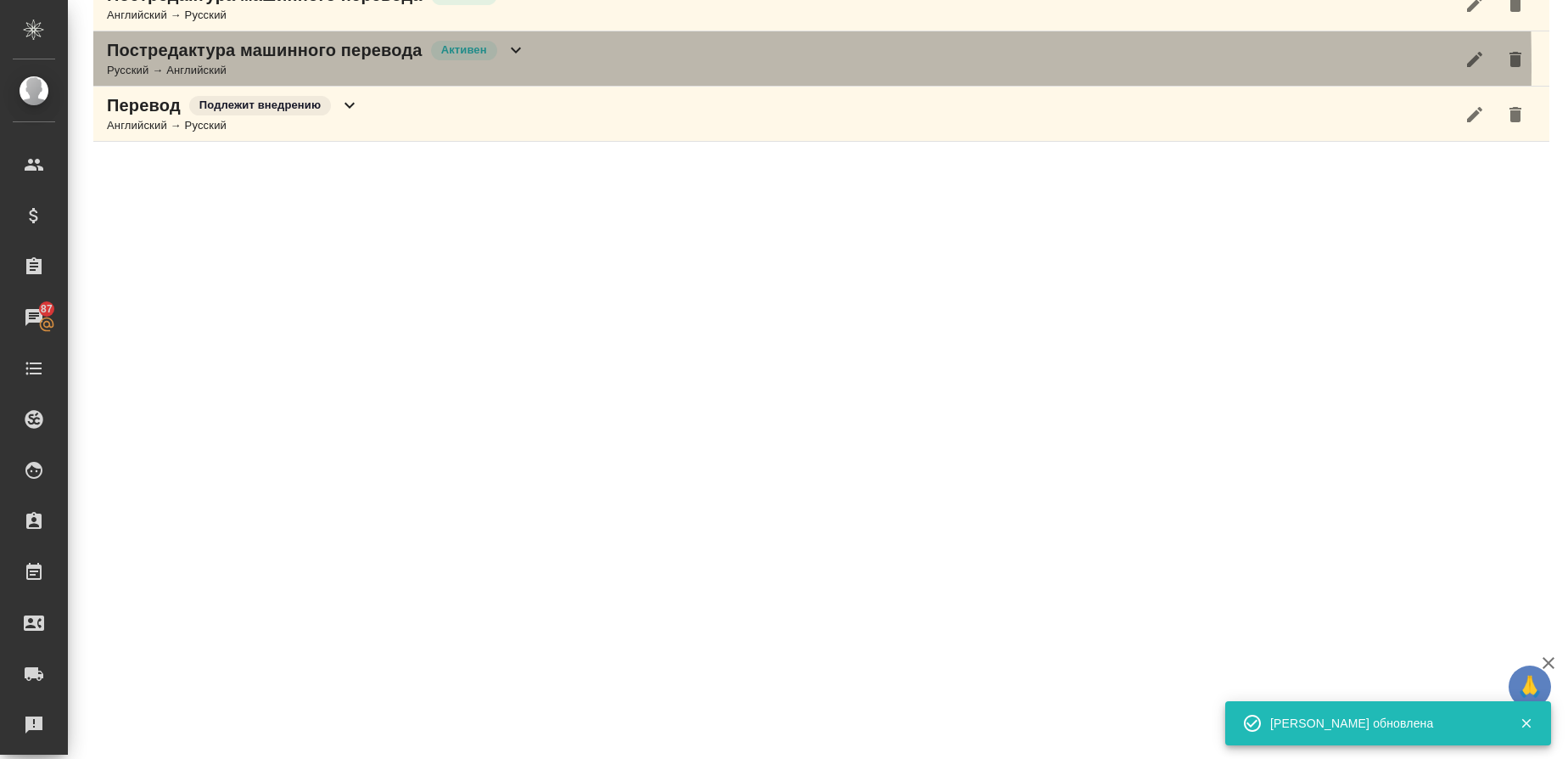
click at [138, 67] on div "Русский → Английский" at bounding box center [317, 71] width 420 height 17
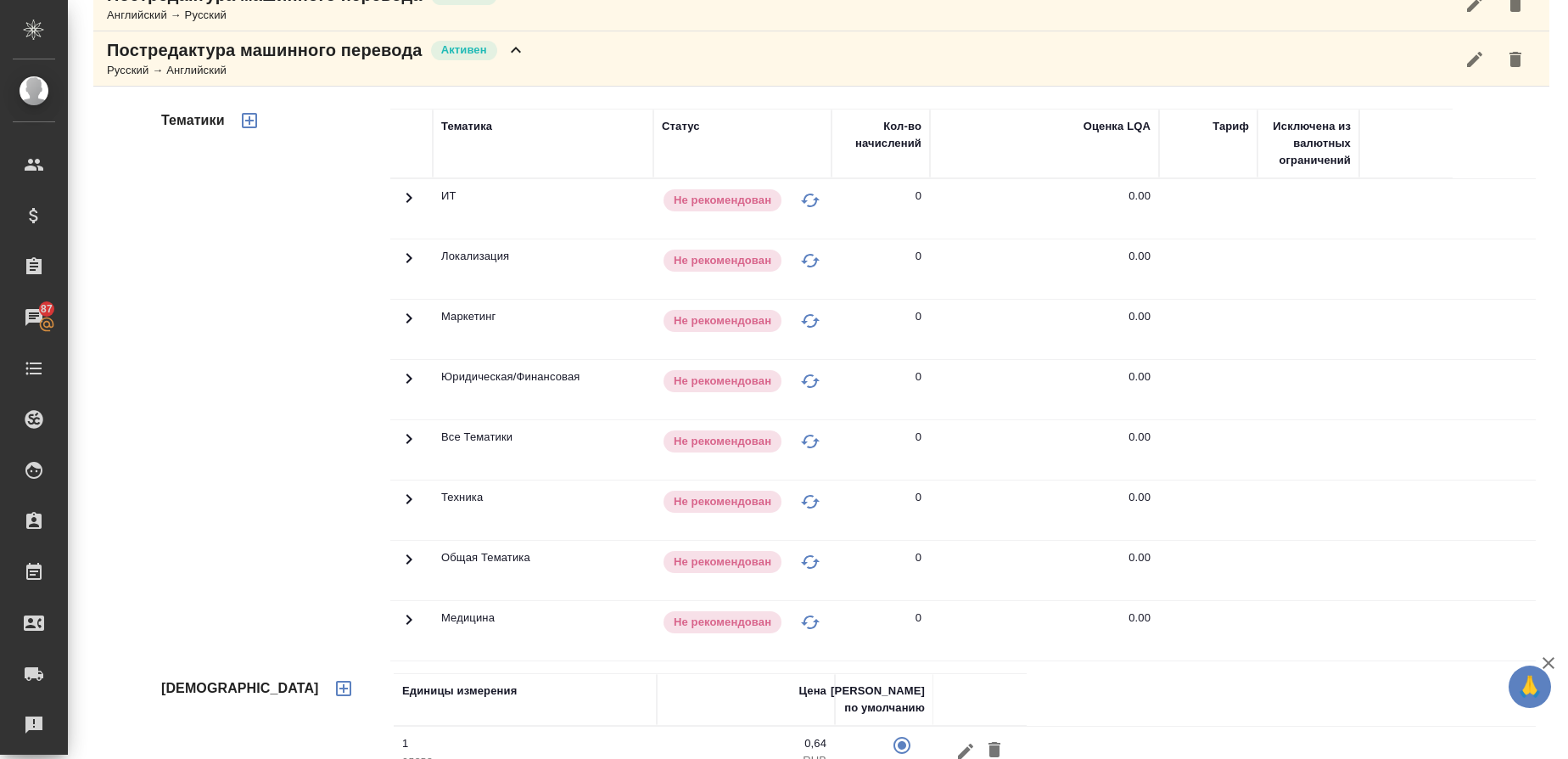
click at [412, 368] on td at bounding box center [412, 390] width 42 height 59
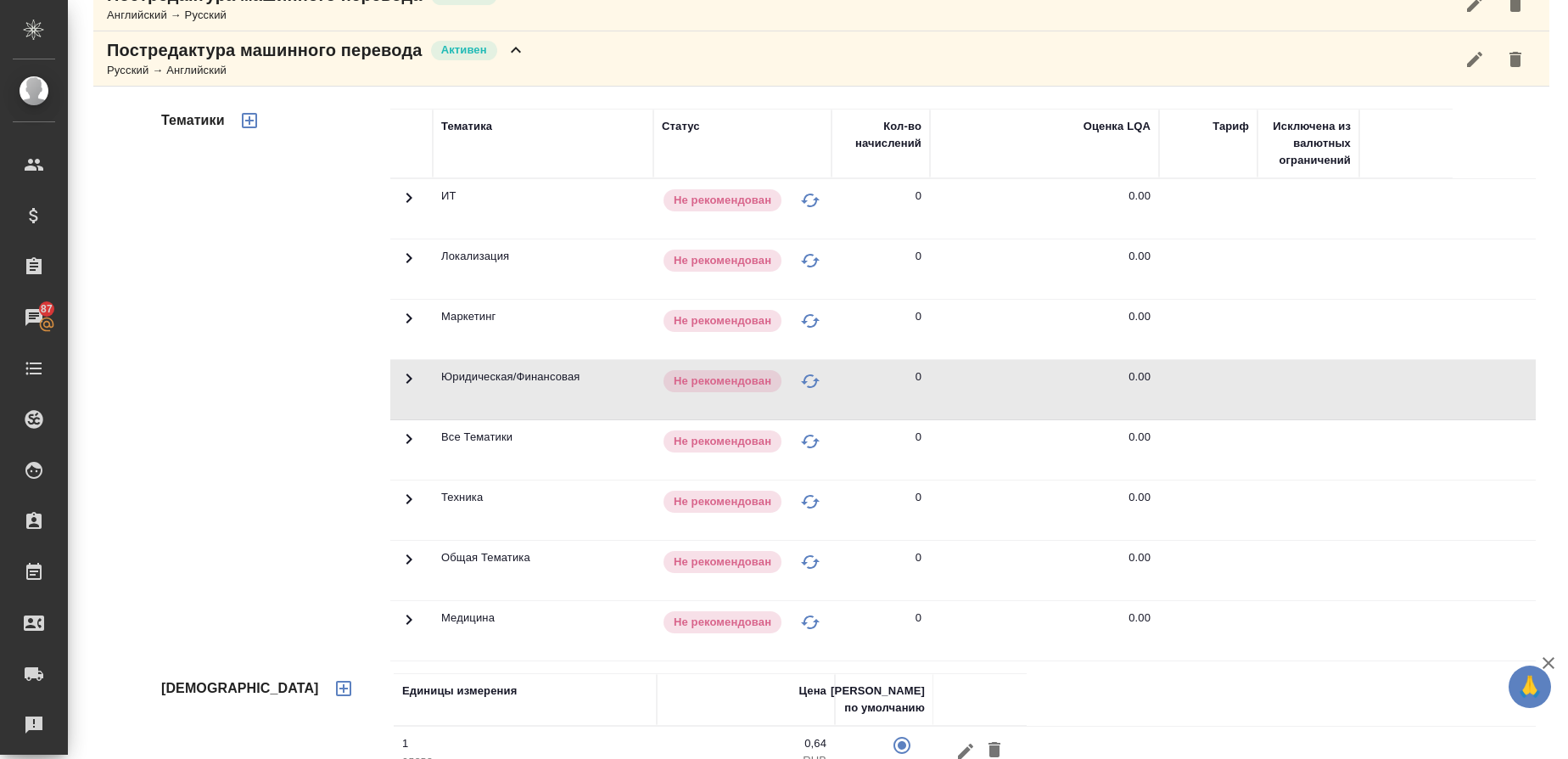
click at [406, 383] on icon at bounding box center [409, 379] width 6 height 11
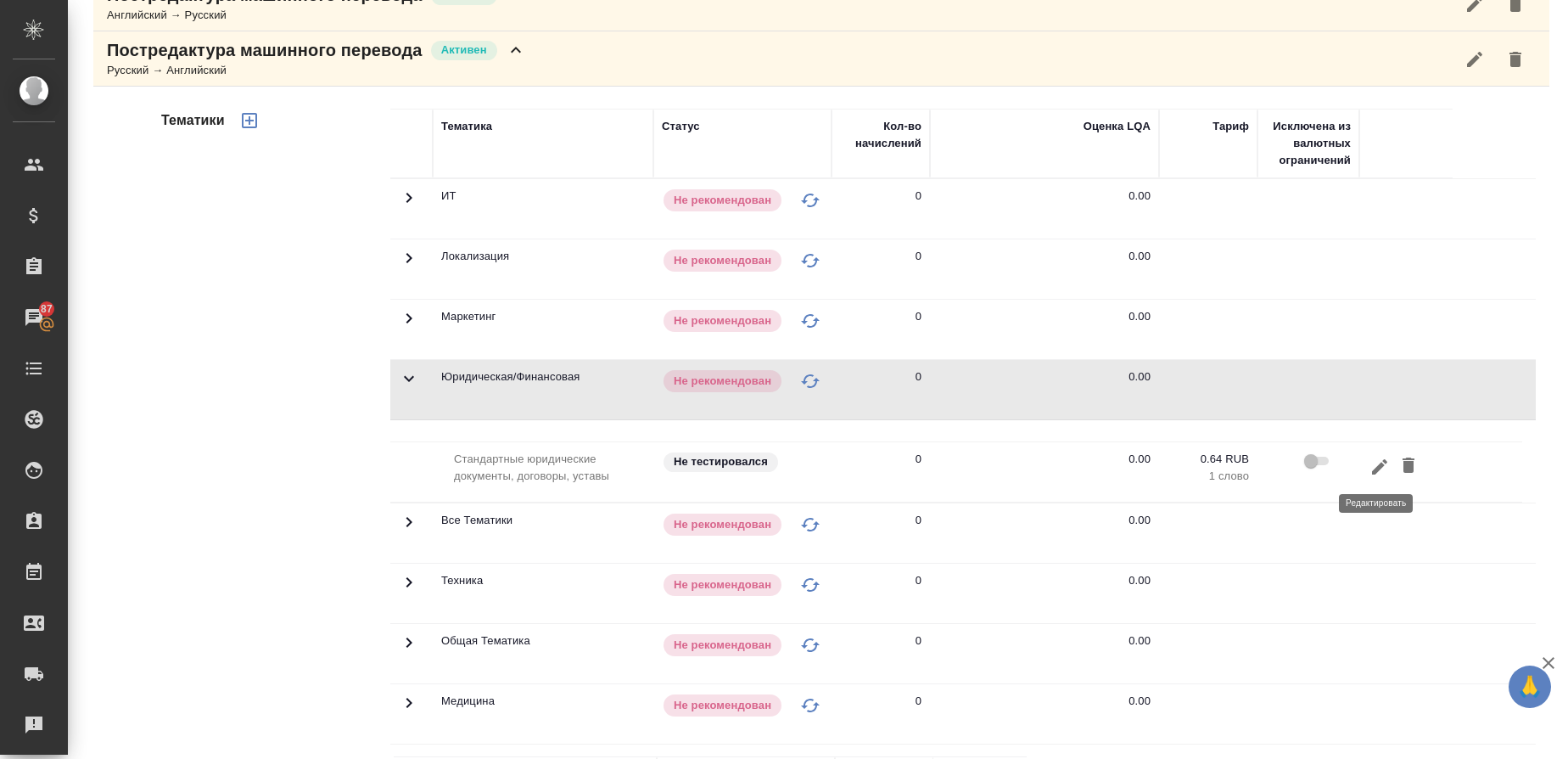
click at [1384, 472] on icon "button" at bounding box center [1379, 467] width 20 height 20
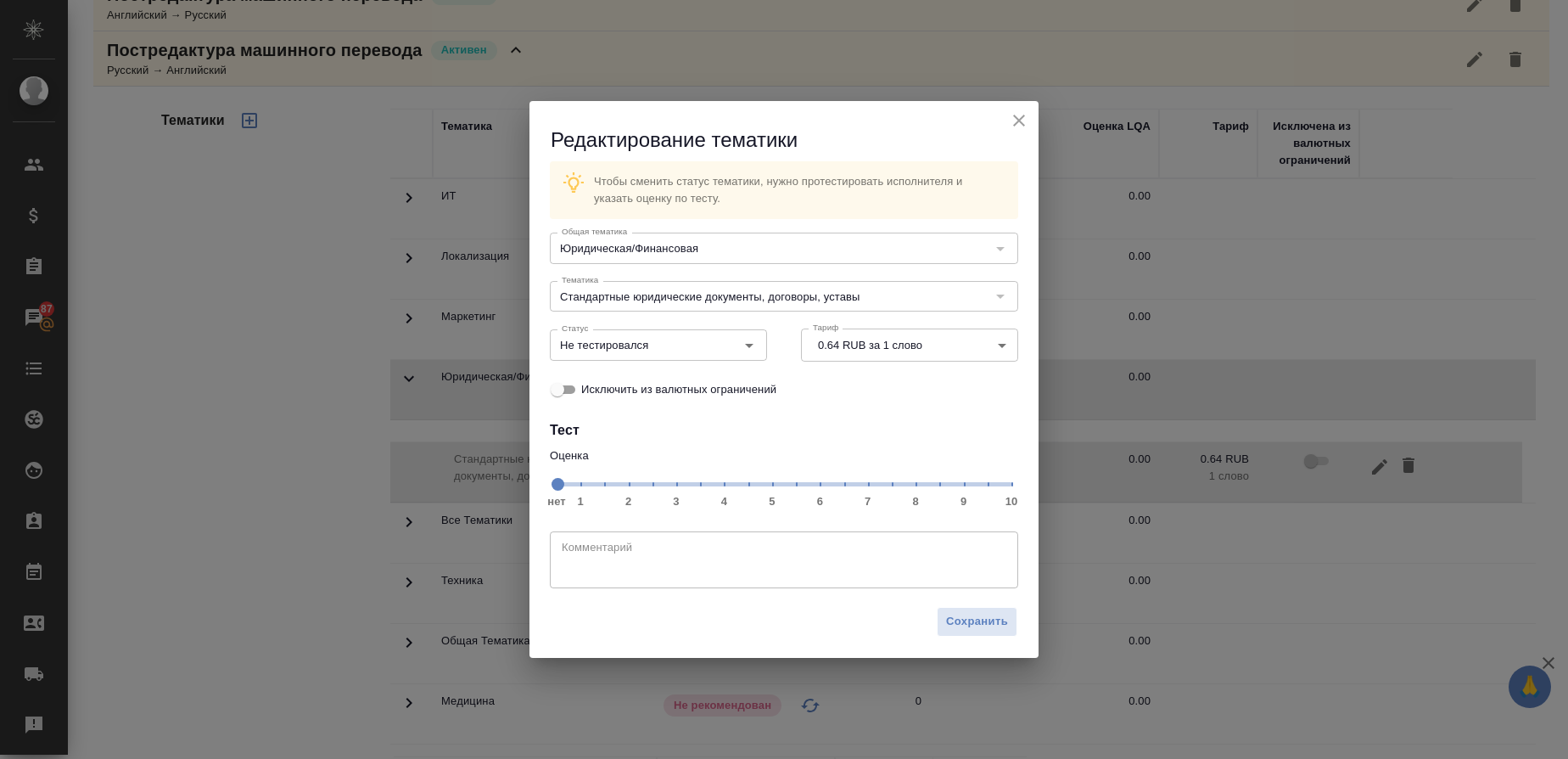
click at [1003, 299] on div at bounding box center [999, 296] width 22 height 24
click at [890, 481] on span "нет 1 2 3 4 5 6 7 8 9 10" at bounding box center [784, 483] width 455 height 24
click at [757, 345] on icon "Open" at bounding box center [749, 345] width 20 height 20
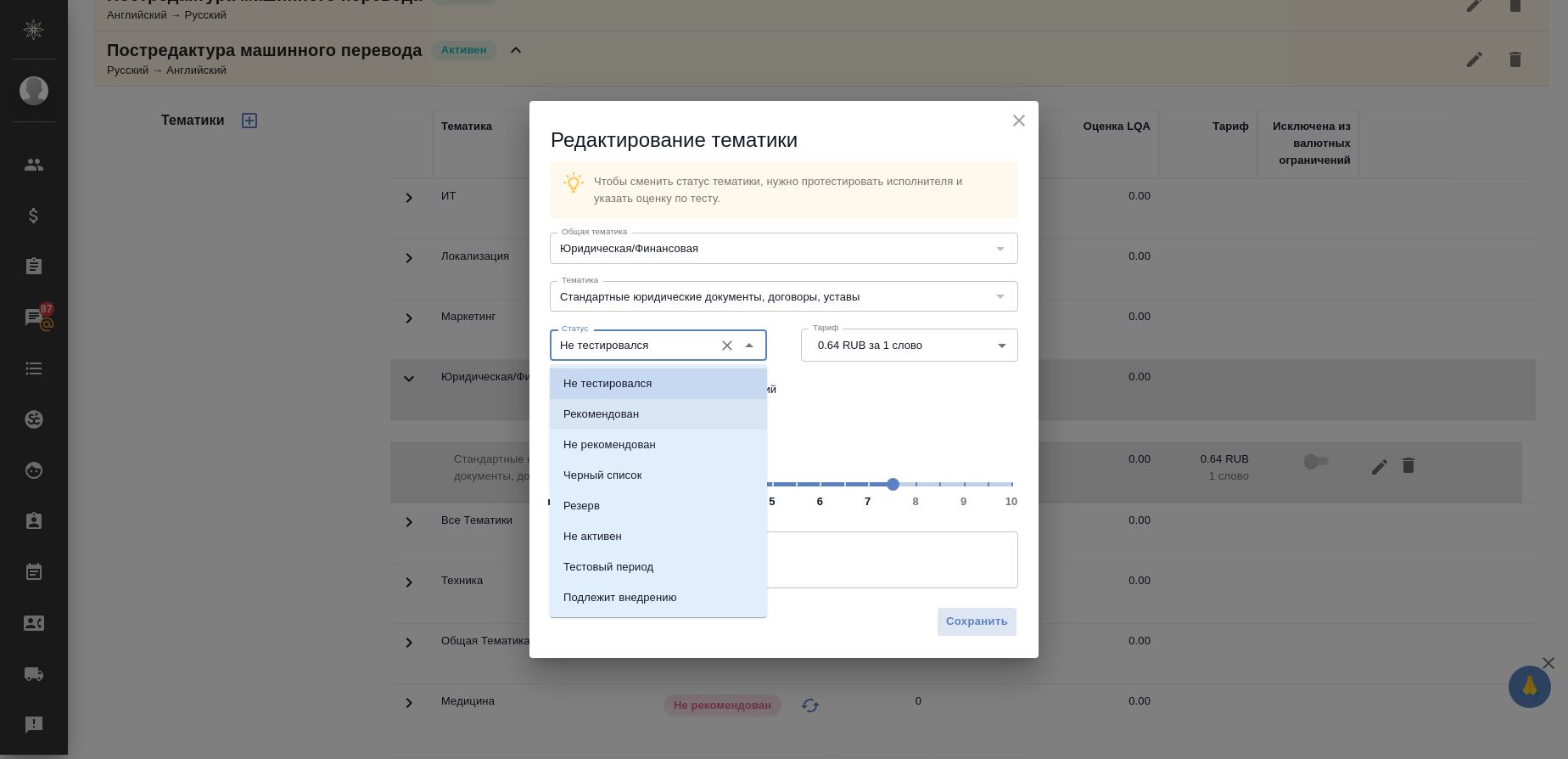
drag, startPoint x: 584, startPoint y: 417, endPoint x: 762, endPoint y: 505, distance: 198.6
click at [584, 418] on p "Рекомендован" at bounding box center [601, 415] width 76 height 17
type input "Рекомендован"
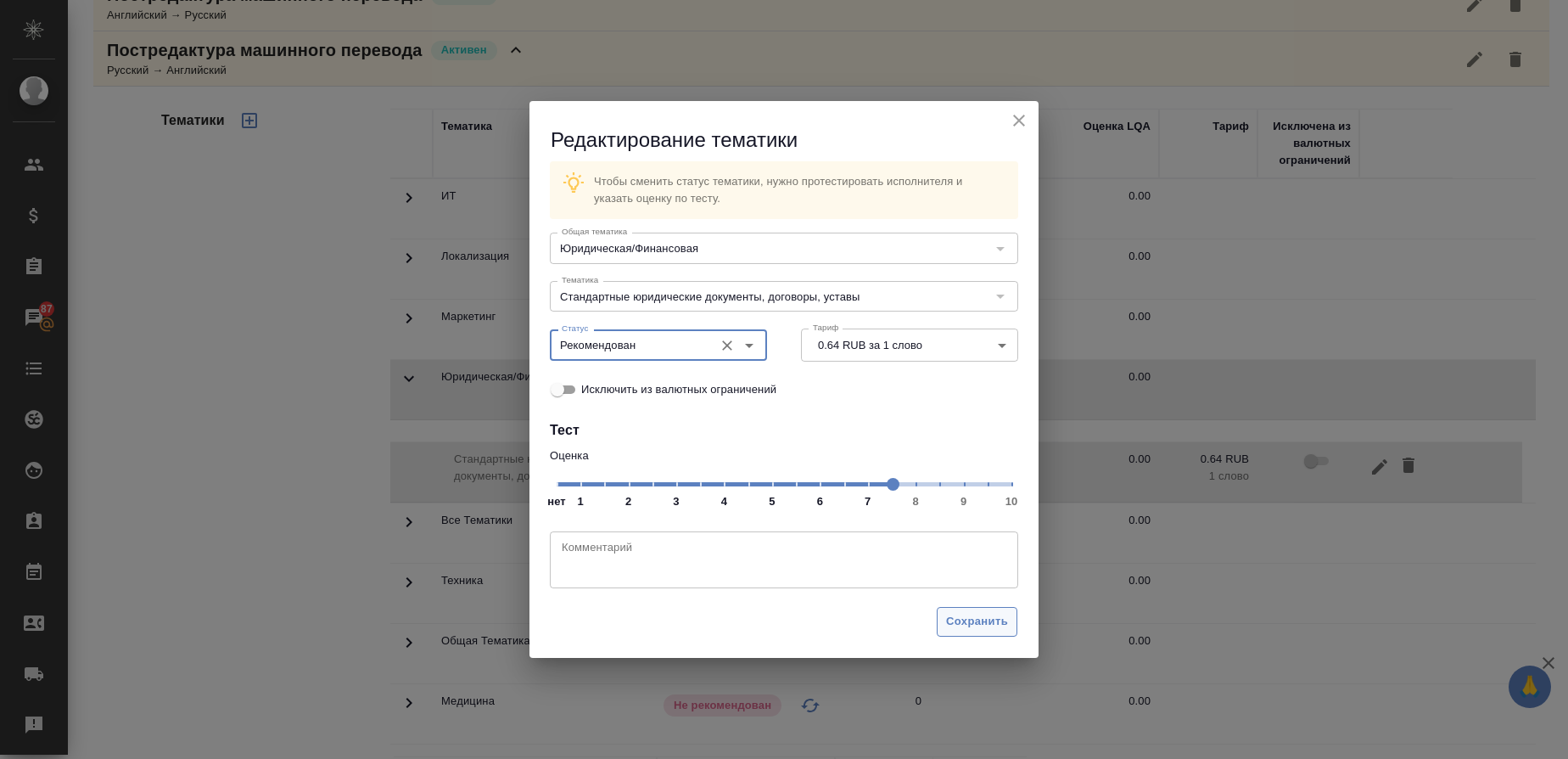
click at [980, 617] on span "Сохранить" at bounding box center [977, 622] width 62 height 19
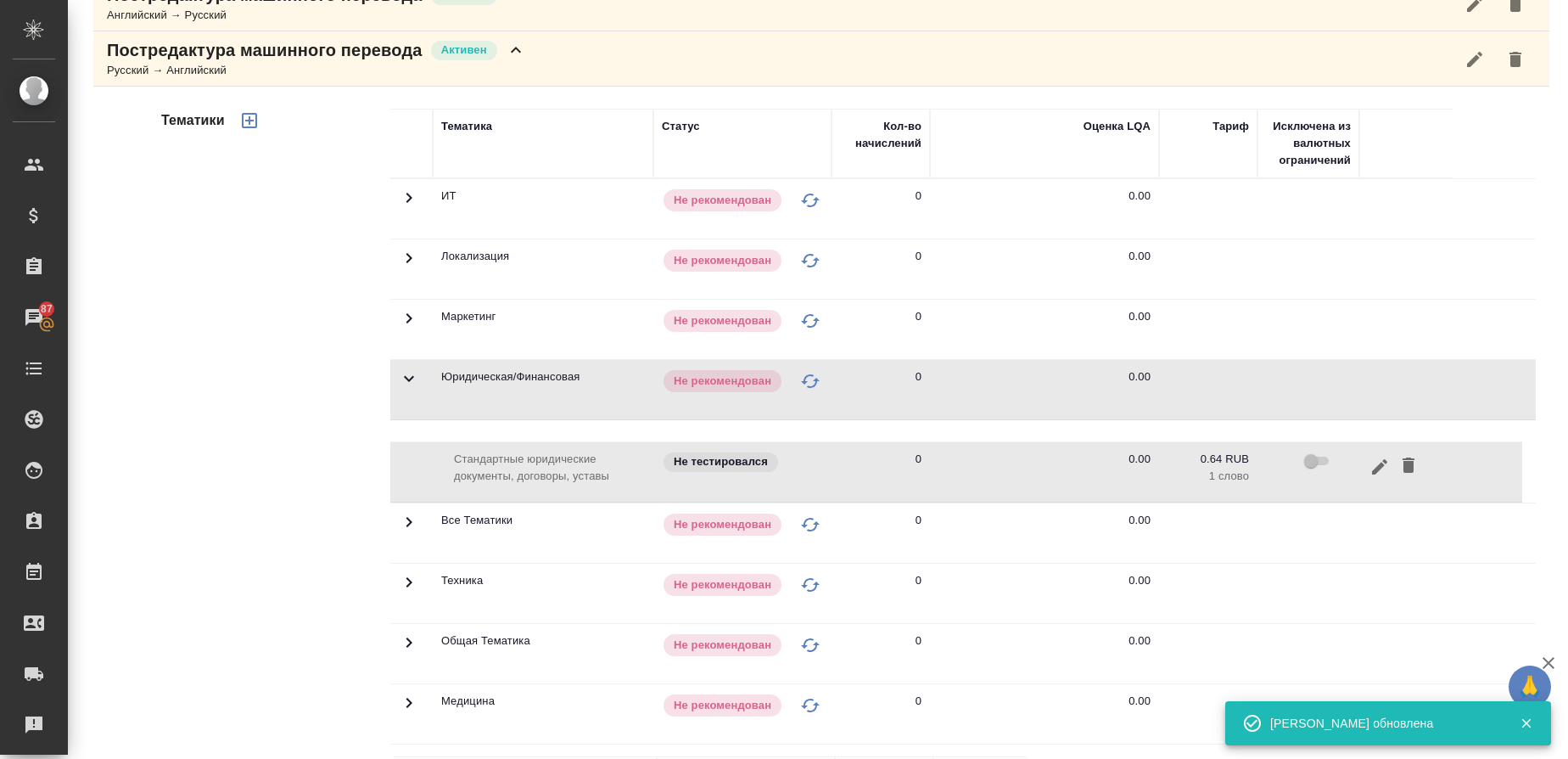
click at [248, 49] on p "Постредактура машинного перевода" at bounding box center [265, 50] width 316 height 24
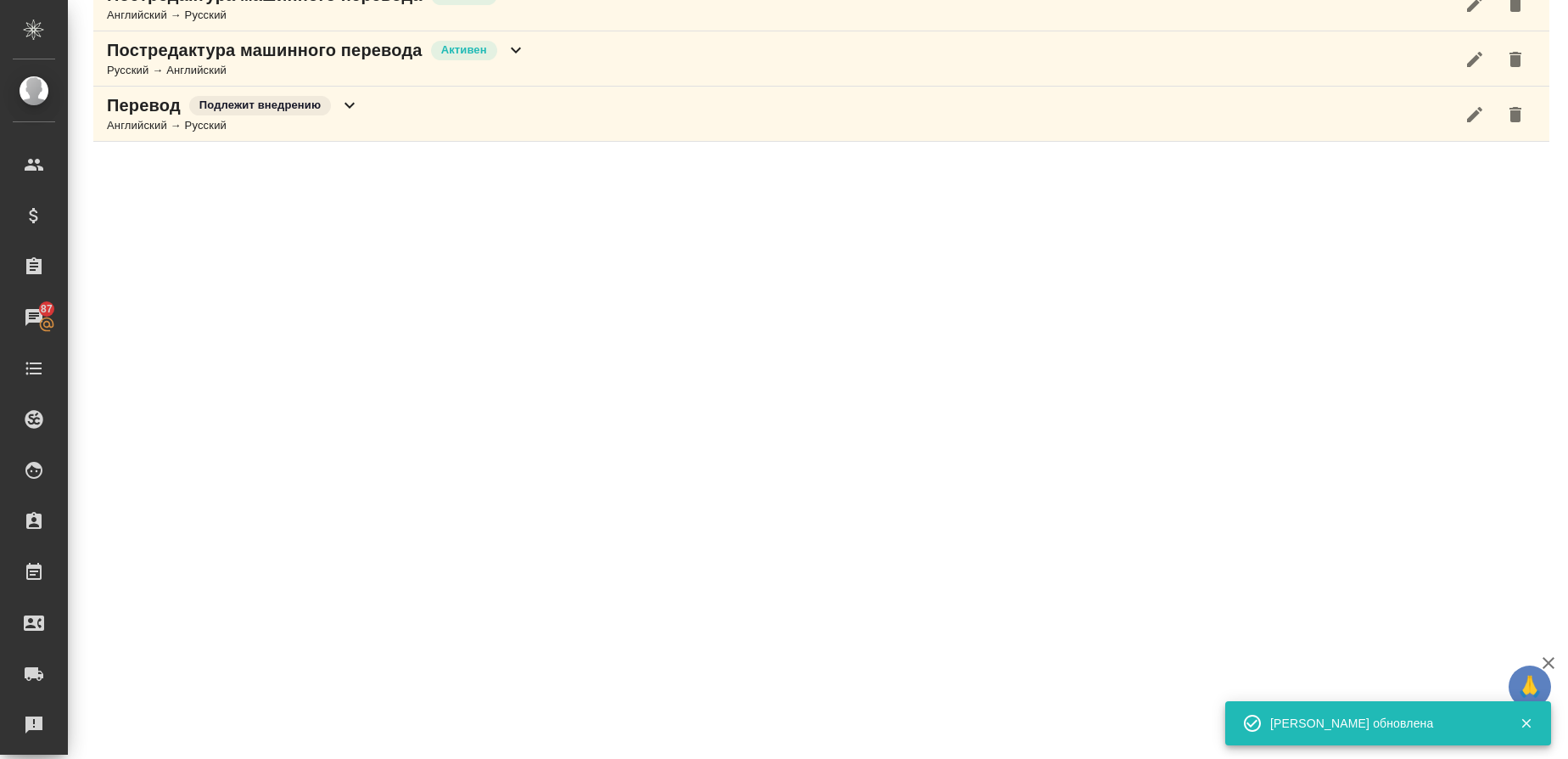
click at [120, 122] on div "Английский → Русский" at bounding box center [234, 126] width 253 height 17
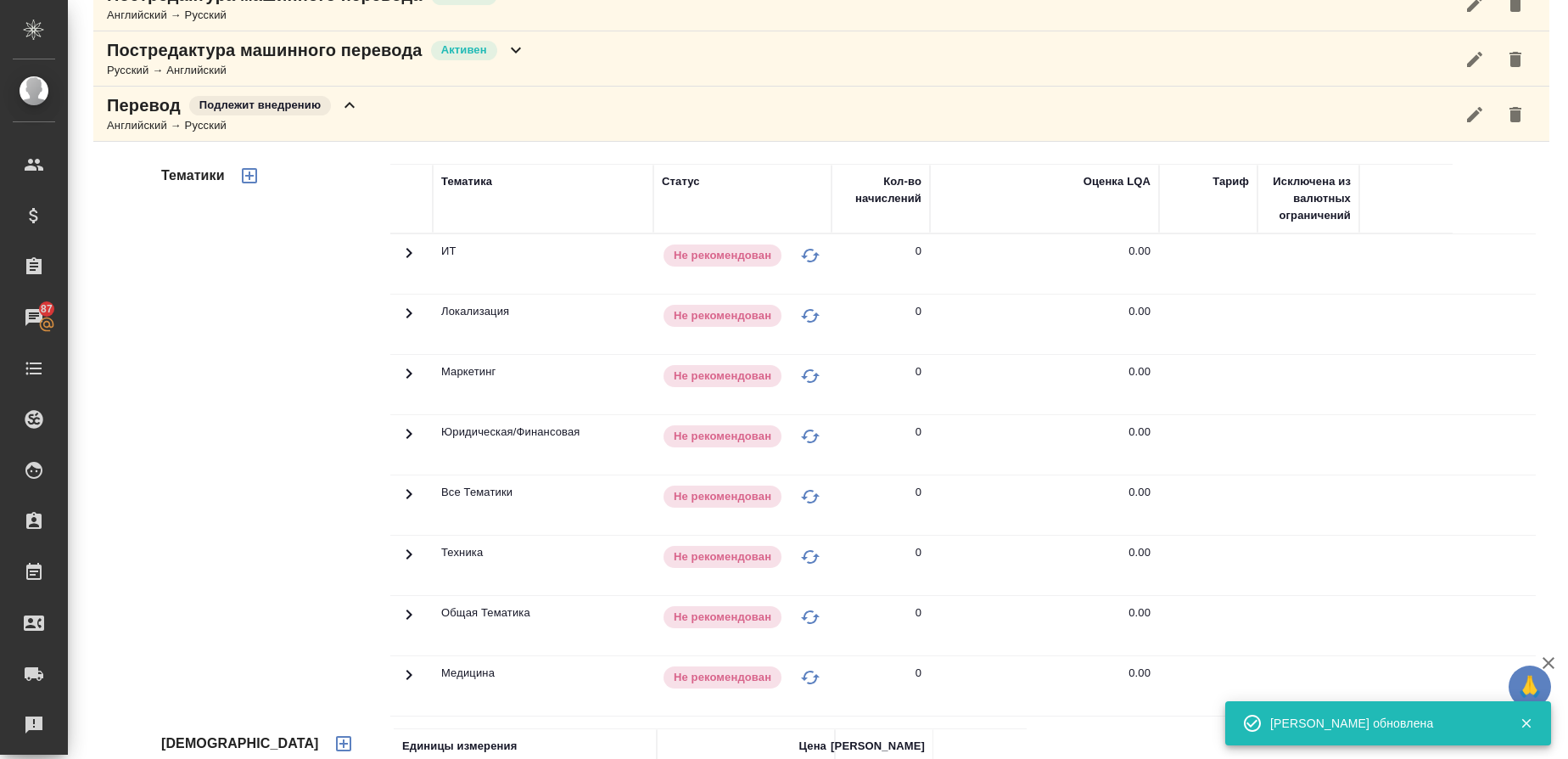
scroll to position [609, 0]
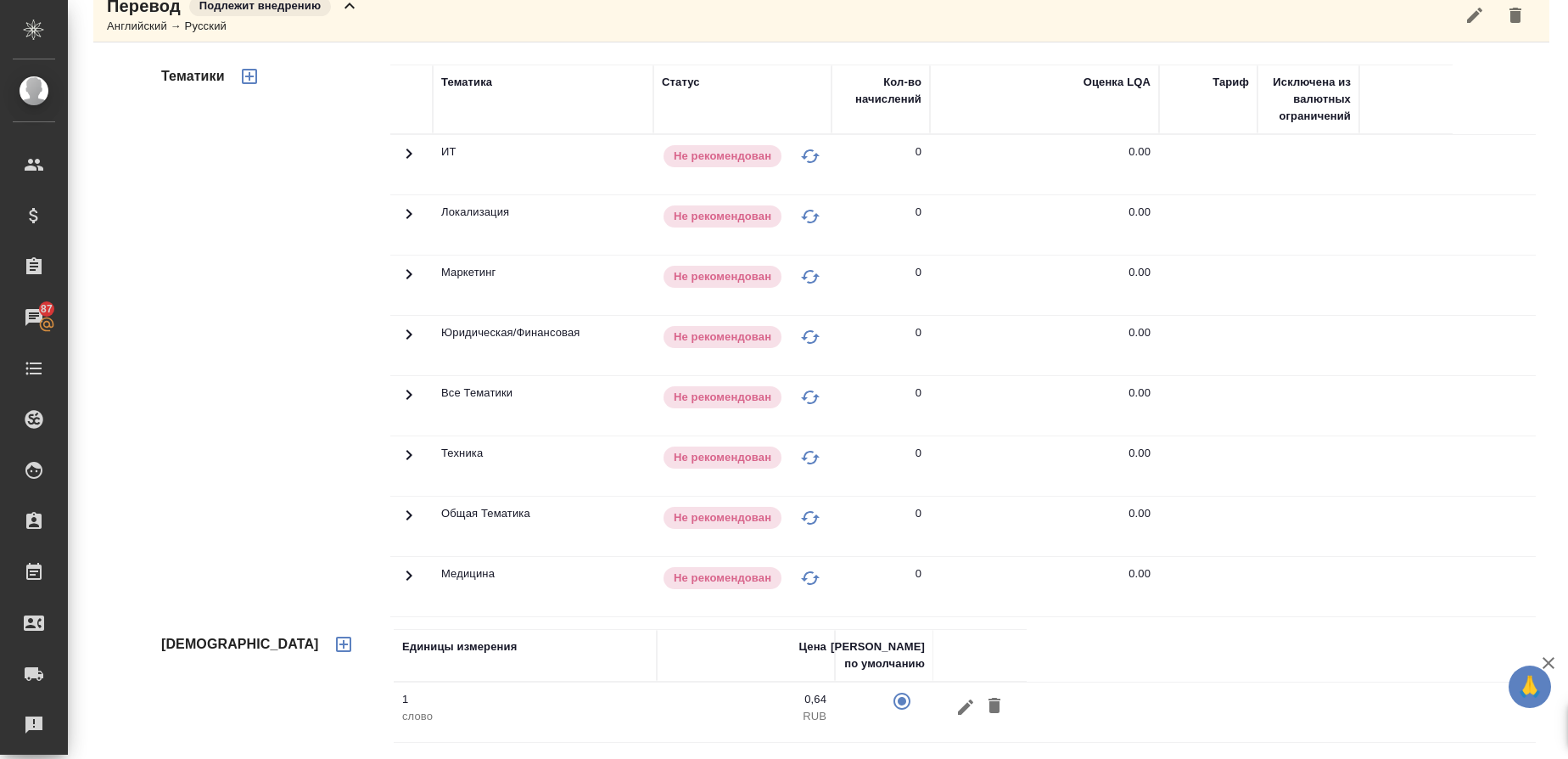
drag, startPoint x: 404, startPoint y: 337, endPoint x: 458, endPoint y: 355, distance: 56.9
click at [405, 335] on icon at bounding box center [408, 334] width 20 height 20
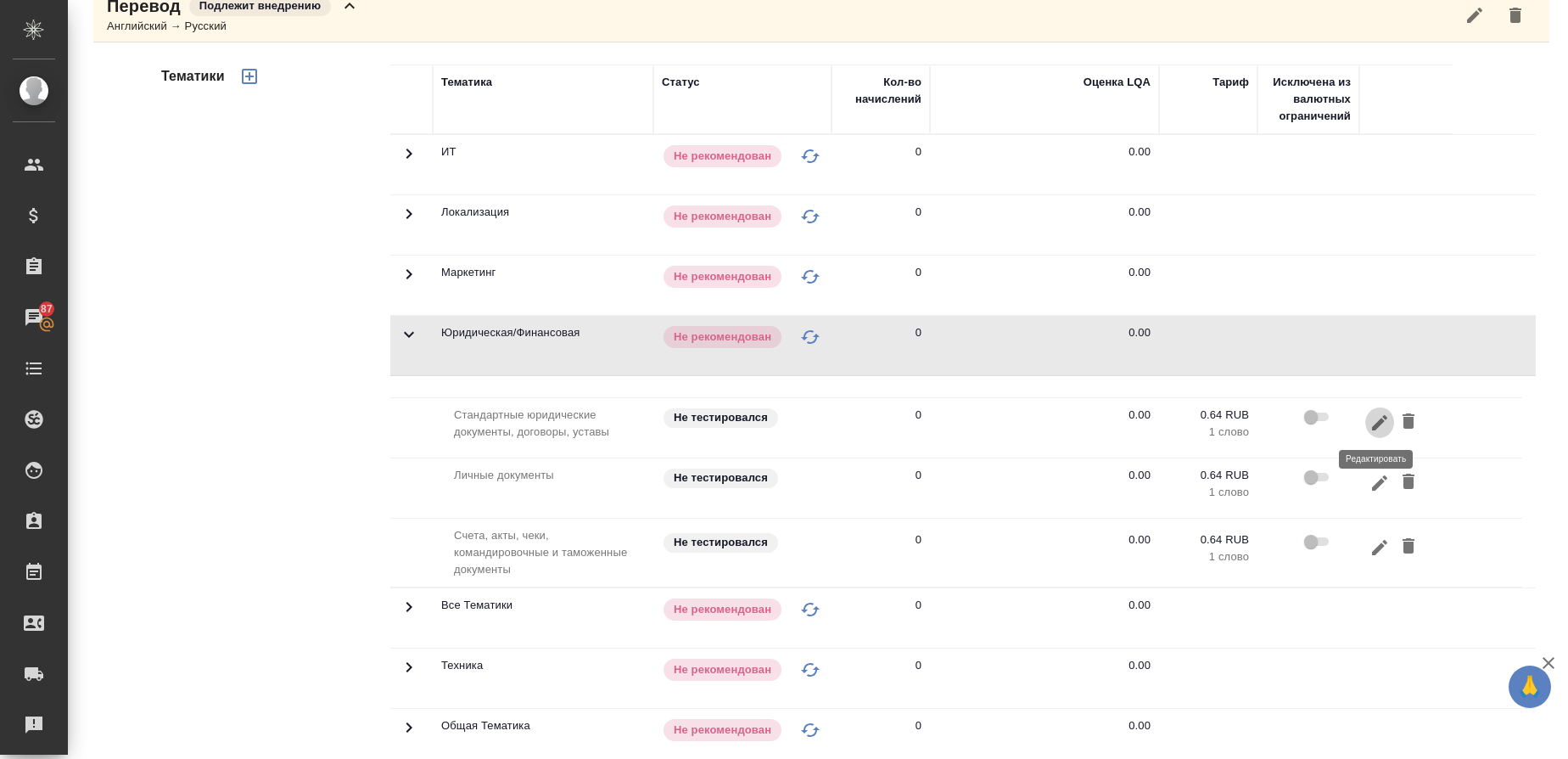
click at [1370, 426] on icon "button" at bounding box center [1379, 423] width 20 height 20
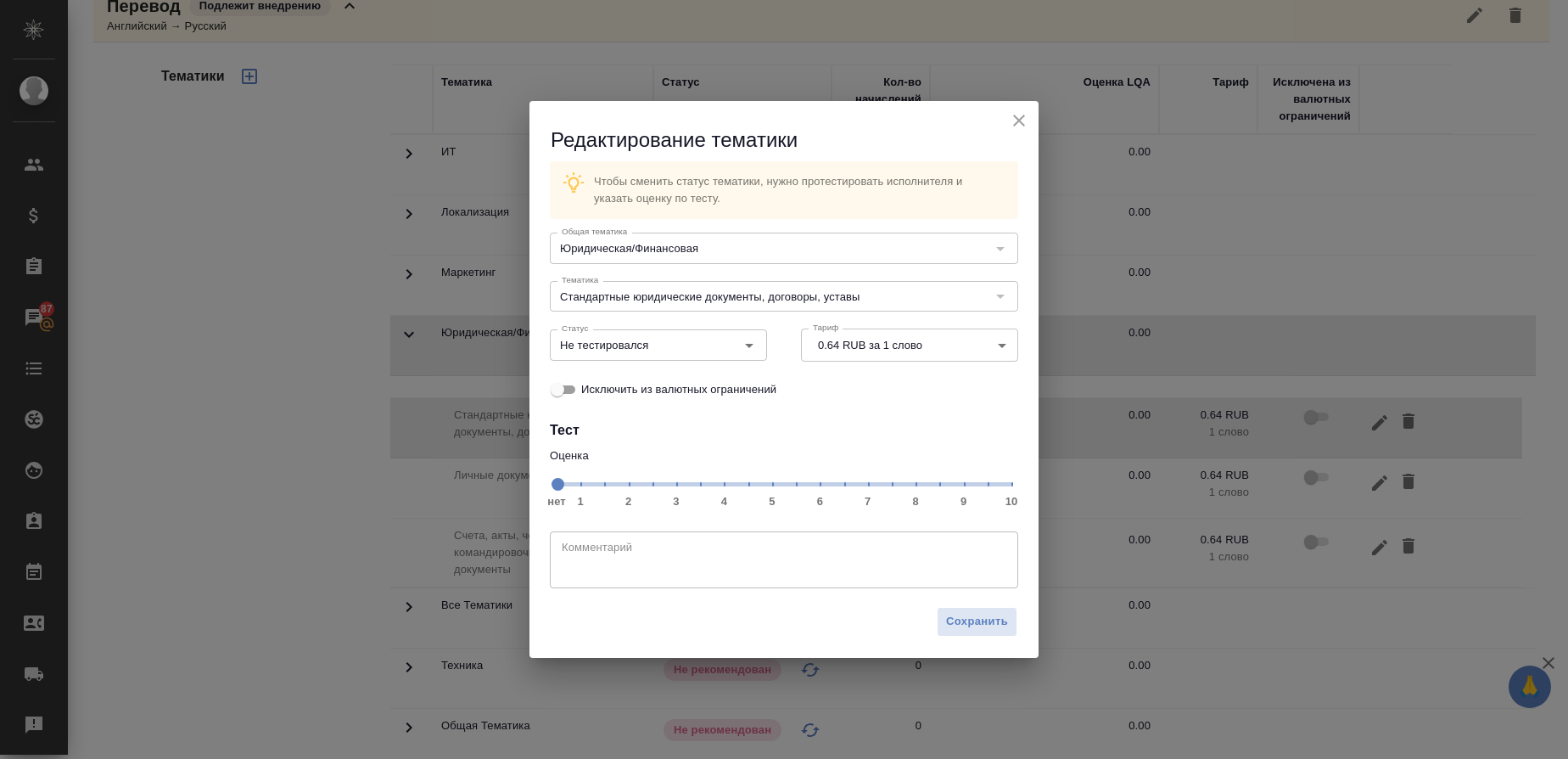
click at [887, 480] on span "нет 1 2 3 4 5 6 7 8 9 10" at bounding box center [784, 483] width 455 height 24
click at [753, 345] on icon "Open" at bounding box center [749, 345] width 20 height 20
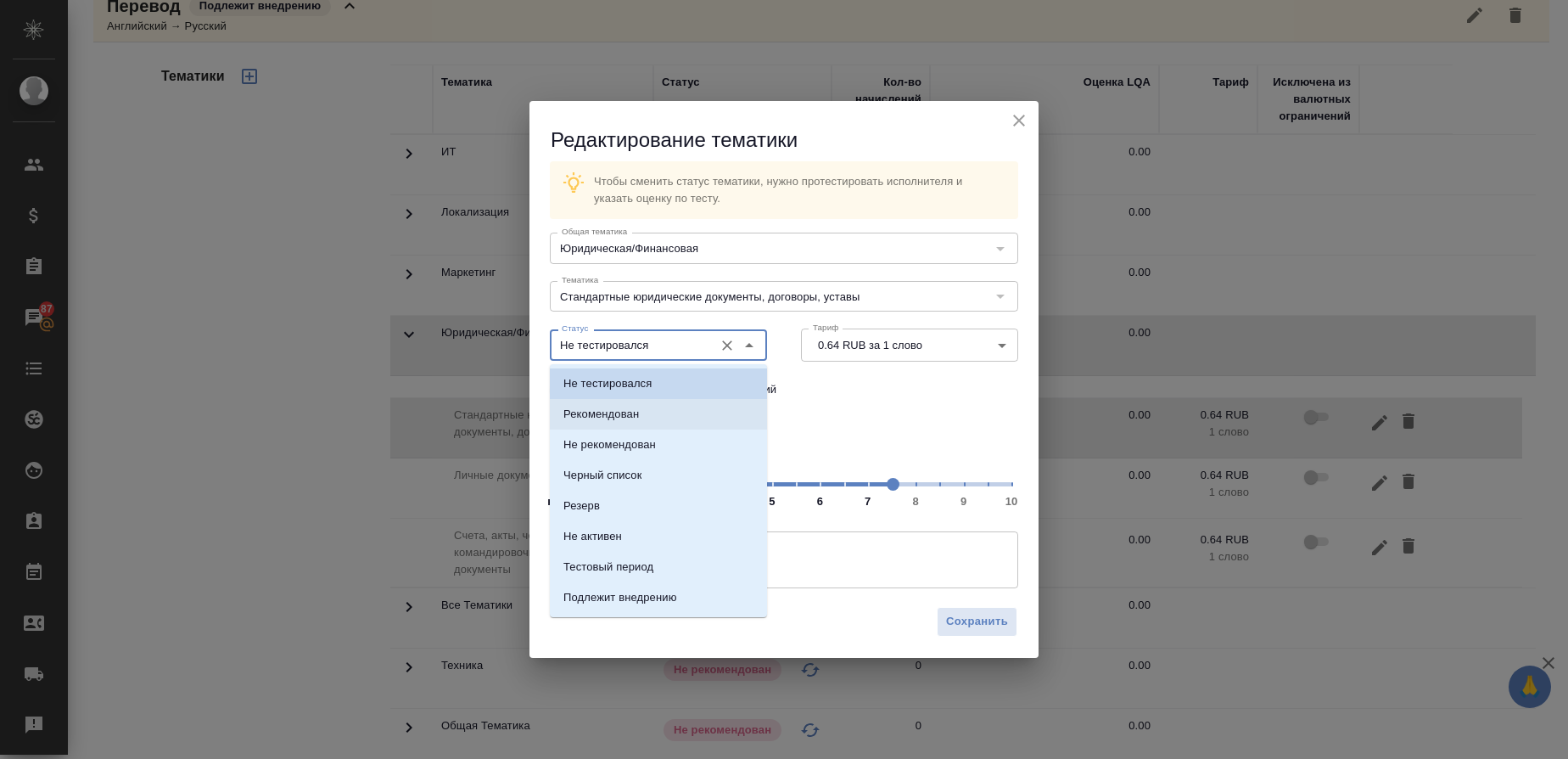
drag, startPoint x: 615, startPoint y: 410, endPoint x: 726, endPoint y: 450, distance: 118.0
click at [619, 413] on p "Рекомендован" at bounding box center [601, 415] width 76 height 17
type input "Рекомендован"
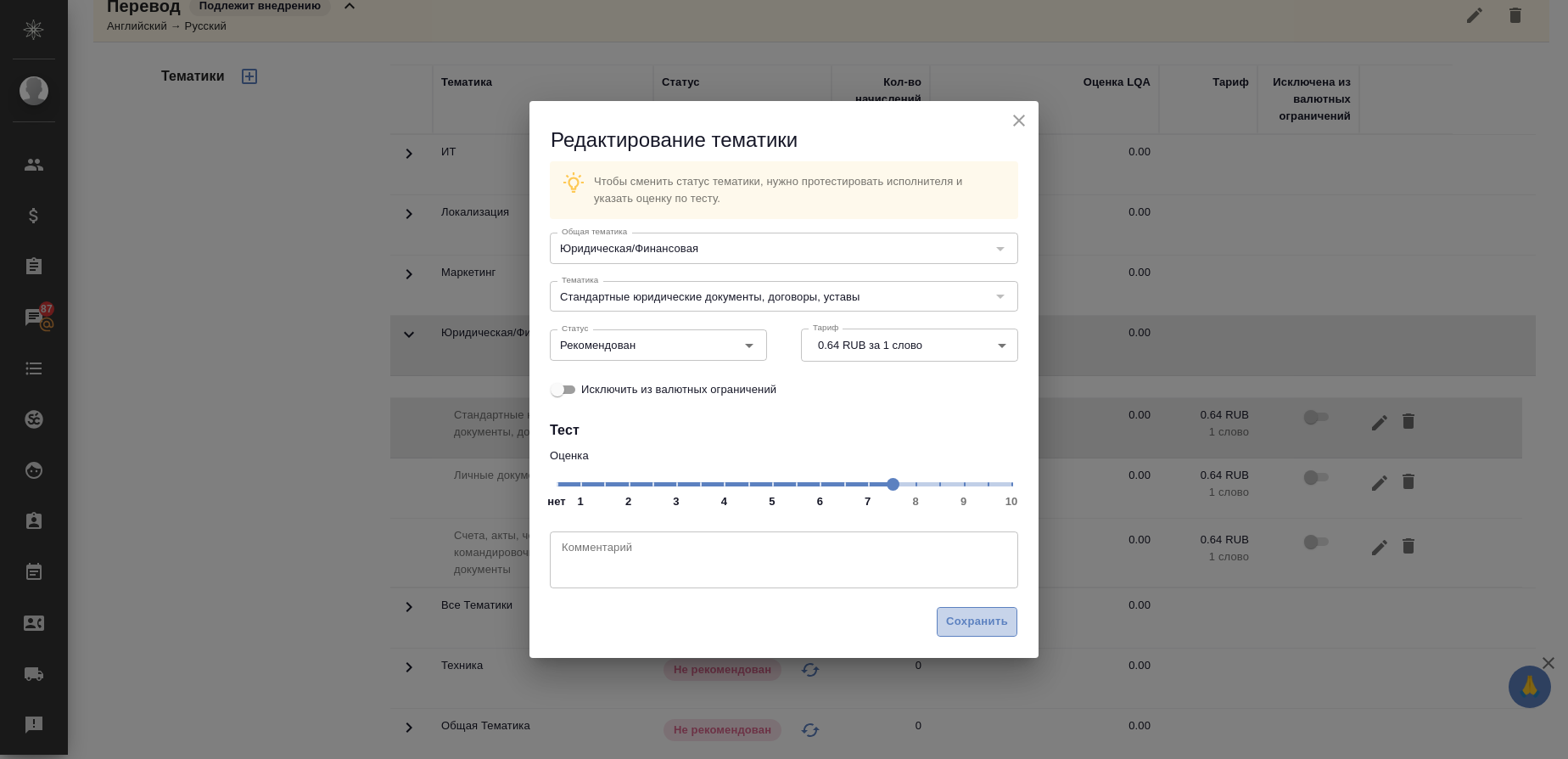
click at [973, 608] on button "Сохранить" at bounding box center [977, 622] width 80 height 30
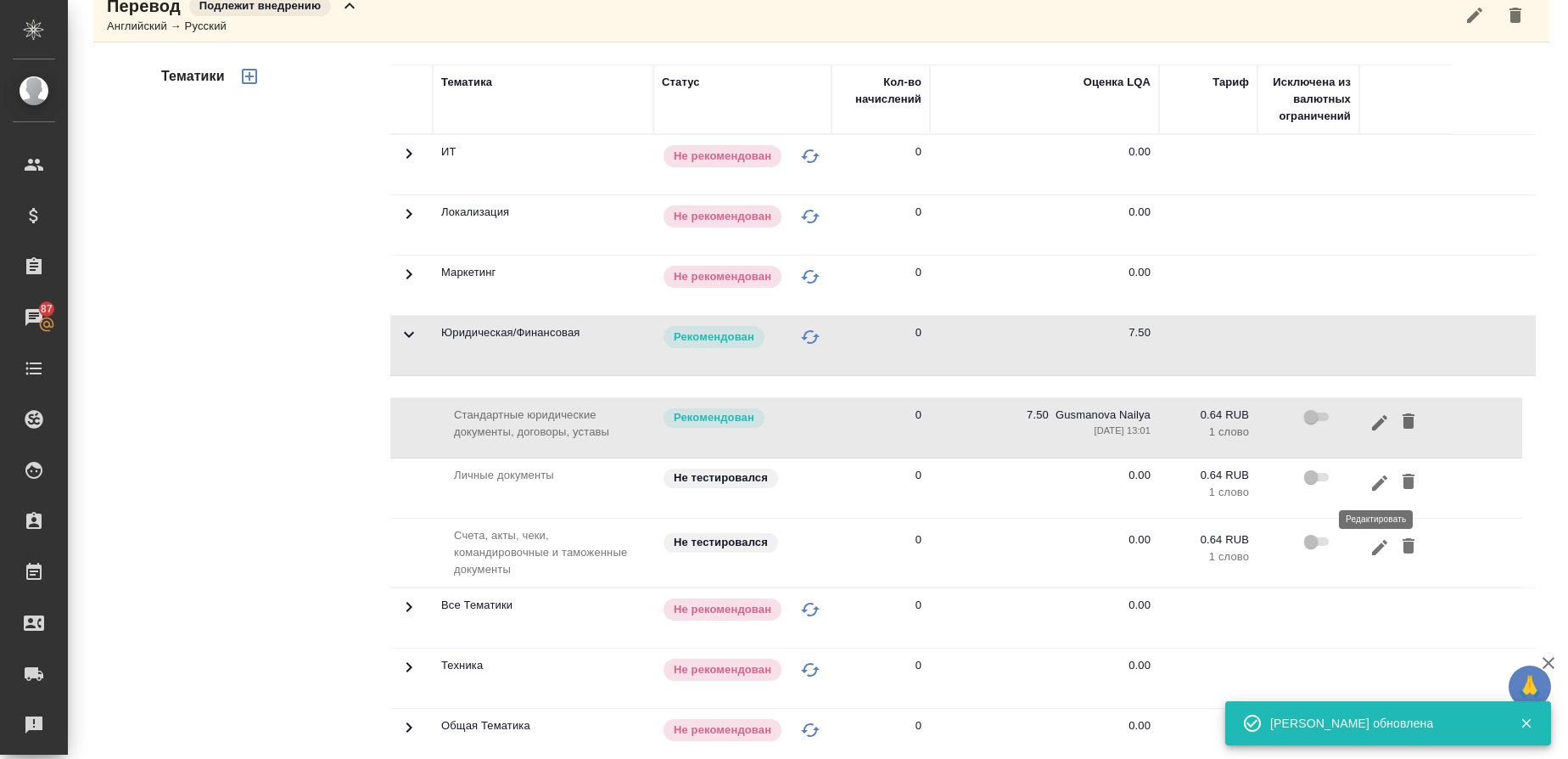
click at [1370, 493] on icon "button" at bounding box center [1379, 483] width 20 height 20
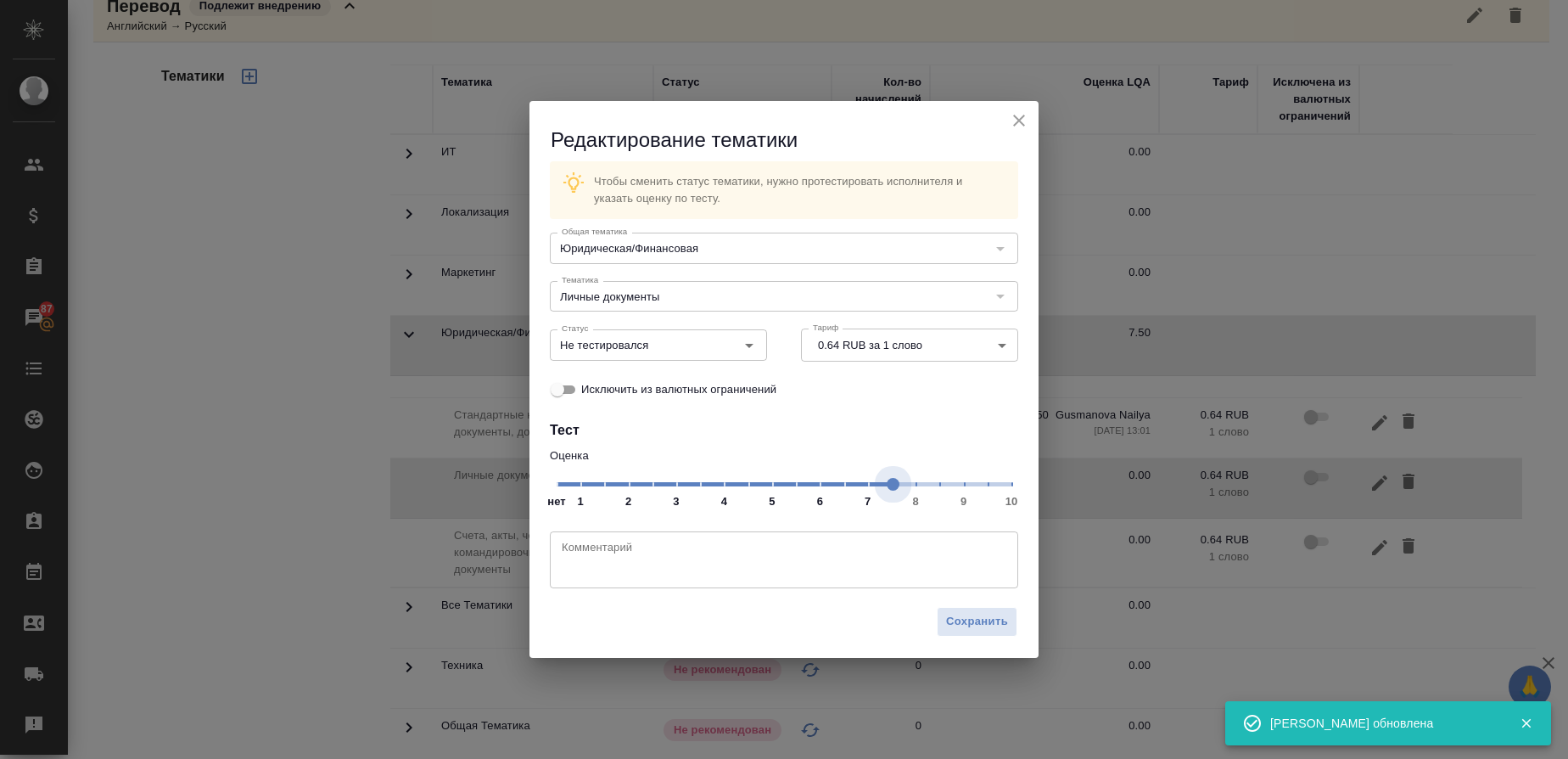
click at [899, 487] on span "нет 1 2 3 4 5 6 7 8 9 10" at bounding box center [784, 483] width 455 height 24
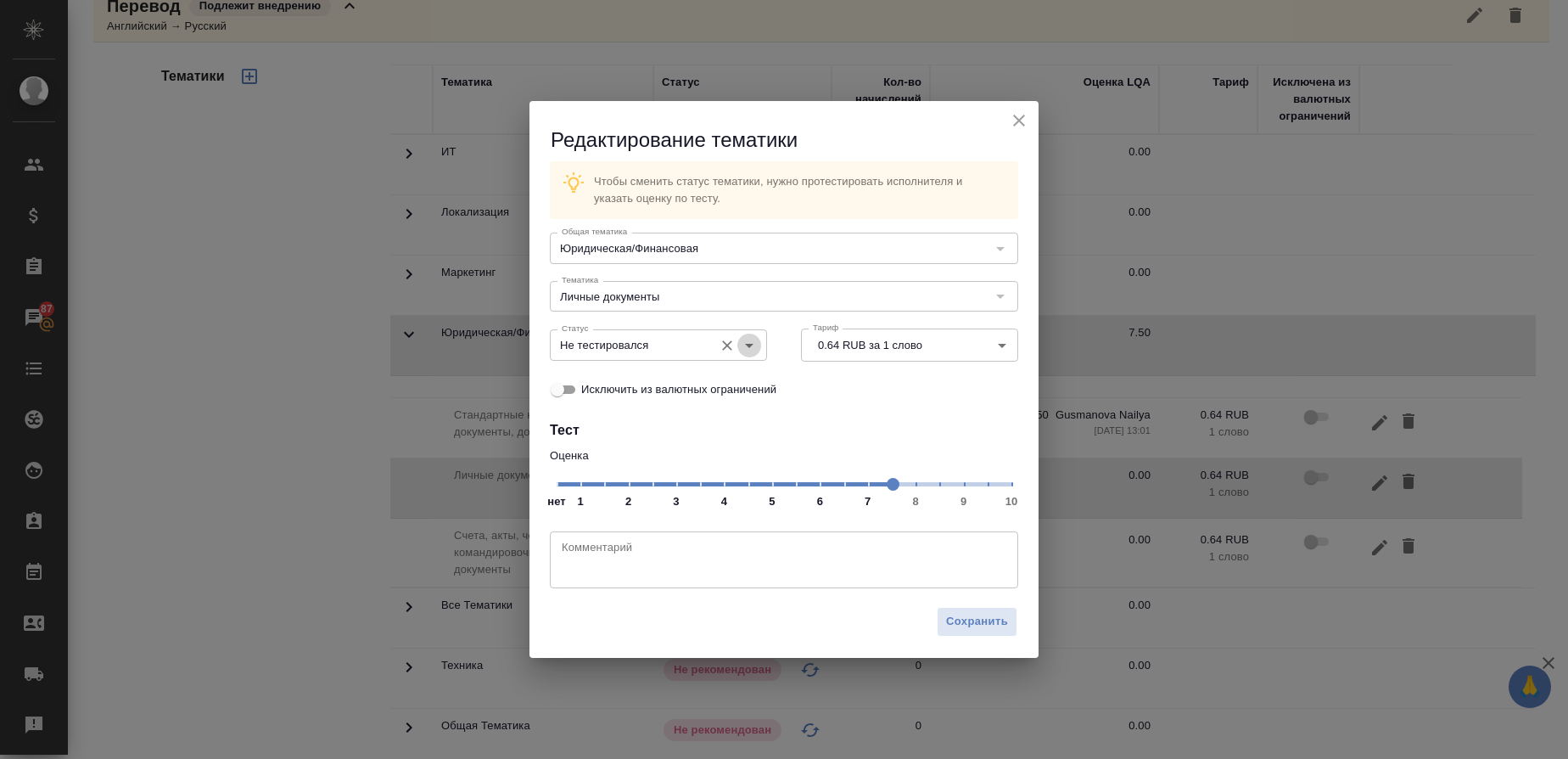
click at [755, 350] on icon "Open" at bounding box center [749, 345] width 20 height 20
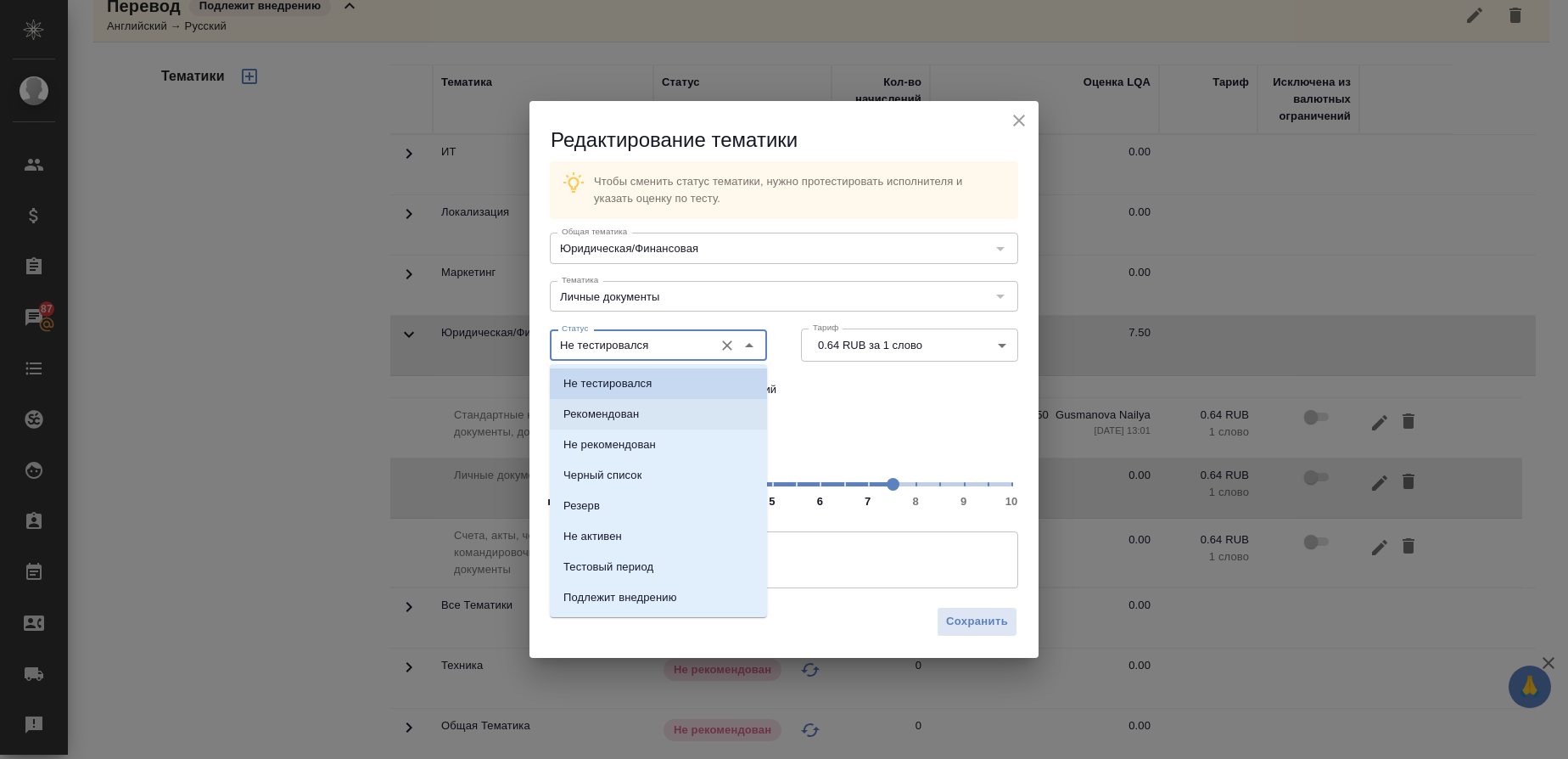
click at [646, 419] on li "Рекомендован" at bounding box center [658, 414] width 217 height 31
type input "Рекомендован"
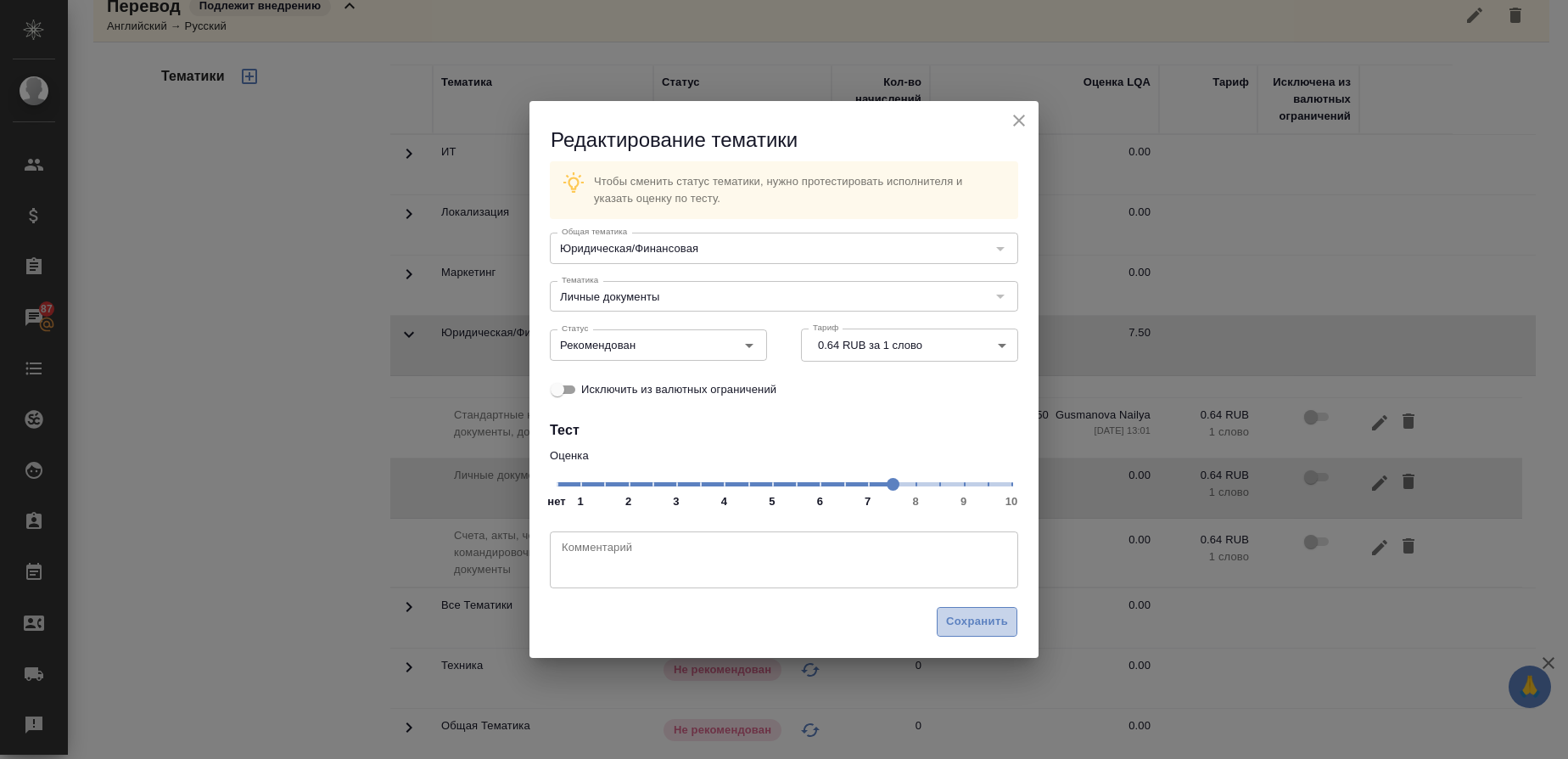
drag, startPoint x: 975, startPoint y: 627, endPoint x: 1180, endPoint y: 626, distance: 205.0
click at [976, 628] on span "Сохранить" at bounding box center [977, 622] width 62 height 19
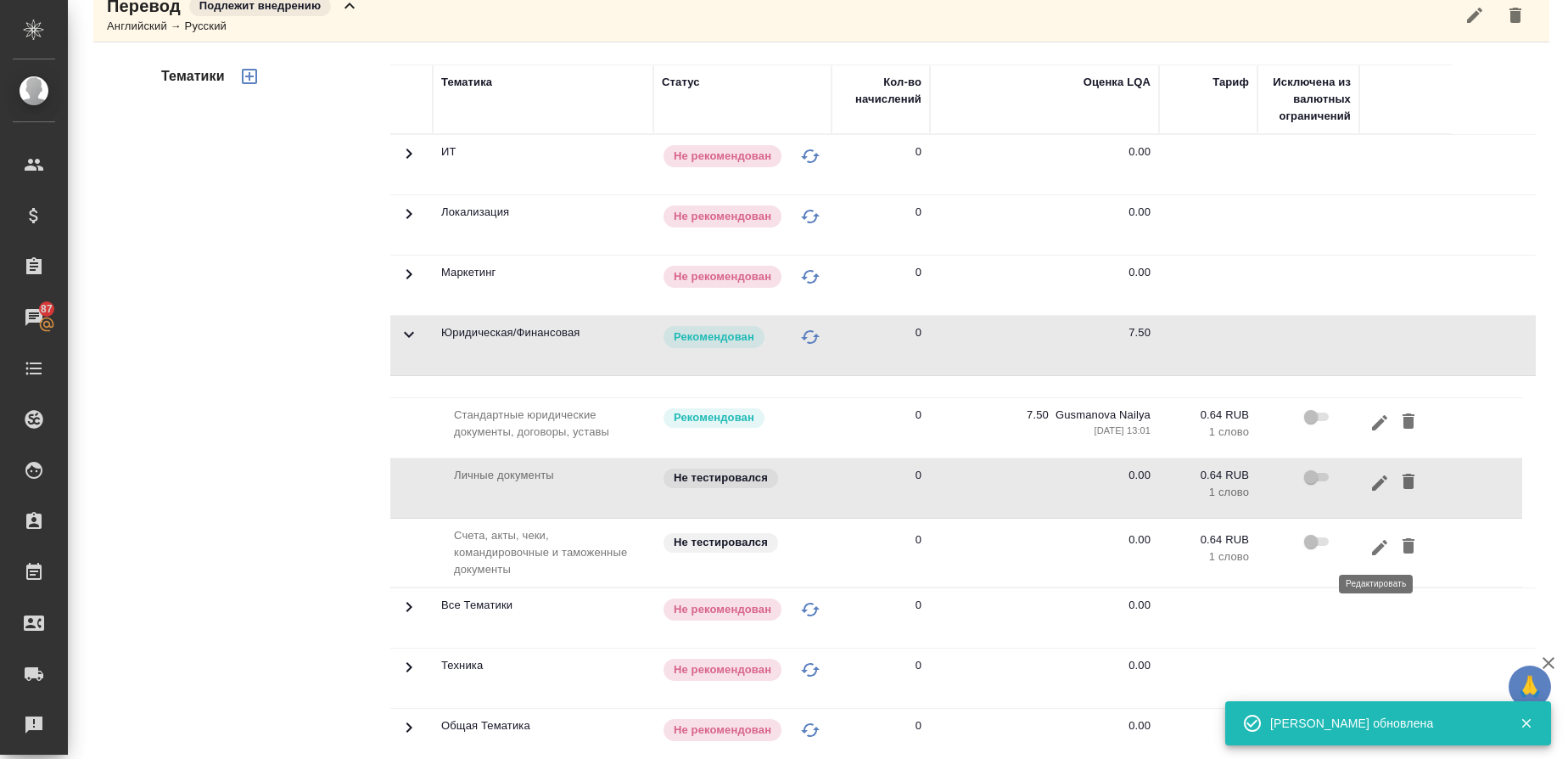
click at [1379, 542] on icon "button" at bounding box center [1379, 547] width 20 height 20
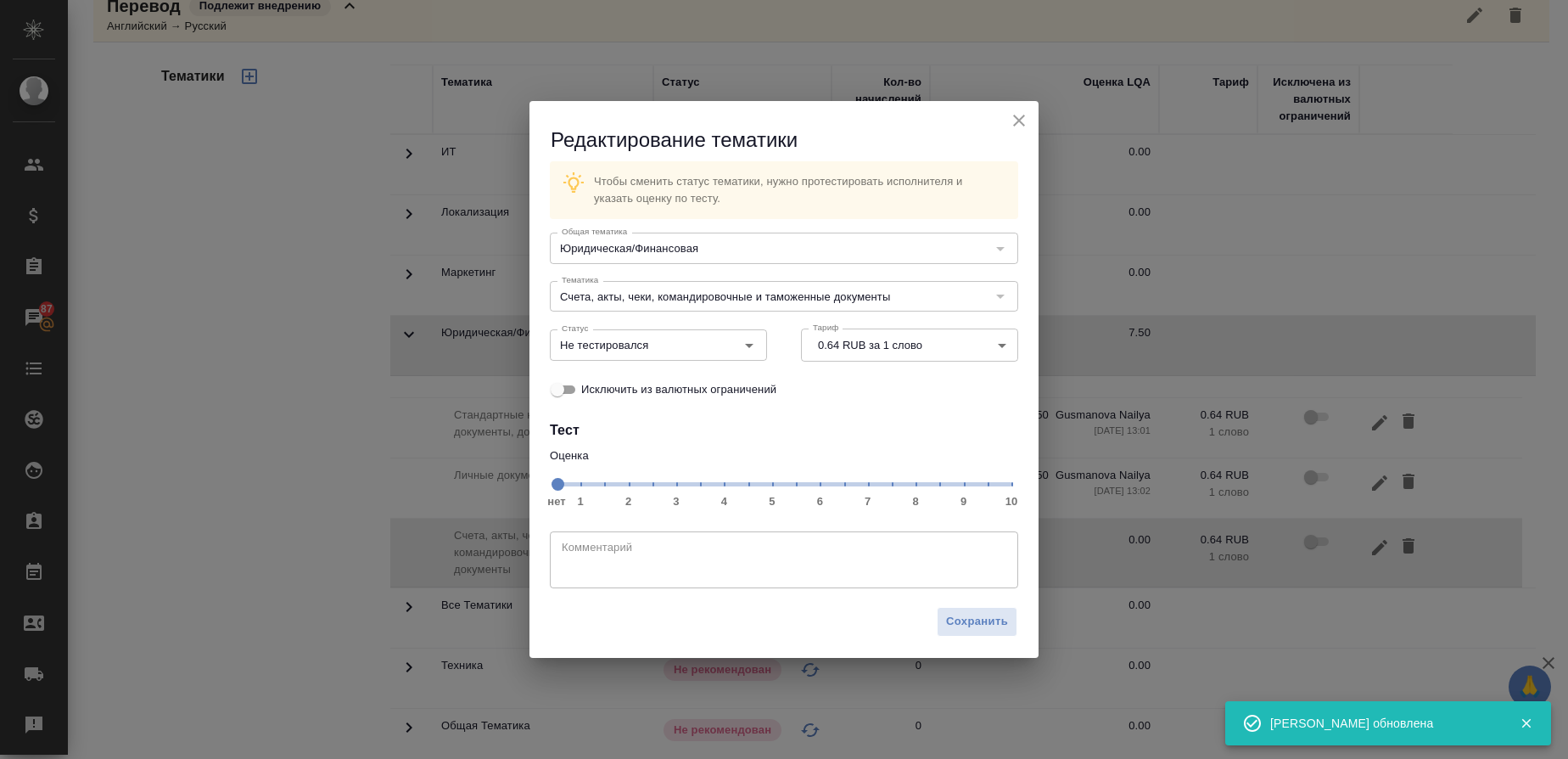
click at [889, 485] on span "нет 1 2 3 4 5 6 7 8 9 10" at bounding box center [784, 483] width 455 height 24
click at [755, 347] on icon "Open" at bounding box center [749, 345] width 20 height 20
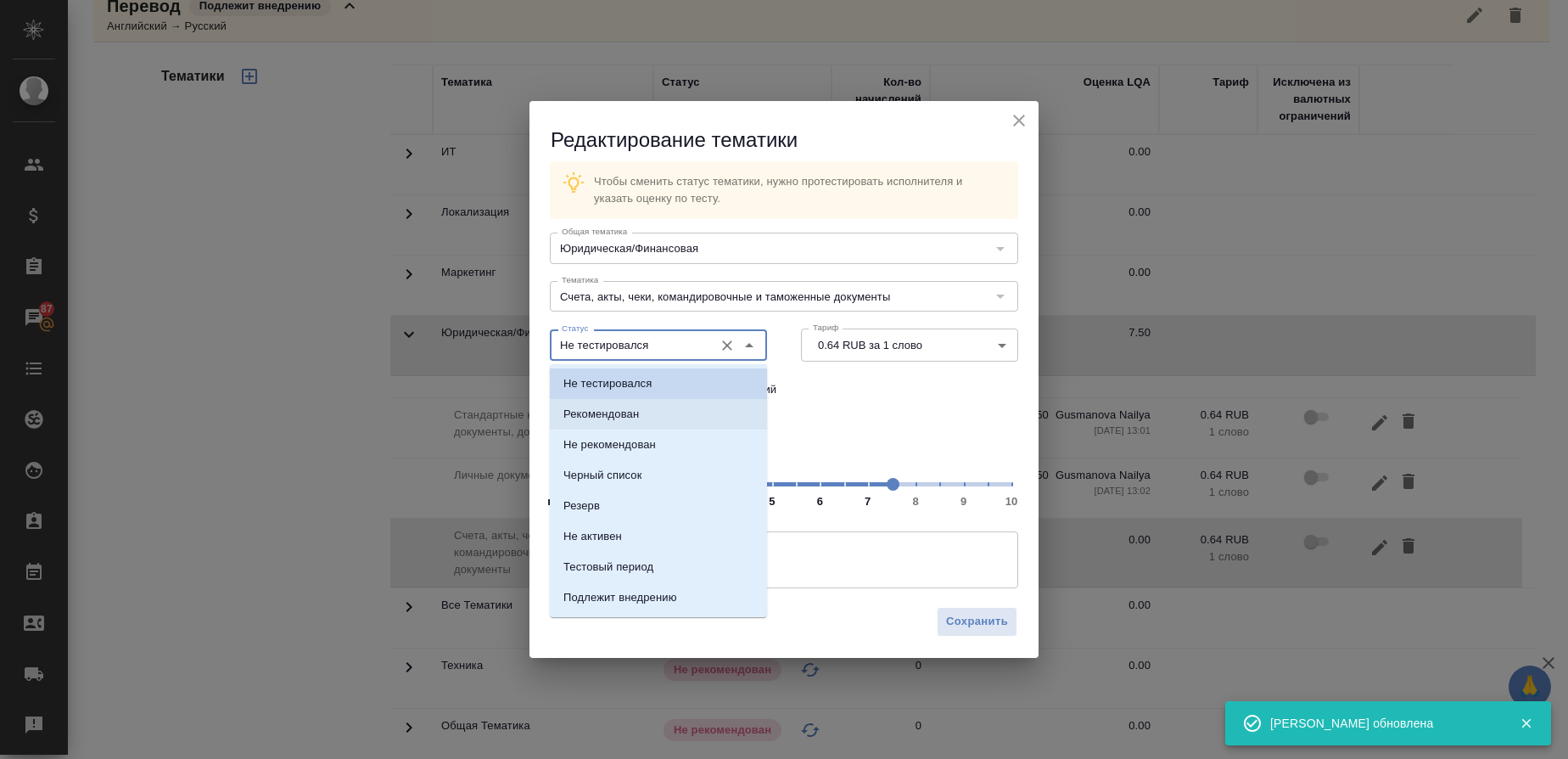
drag, startPoint x: 574, startPoint y: 413, endPoint x: 752, endPoint y: 478, distance: 189.5
click at [580, 418] on p "Рекомендован" at bounding box center [601, 415] width 76 height 17
type input "Рекомендован"
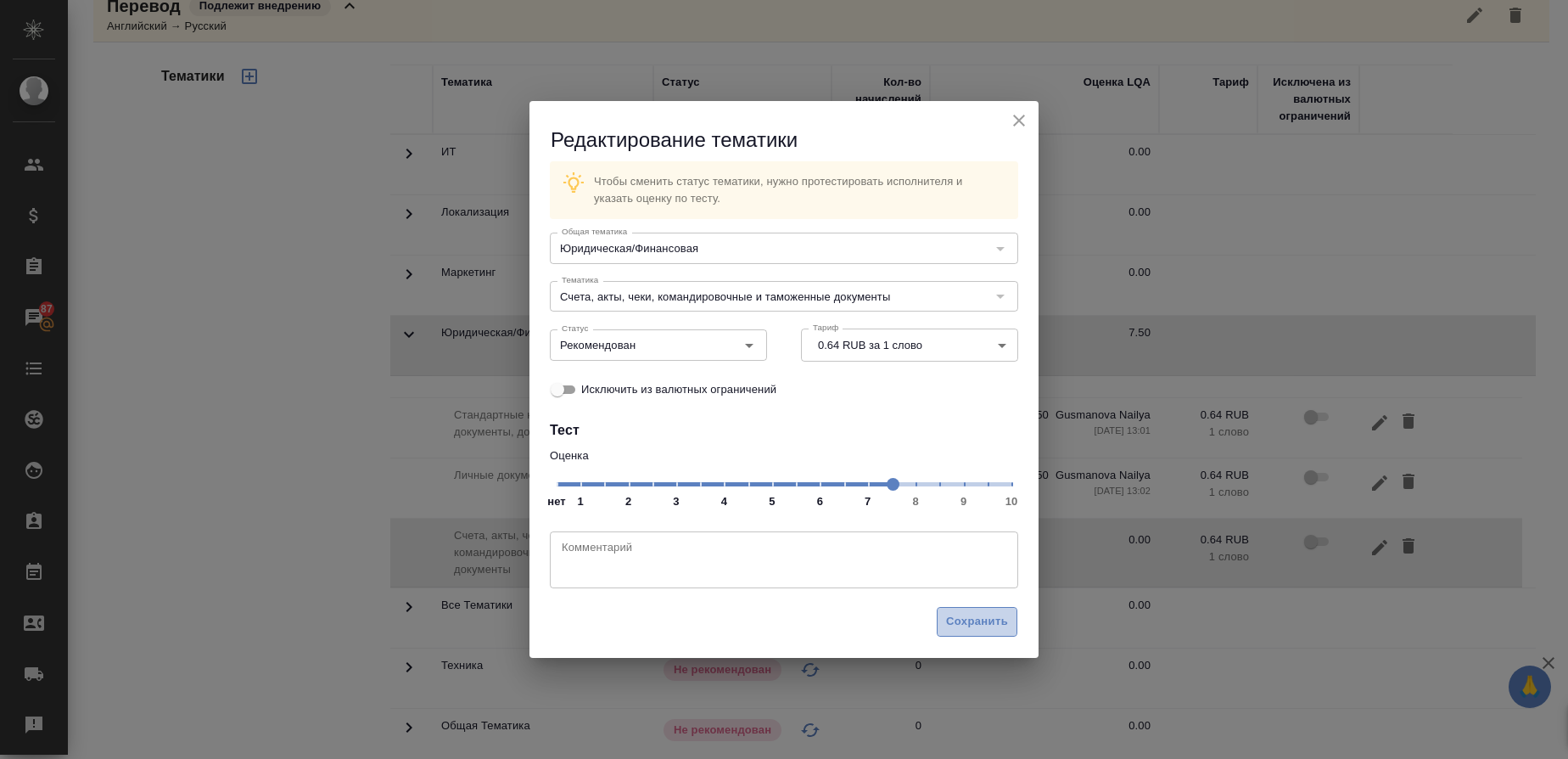
drag, startPoint x: 957, startPoint y: 621, endPoint x: 1106, endPoint y: 627, distance: 149.1
click at [965, 622] on span "Сохранить" at bounding box center [977, 622] width 62 height 19
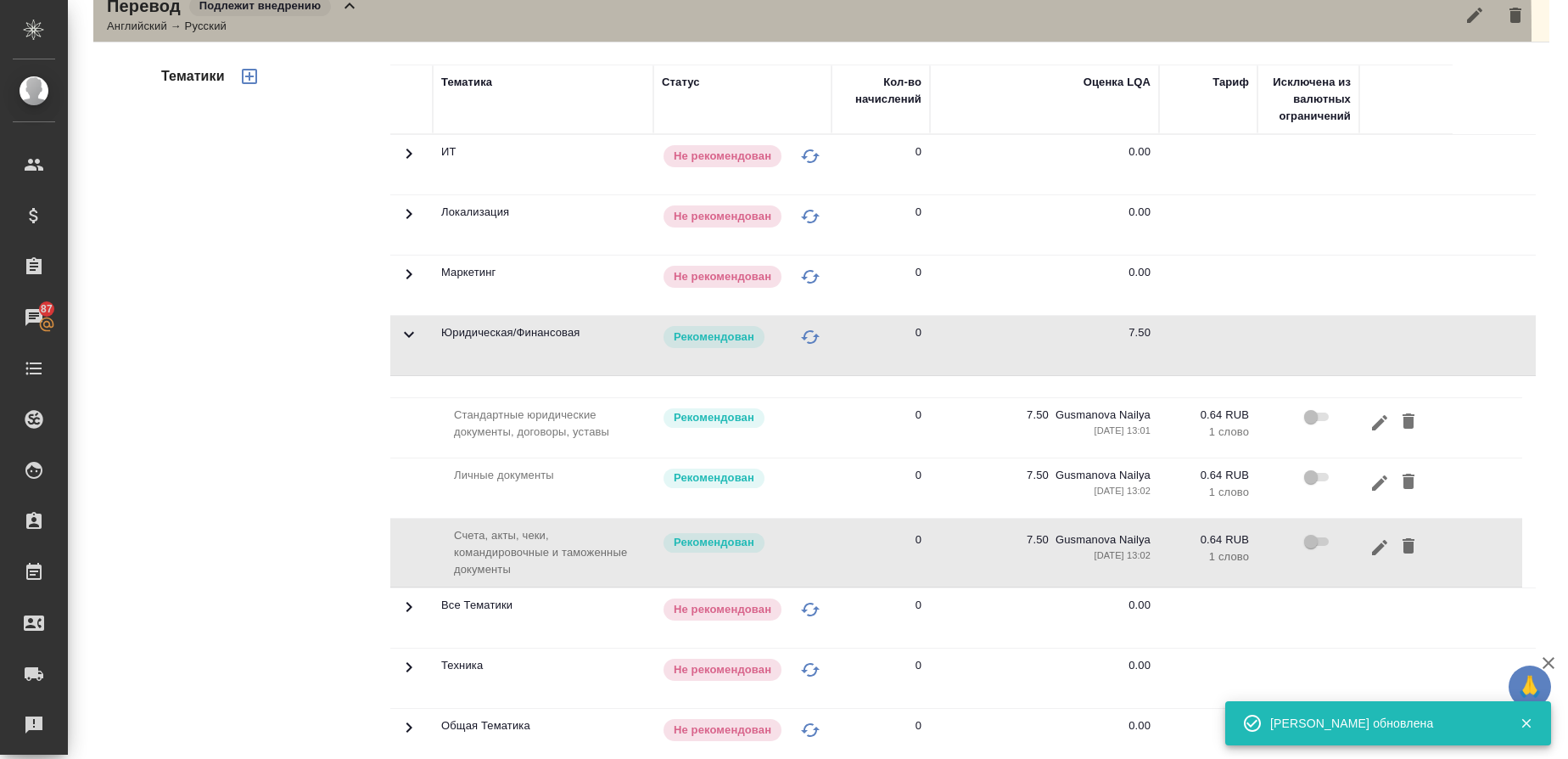
drag, startPoint x: 188, startPoint y: 33, endPoint x: 200, endPoint y: 46, distance: 17.7
click at [189, 32] on div "Английский → Русский" at bounding box center [234, 27] width 253 height 17
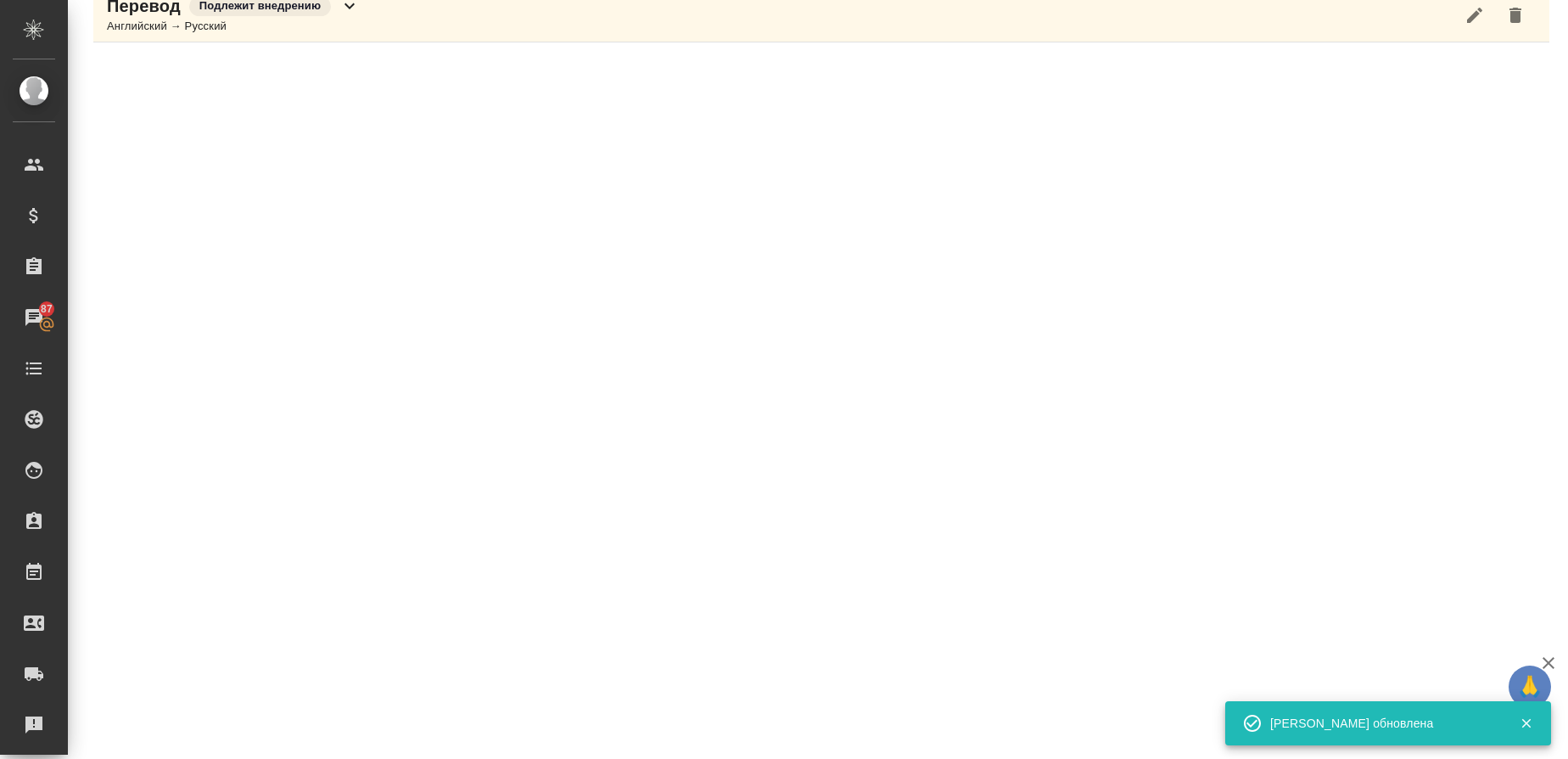
scroll to position [0, 0]
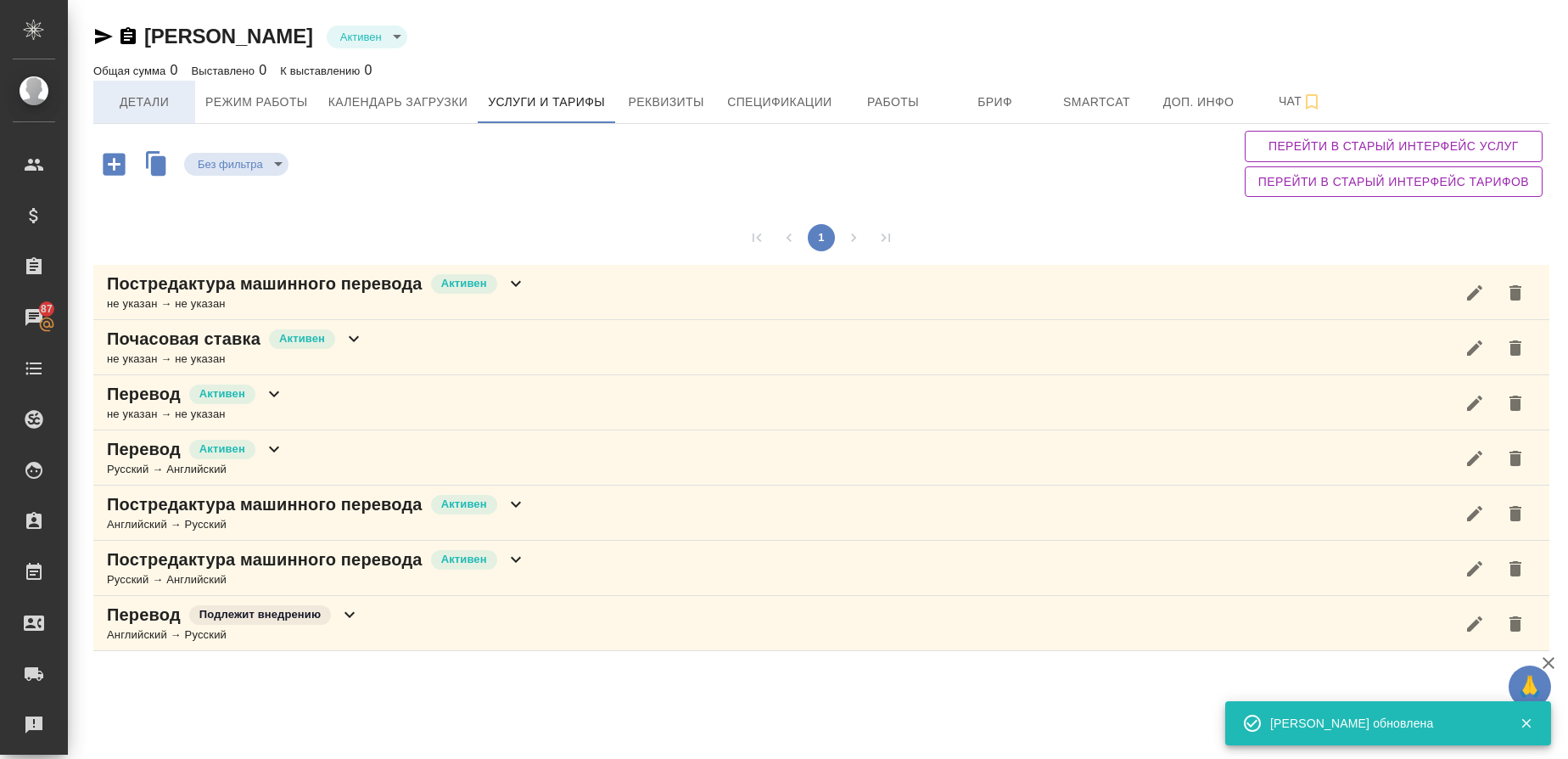
drag, startPoint x: 165, startPoint y: 96, endPoint x: 175, endPoint y: 101, distance: 11.2
click at [165, 95] on span "Детали" at bounding box center [144, 103] width 81 height 21
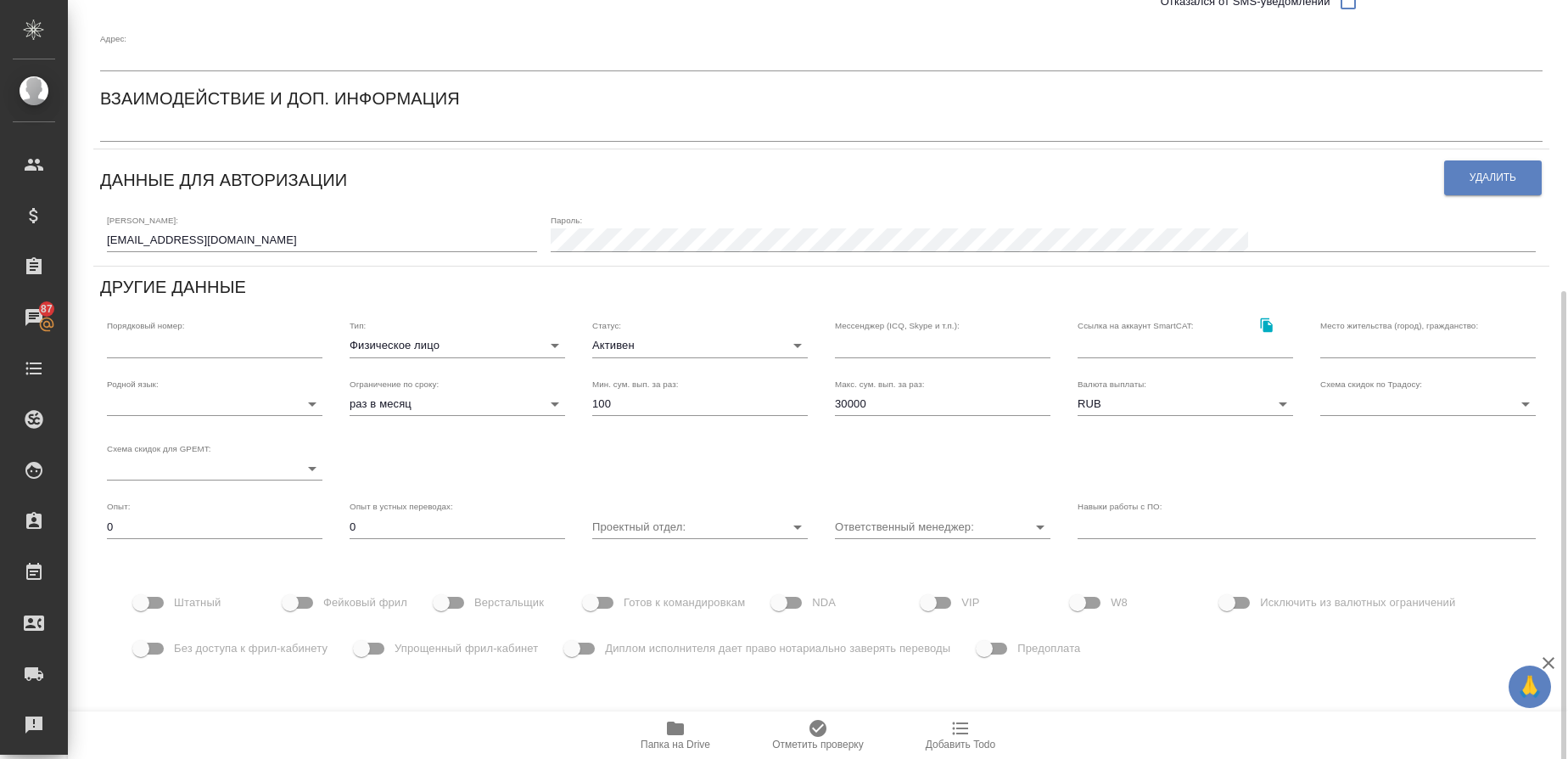
scroll to position [320, 0]
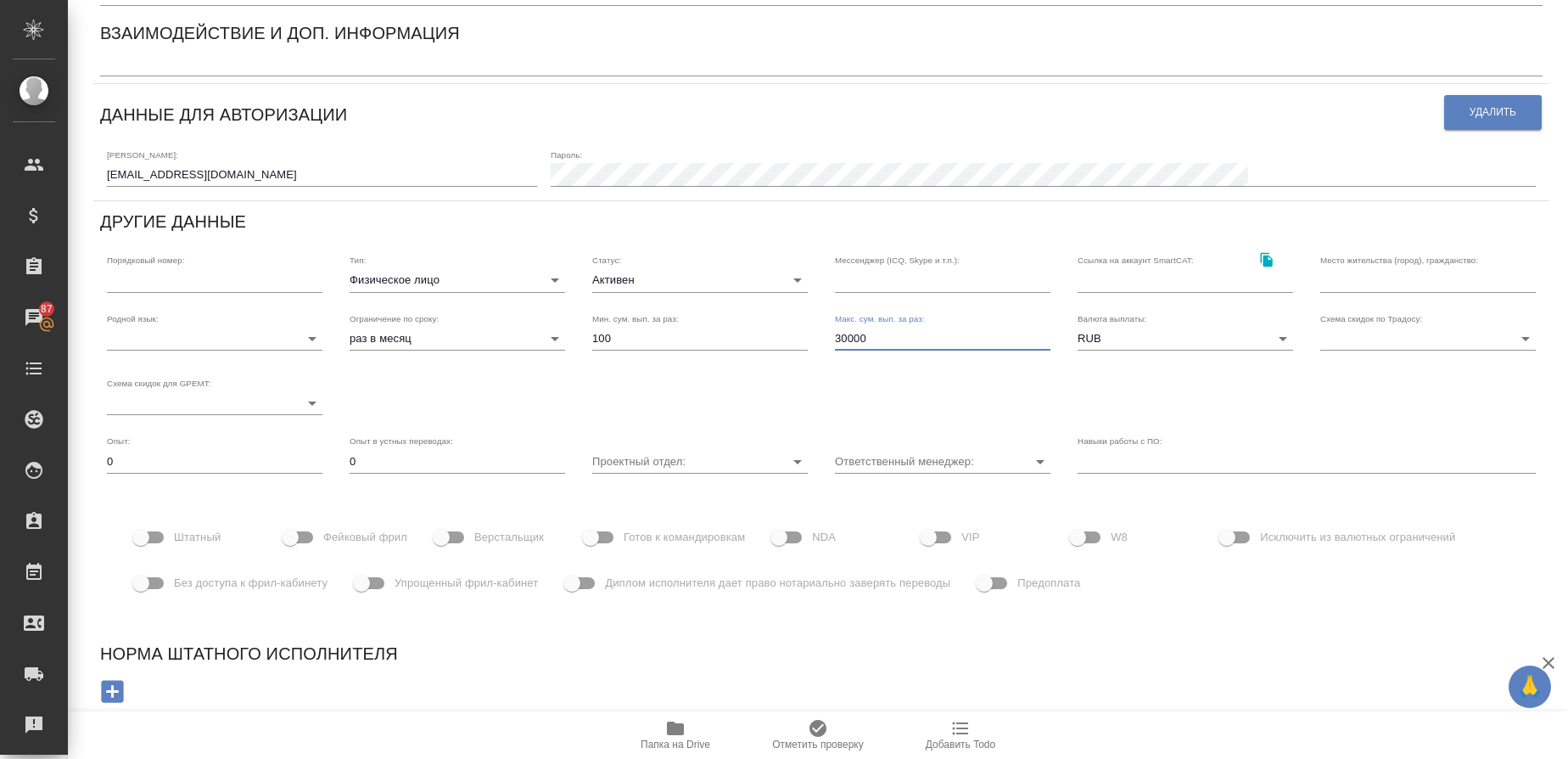
click at [835, 339] on input "30000" at bounding box center [943, 338] width 216 height 24
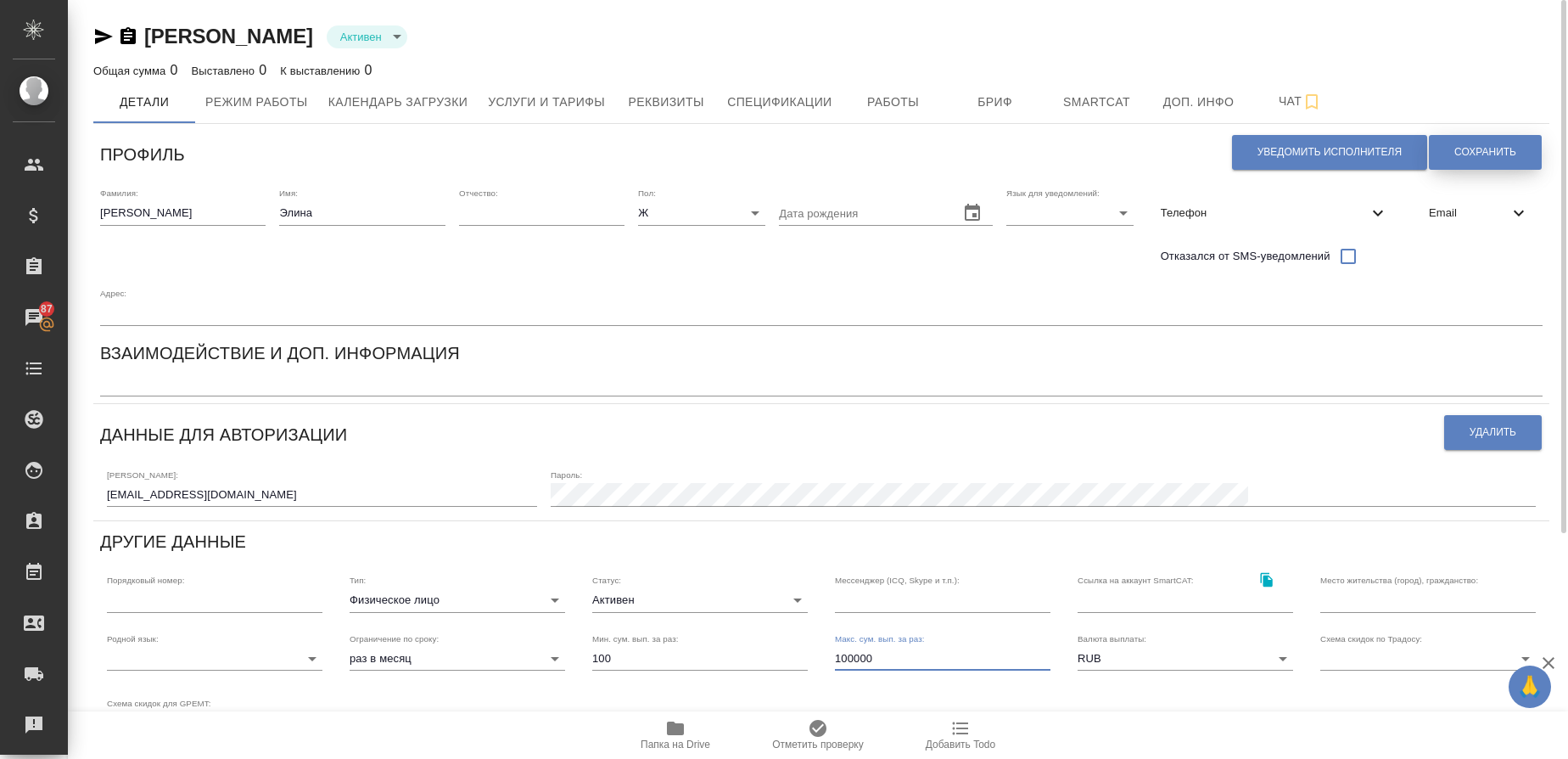
type input "100000"
click at [1497, 154] on button "Сохранить" at bounding box center [1486, 152] width 113 height 34
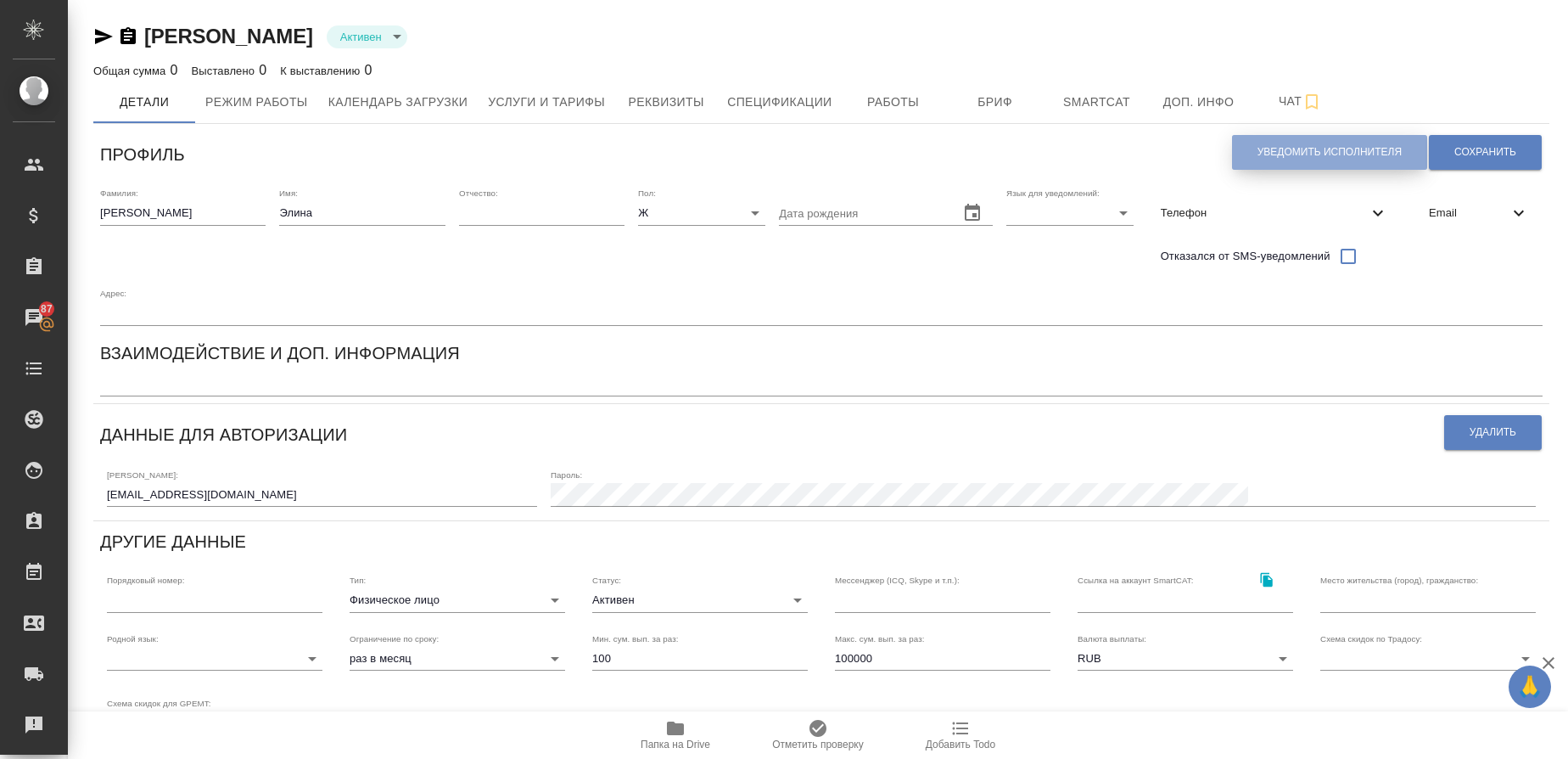
click at [1295, 154] on span "Уведомить исполнителя" at bounding box center [1329, 152] width 145 height 14
type textarea "Добрый день, Элина! Ознакомиться с подробной информацией по выполненным работам…"
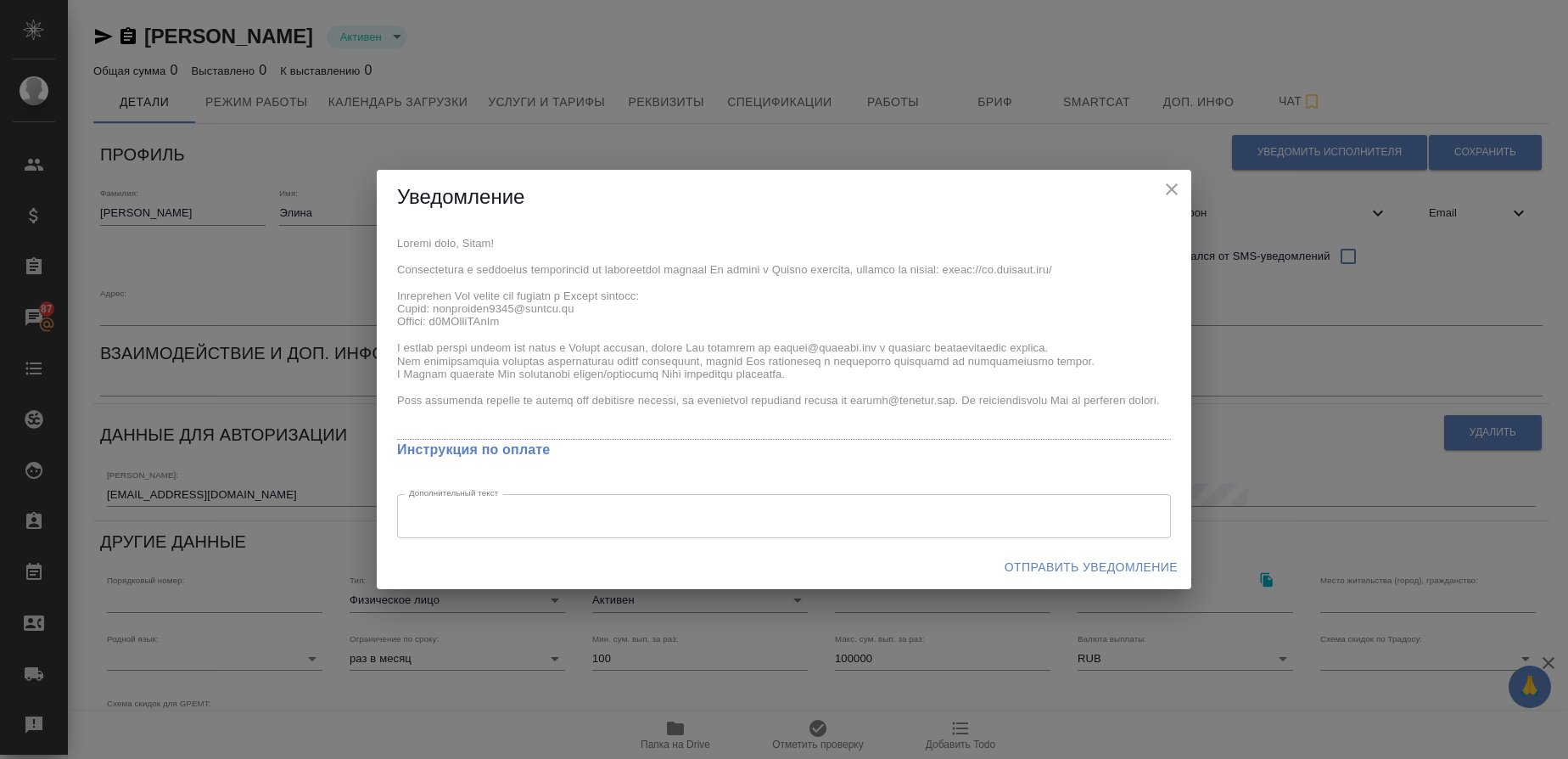
drag, startPoint x: 1084, startPoint y: 566, endPoint x: 1069, endPoint y: 566, distance: 15.0
click at [1073, 565] on span "Отправить уведомление" at bounding box center [1091, 567] width 173 height 21
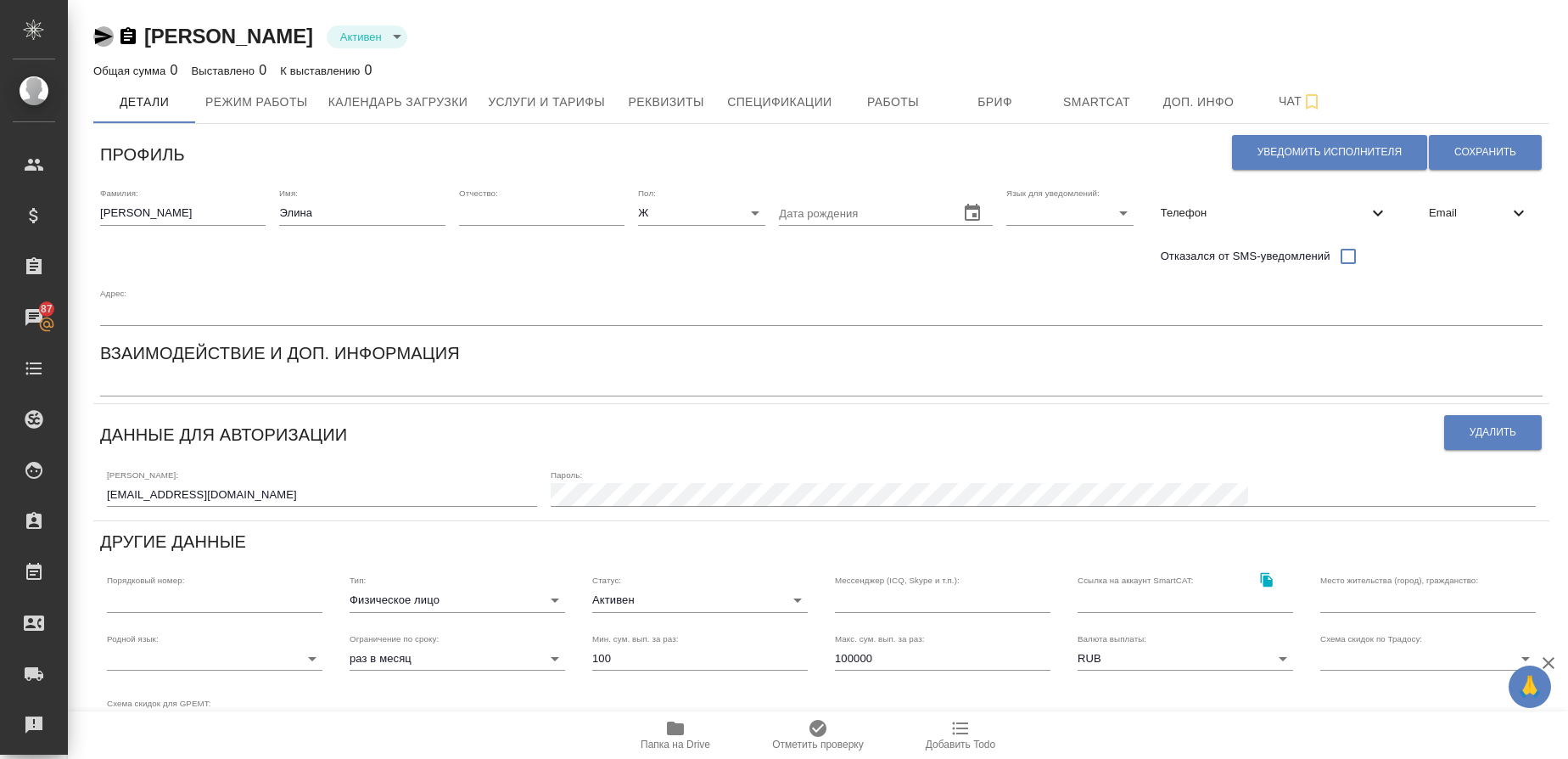
click at [99, 33] on icon "button" at bounding box center [103, 36] width 18 height 15
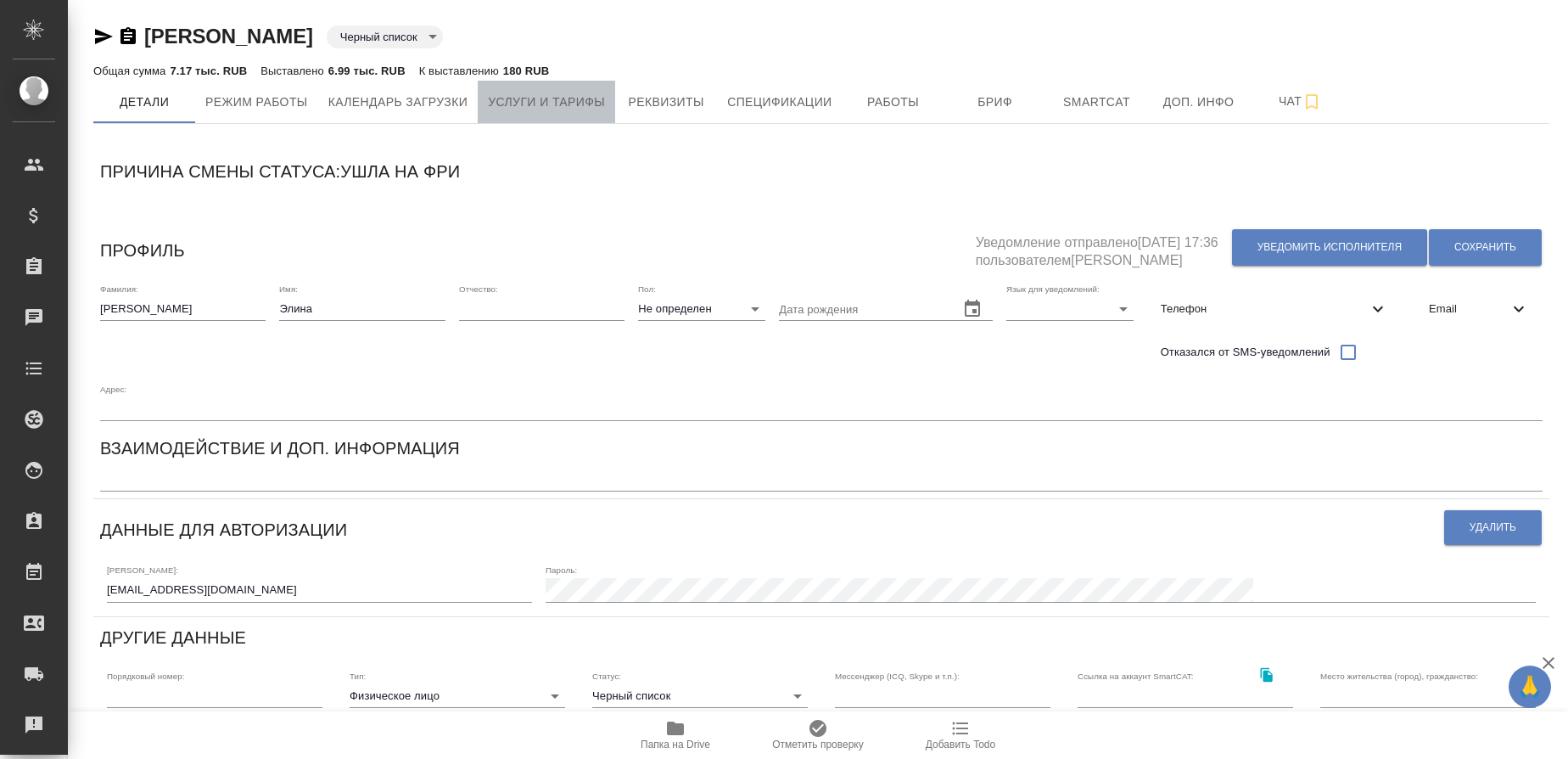
click at [550, 95] on span "Услуги и тарифы" at bounding box center [546, 103] width 117 height 21
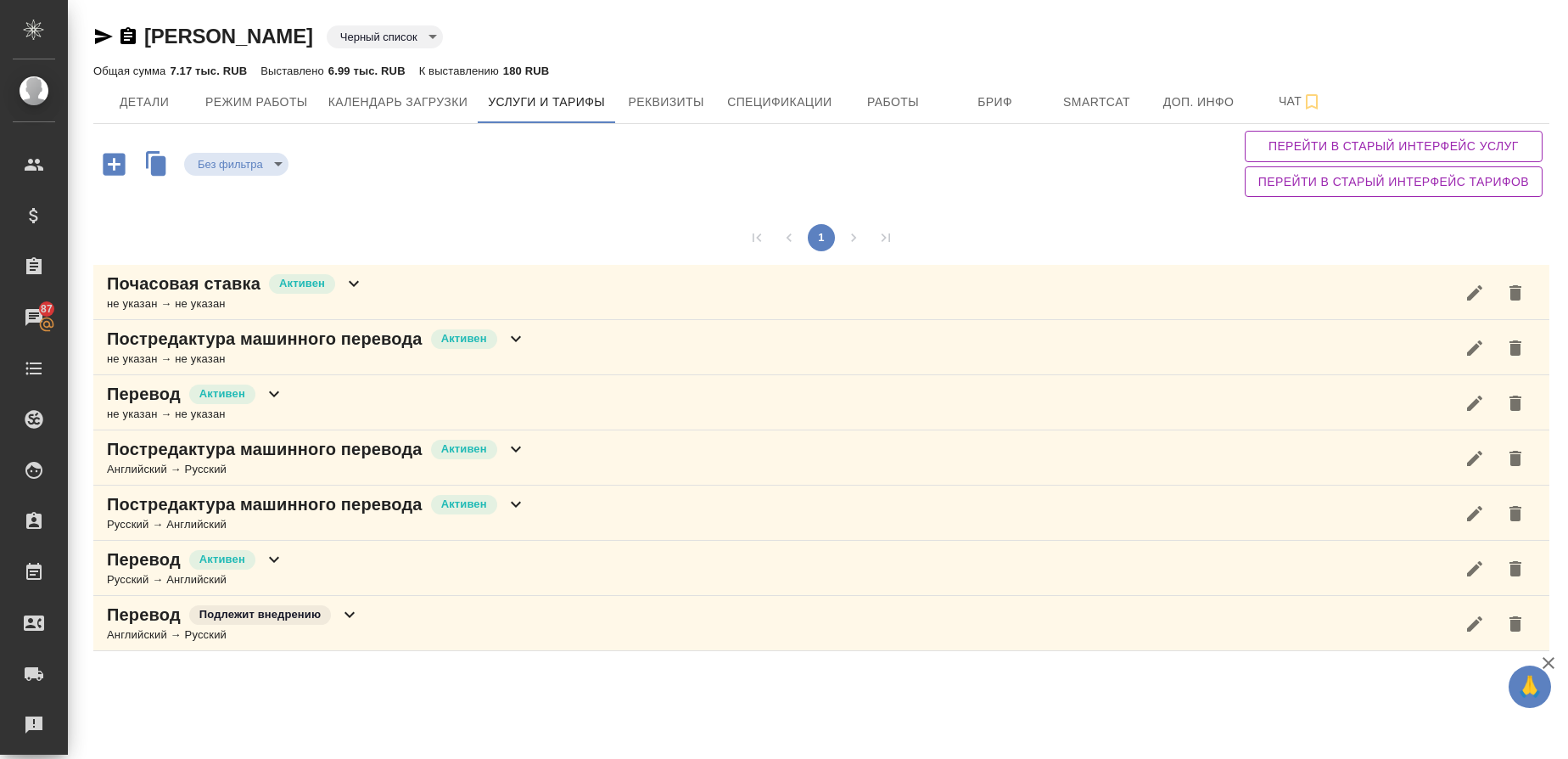
click at [375, 37] on body "🙏 .cls-1 fill:#fff; AWATERA Gusmanova Nailya Клиенты Спецификации Заказы 87 Чат…" at bounding box center [784, 380] width 1568 height 759
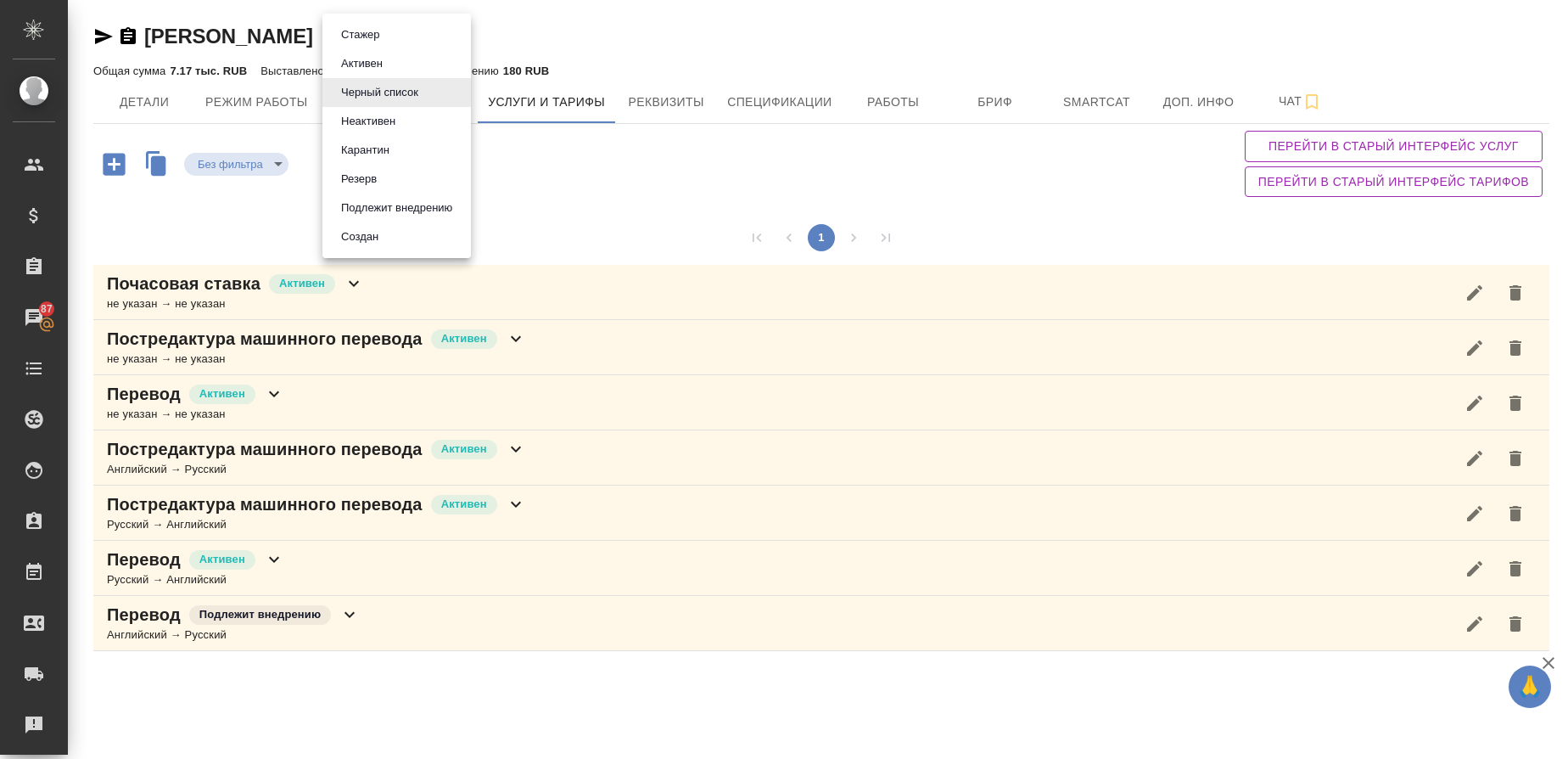
click at [394, 66] on li "Активен" at bounding box center [397, 63] width 148 height 29
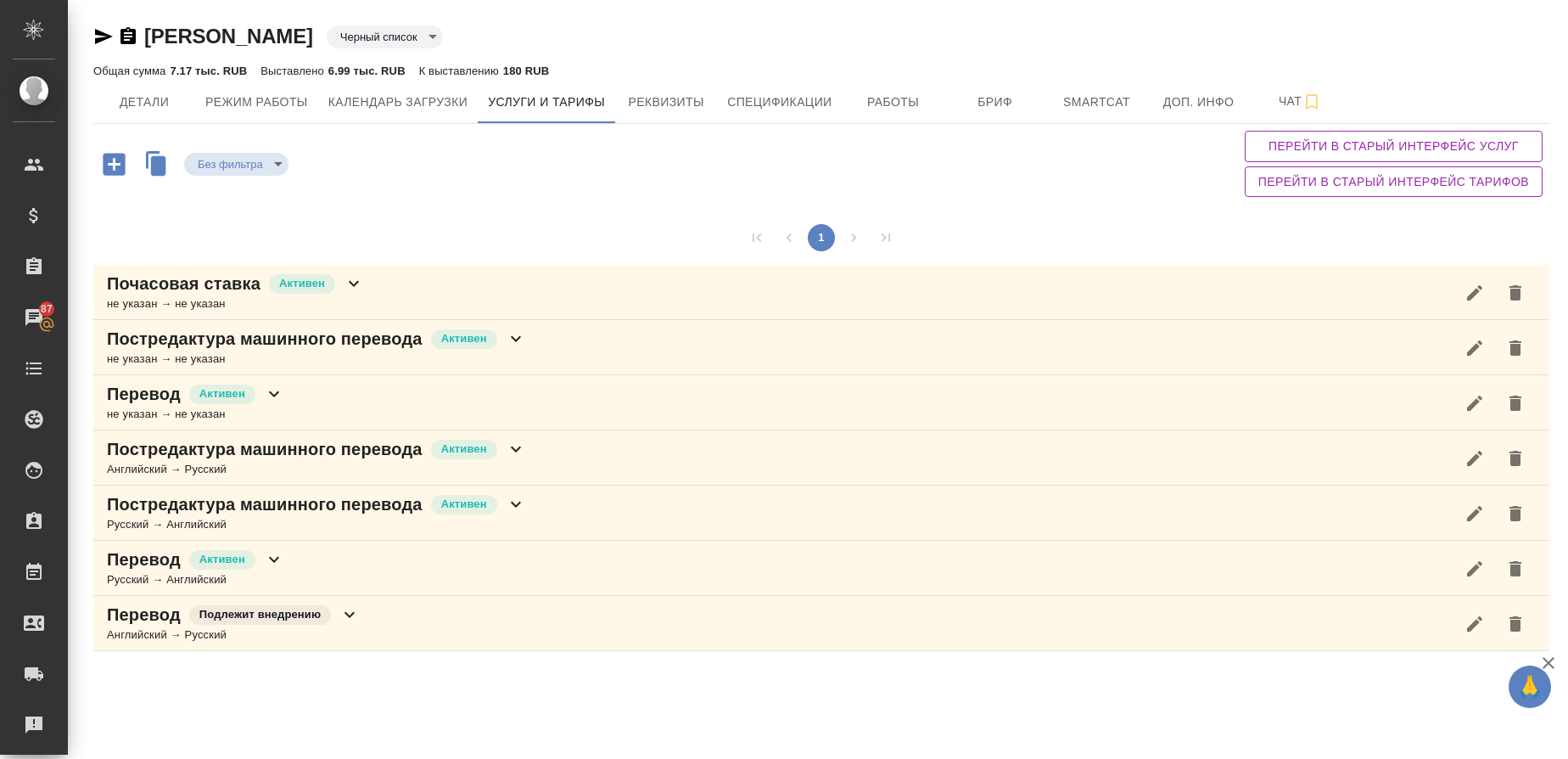
type input "active"
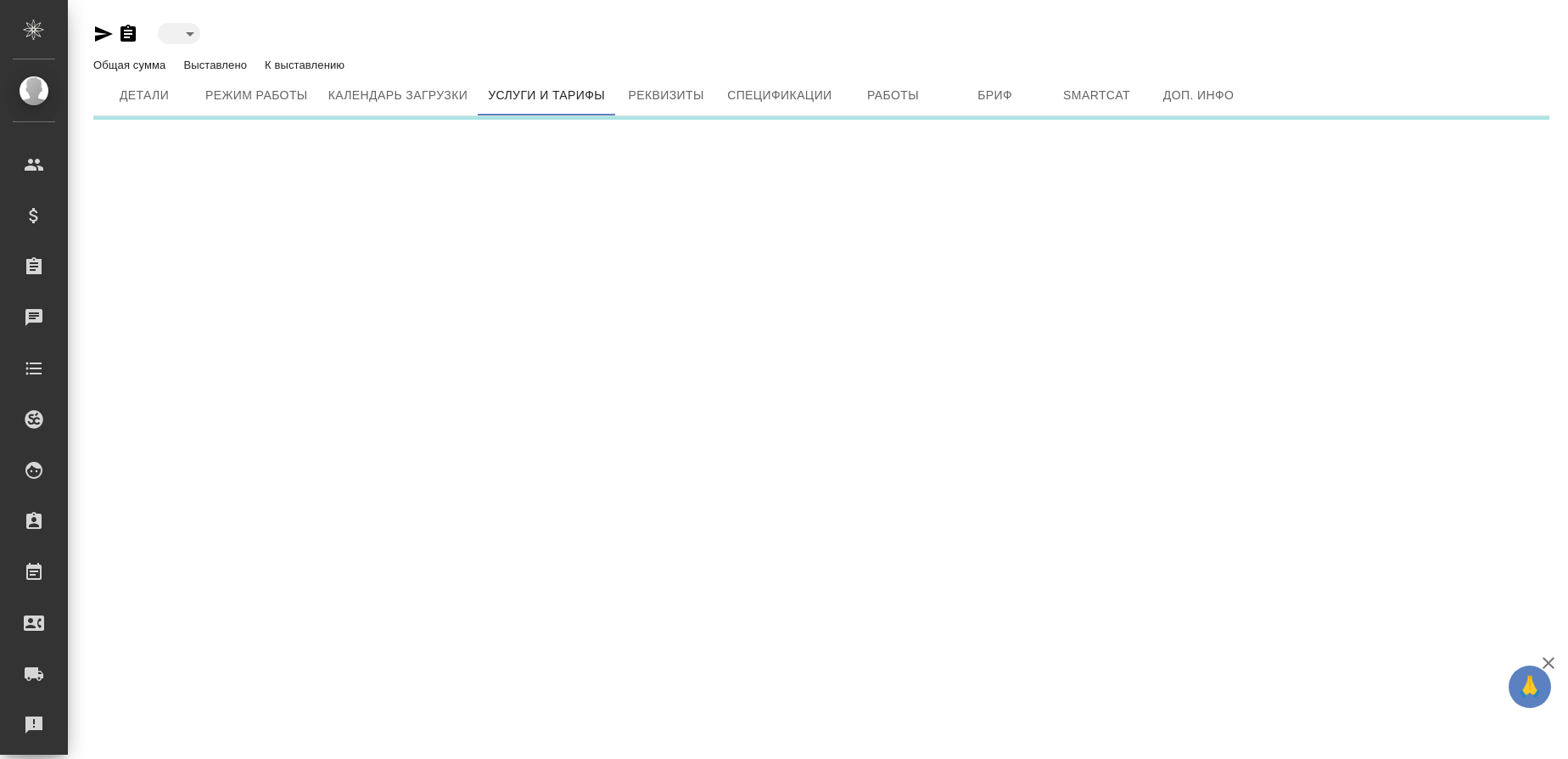
type input "active"
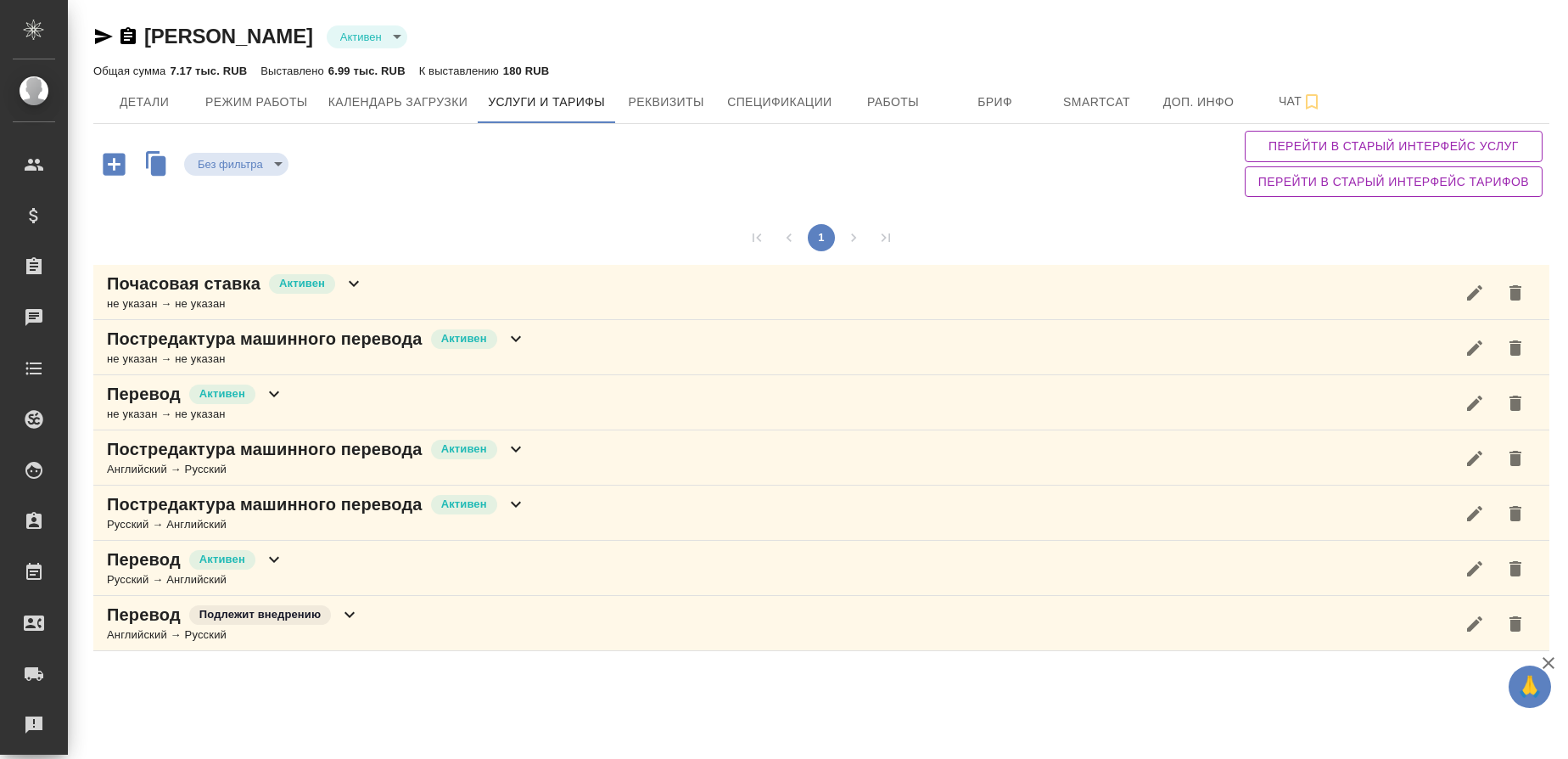
drag, startPoint x: 152, startPoint y: 343, endPoint x: 175, endPoint y: 342, distance: 23.0
click at [153, 344] on p "Постредактура машинного перевода" at bounding box center [265, 338] width 316 height 24
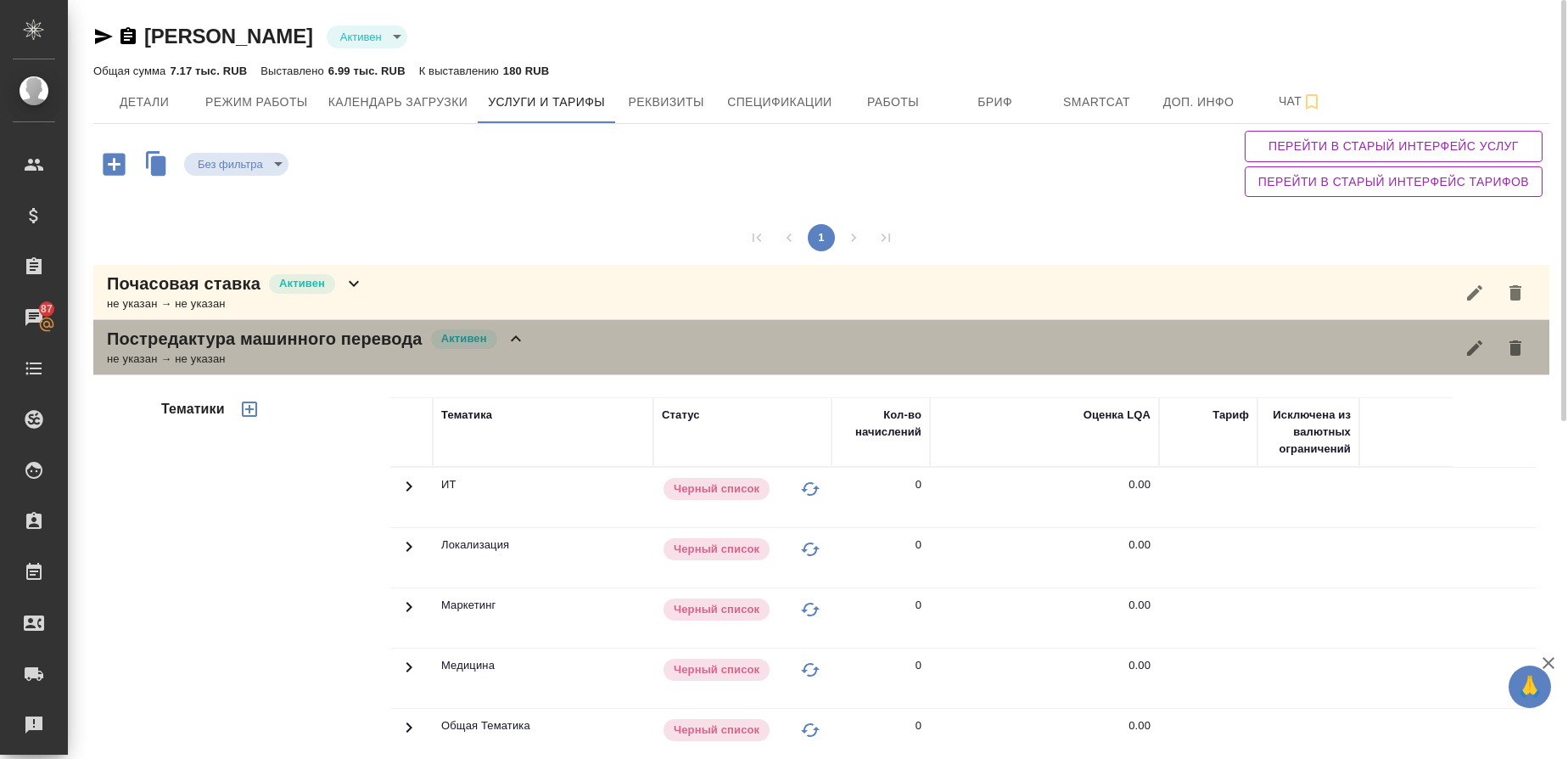
click at [181, 339] on p "Постредактура машинного перевода" at bounding box center [265, 338] width 316 height 24
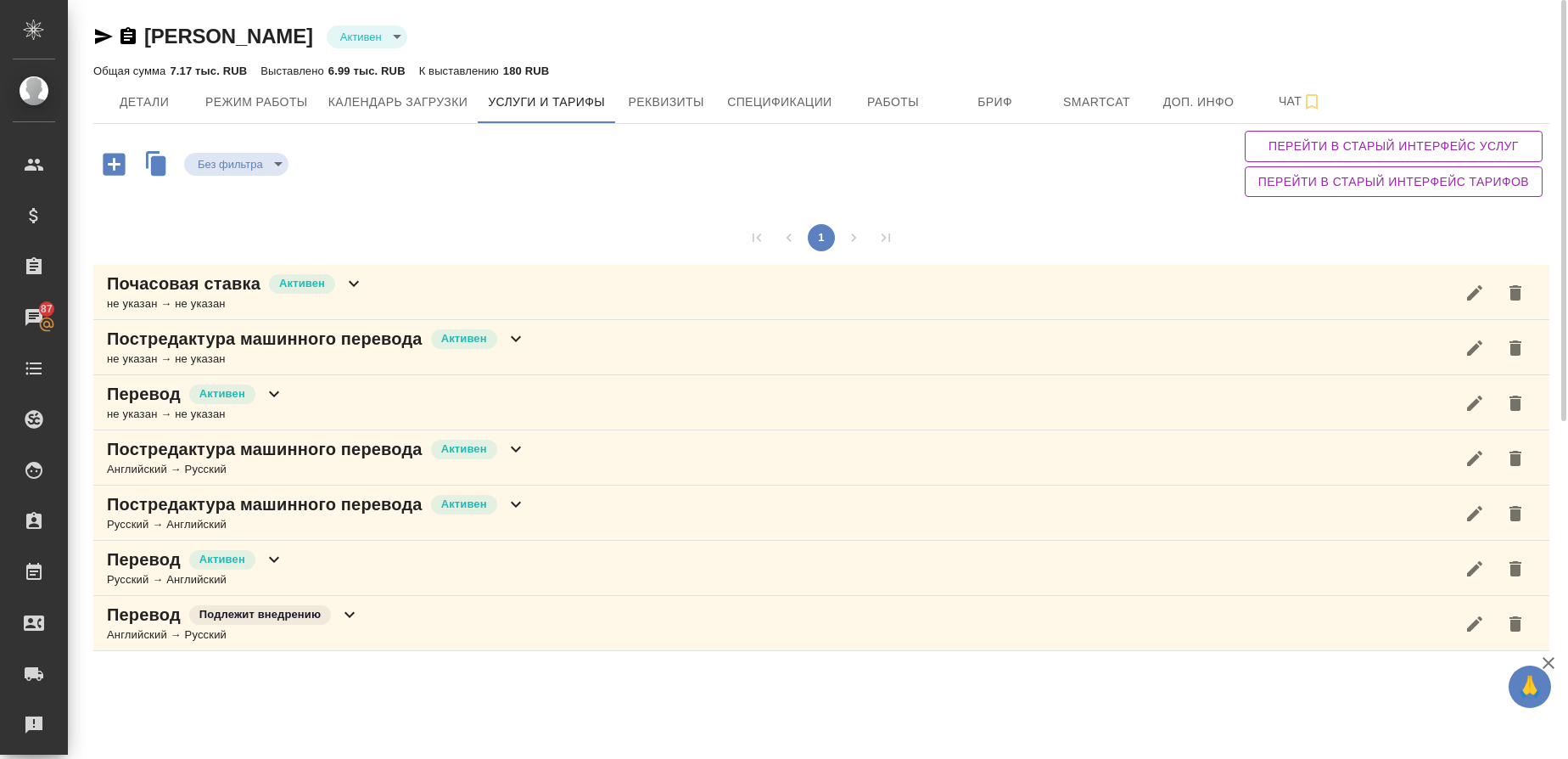
click at [384, 37] on body "🙏 .cls-1 fill:#fff; AWATERA Gusmanova Nailya Клиенты Спецификации Заказы 87 Чат…" at bounding box center [784, 380] width 1568 height 759
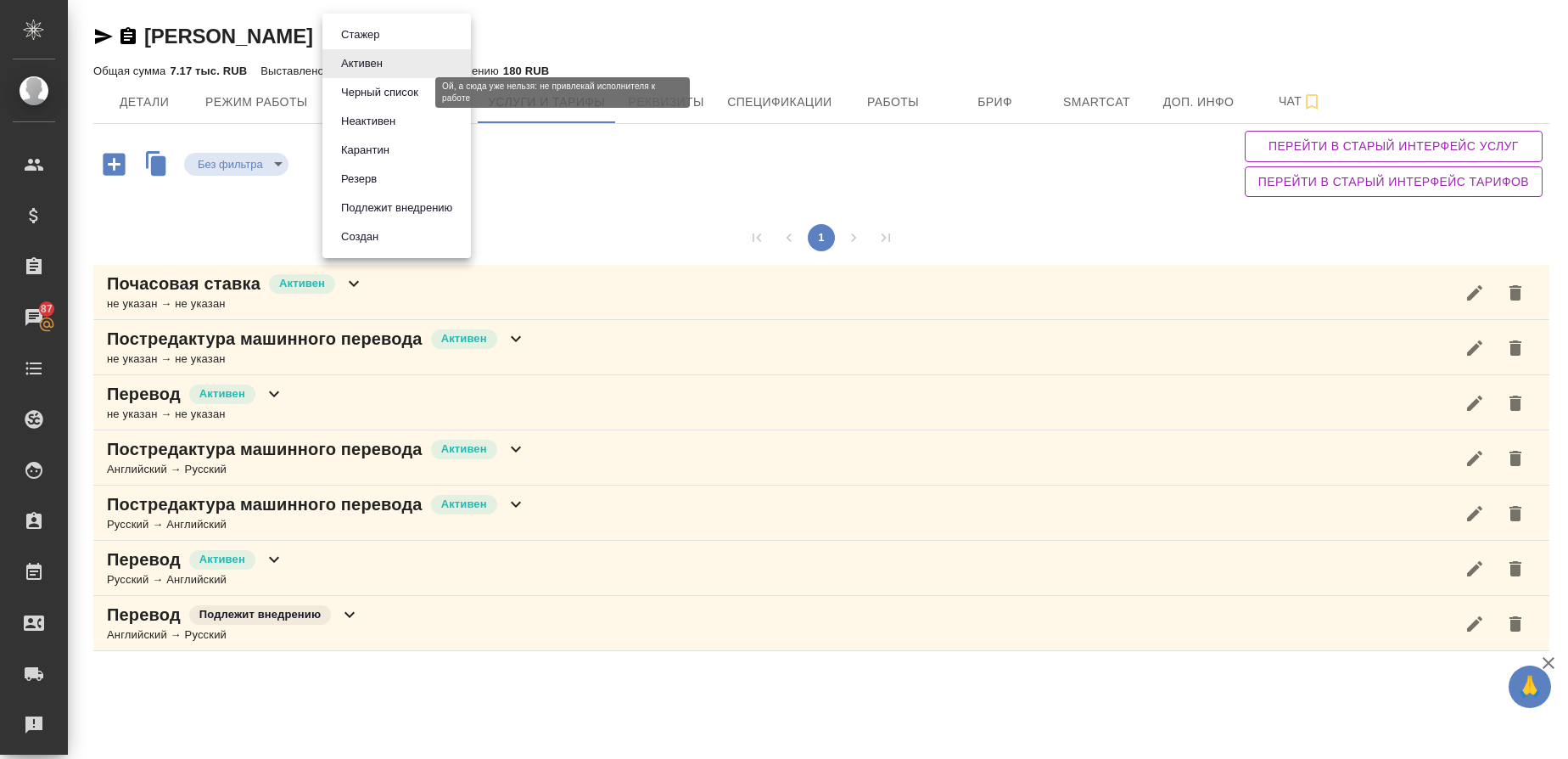
click at [390, 93] on button "Черный список" at bounding box center [379, 92] width 87 height 18
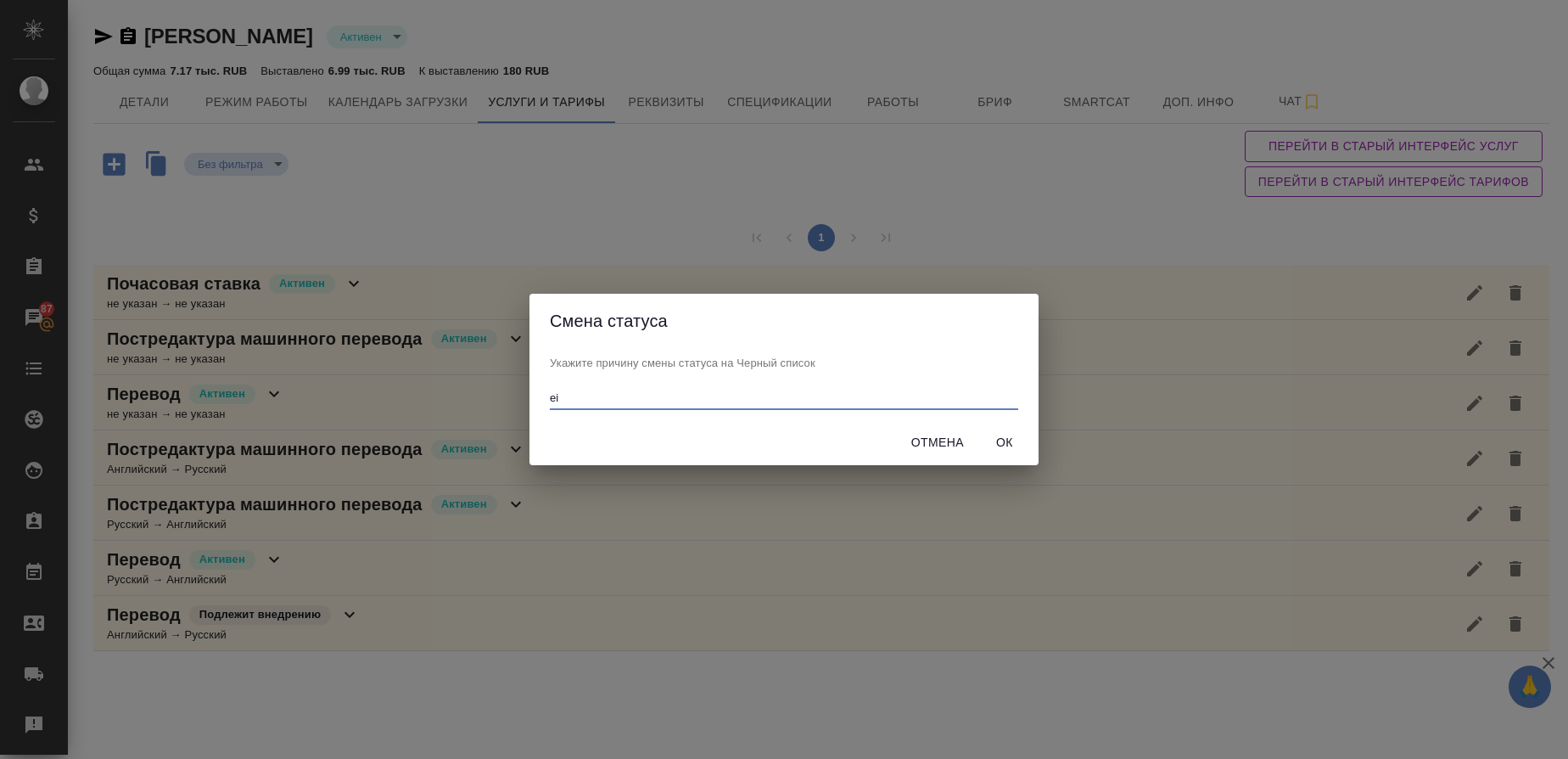
type input "e"
type input "ушла на фри"
click at [1015, 444] on span "Ок" at bounding box center [1005, 443] width 41 height 21
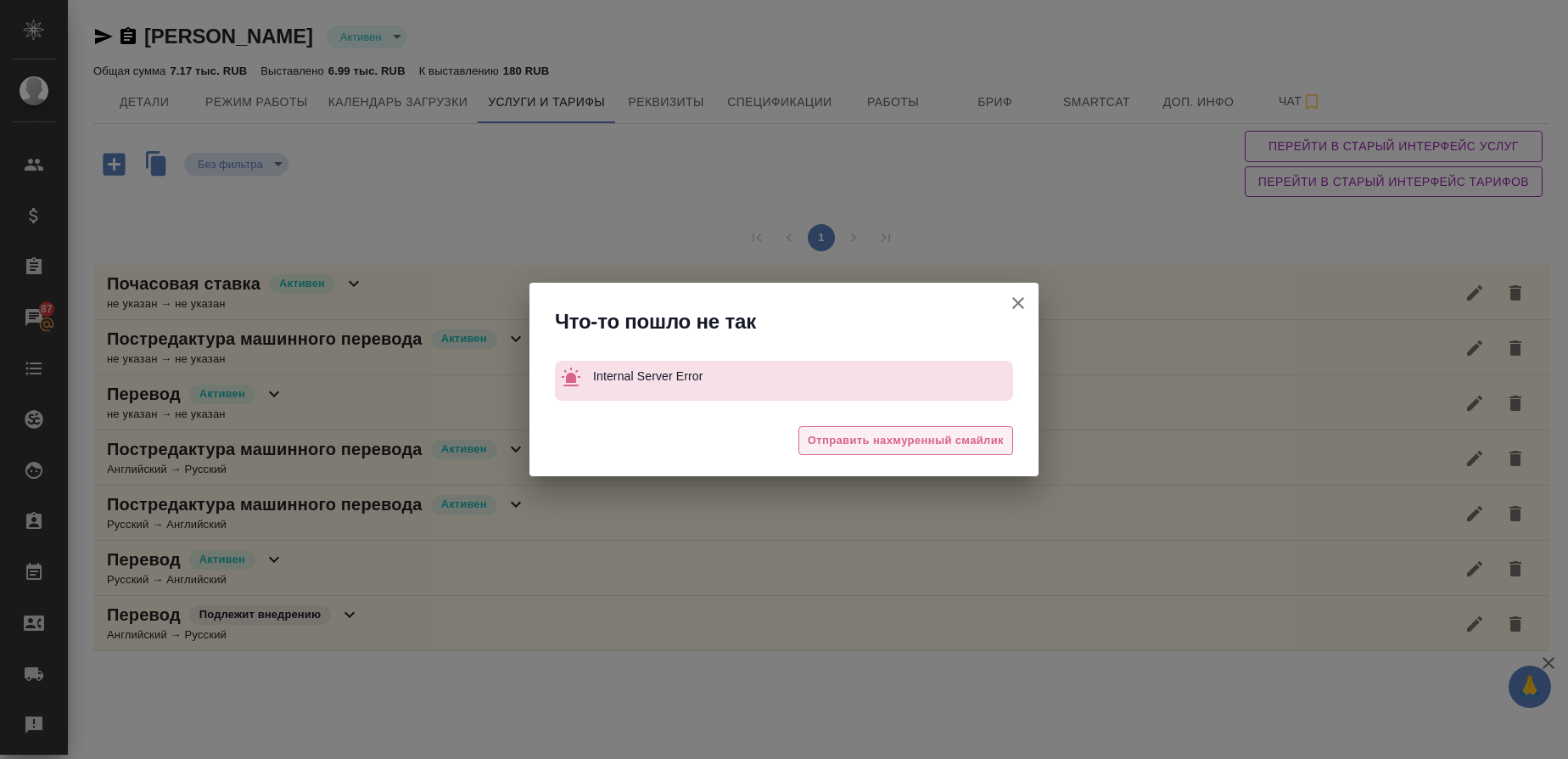
click at [834, 437] on span "Отправить нахмуренный смайлик" at bounding box center [906, 441] width 196 height 19
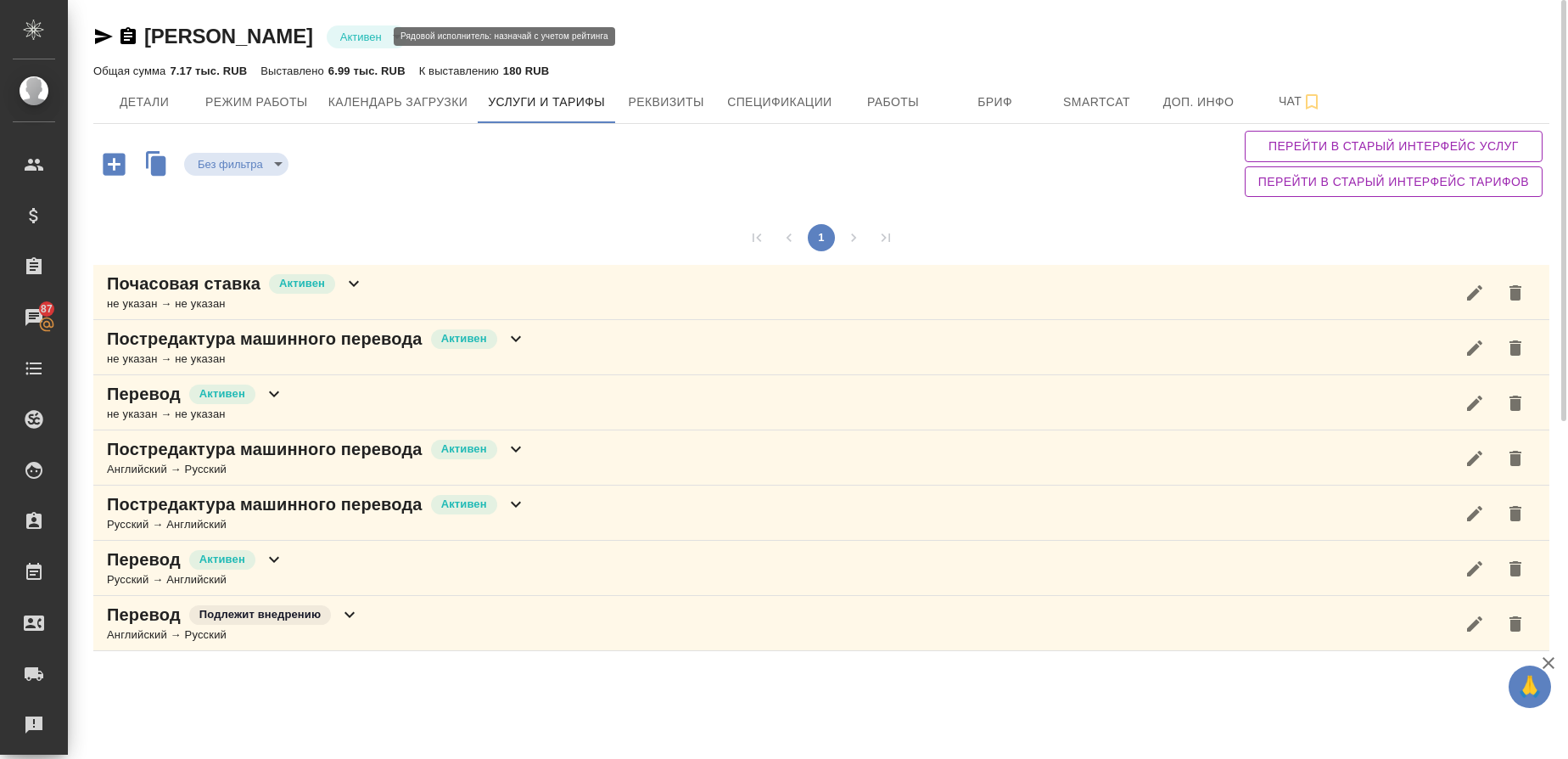
click at [354, 38] on body "🙏 .cls-1 fill:#fff; AWATERA Gusmanova Nailya Клиенты Спецификации Заказы 87 Чат…" at bounding box center [784, 380] width 1568 height 759
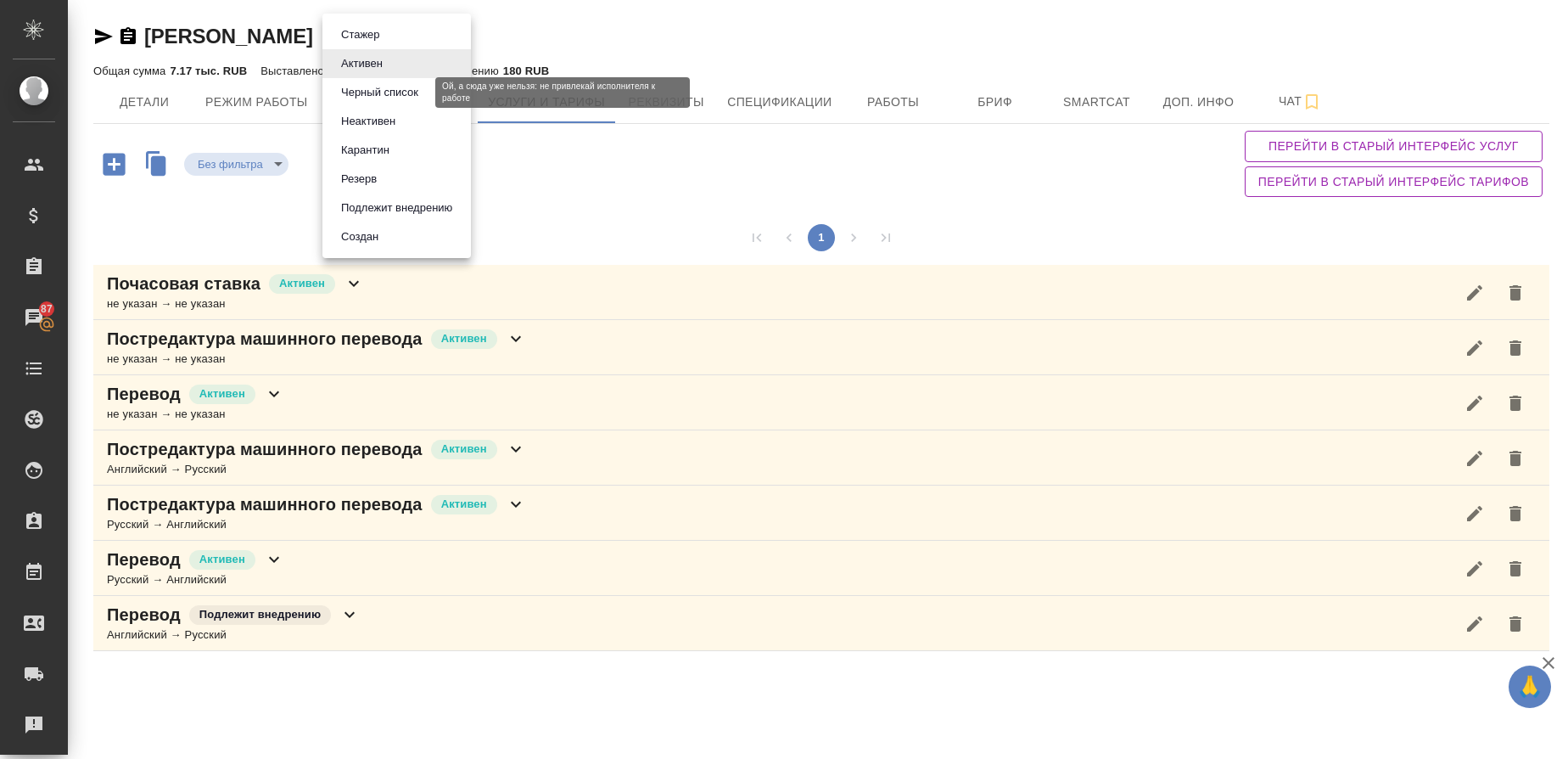
click at [386, 91] on button "Черный список" at bounding box center [379, 92] width 87 height 18
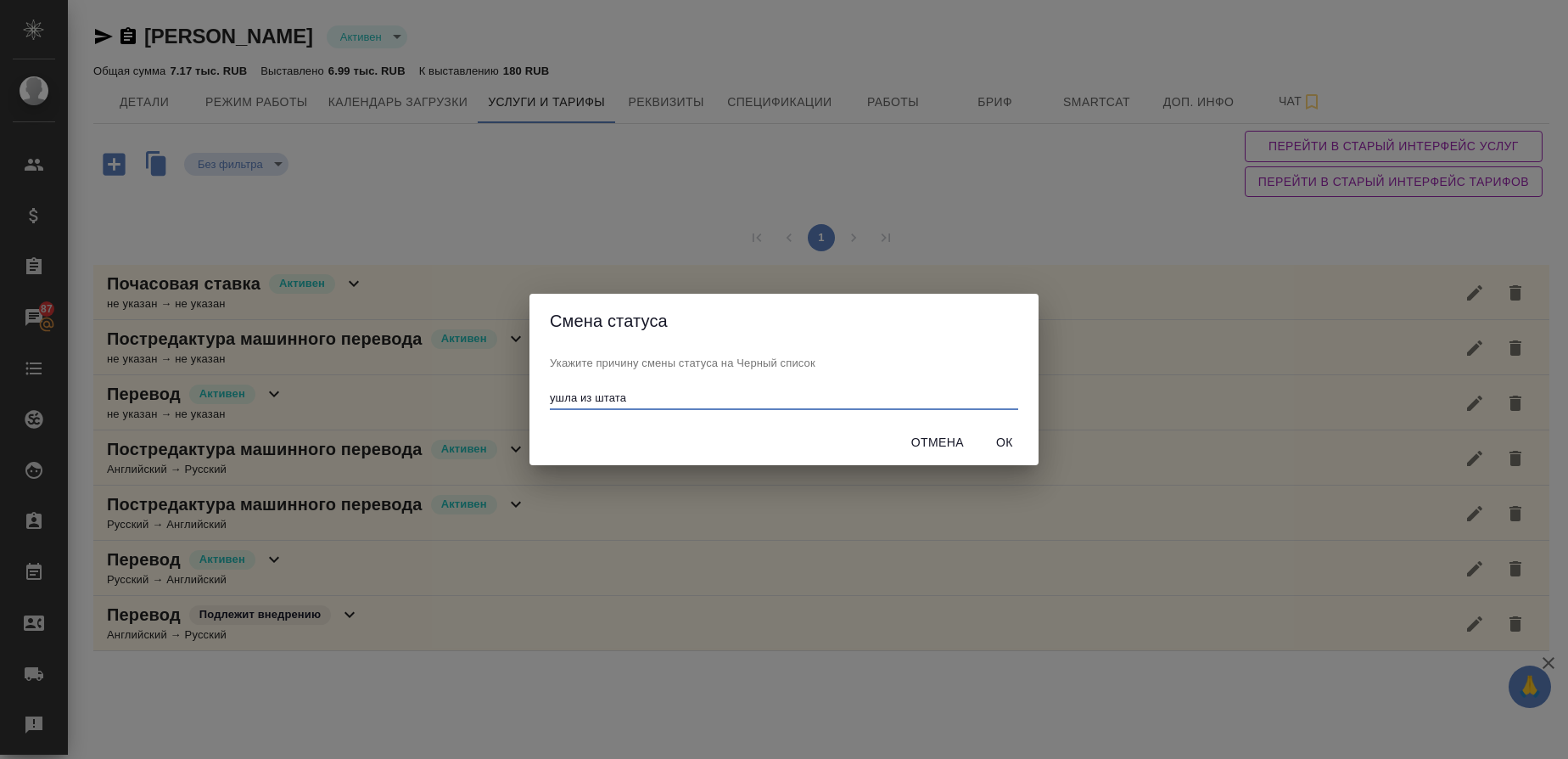
type input "ушла из штата"
click at [1022, 452] on span "Ок" at bounding box center [1005, 443] width 41 height 21
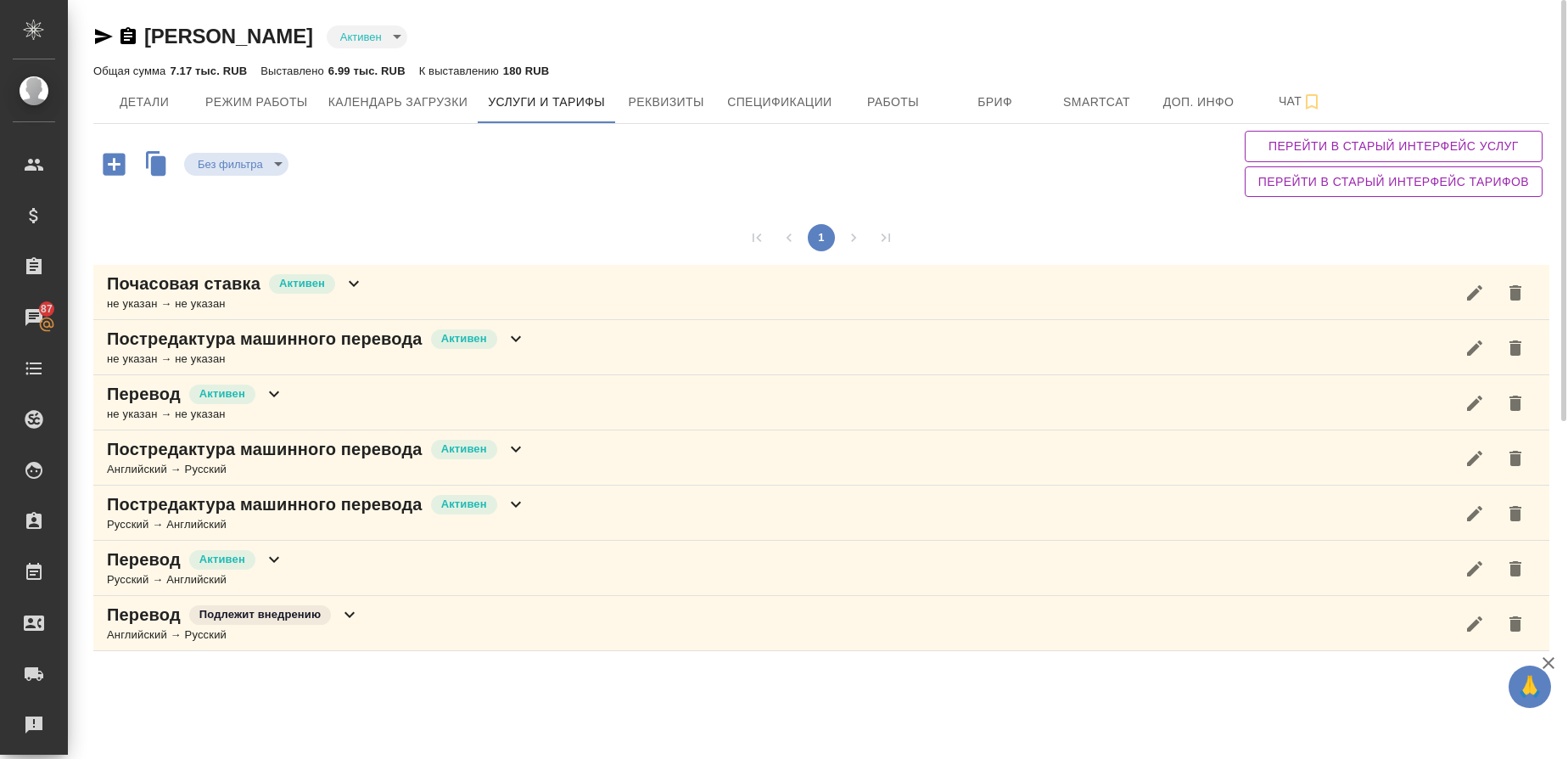
type input "blackList"
click at [163, 113] on button "Детали" at bounding box center [144, 102] width 102 height 42
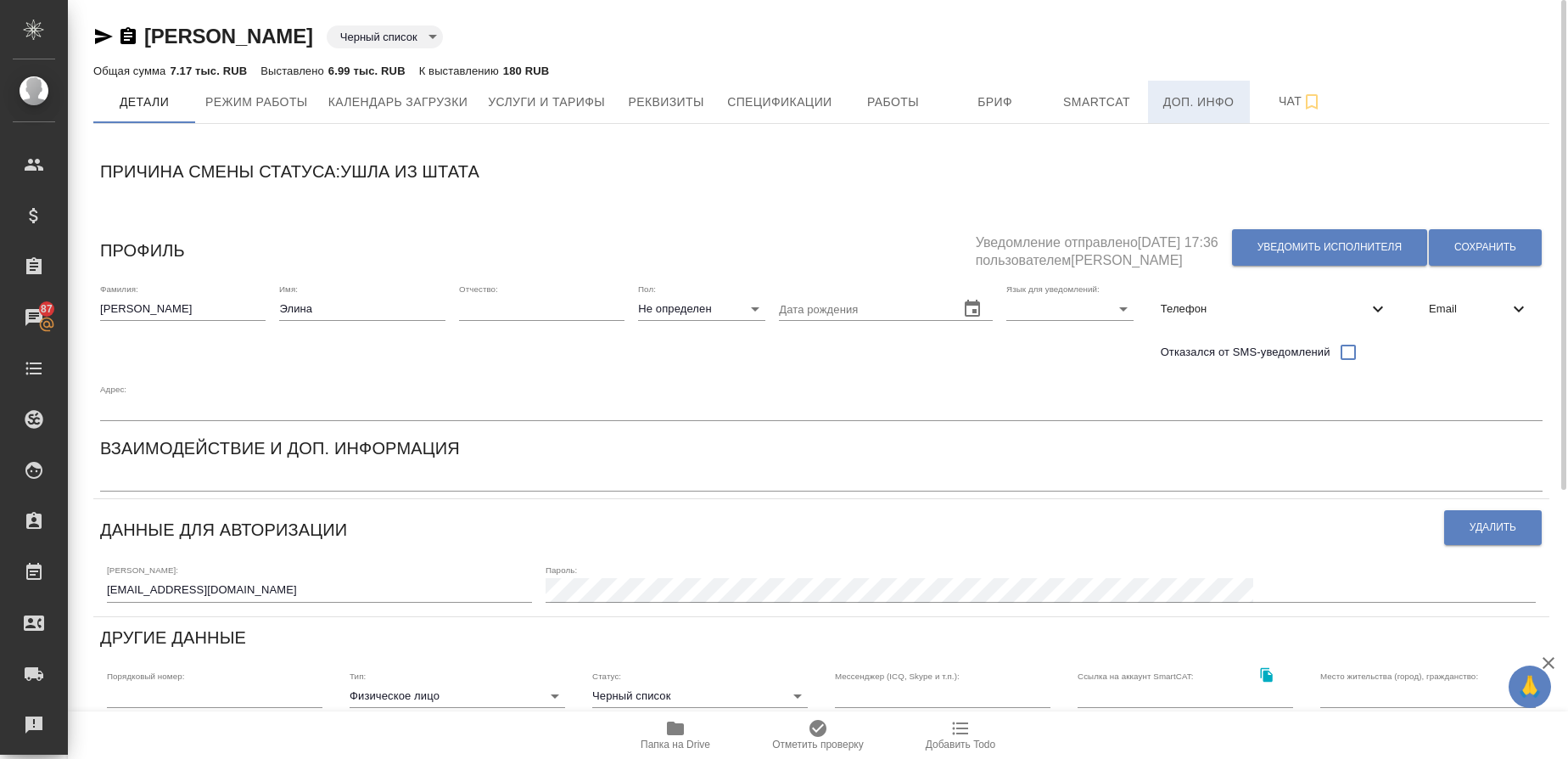
click at [1224, 102] on span "Доп. инфо" at bounding box center [1198, 103] width 81 height 21
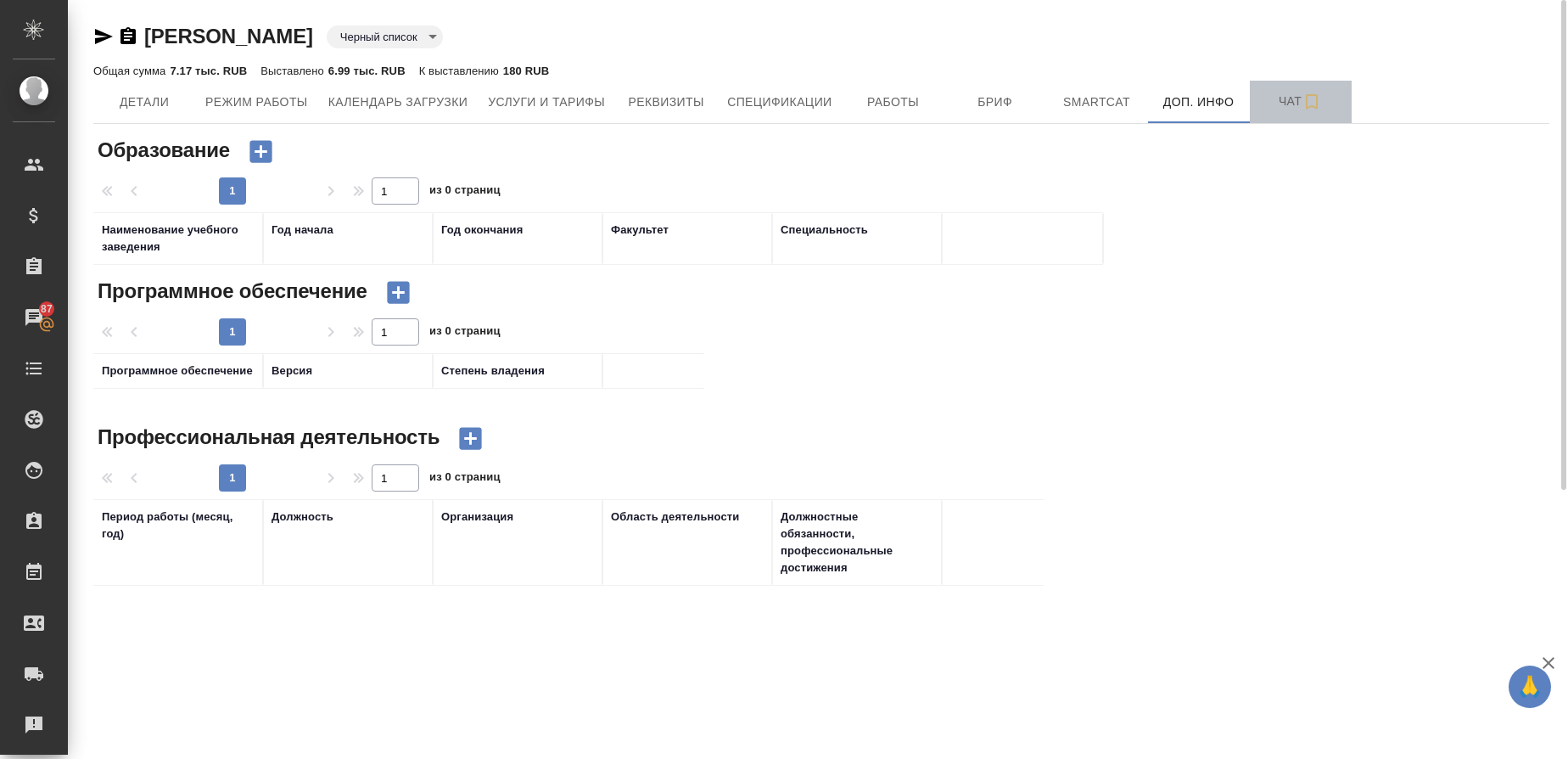
click at [1294, 103] on span "Чат" at bounding box center [1301, 102] width 81 height 21
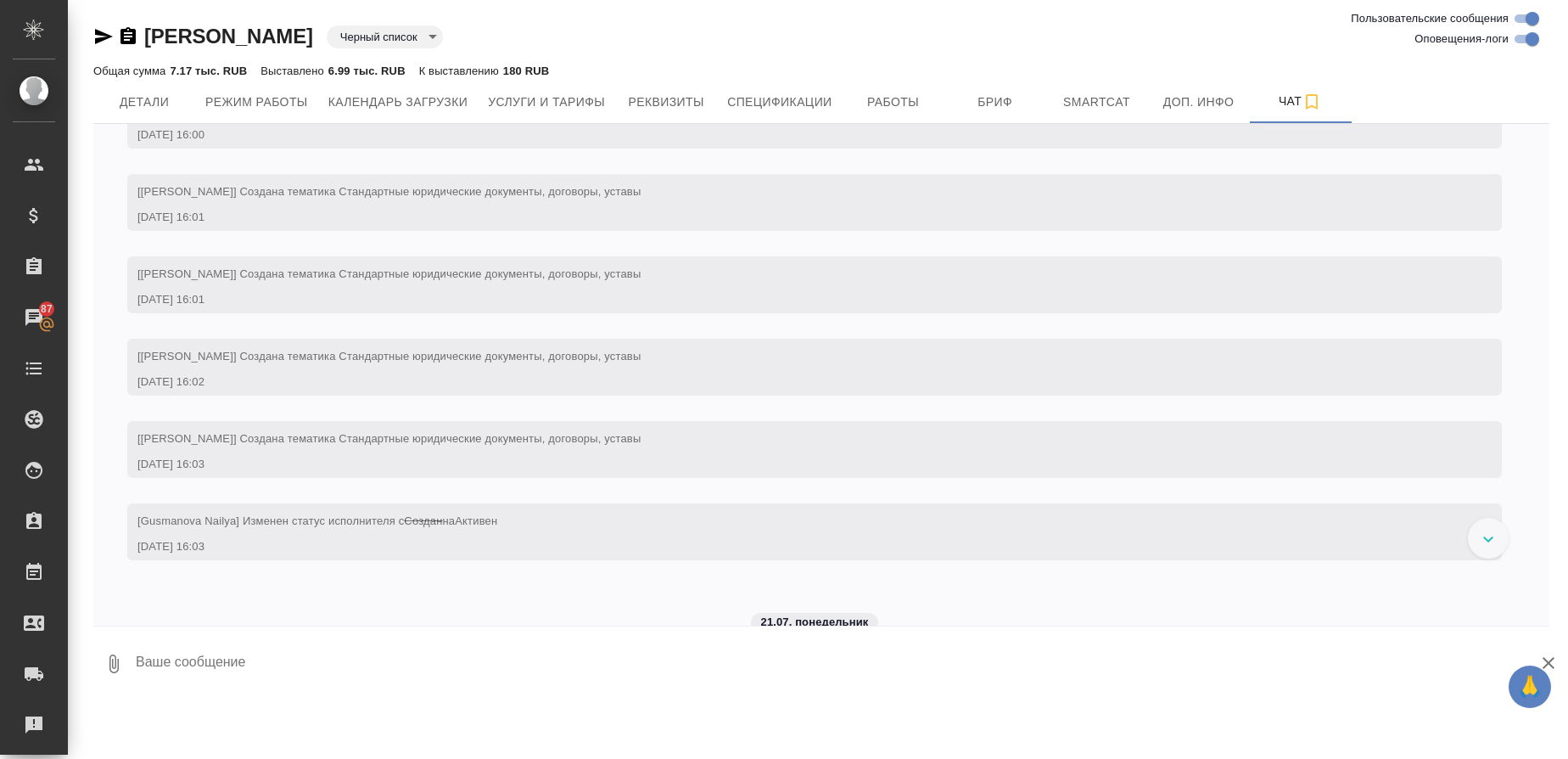
scroll to position [891, 0]
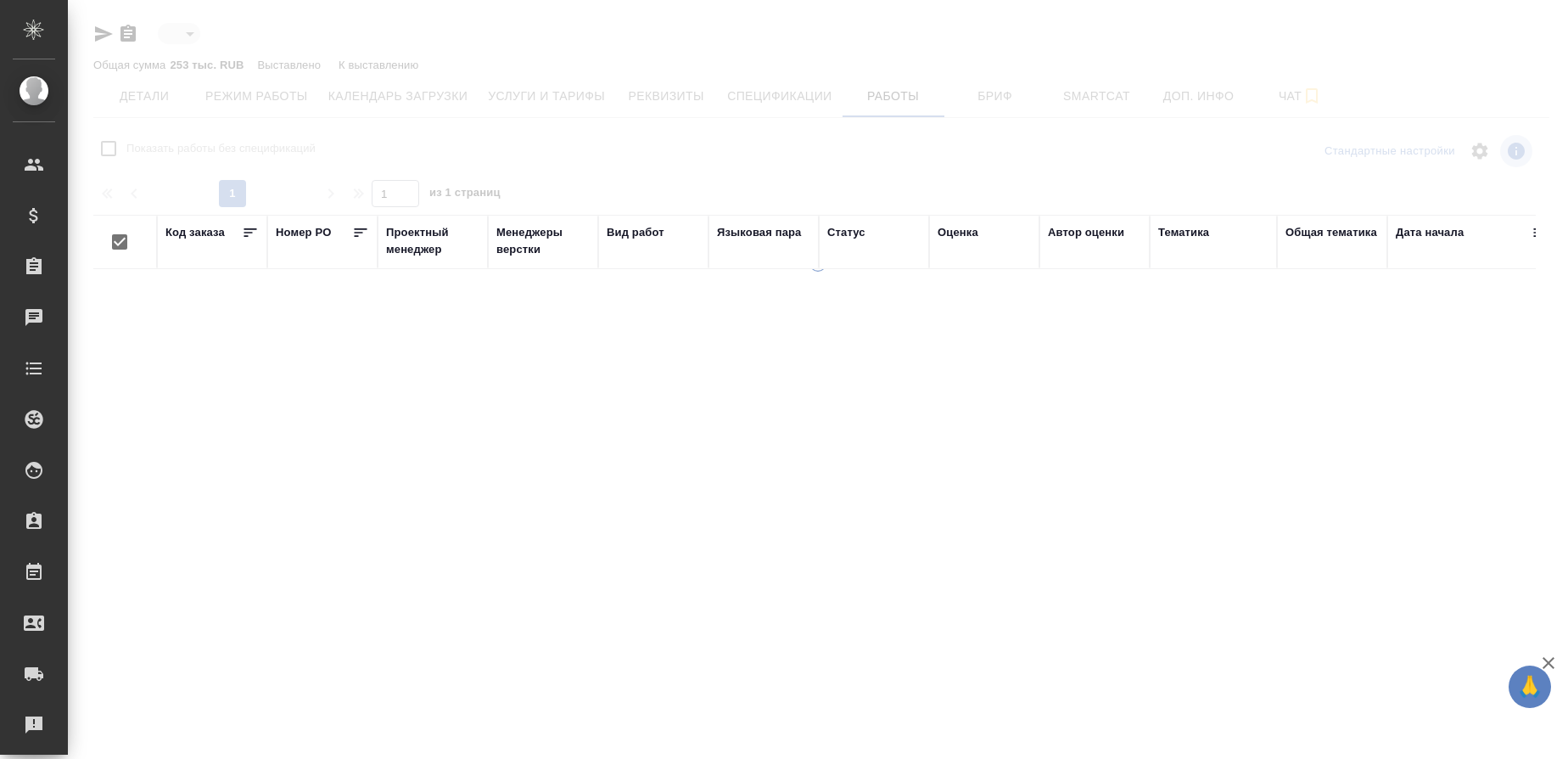
type input "active"
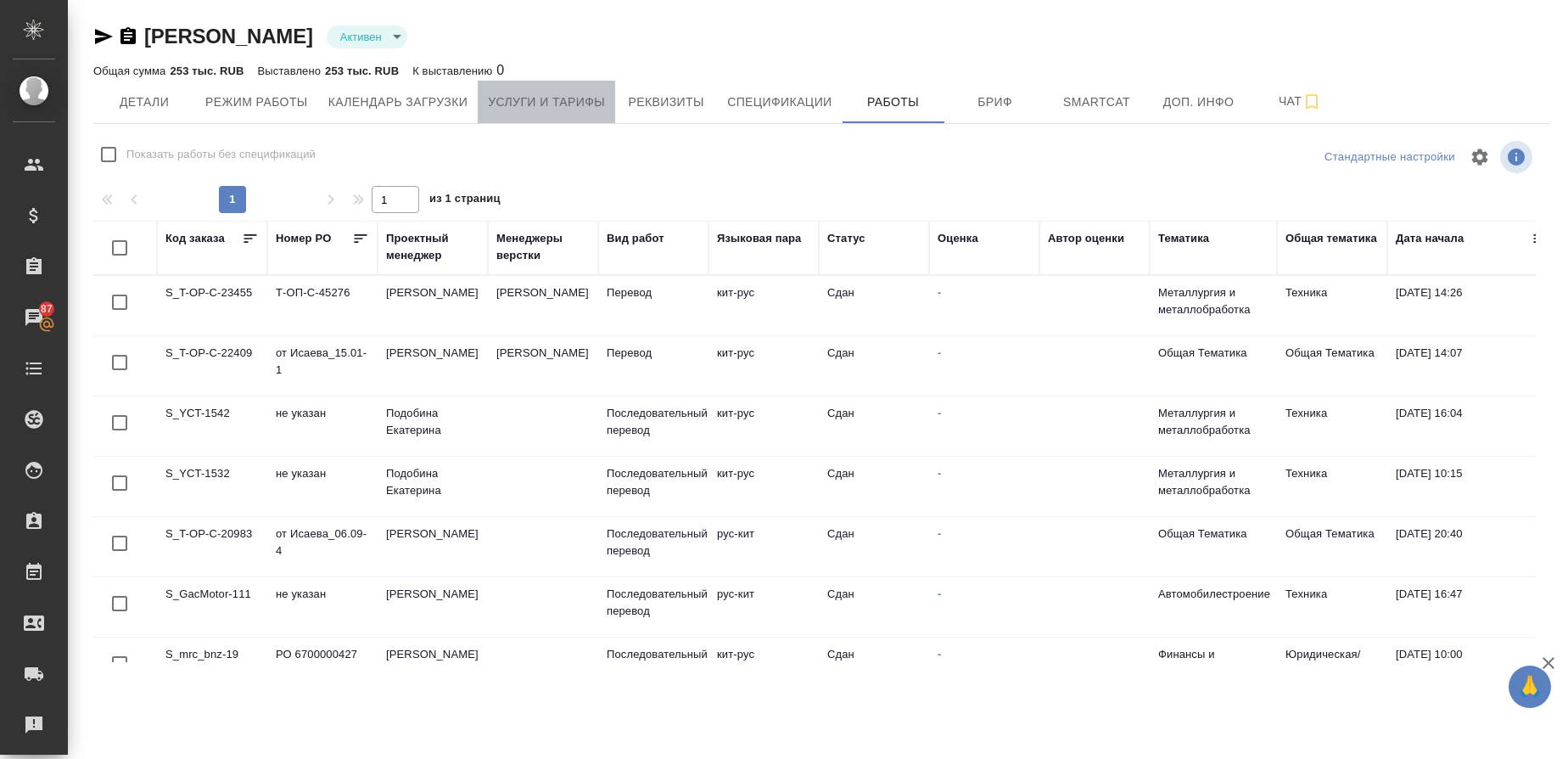
click at [560, 112] on span "Услуги и тарифы" at bounding box center [546, 103] width 117 height 21
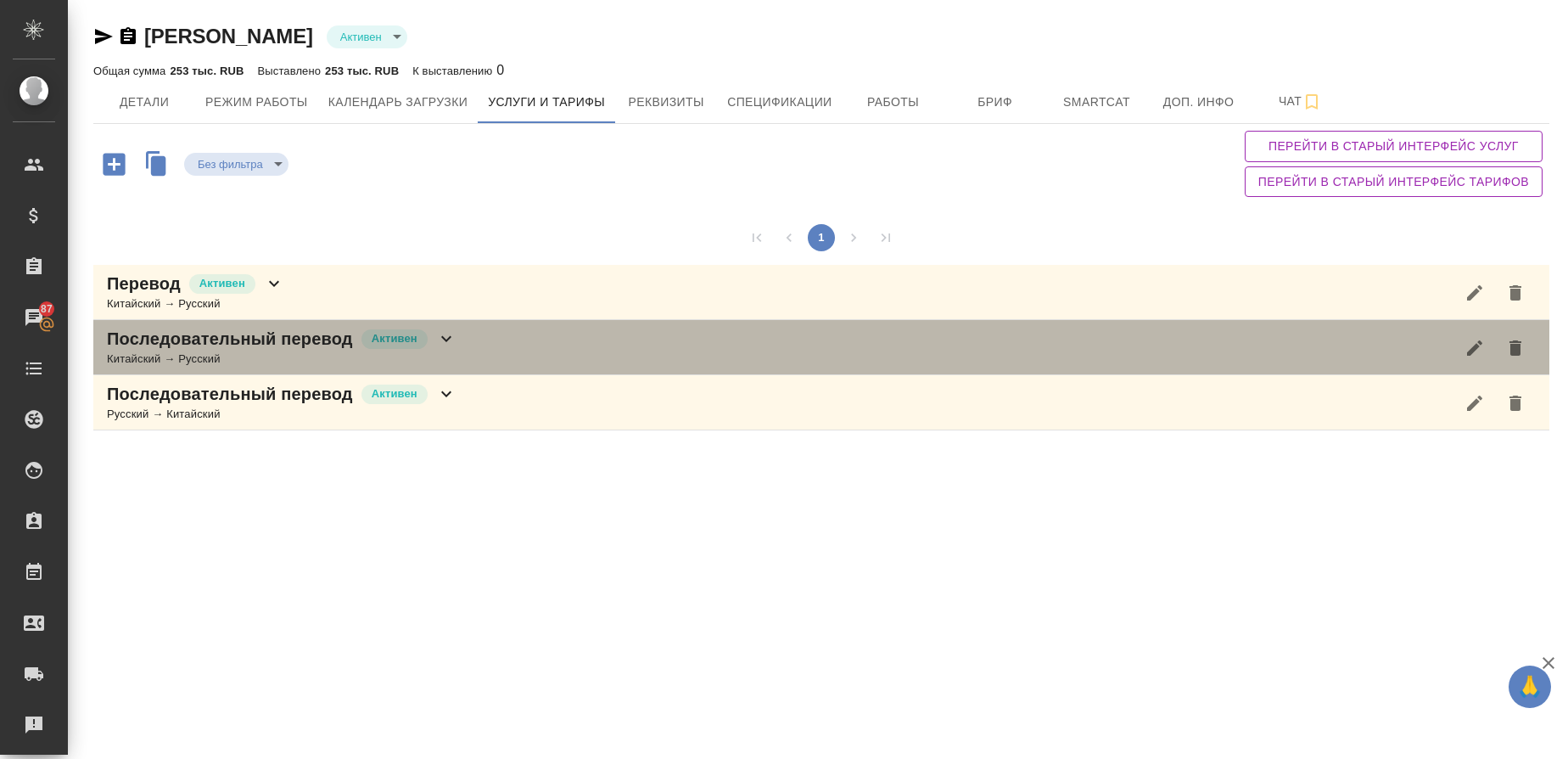
click at [173, 339] on p "Последовательный перевод" at bounding box center [230, 338] width 246 height 24
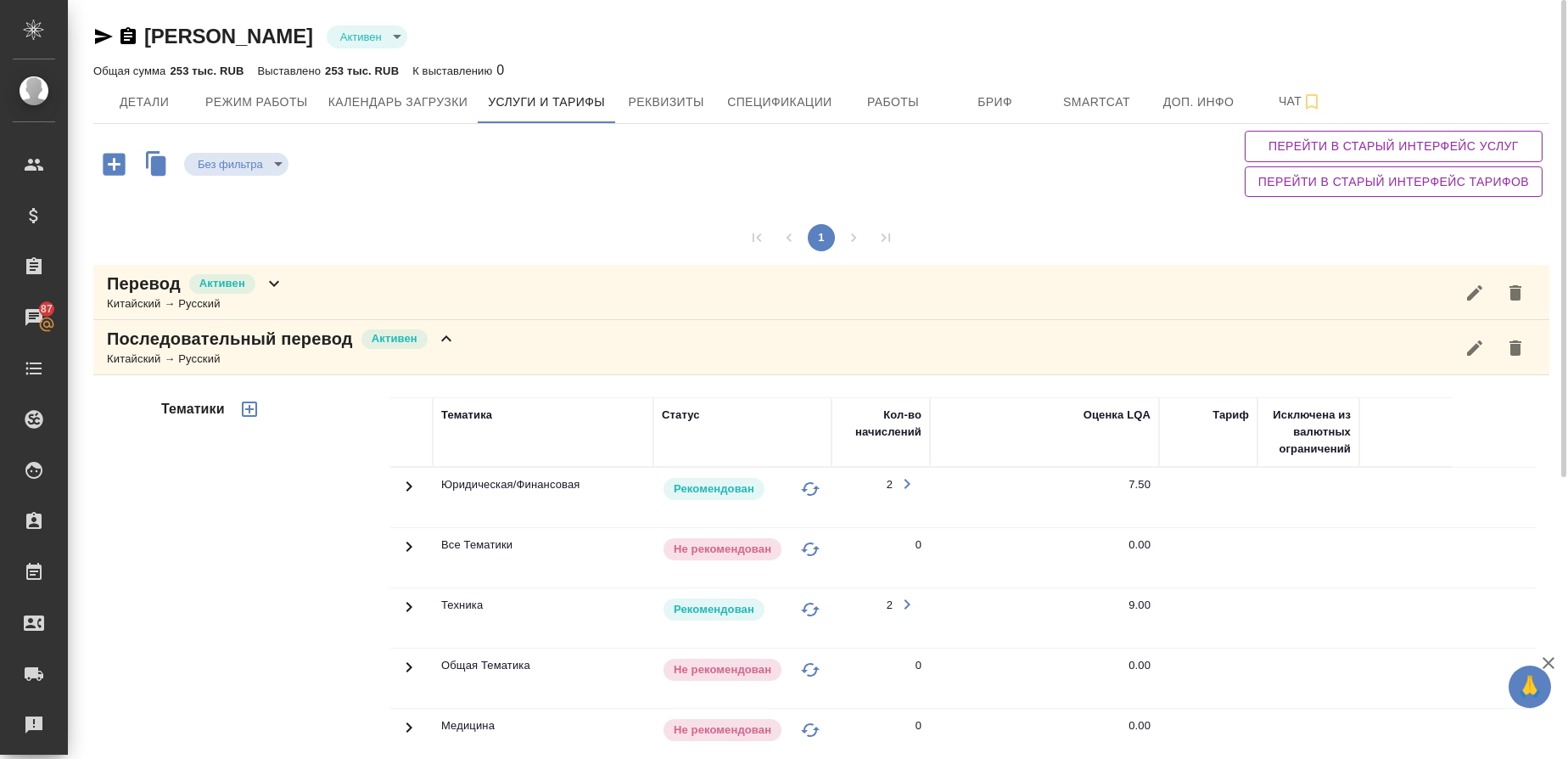
click at [124, 352] on div "Китайский → Русский" at bounding box center [282, 359] width 350 height 17
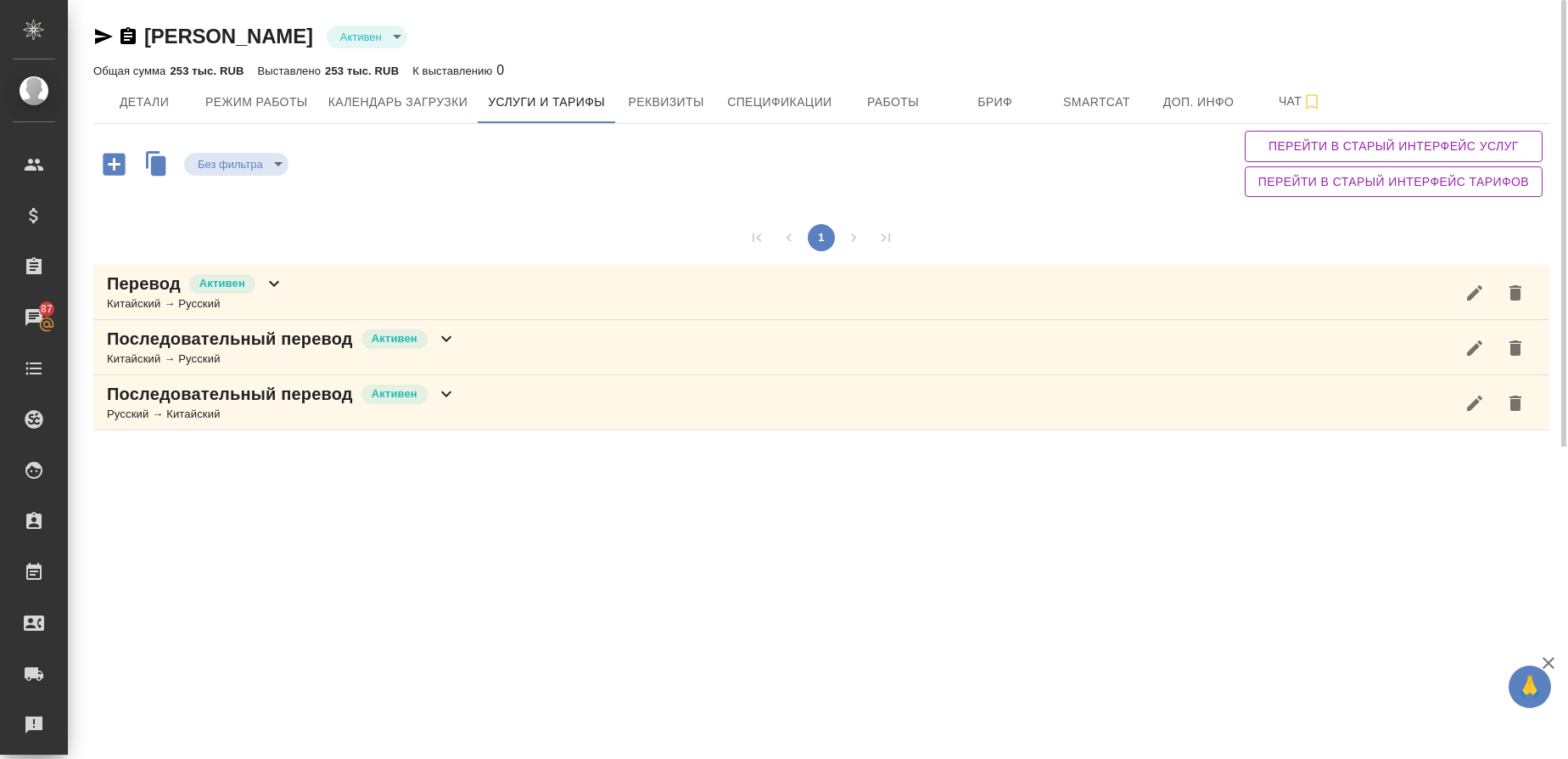
click at [151, 399] on p "Последовательный перевод" at bounding box center [230, 394] width 246 height 24
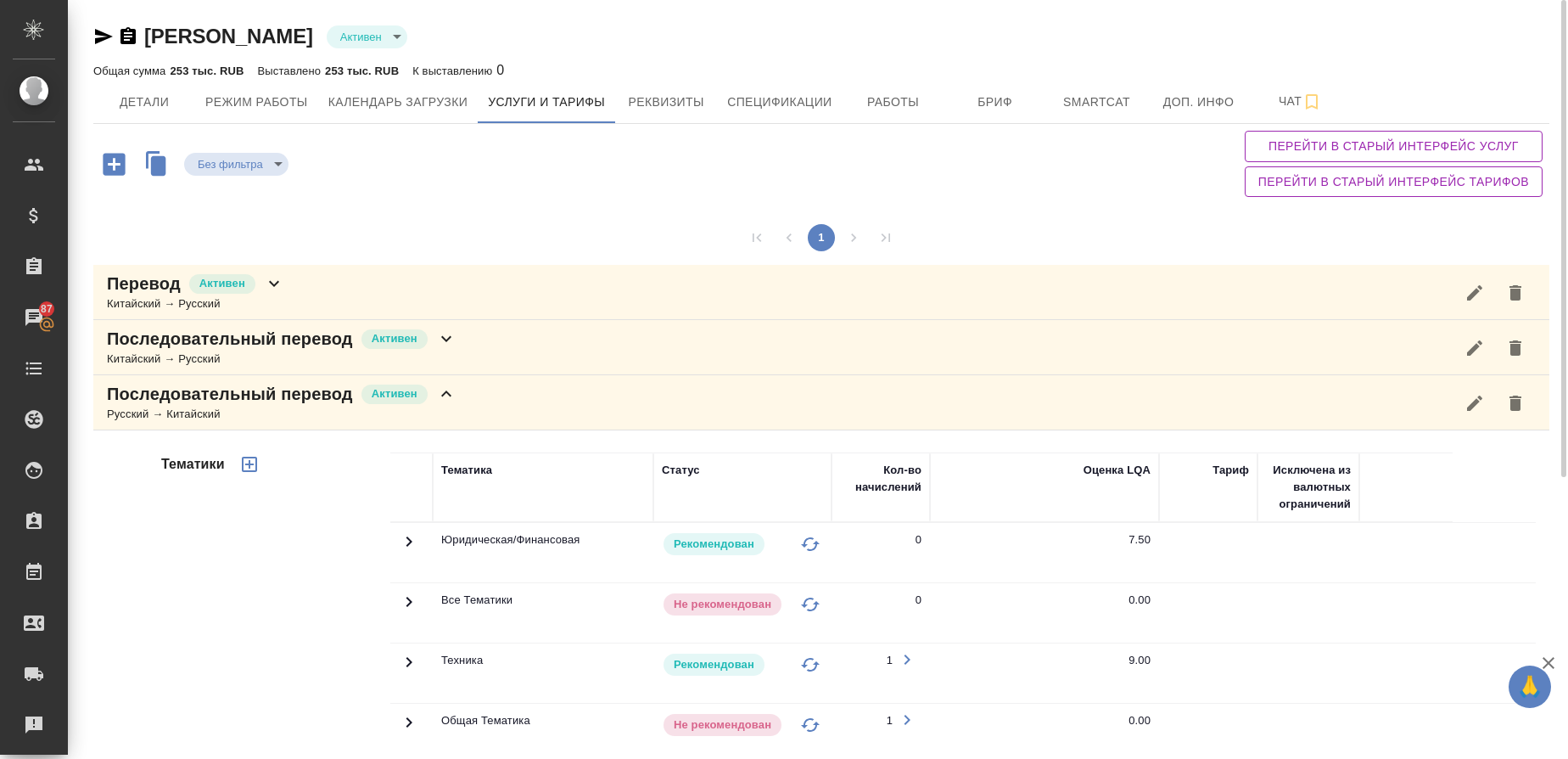
click at [224, 395] on p "Последовательный перевод" at bounding box center [230, 394] width 246 height 24
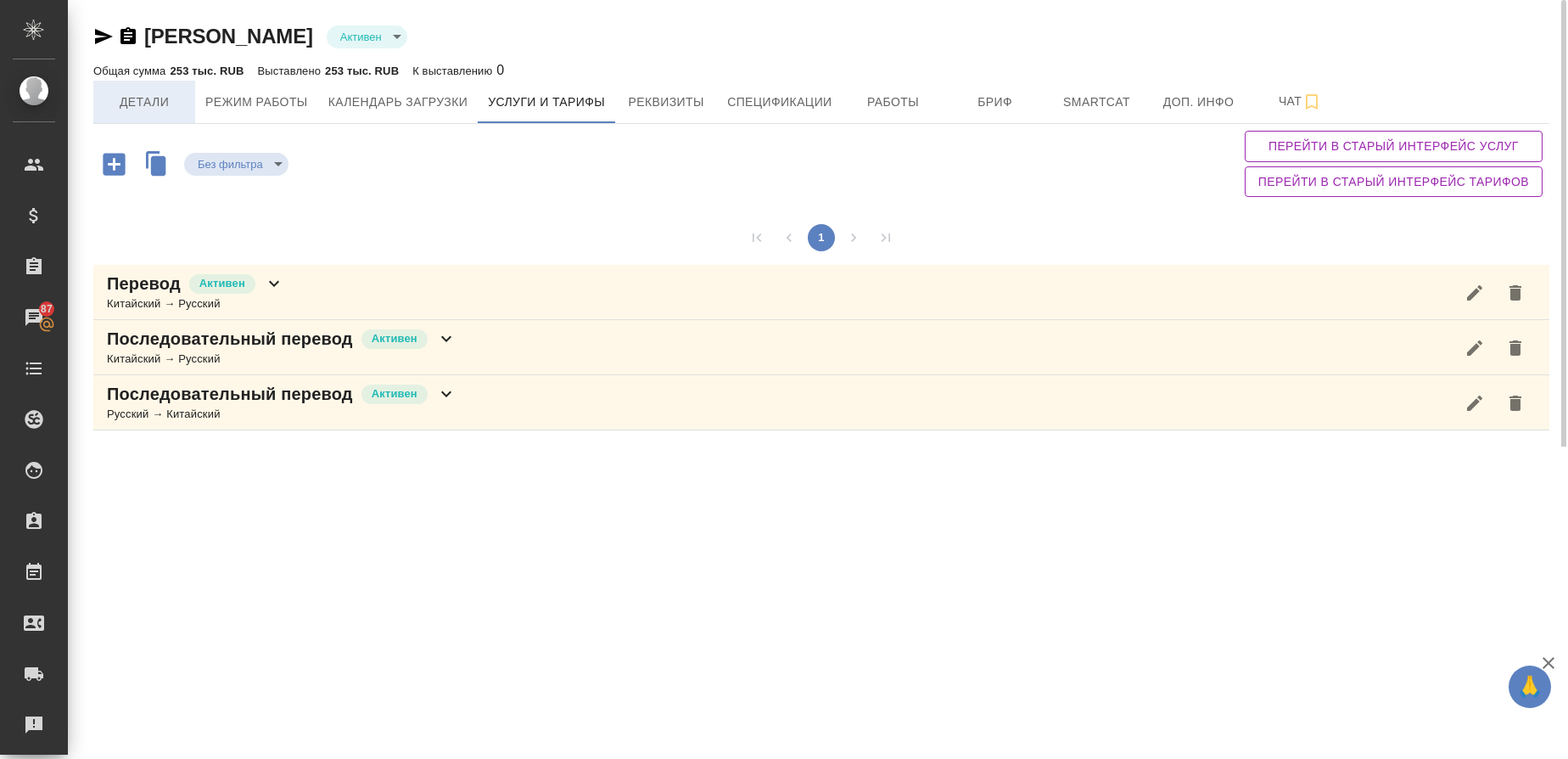
click at [138, 107] on span "Детали" at bounding box center [144, 103] width 81 height 21
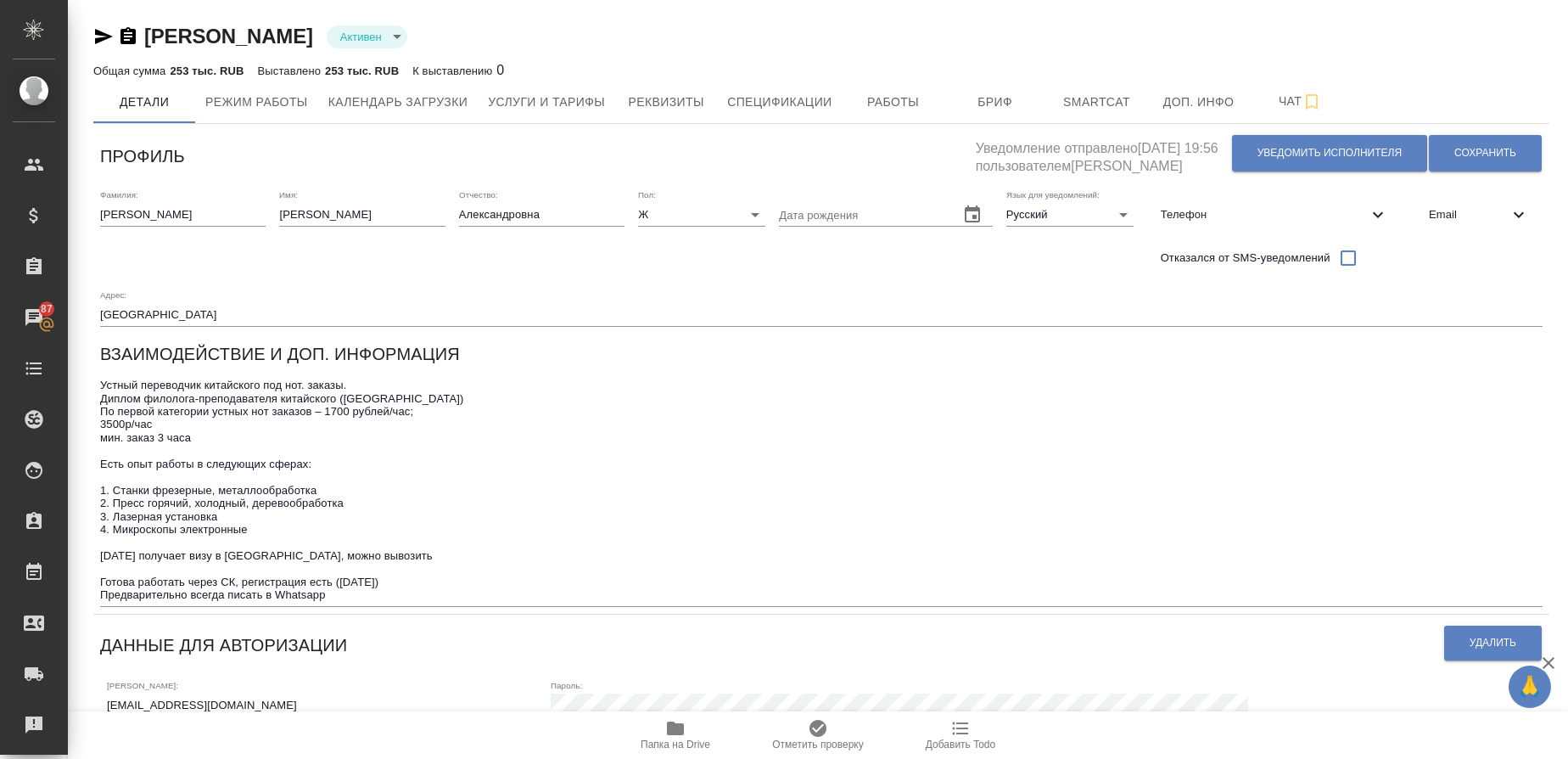
click at [384, 600] on textarea "Устный переводчик китайского под нот. заказы. Диплом филолога-преподавателя кит…" at bounding box center [822, 490] width 1443 height 222
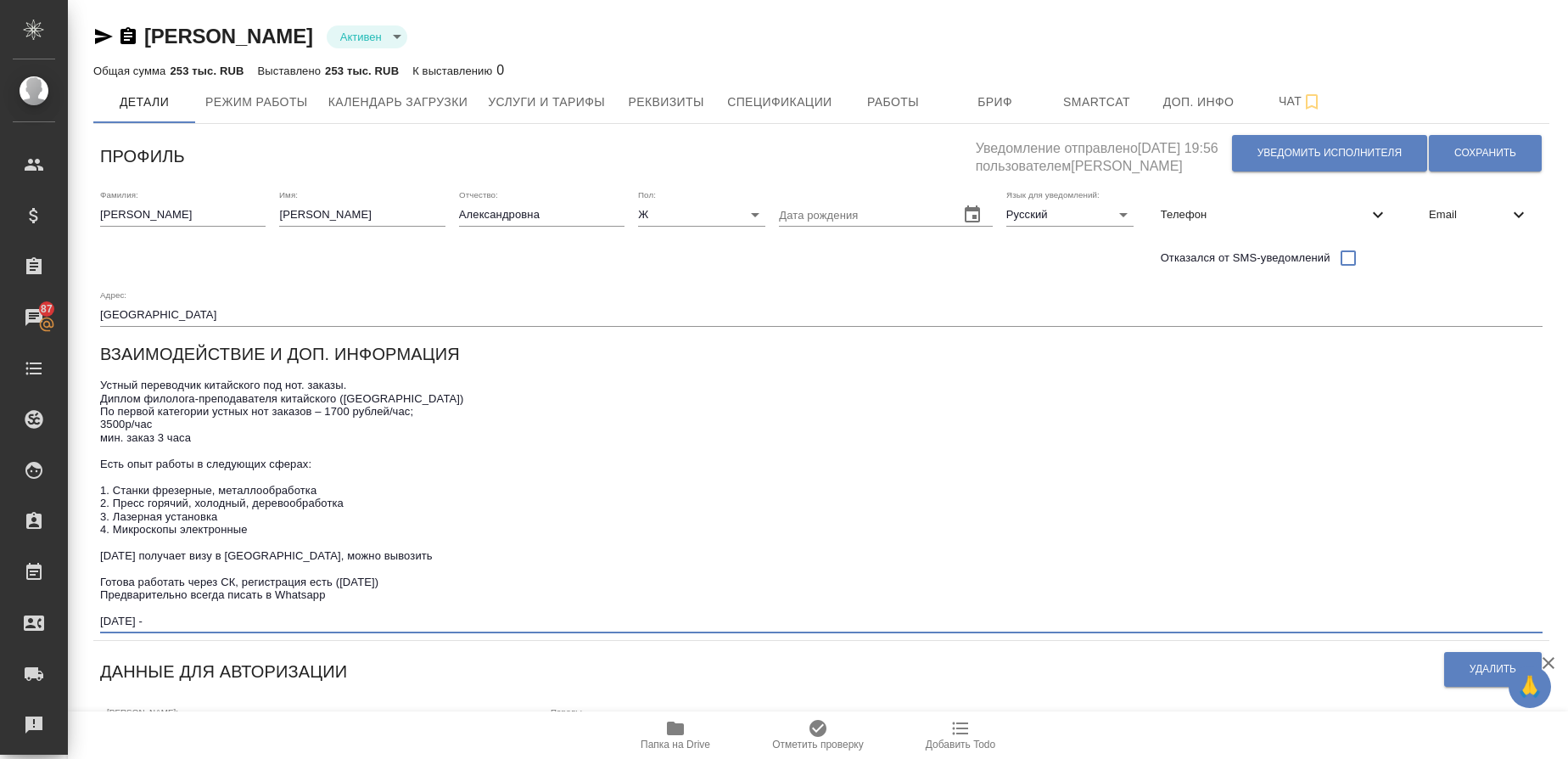
paste textarea "сейчас ставка 5000руб/час, минимальный заказ 3ч"
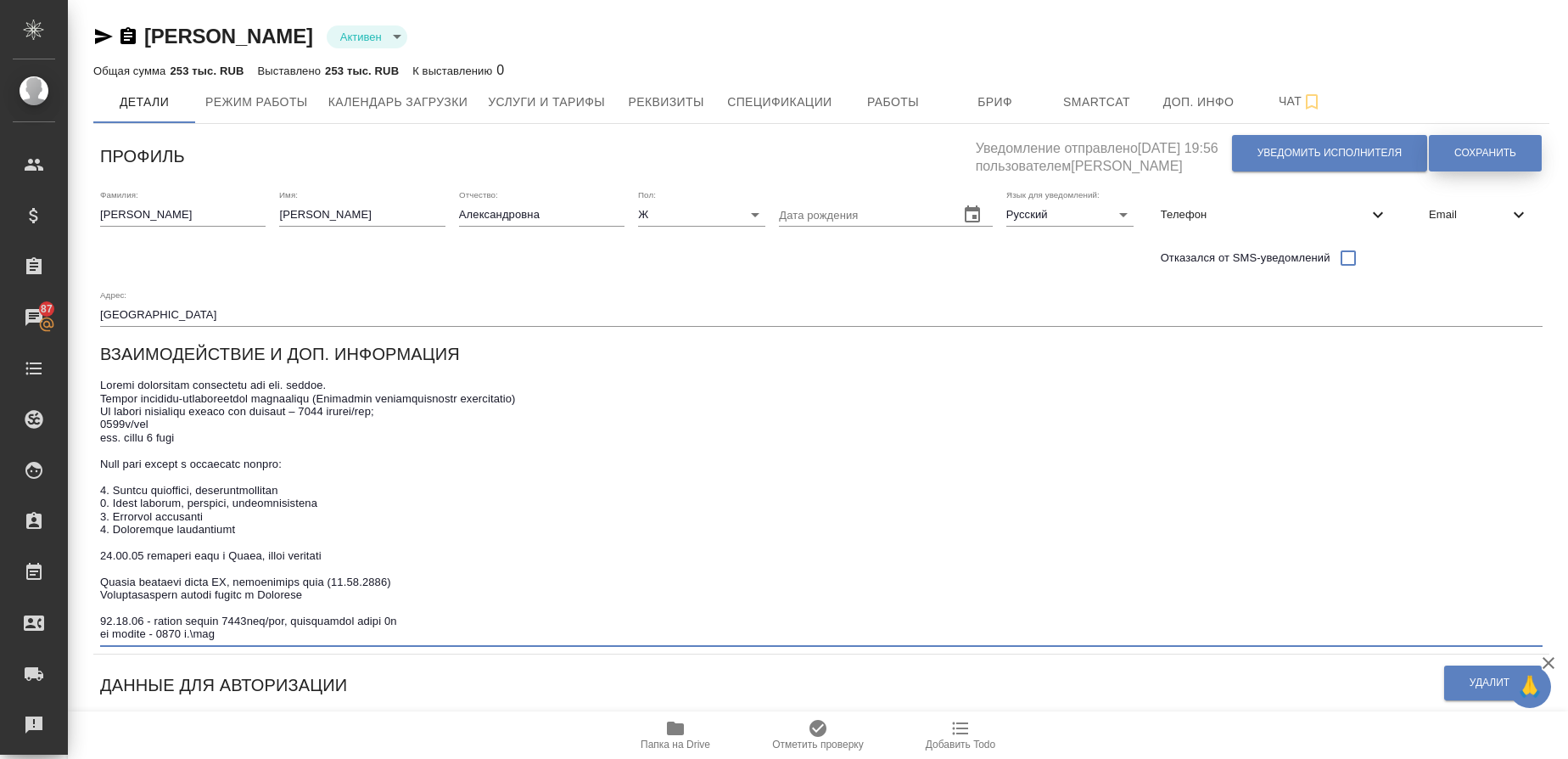
type textarea "Loremi dolorsitam consectetu adi eli. seddoe. Tempor incididu-utlaboreetdol mag…"
click at [1468, 147] on span "Сохранить" at bounding box center [1486, 152] width 62 height 14
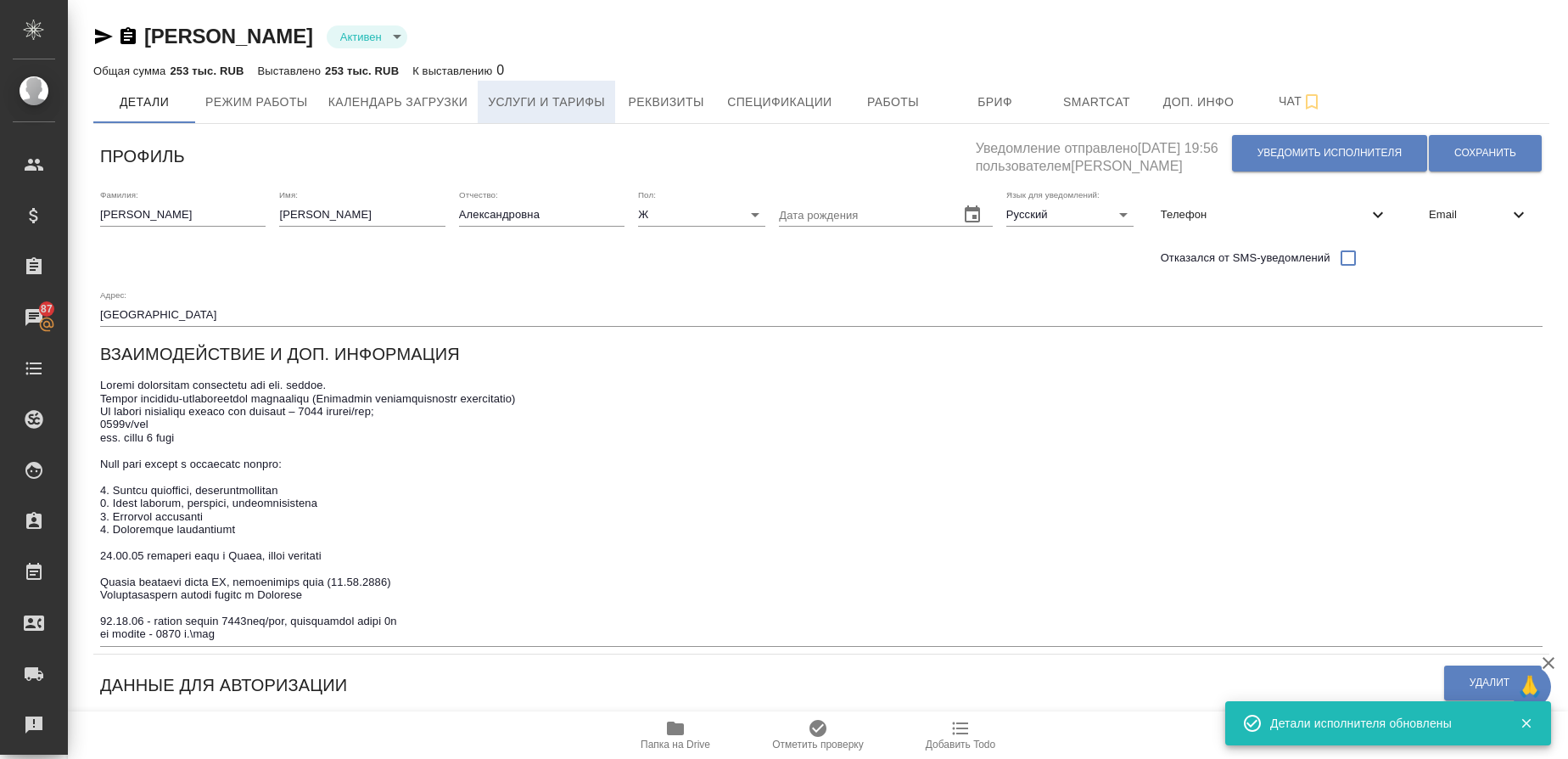
click at [546, 106] on span "Услуги и тарифы" at bounding box center [546, 103] width 117 height 21
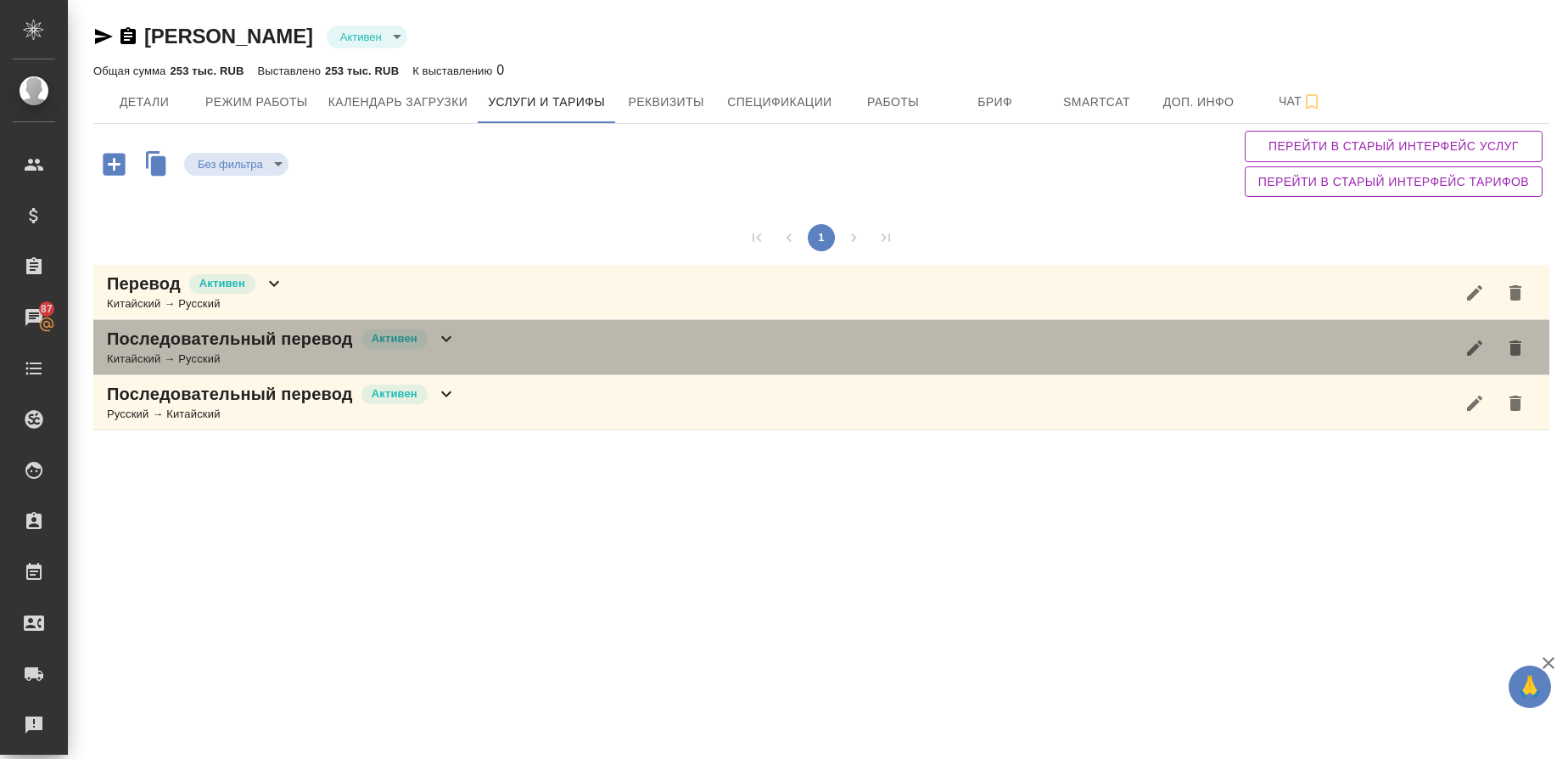
click at [149, 355] on div "Китайский → Русский" at bounding box center [282, 359] width 350 height 17
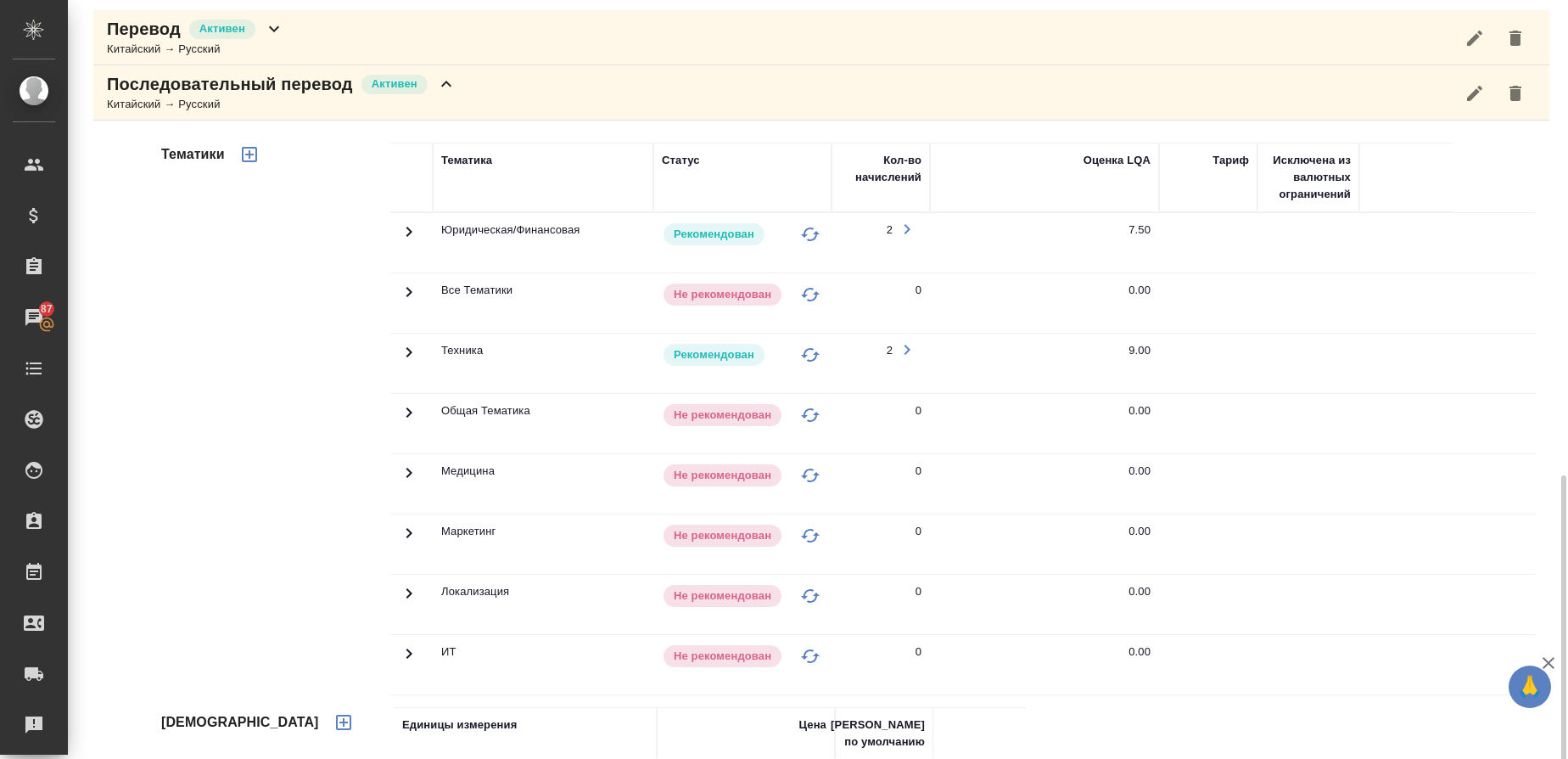
scroll to position [448, 0]
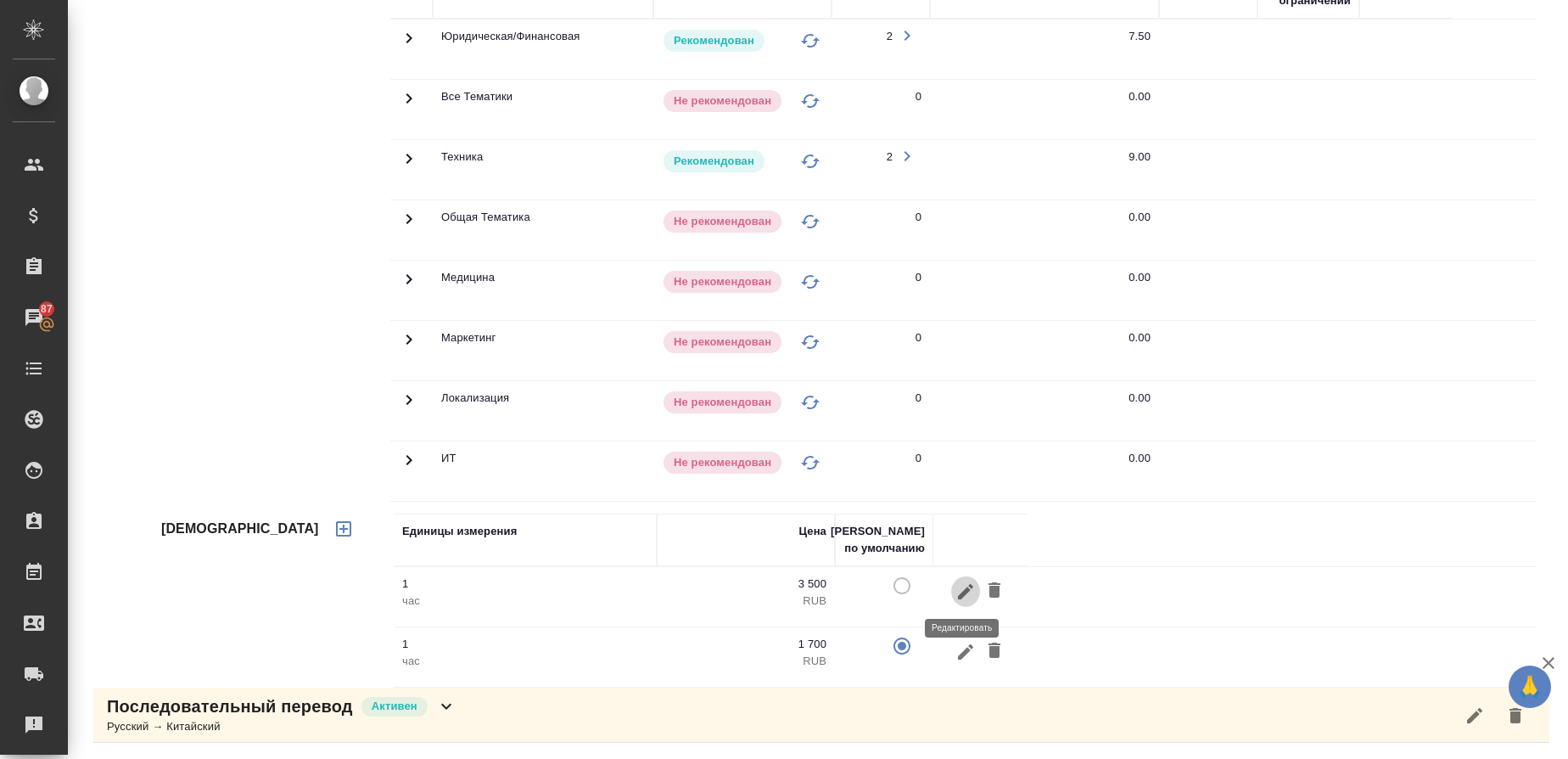
click at [964, 601] on icon "button" at bounding box center [966, 591] width 20 height 20
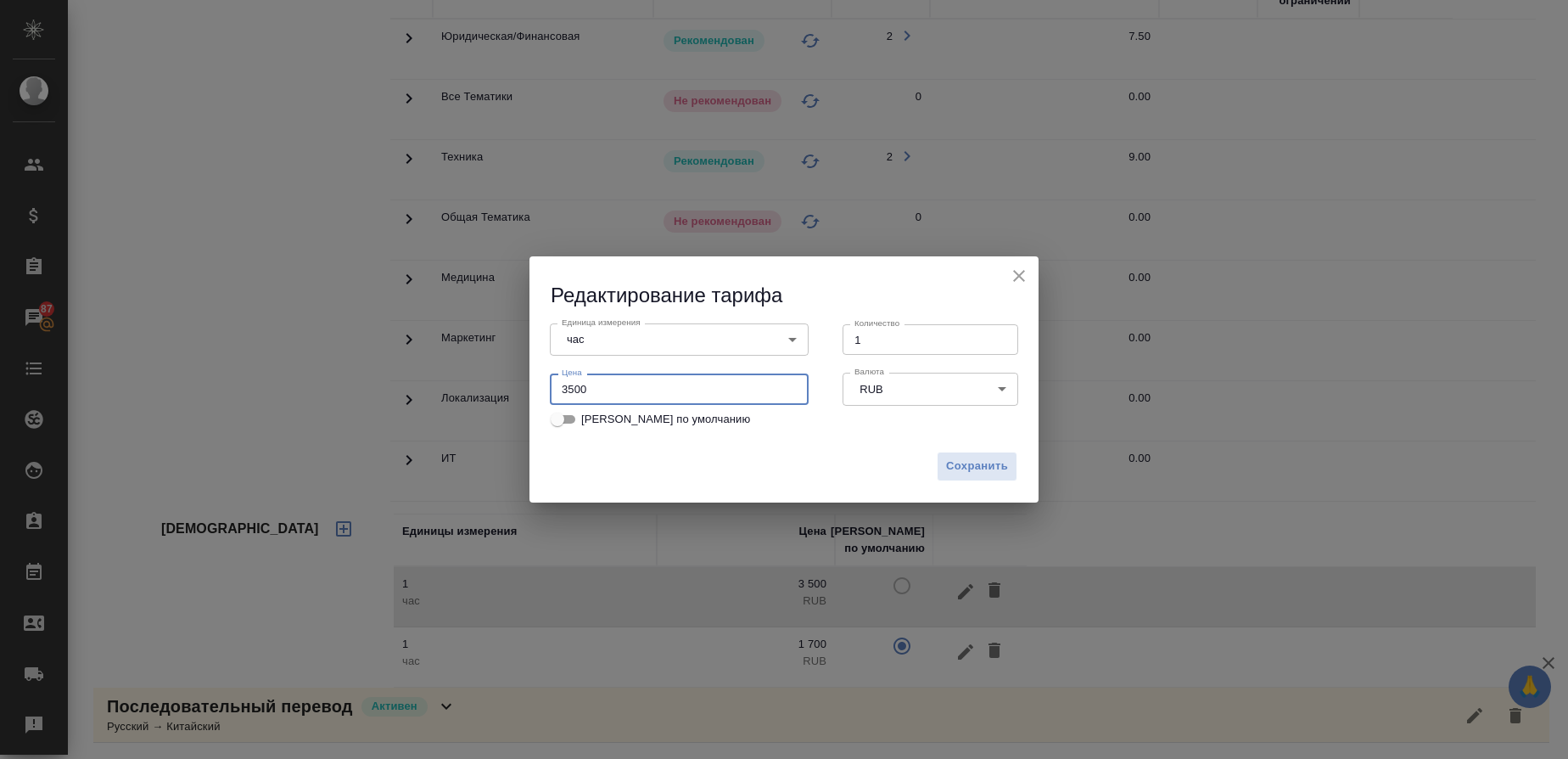
click at [575, 391] on input "3500" at bounding box center [679, 389] width 259 height 31
type input "5000"
click at [966, 460] on span "Сохранить" at bounding box center [977, 467] width 62 height 19
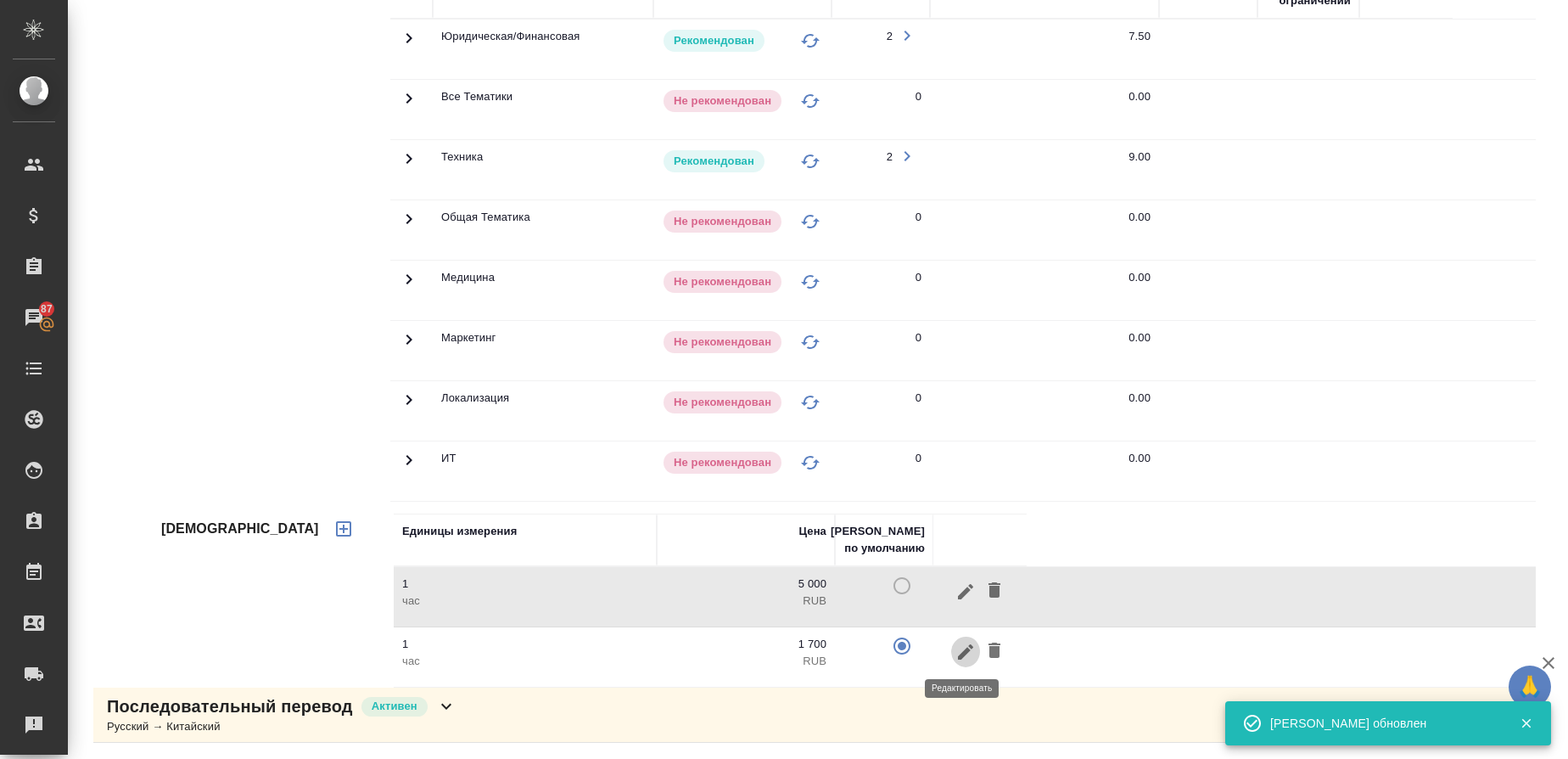
click at [967, 652] on icon "button" at bounding box center [966, 652] width 20 height 20
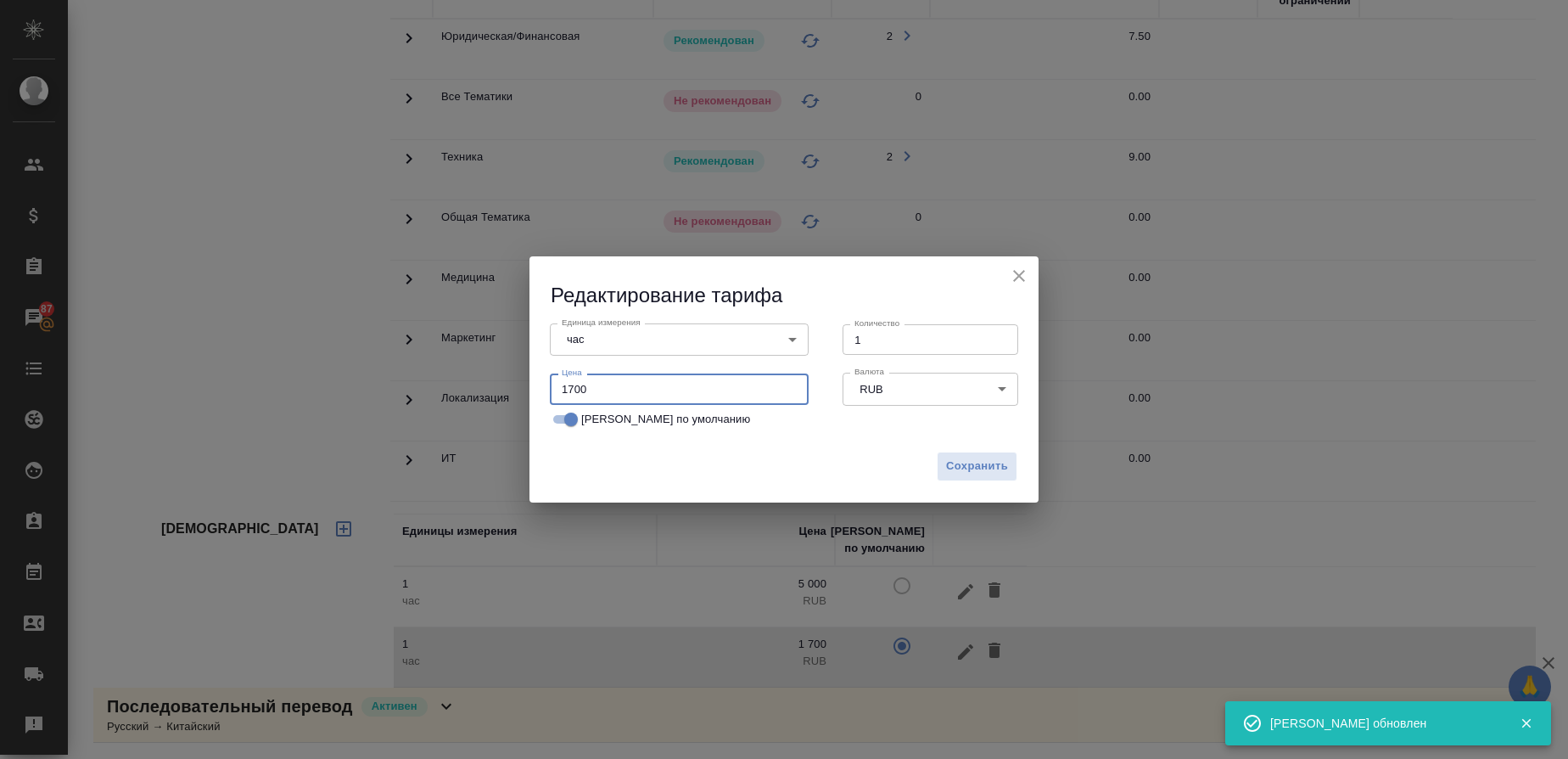
drag, startPoint x: 595, startPoint y: 390, endPoint x: 522, endPoint y: 388, distance: 73.0
click at [522, 388] on div "Редактирование тарифа Единица измерения час 5a8b1489cc6b4906c91bfd93 Единица из…" at bounding box center [784, 380] width 1568 height 759
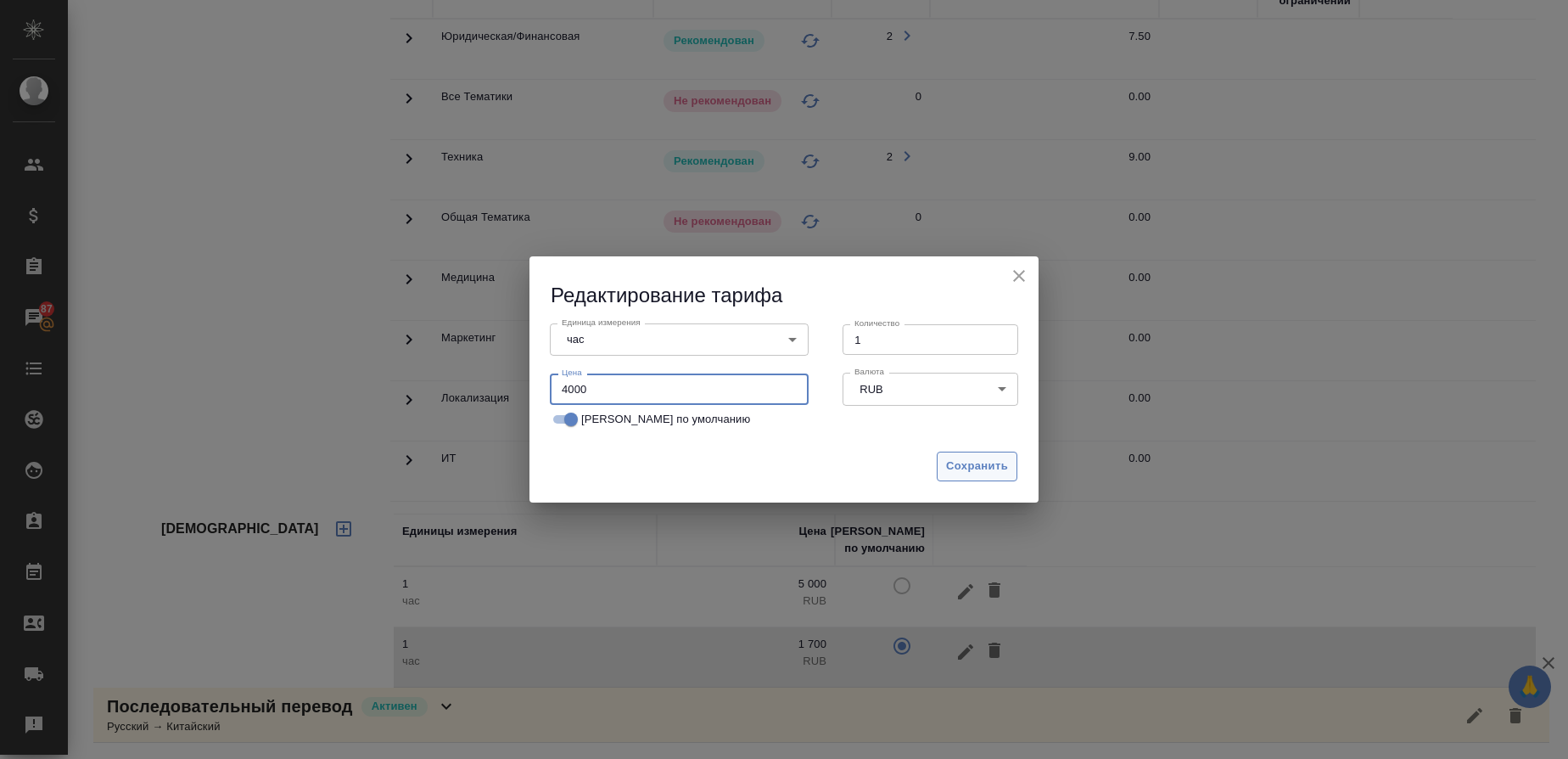
type input "4000"
click at [960, 462] on span "Сохранить" at bounding box center [977, 467] width 62 height 19
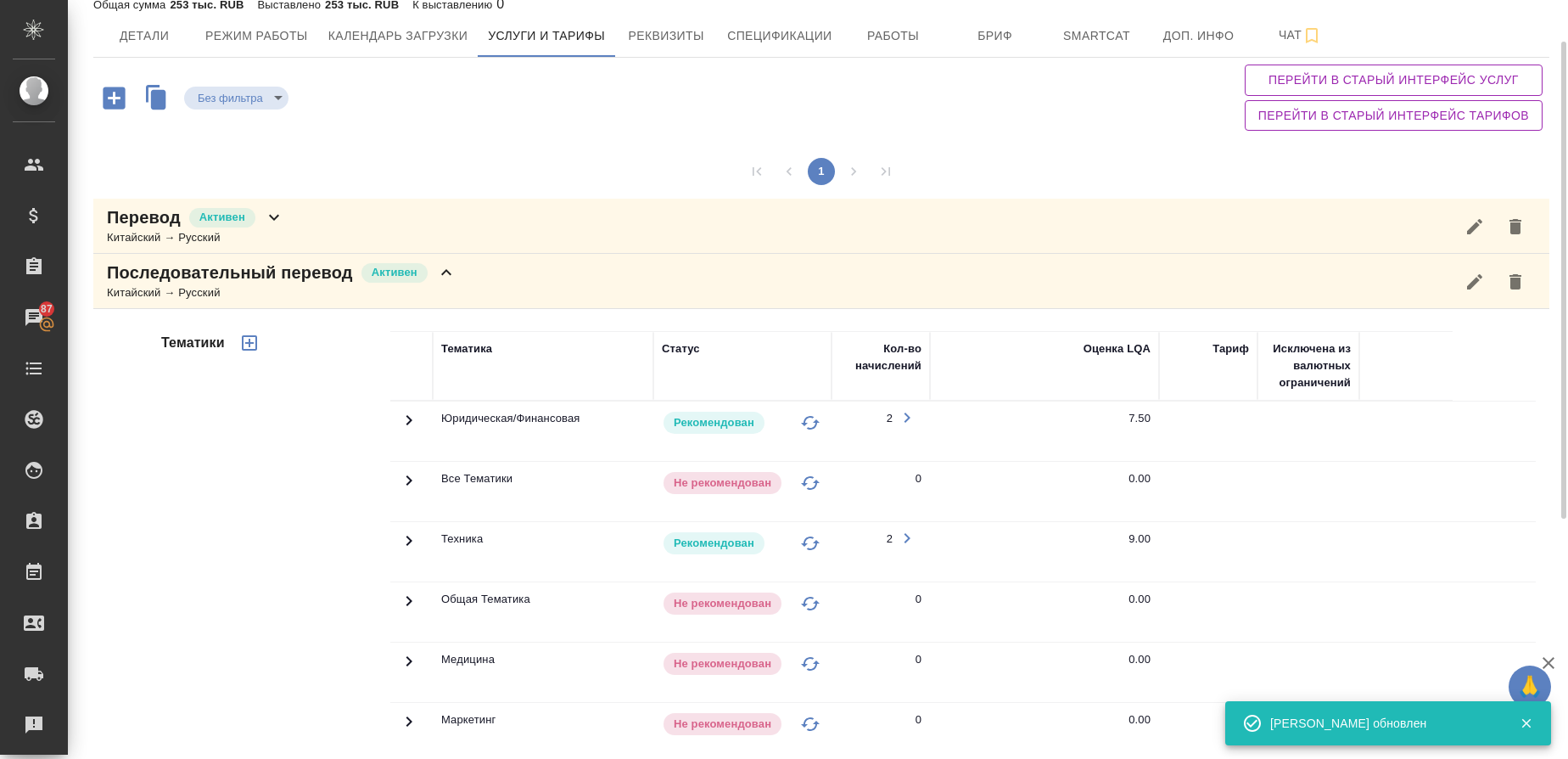
scroll to position [0, 0]
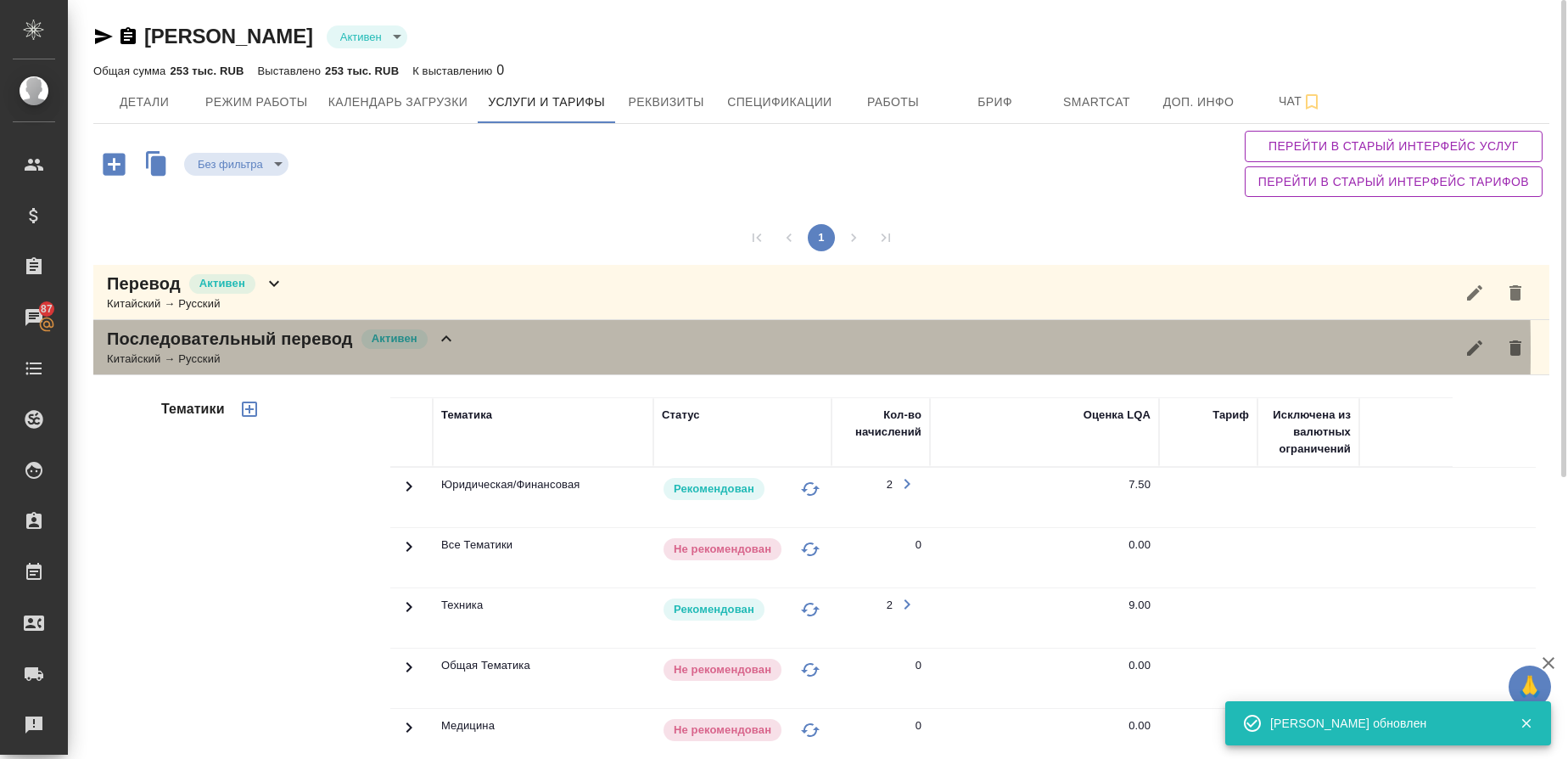
click at [172, 350] on p "Последовательный перевод" at bounding box center [230, 338] width 246 height 24
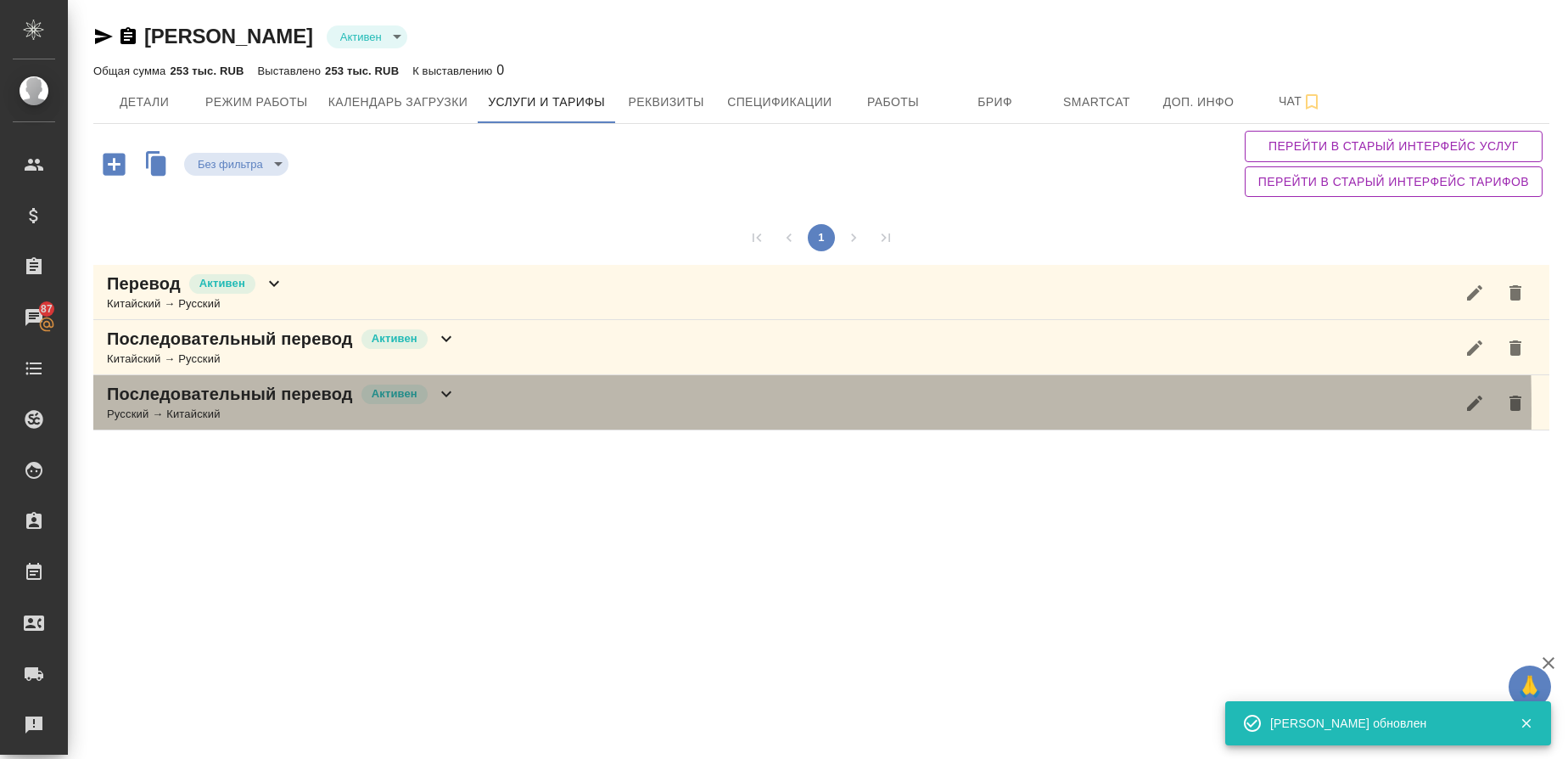
click at [159, 411] on div "Русский → Китайский" at bounding box center [282, 415] width 350 height 17
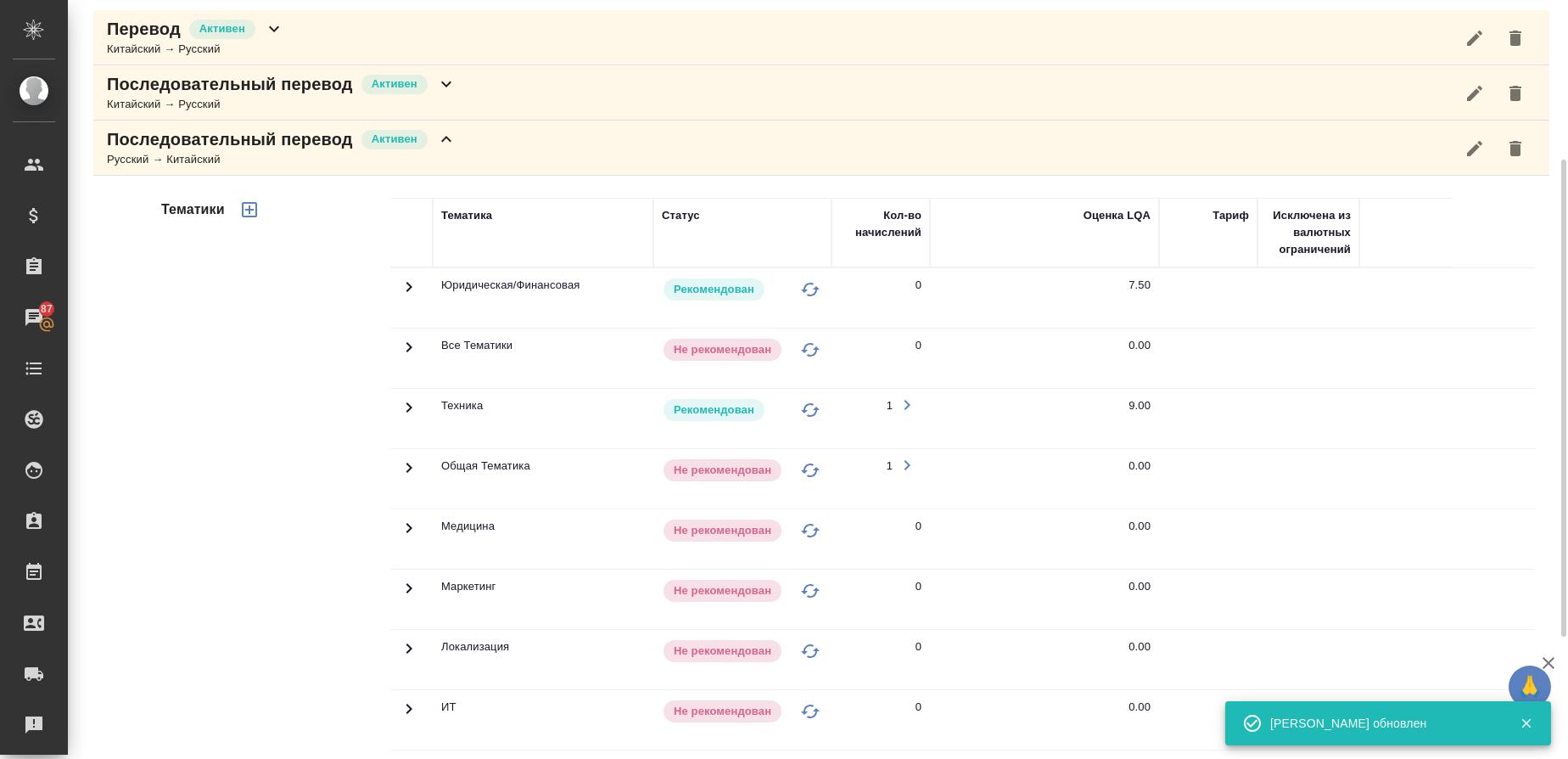
scroll to position [448, 0]
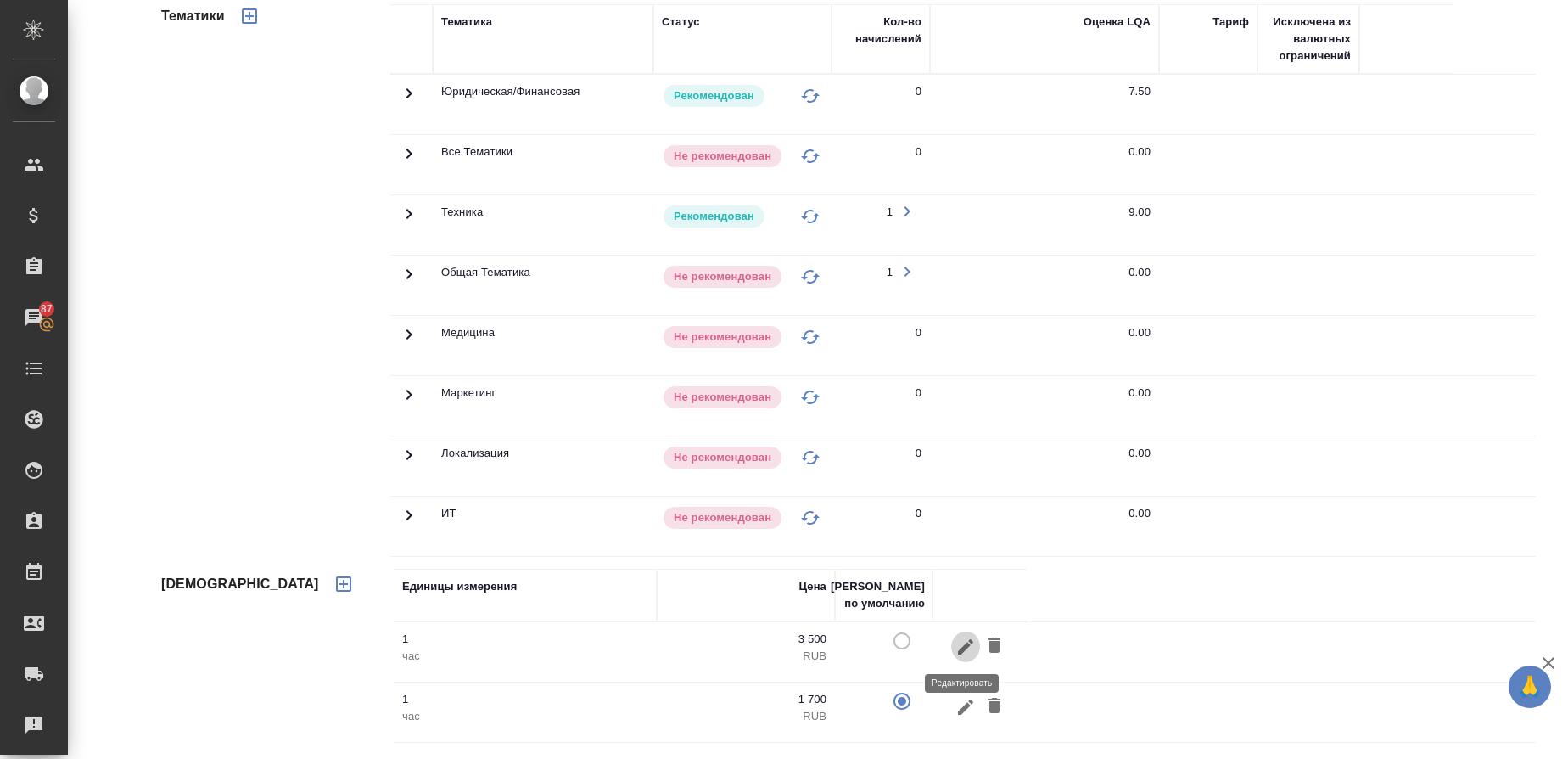
click at [961, 659] on button "button" at bounding box center [966, 646] width 29 height 32
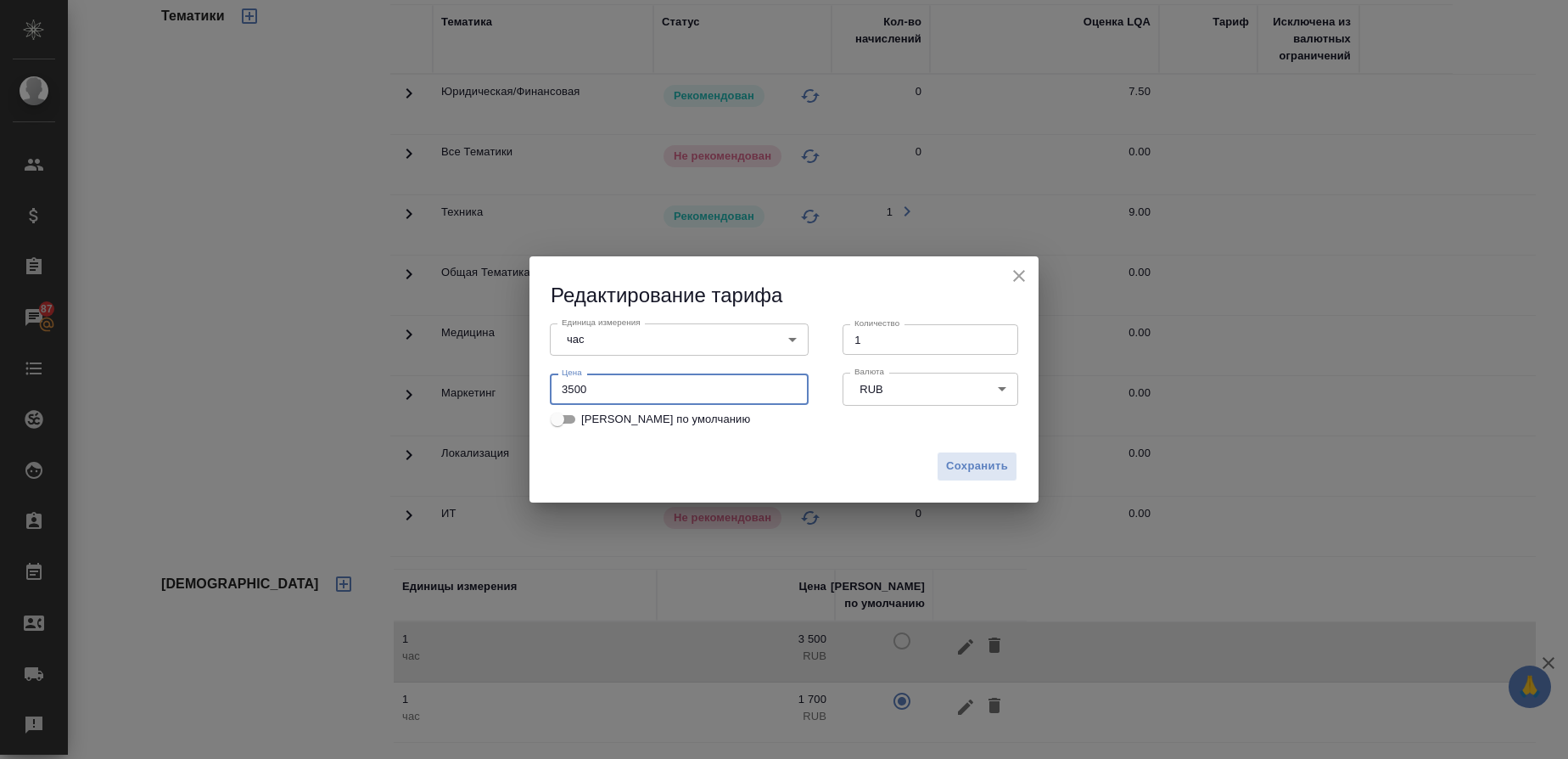
drag, startPoint x: 571, startPoint y: 388, endPoint x: 619, endPoint y: 582, distance: 199.8
click at [571, 392] on input "3500" at bounding box center [679, 389] width 259 height 31
type input "5000"
click at [1007, 467] on span "Сохранить" at bounding box center [977, 467] width 62 height 19
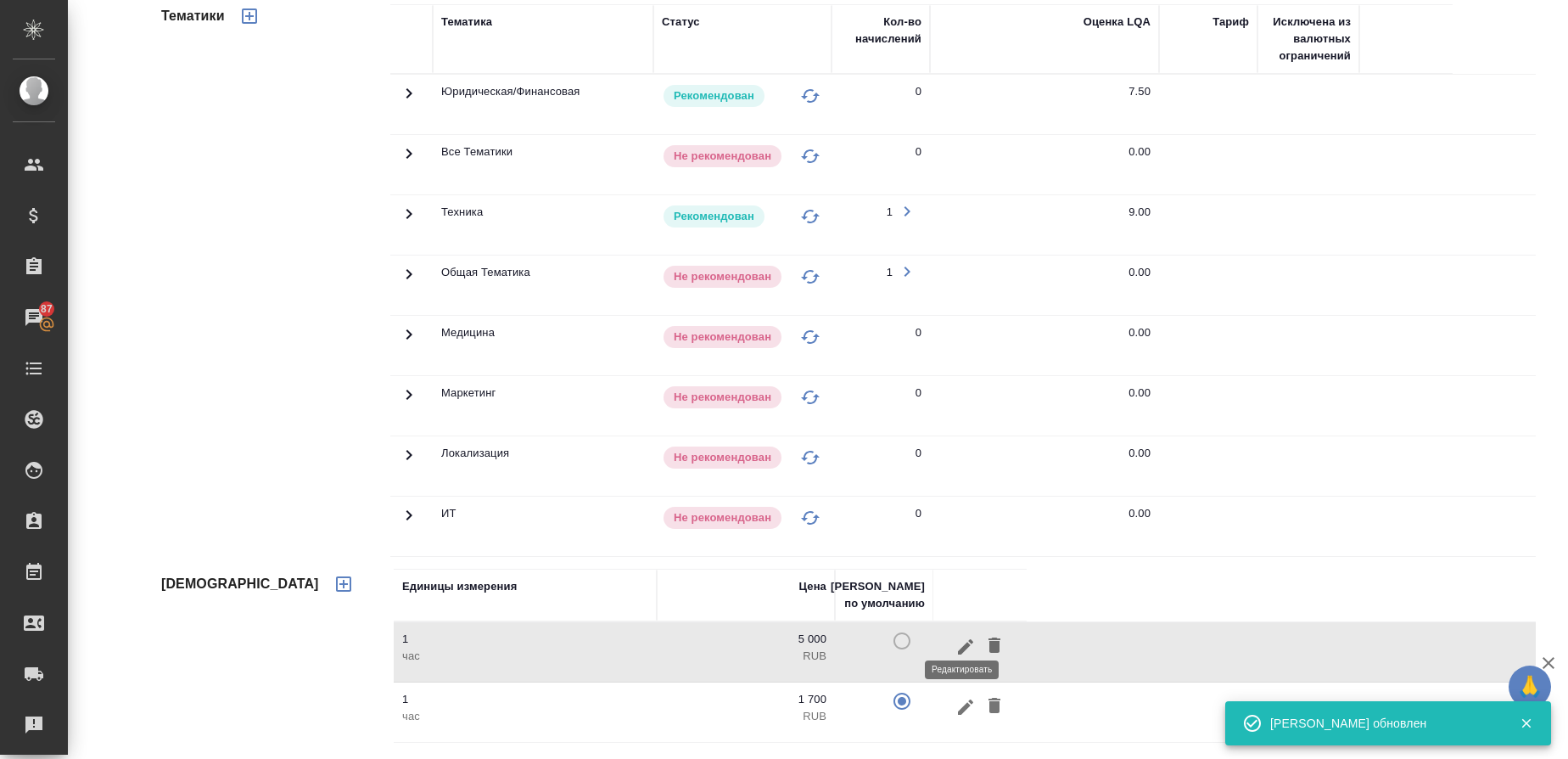
click at [962, 712] on icon "button" at bounding box center [966, 706] width 20 height 20
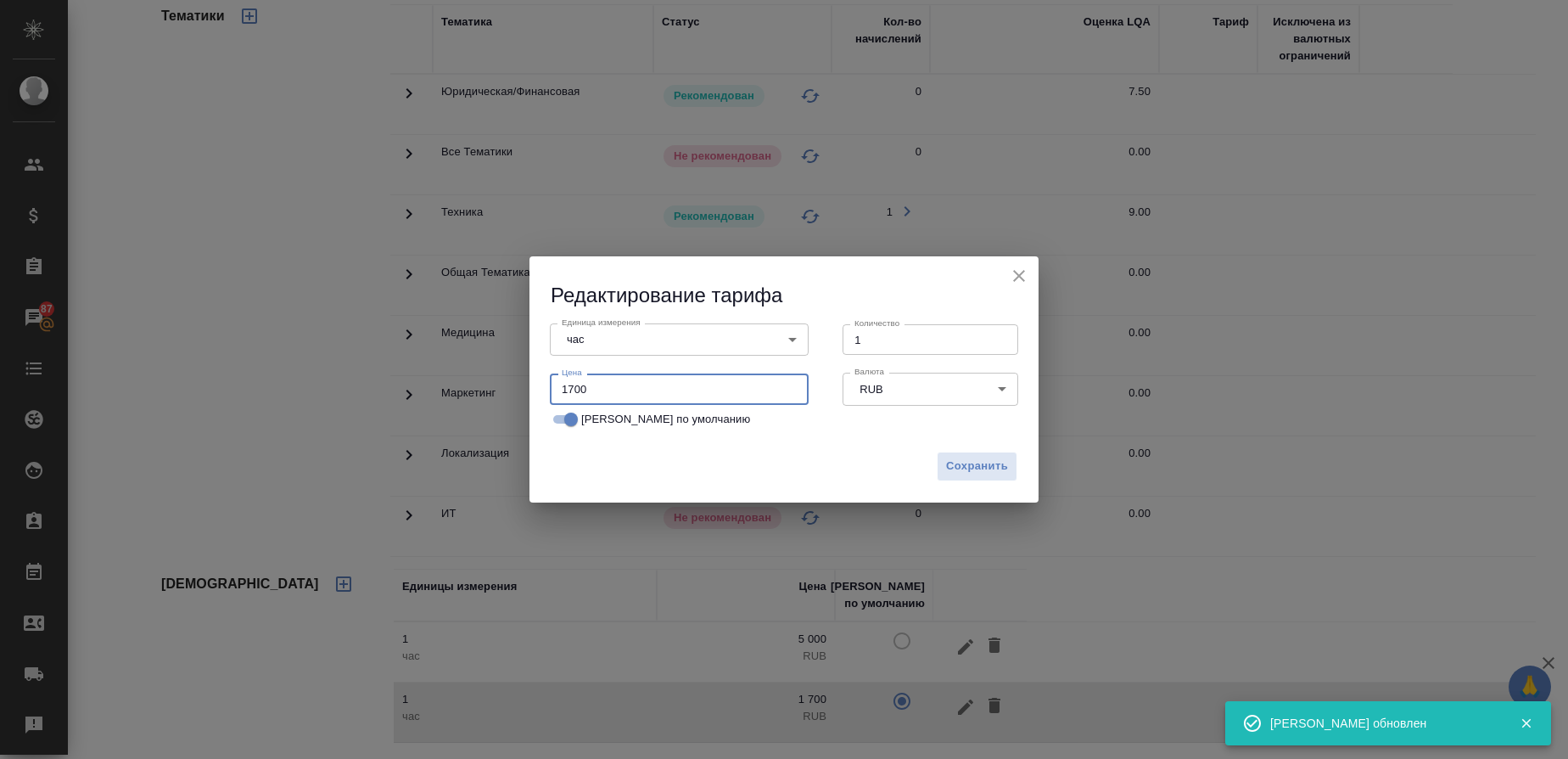
drag, startPoint x: 590, startPoint y: 391, endPoint x: 529, endPoint y: 391, distance: 61.0
click at [529, 391] on div "Редактирование тарифа Единица измерения час 5a8b1489cc6b4906c91bfd93 Единица из…" at bounding box center [784, 380] width 1568 height 759
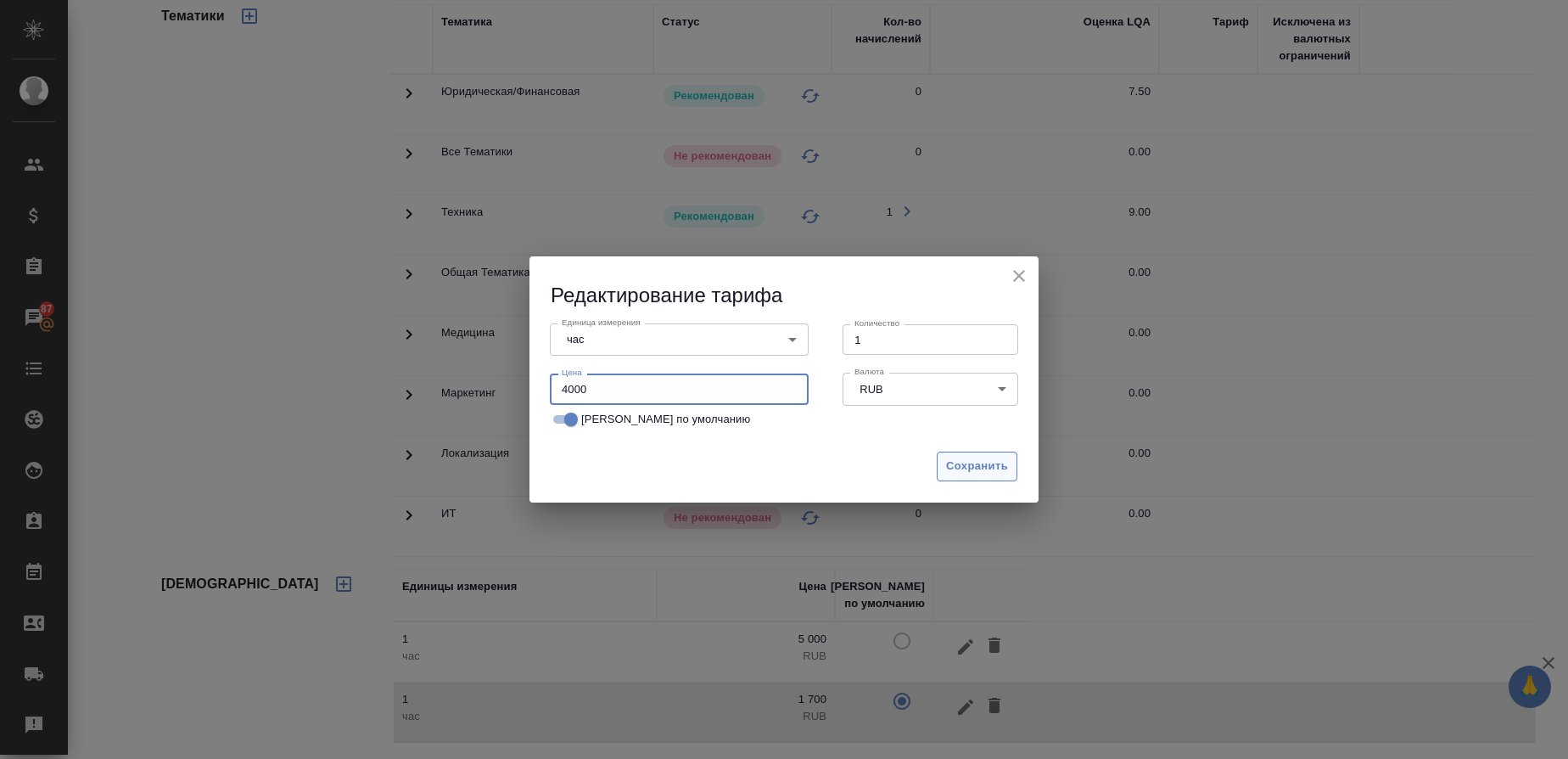
type input "4000"
click at [973, 466] on span "Сохранить" at bounding box center [977, 467] width 62 height 19
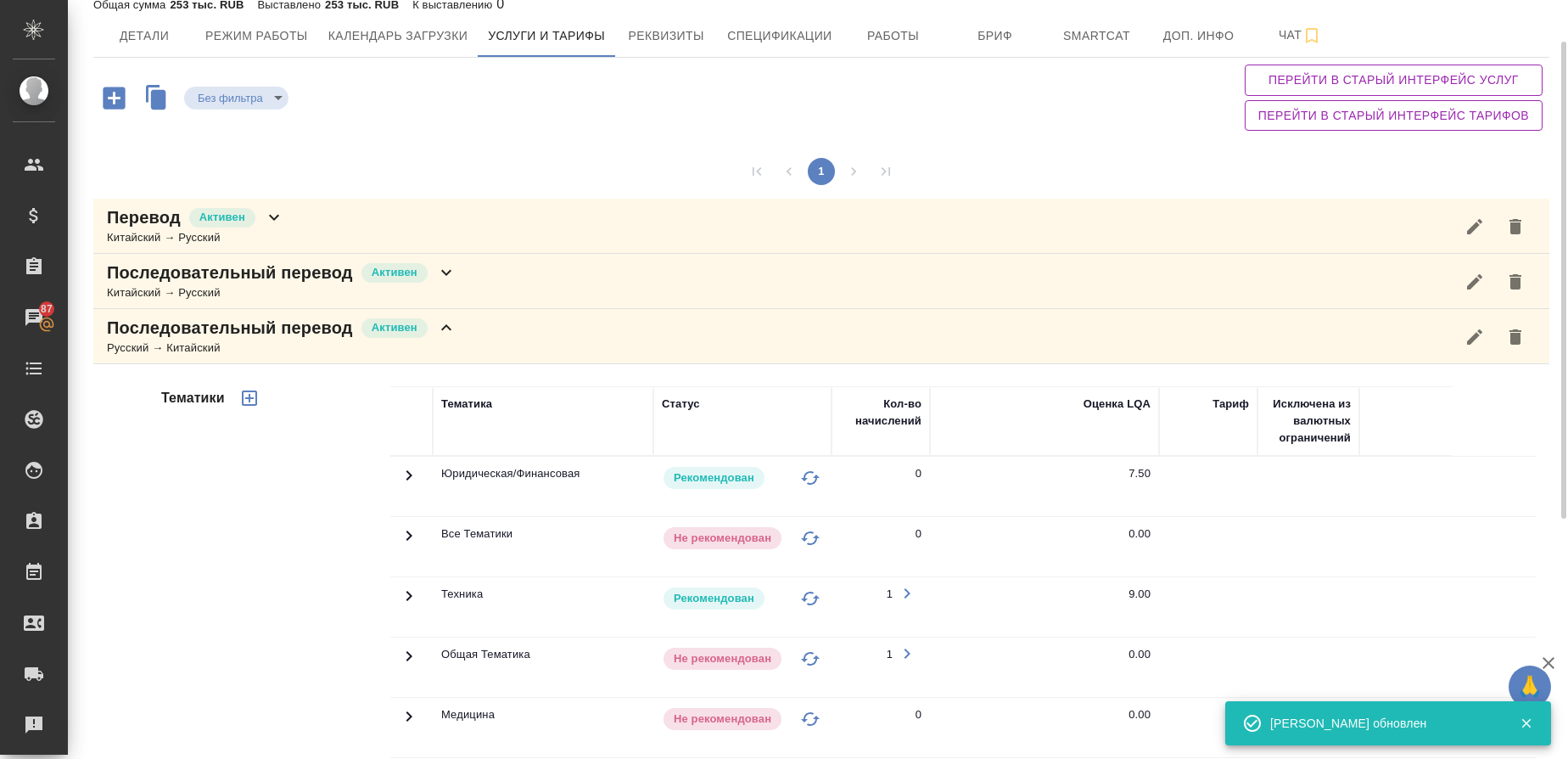
scroll to position [0, 0]
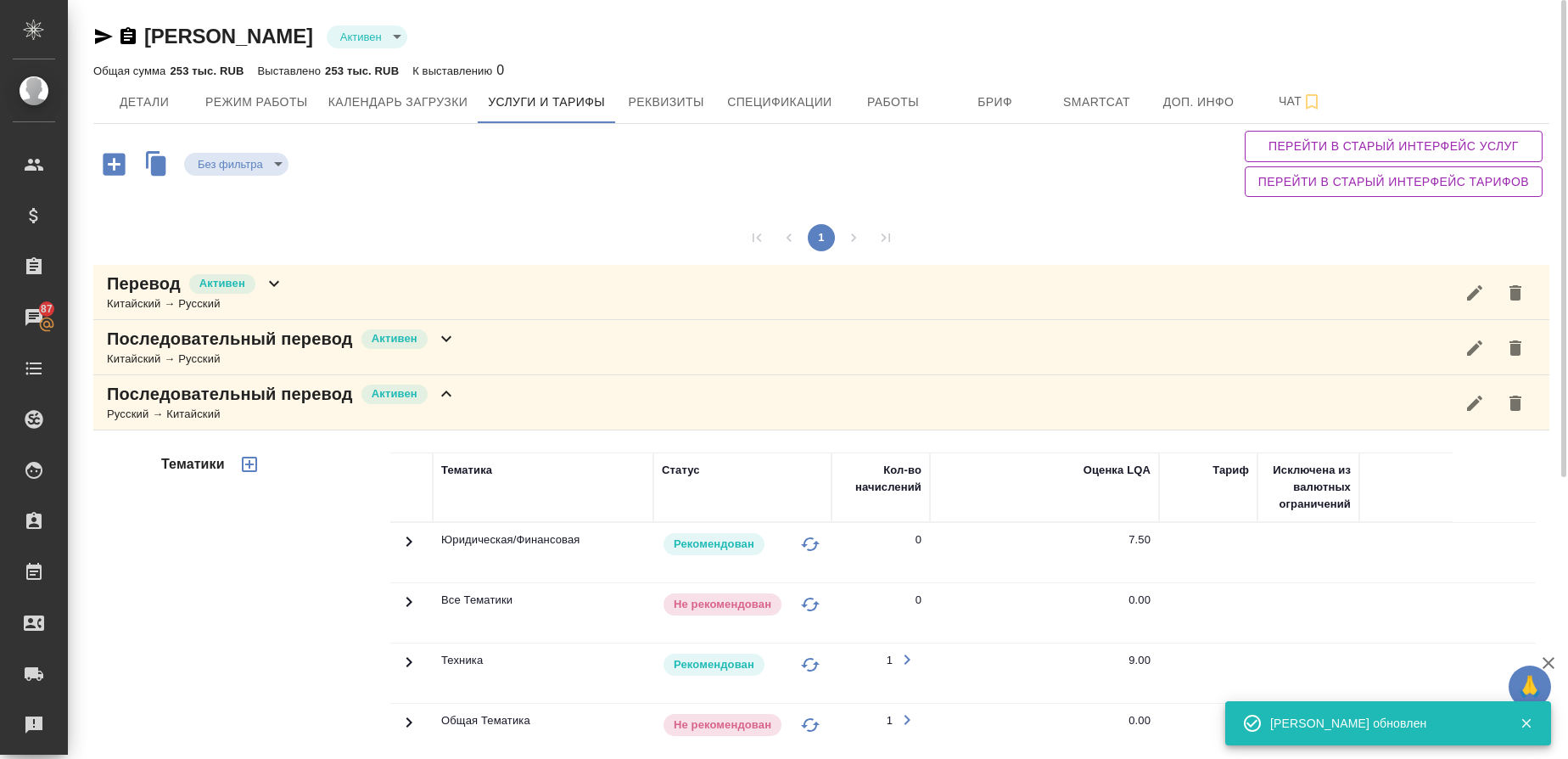
click at [205, 418] on div "Русский → Китайский" at bounding box center [282, 415] width 350 height 17
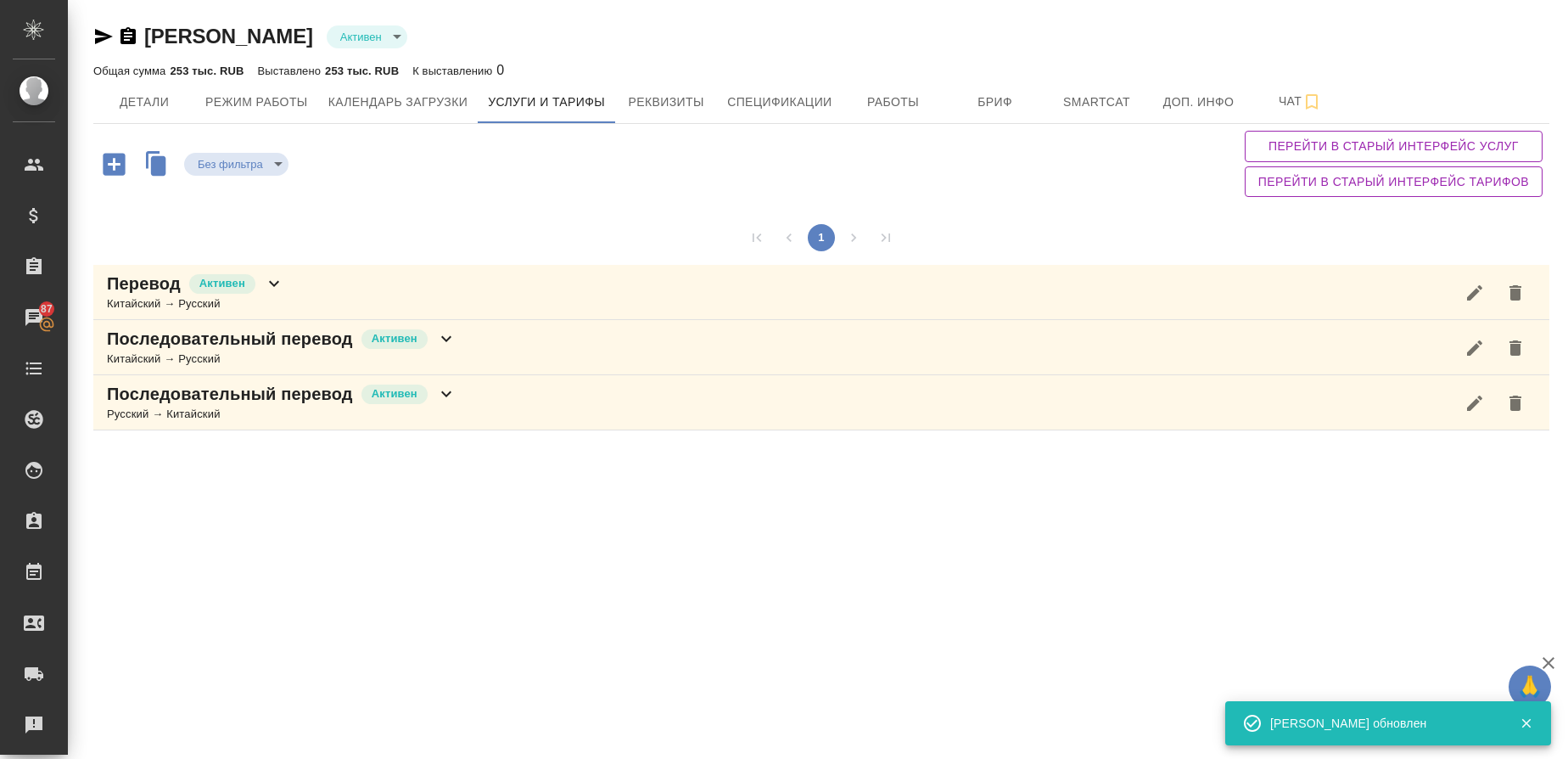
click at [125, 292] on p "Перевод" at bounding box center [144, 284] width 74 height 24
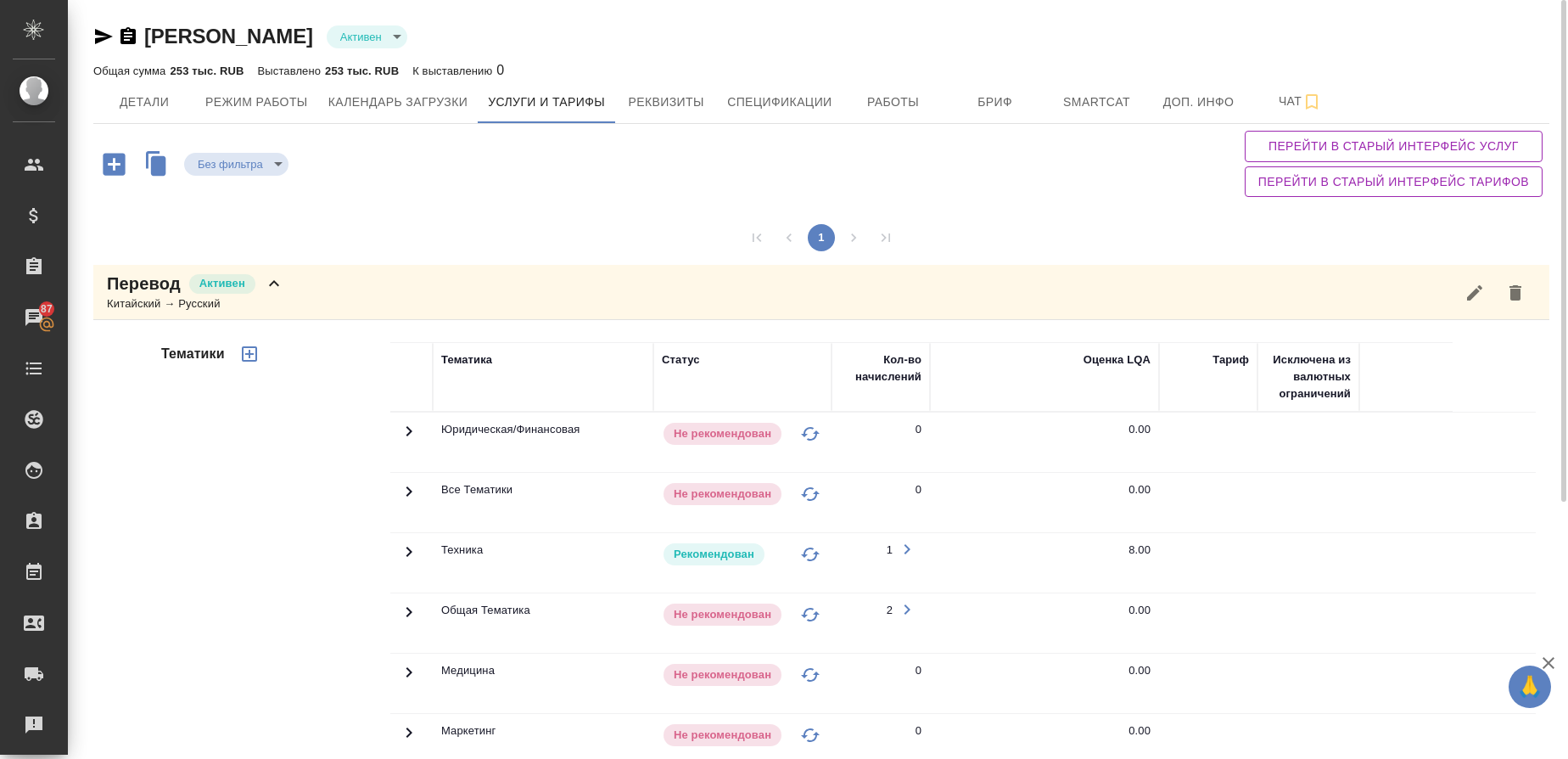
click at [124, 310] on div "Китайский → Русский" at bounding box center [195, 304] width 177 height 17
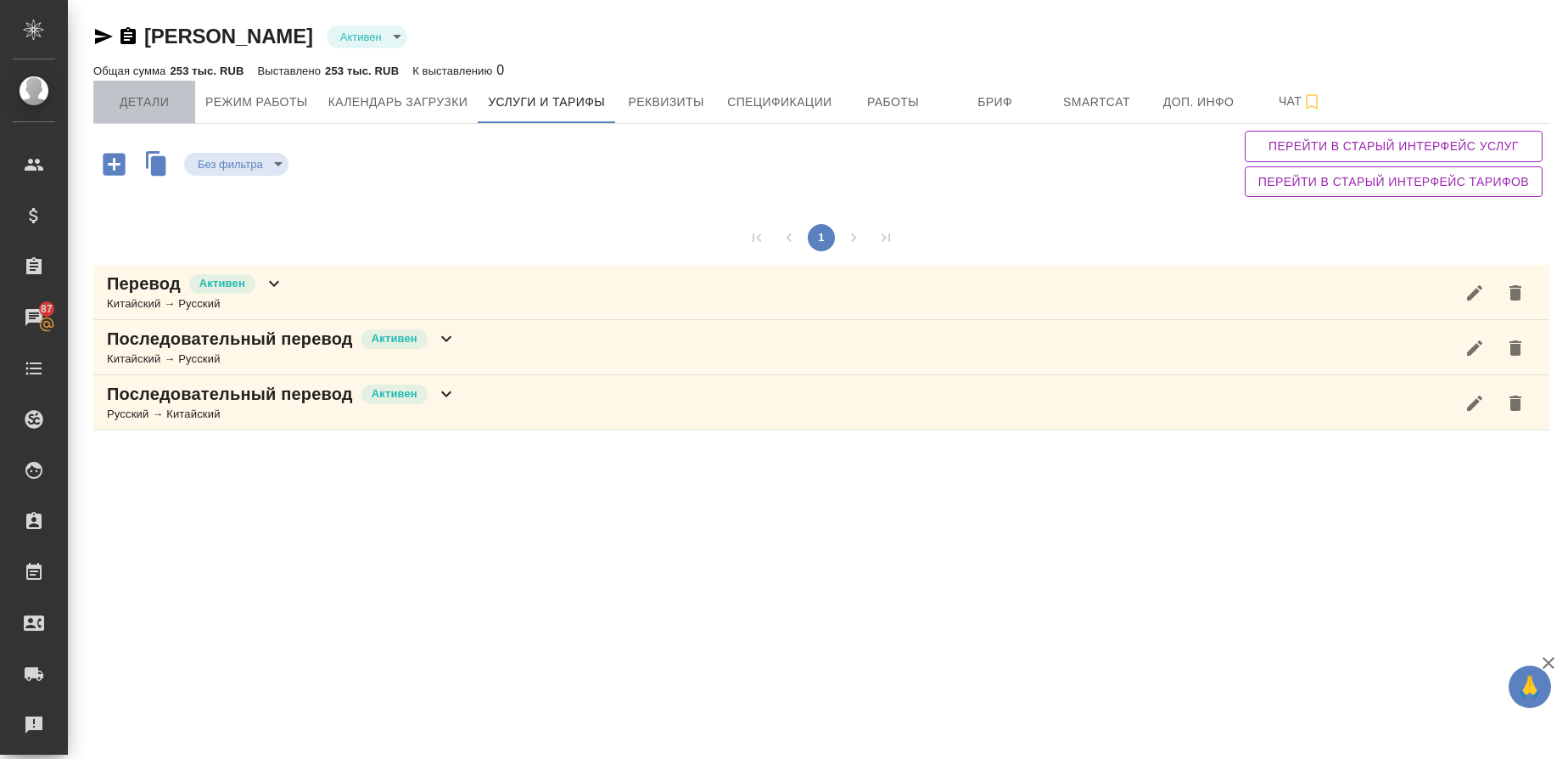
click at [149, 92] on span "Детали" at bounding box center [144, 103] width 81 height 21
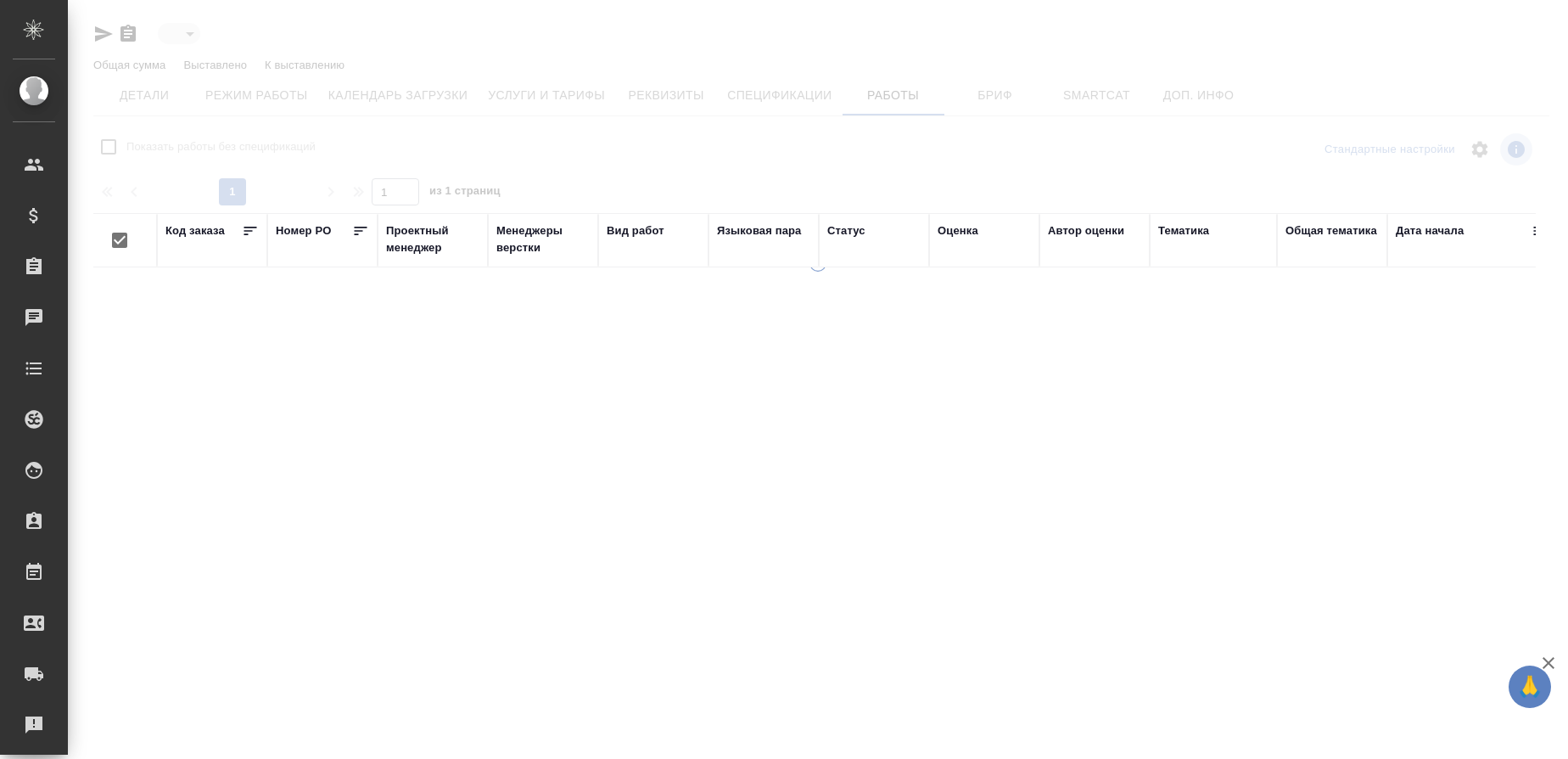
type input "active"
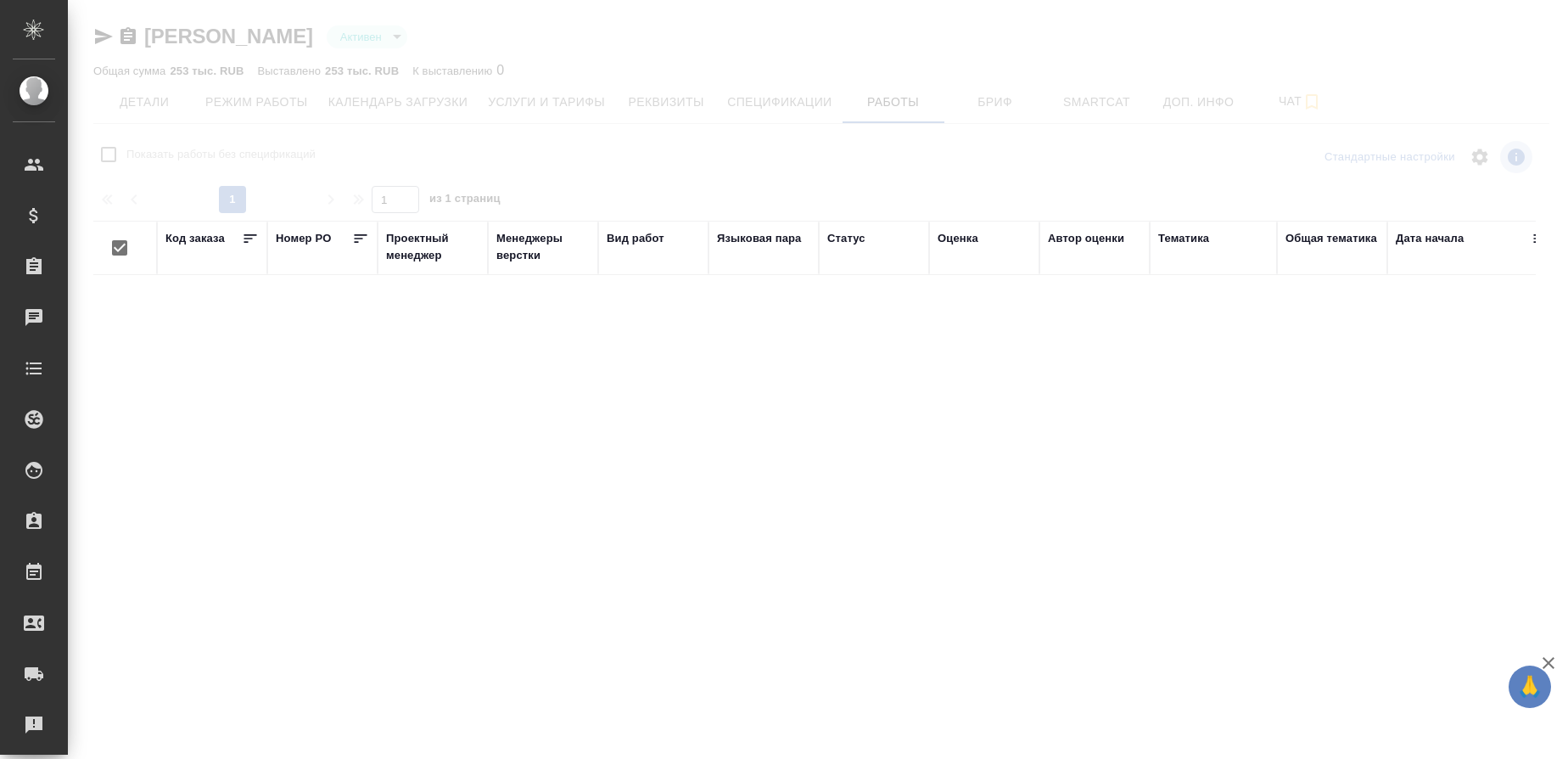
checkbox input "false"
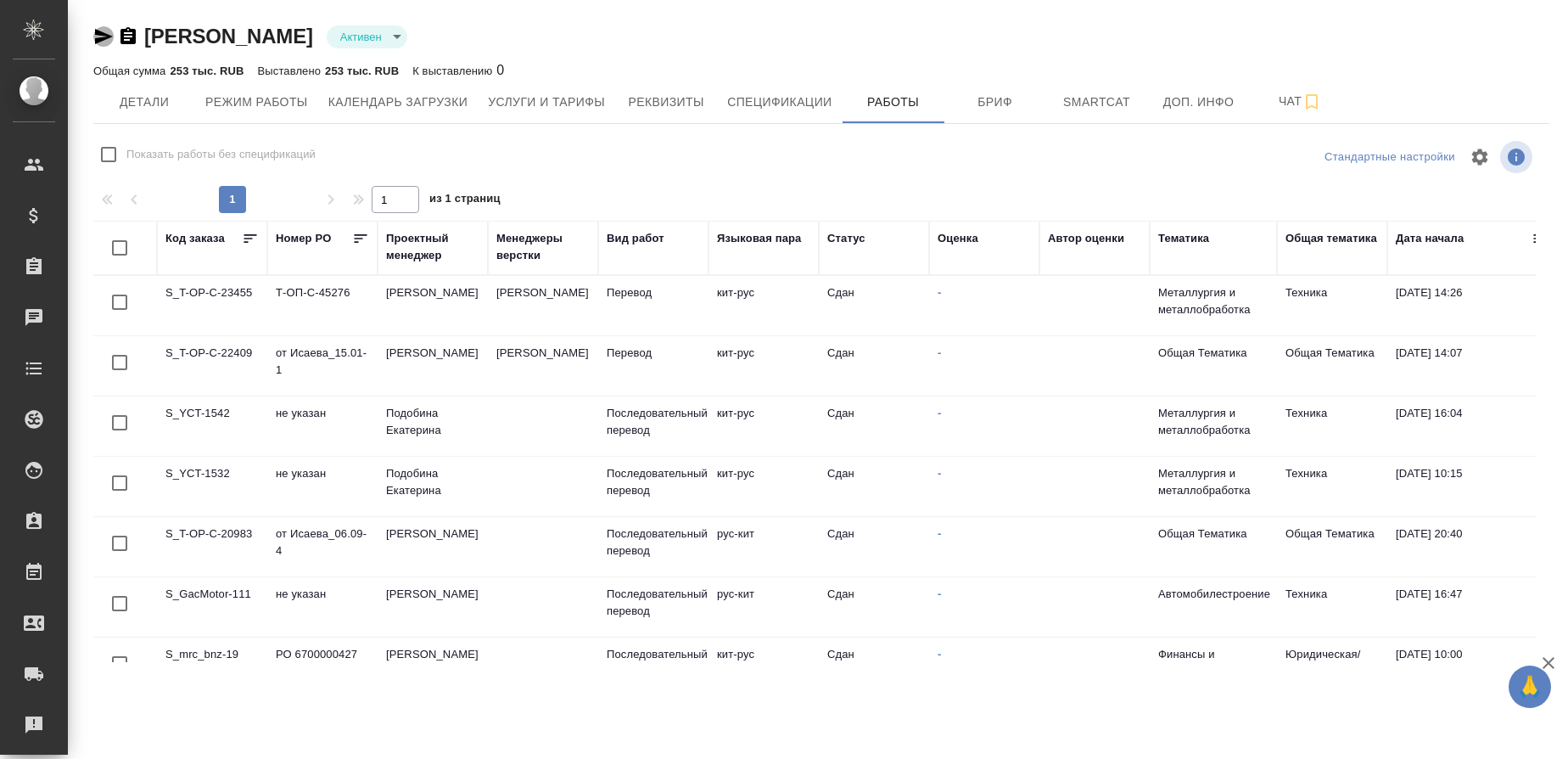
click at [109, 38] on icon "button" at bounding box center [102, 35] width 20 height 20
